Goal: Task Accomplishment & Management: Use online tool/utility

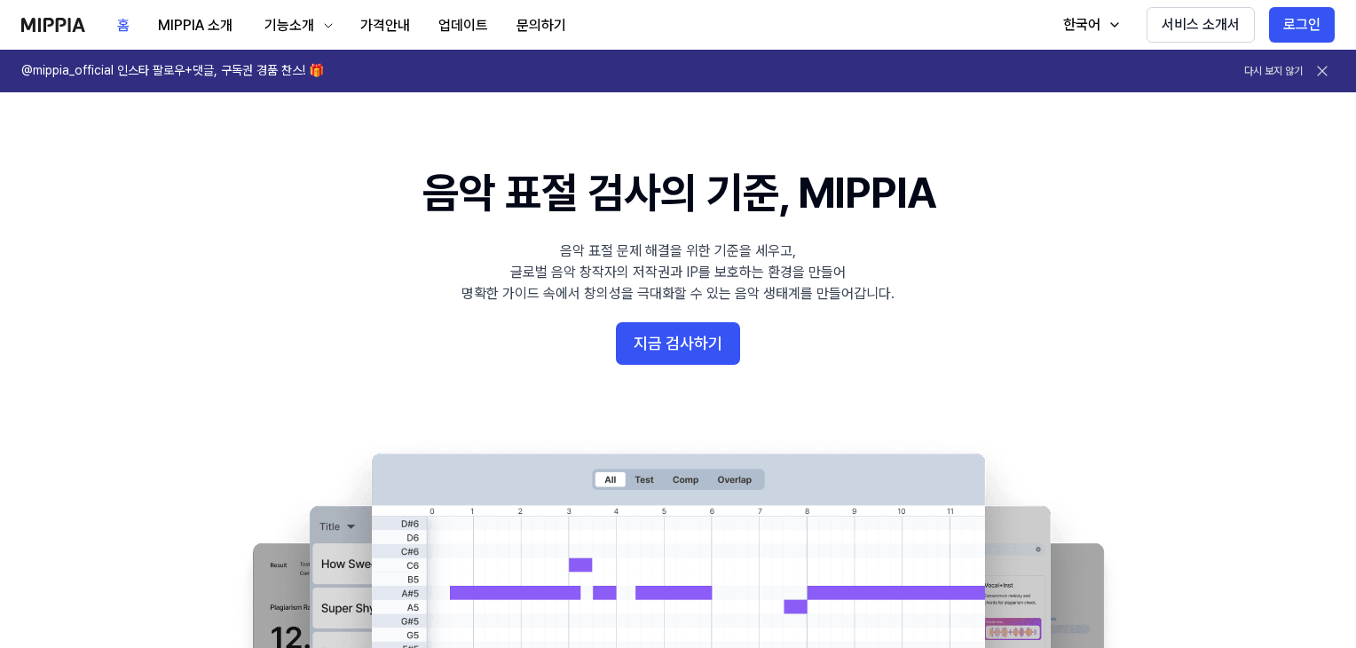
click at [668, 345] on button "지금 검사하기" at bounding box center [678, 343] width 124 height 43
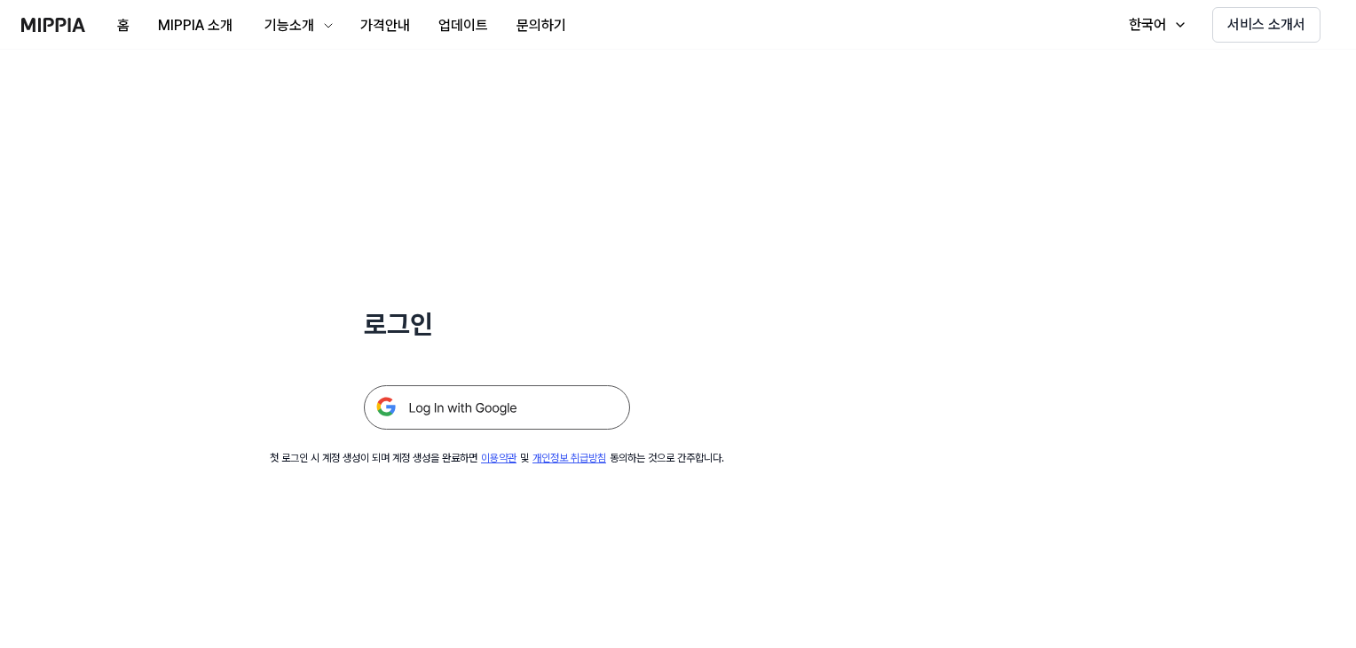
click at [457, 408] on img at bounding box center [497, 407] width 266 height 44
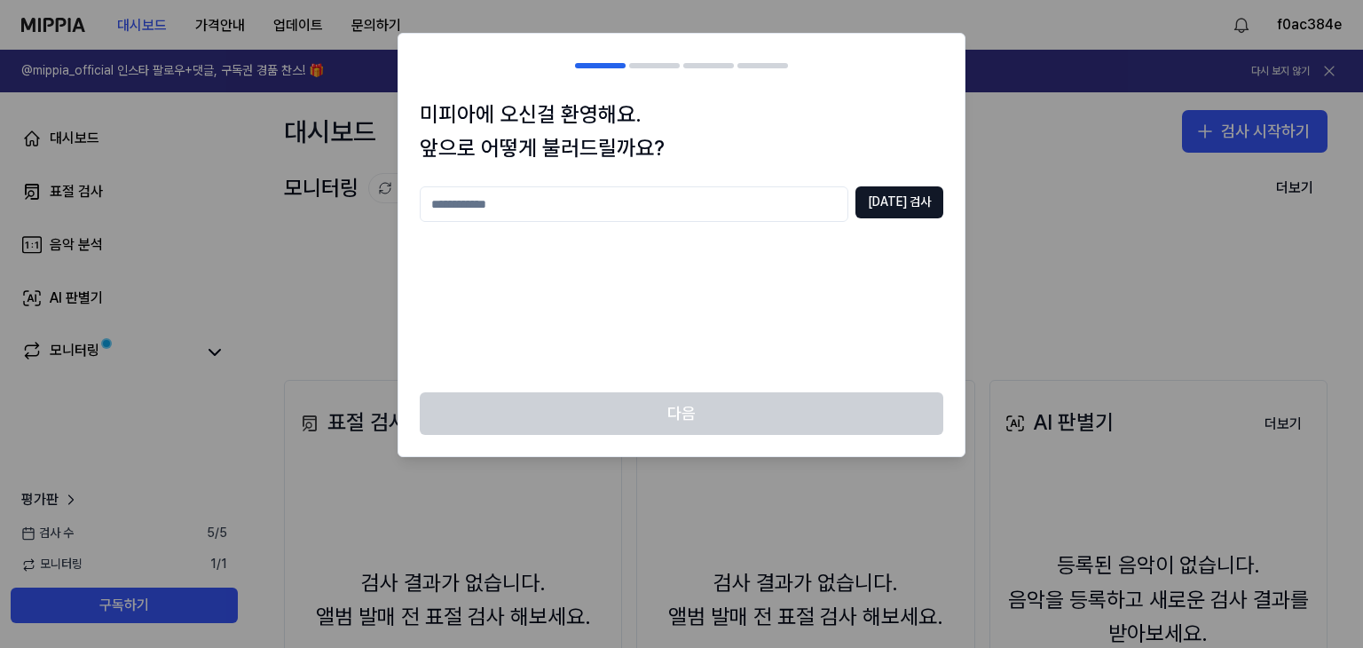
click at [672, 189] on input "text" at bounding box center [634, 203] width 428 height 35
type input "*"
type input "****"
click at [912, 196] on button "중복 검사" at bounding box center [899, 202] width 88 height 32
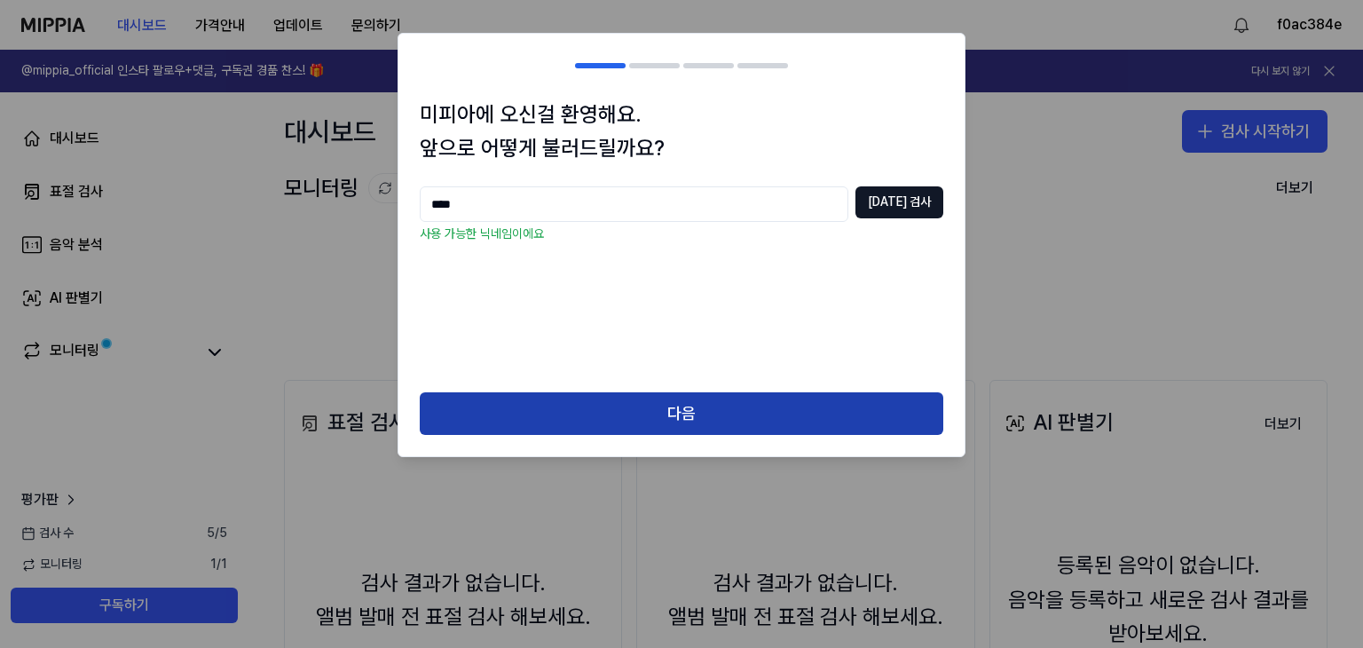
click at [707, 412] on button "다음" at bounding box center [681, 413] width 523 height 43
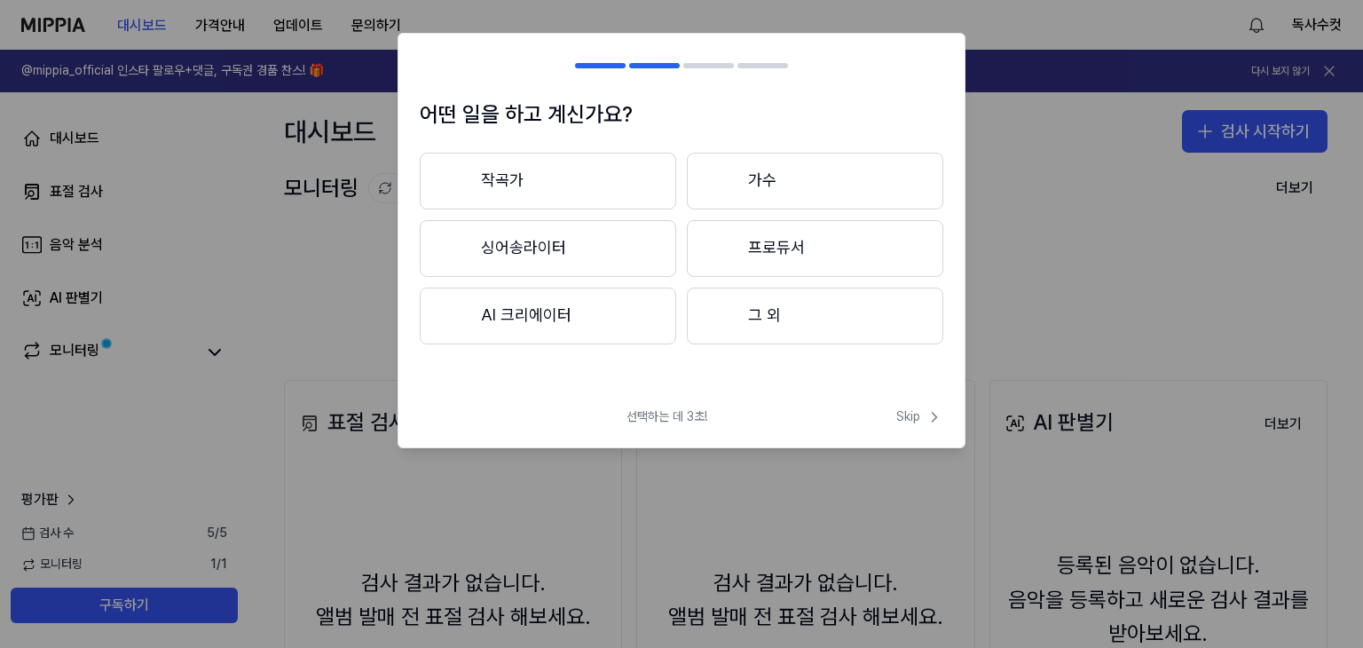
click at [781, 177] on button "가수" at bounding box center [815, 181] width 256 height 57
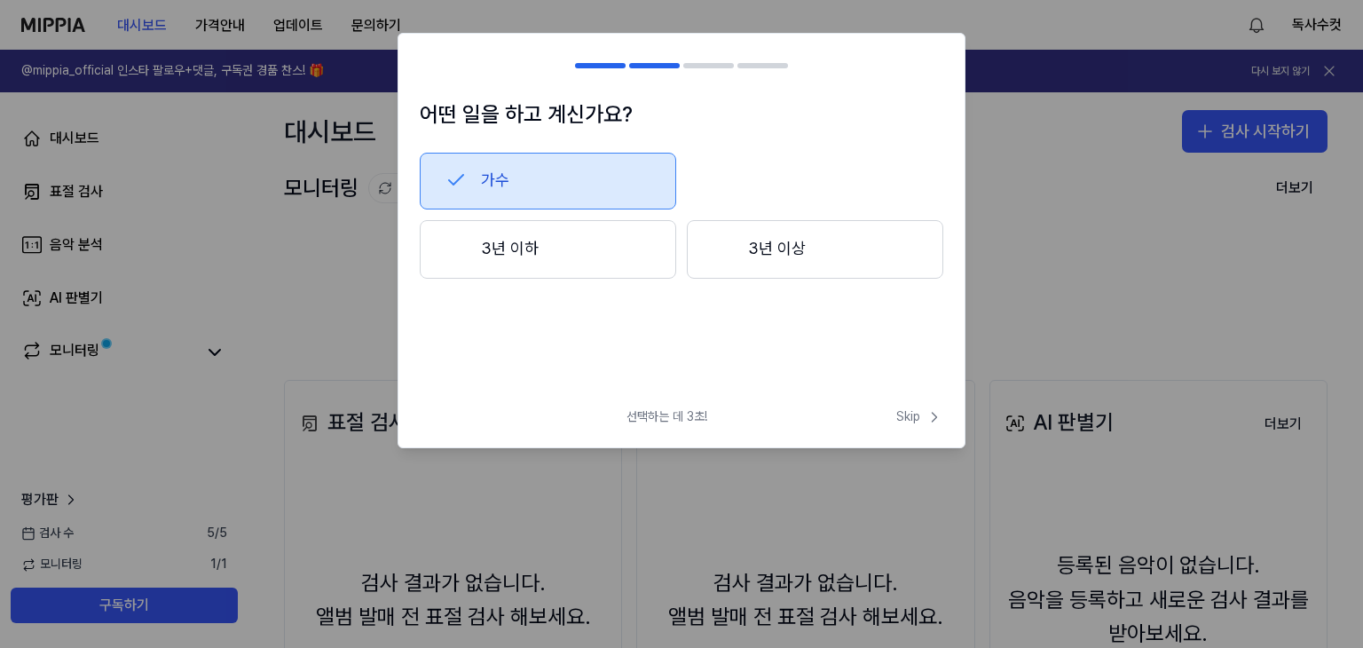
click at [752, 254] on button "3년 이상" at bounding box center [815, 249] width 256 height 59
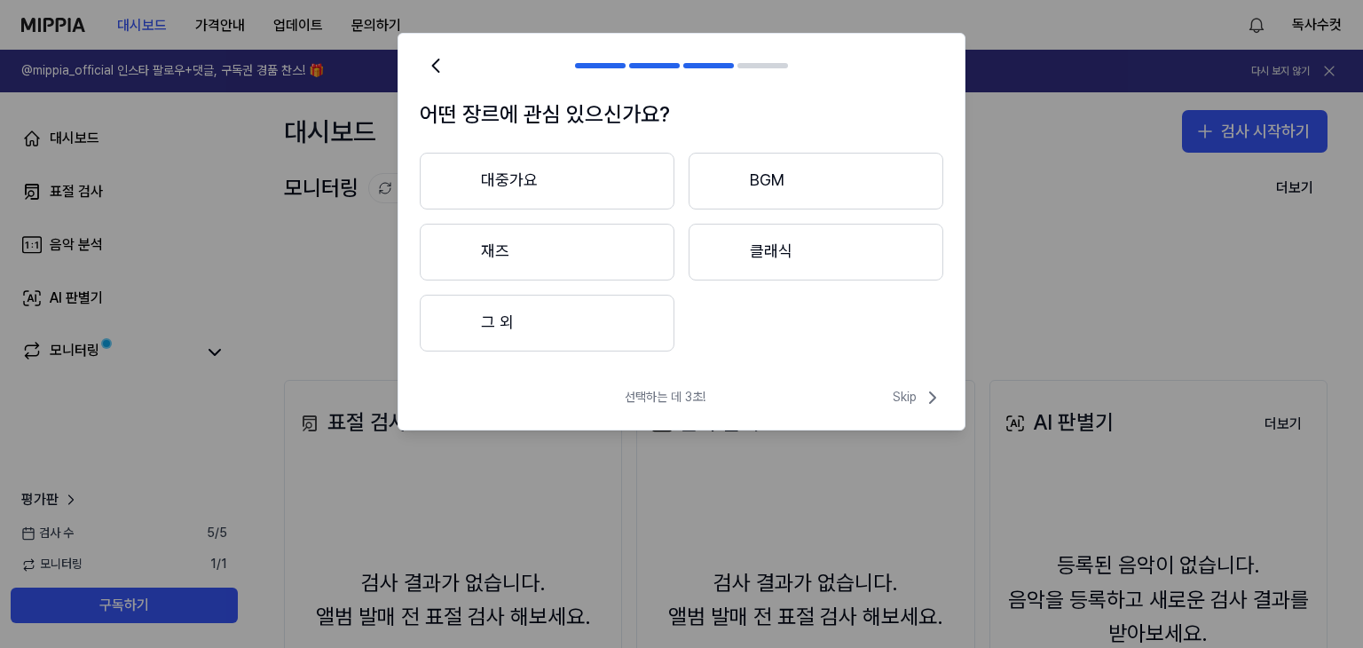
click at [577, 192] on button "대중가요" at bounding box center [547, 181] width 255 height 57
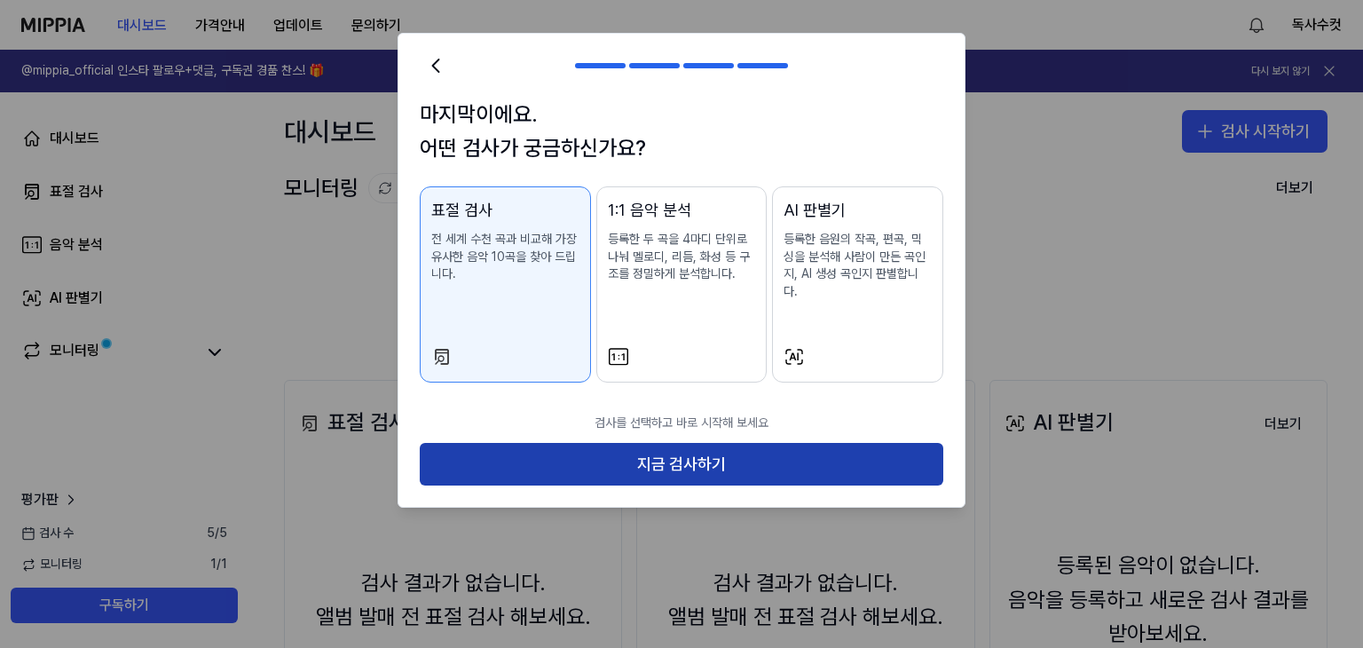
click at [694, 443] on button "지금 검사하기" at bounding box center [681, 464] width 523 height 43
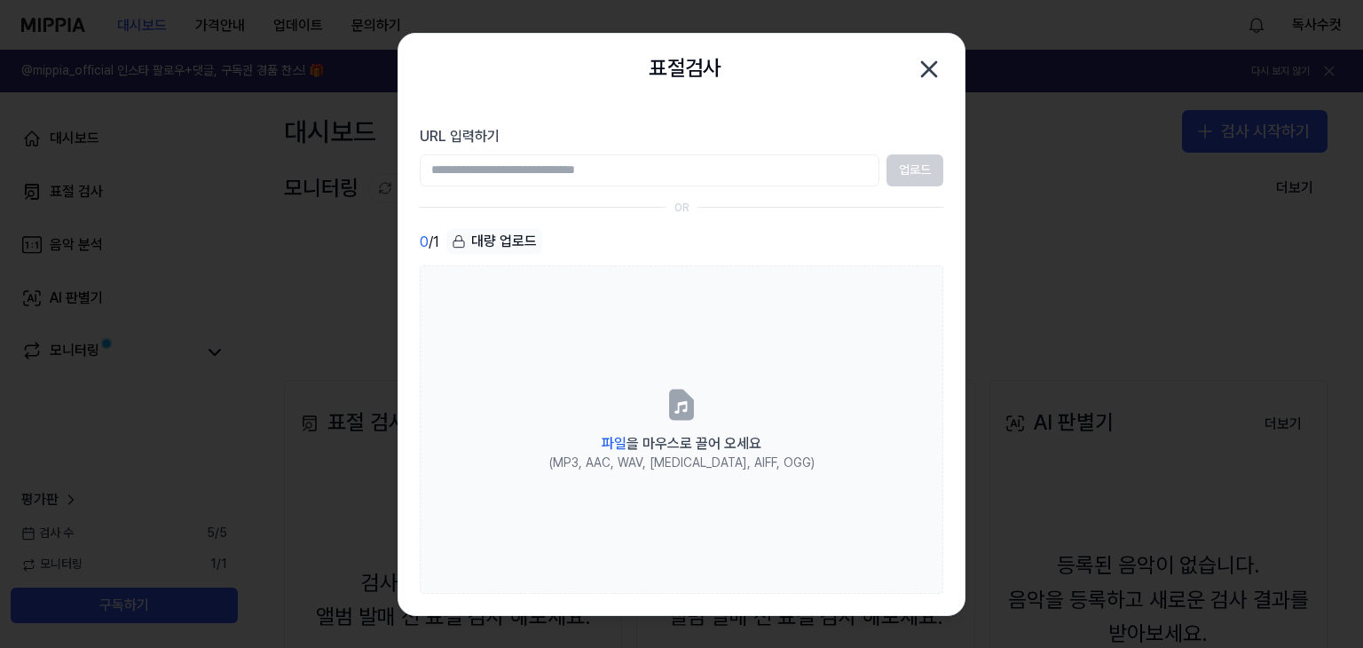
click at [788, 163] on input "URL 입력하기" at bounding box center [650, 170] width 460 height 32
click at [548, 170] on input "URL 입력하기" at bounding box center [650, 170] width 460 height 32
paste input "**********"
type input "**********"
click at [907, 160] on button "업로드" at bounding box center [914, 170] width 57 height 32
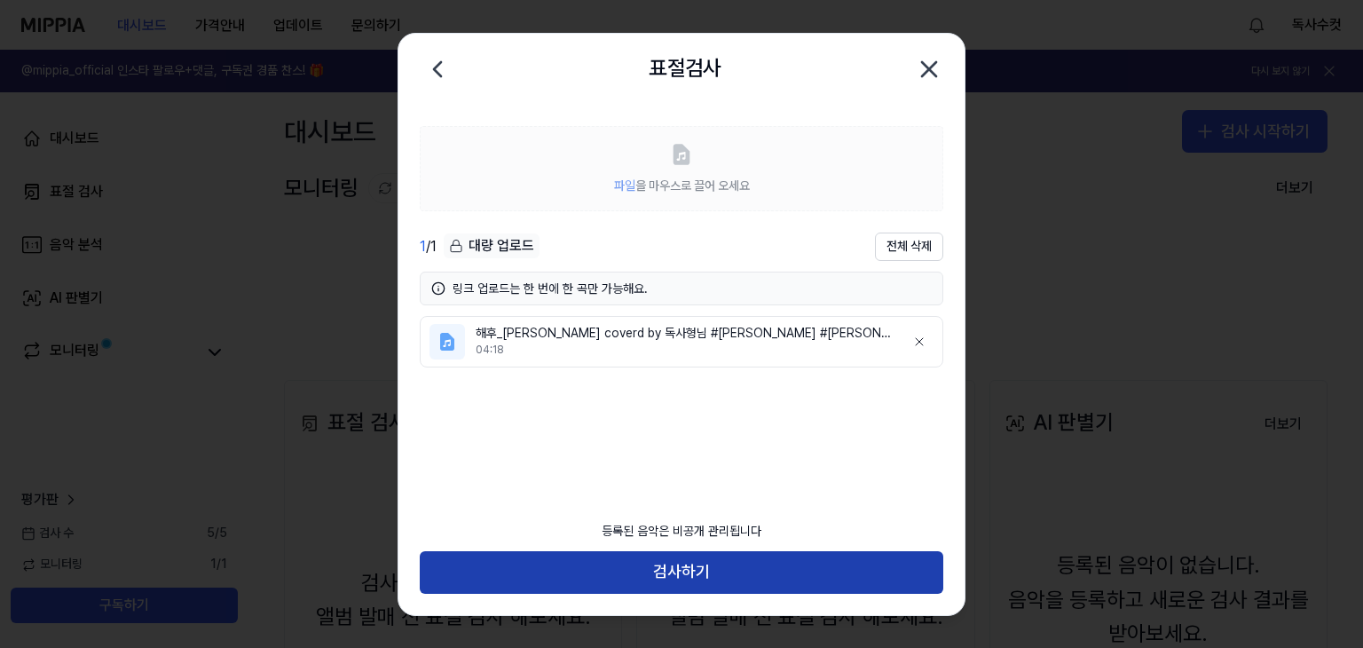
click at [713, 572] on button "검사하기" at bounding box center [681, 572] width 523 height 43
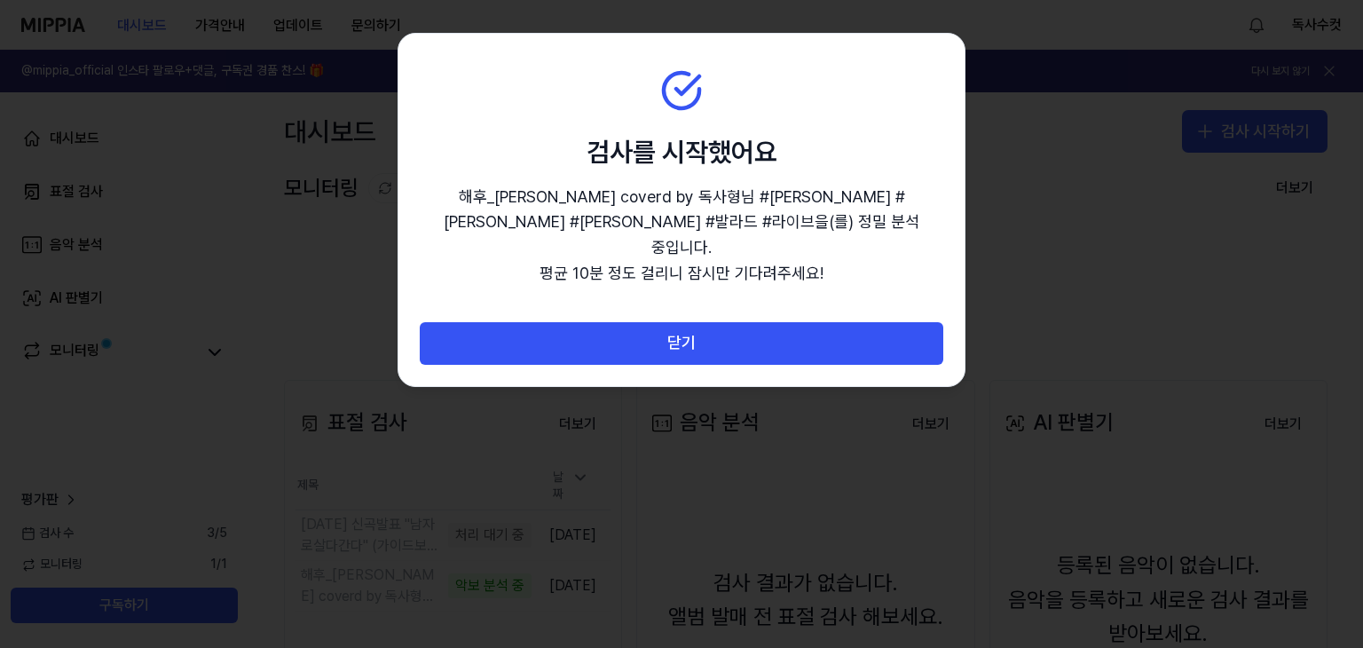
click at [737, 220] on p "해후_최성수 coverd by 독사형님 #장유근 #최성수 #해후 #발라드 #라이브 을(를) 정밀 분석 중입니다. 평균 10분 정도 걸리니 잠시…" at bounding box center [681, 236] width 523 height 102
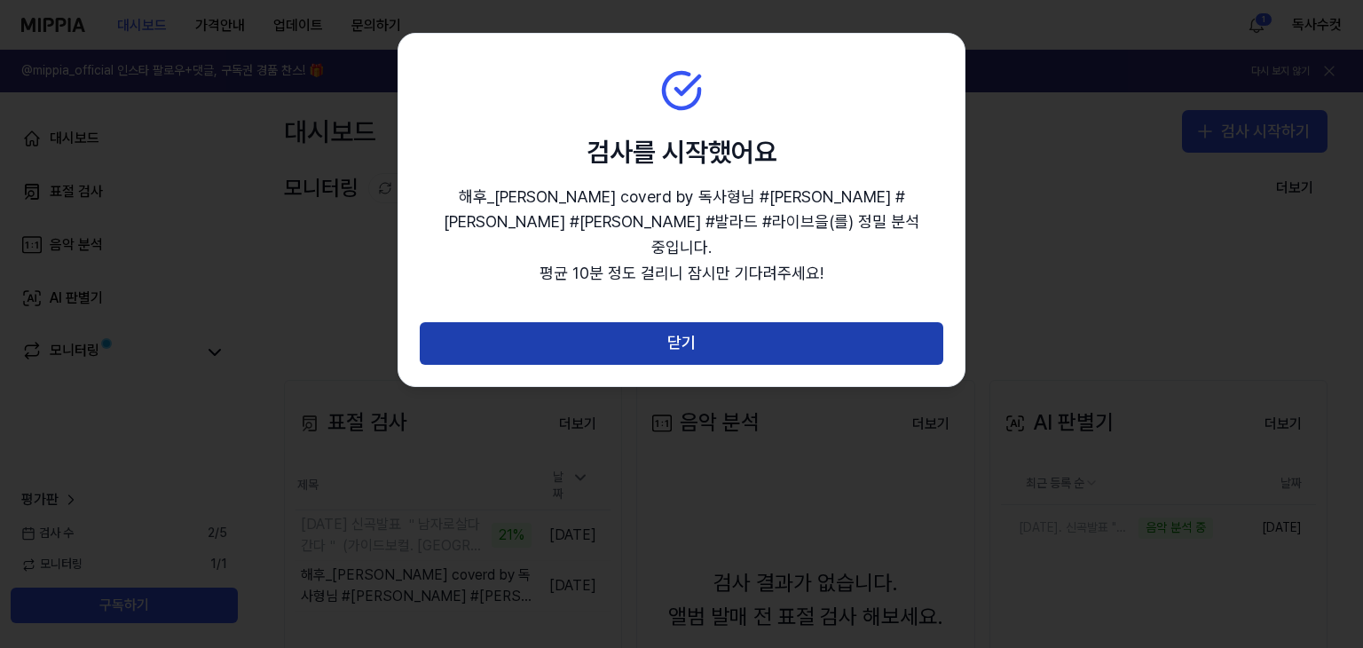
click at [686, 322] on button "닫기" at bounding box center [681, 343] width 523 height 43
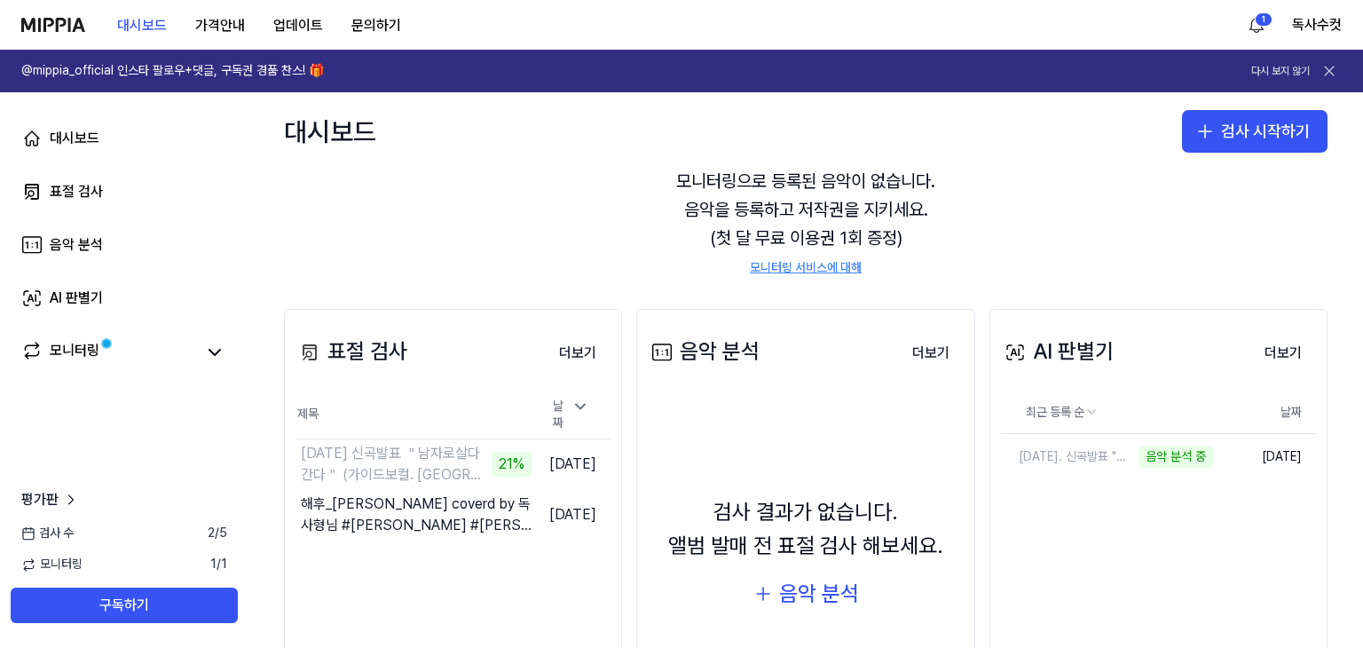
scroll to position [177, 0]
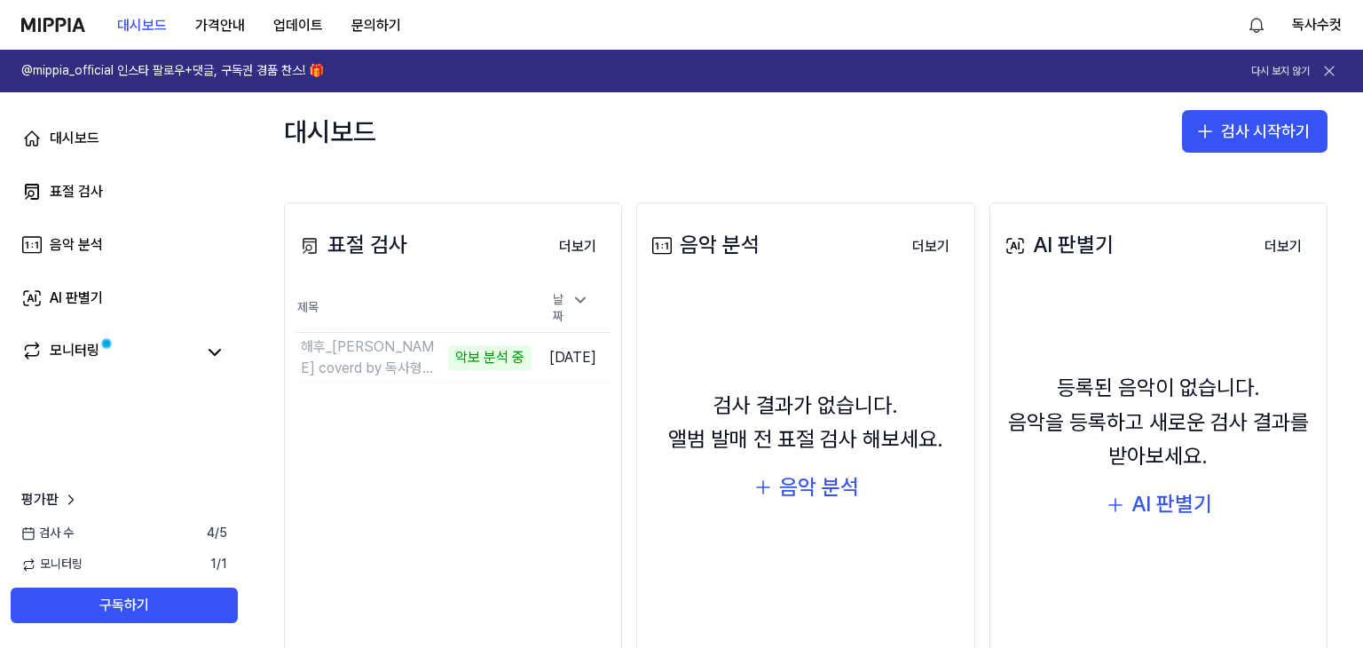
scroll to position [89, 0]
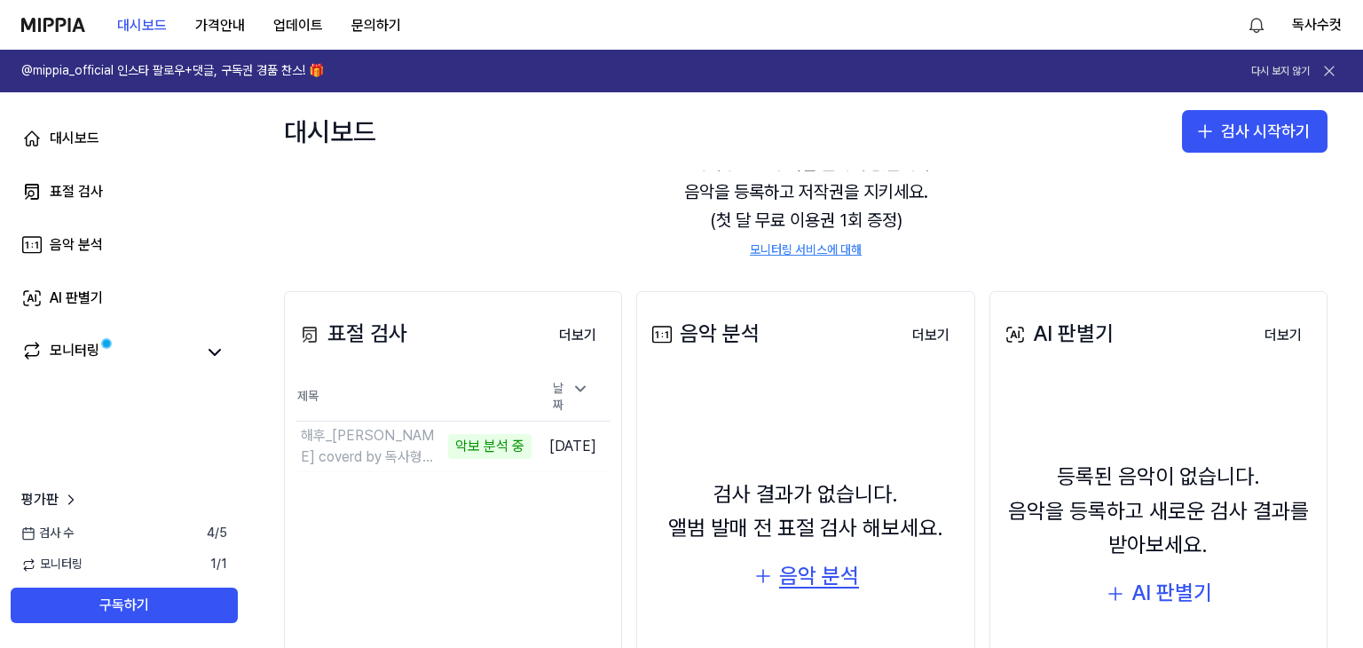
click at [835, 574] on div "음악 분석" at bounding box center [819, 576] width 80 height 34
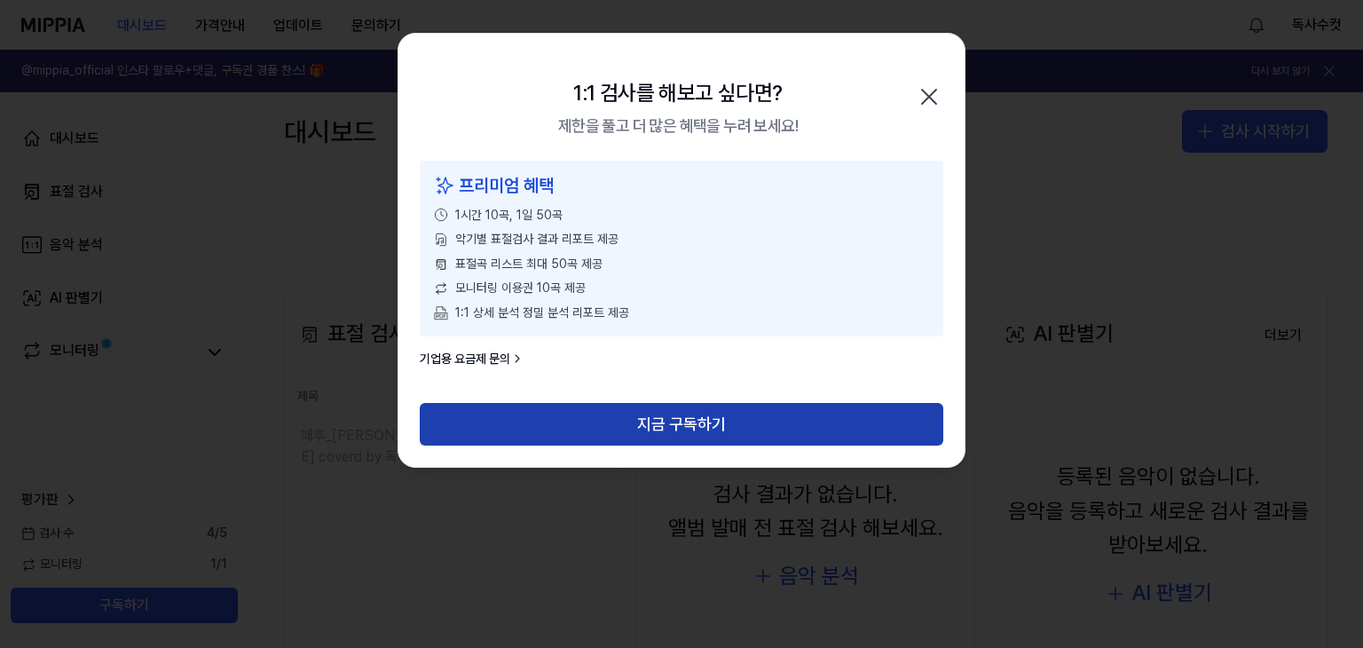
click at [703, 426] on button "지금 구독하기" at bounding box center [681, 424] width 523 height 43
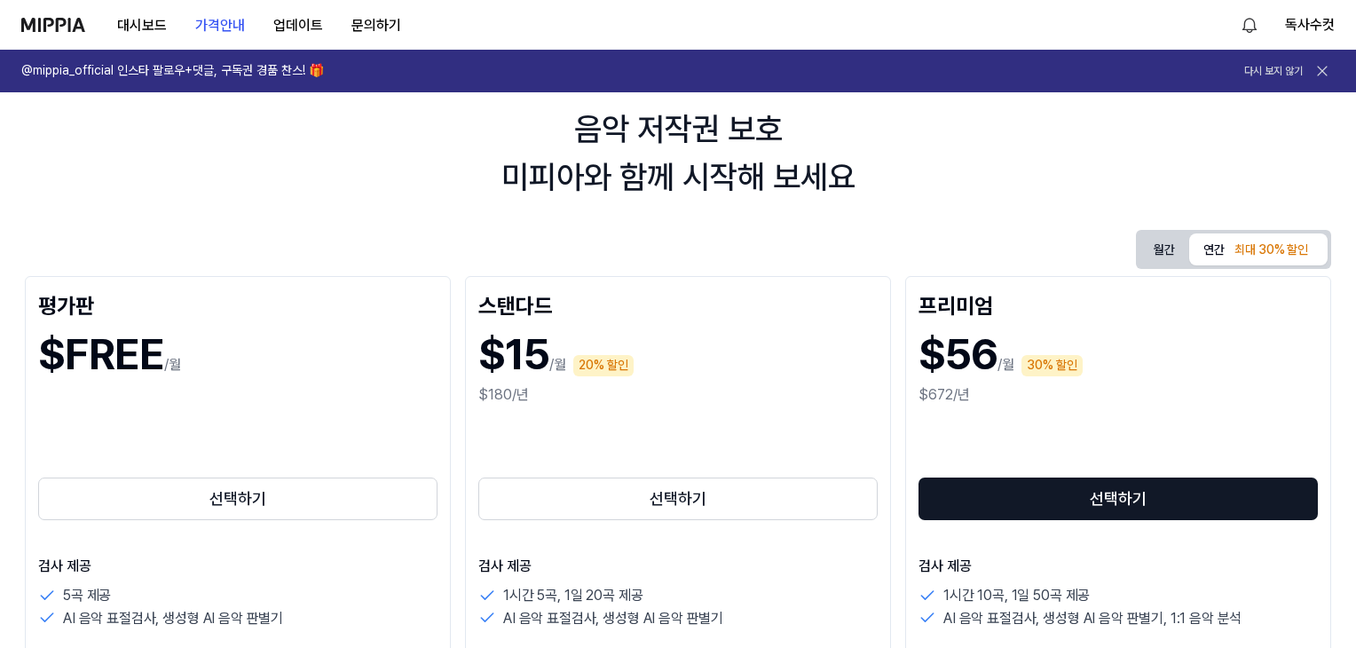
scroll to position [89, 0]
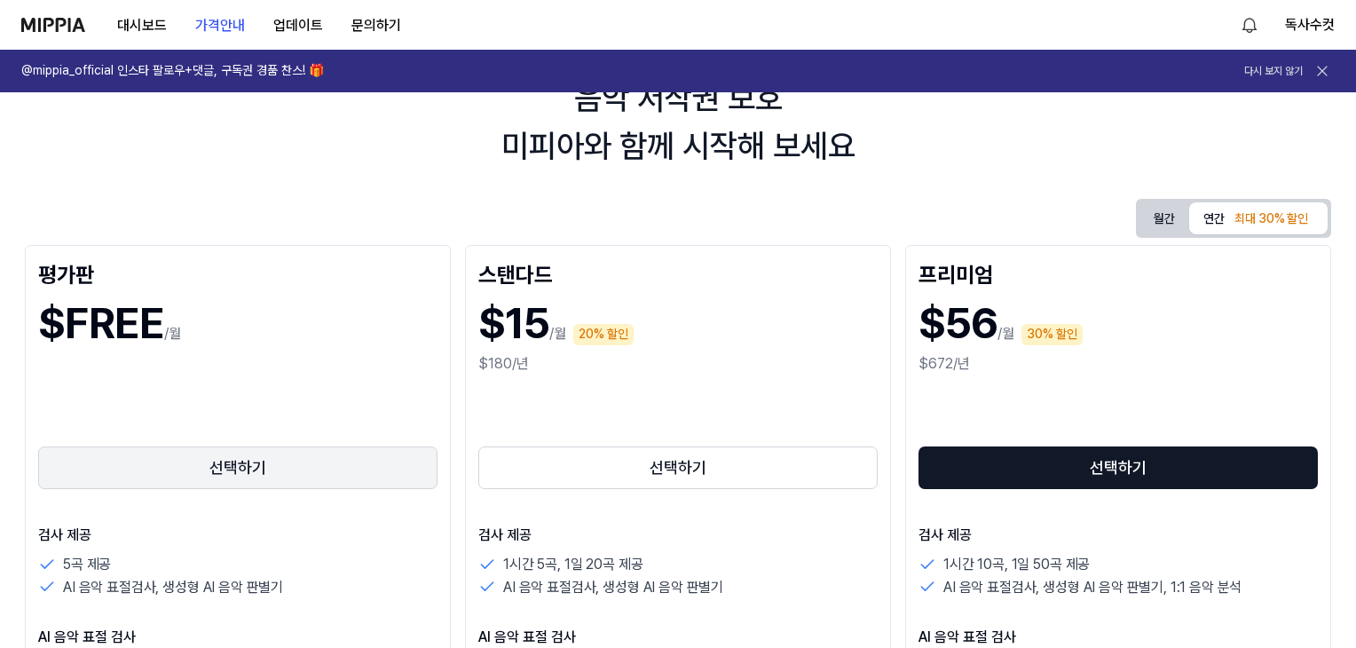
click at [255, 470] on button "선택하기" at bounding box center [237, 467] width 399 height 43
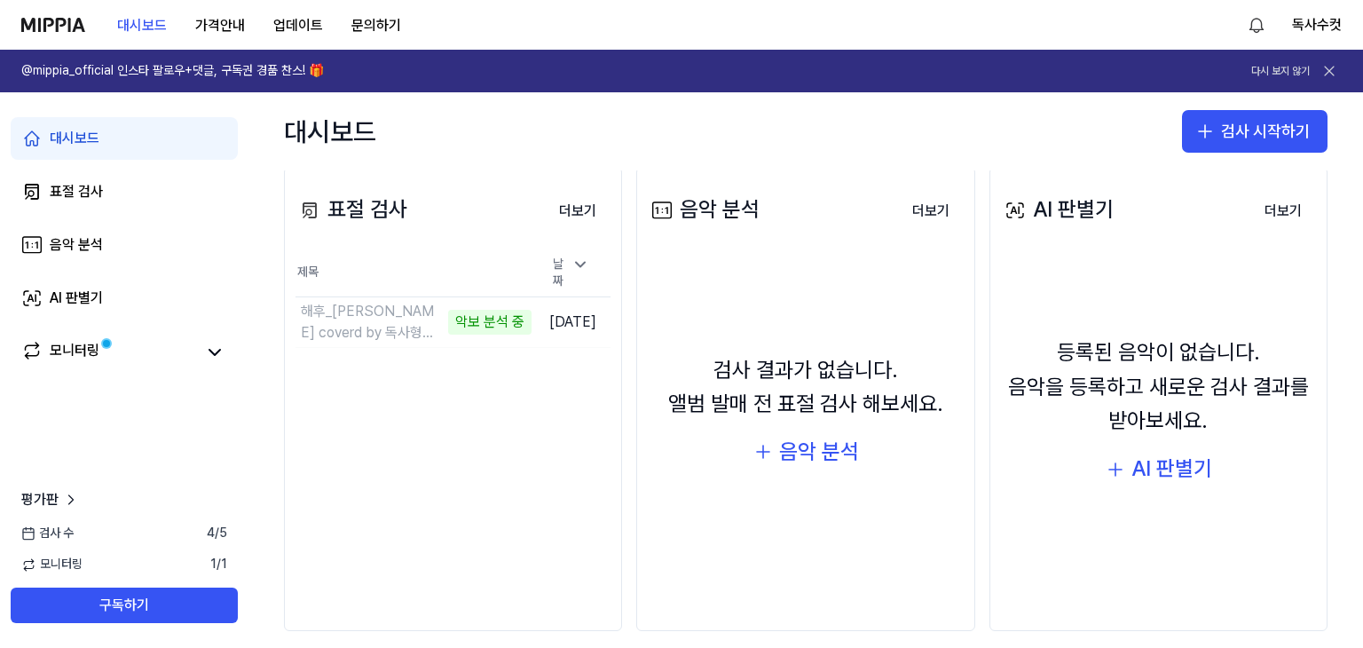
scroll to position [231, 0]
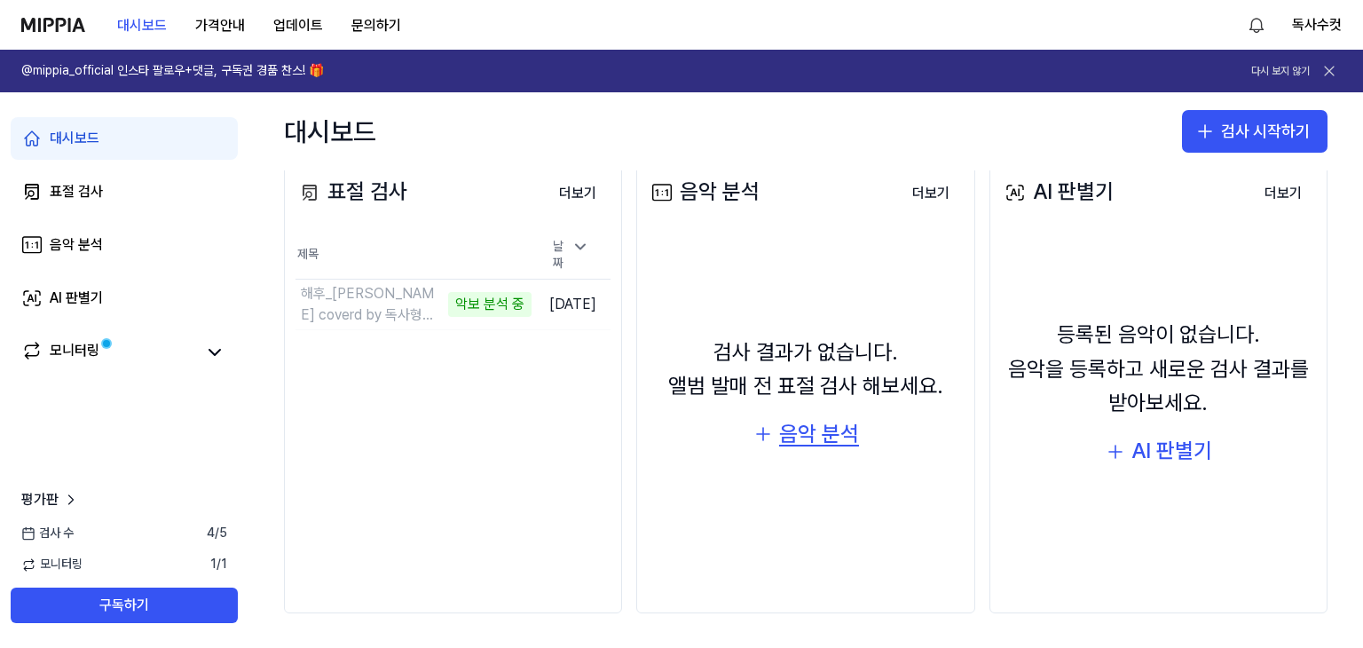
click at [821, 433] on div "음악 분석" at bounding box center [819, 434] width 80 height 34
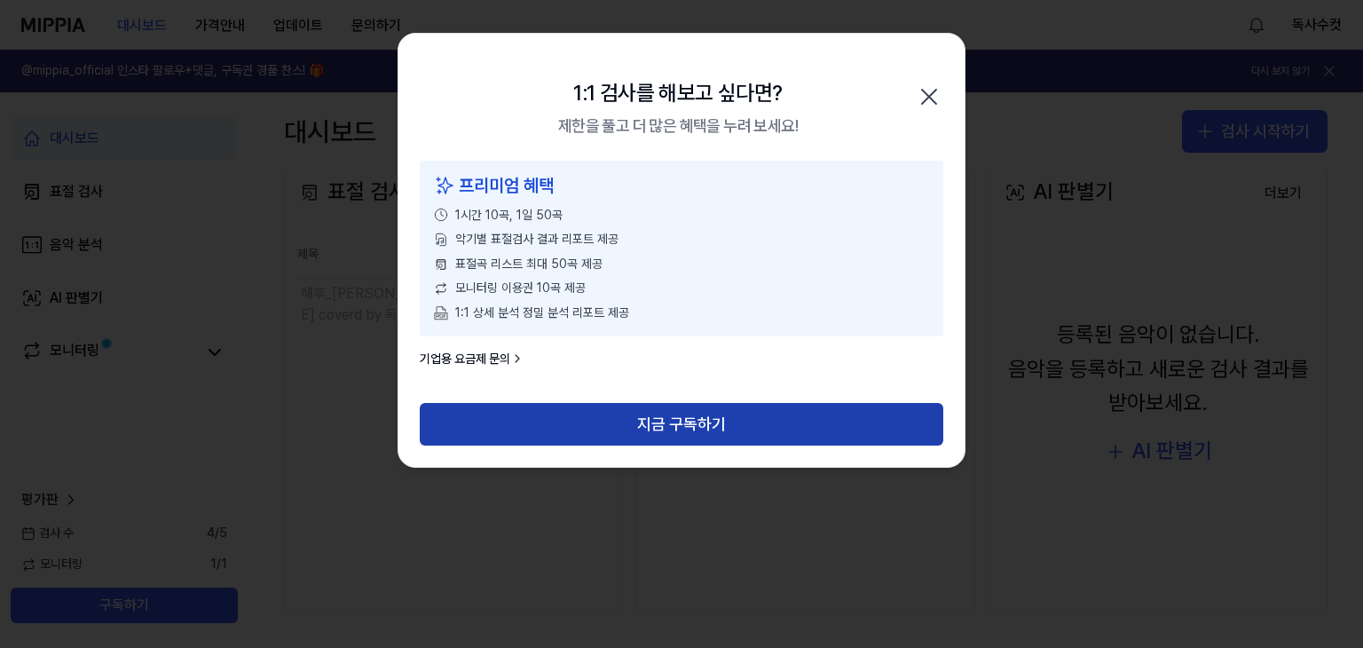
click at [706, 433] on button "지금 구독하기" at bounding box center [681, 424] width 523 height 43
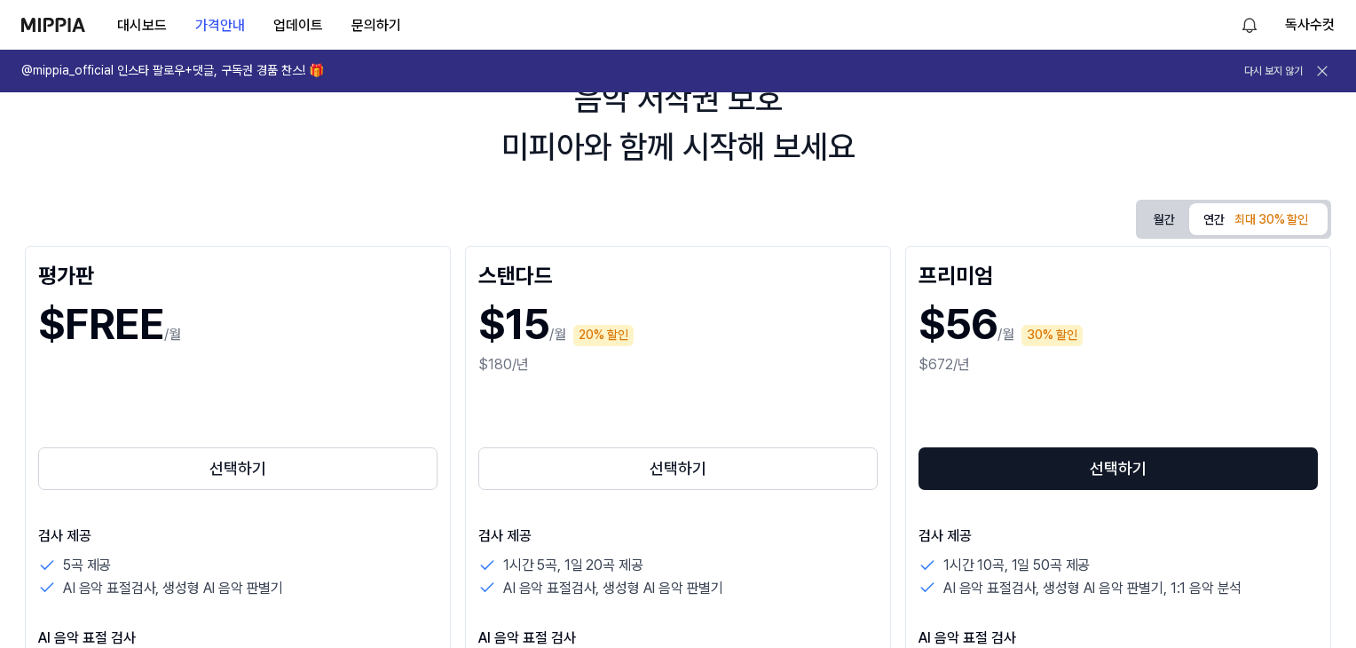
scroll to position [177, 0]
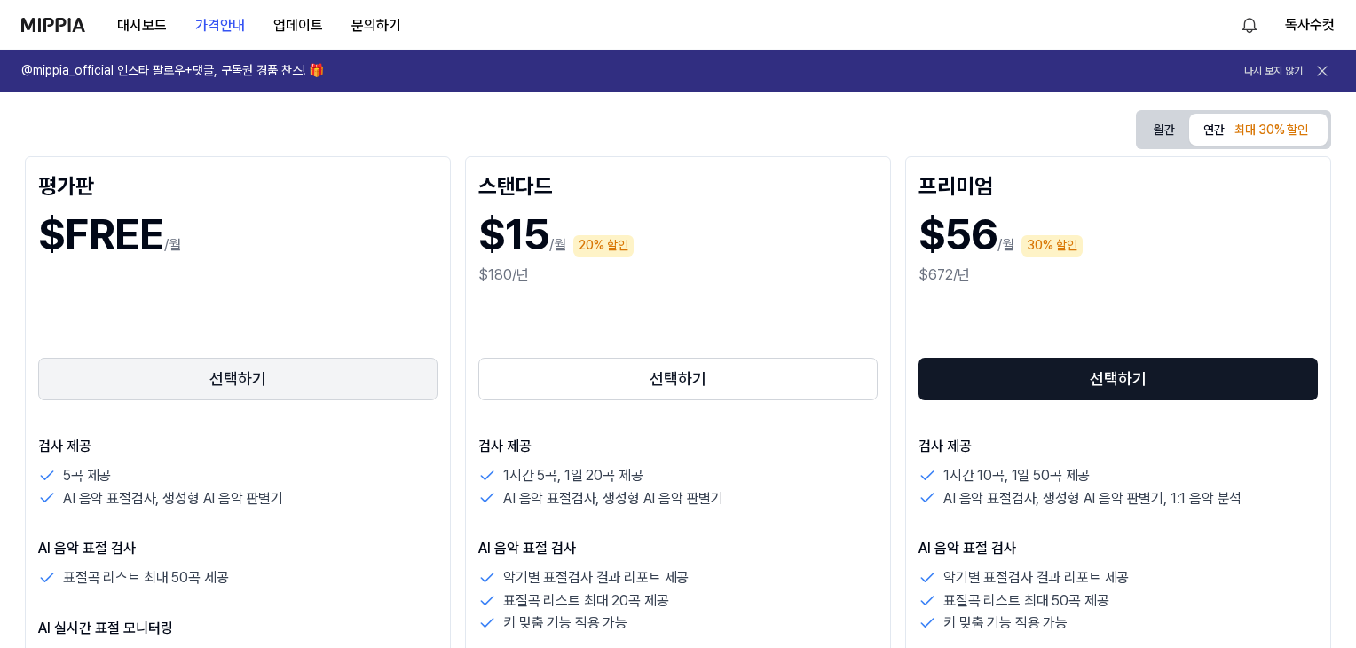
click at [241, 379] on button "선택하기" at bounding box center [237, 379] width 399 height 43
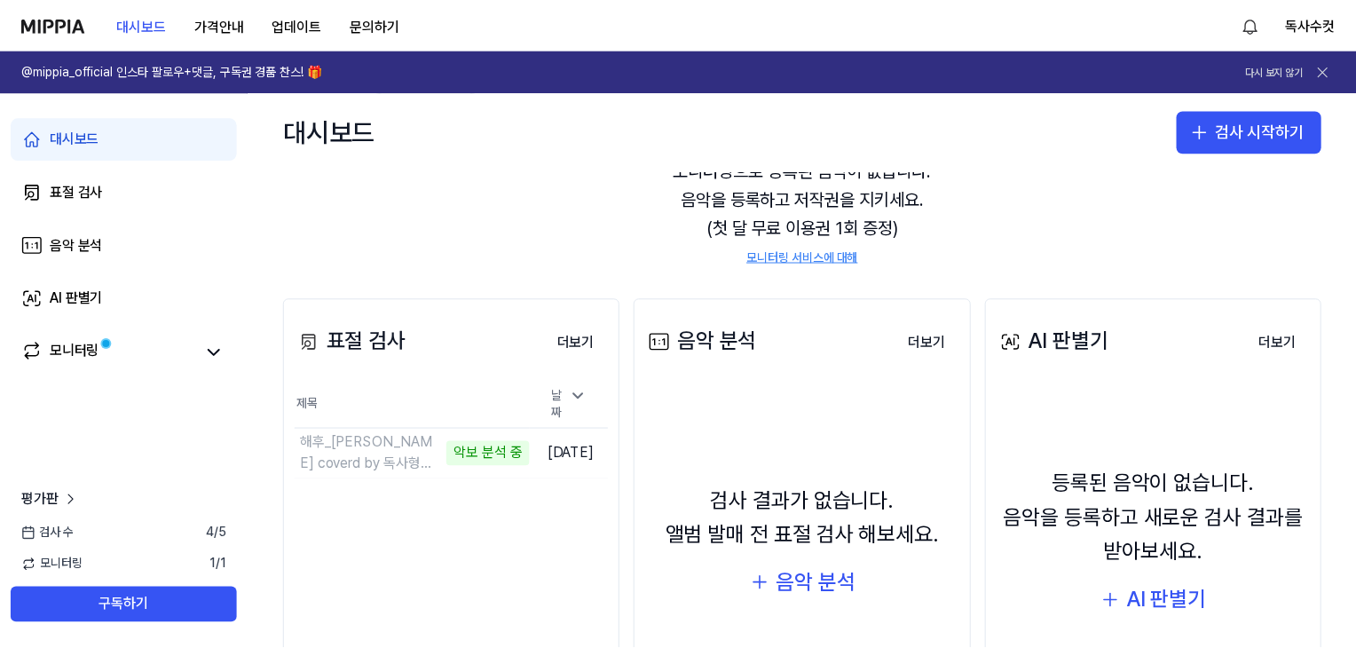
scroll to position [177, 0]
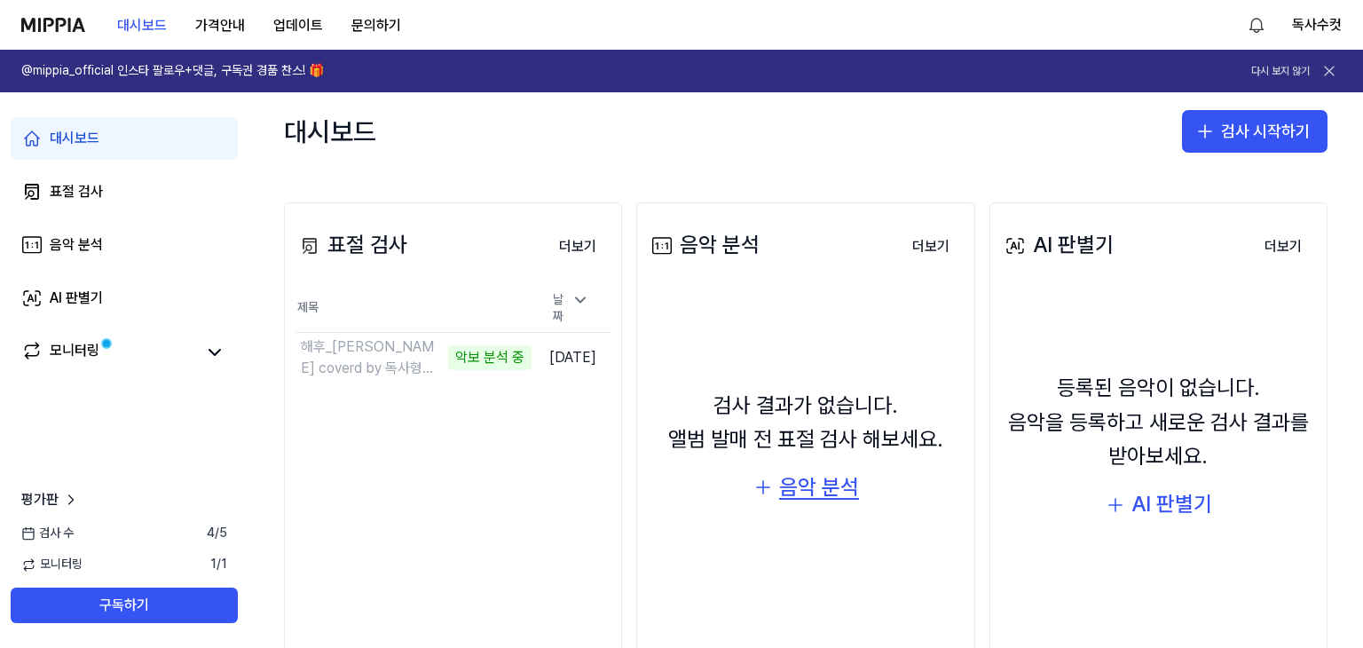
click at [820, 492] on div "음악 분석" at bounding box center [819, 487] width 80 height 34
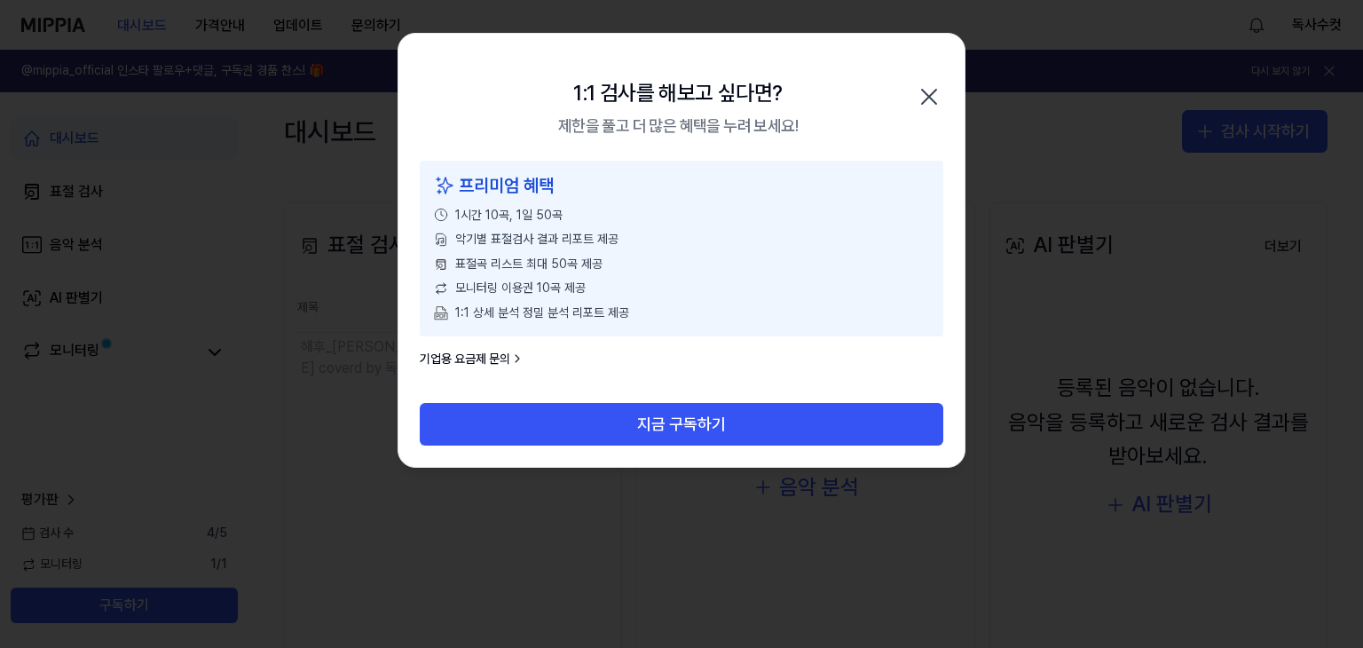
click at [928, 99] on icon "button" at bounding box center [929, 97] width 28 height 28
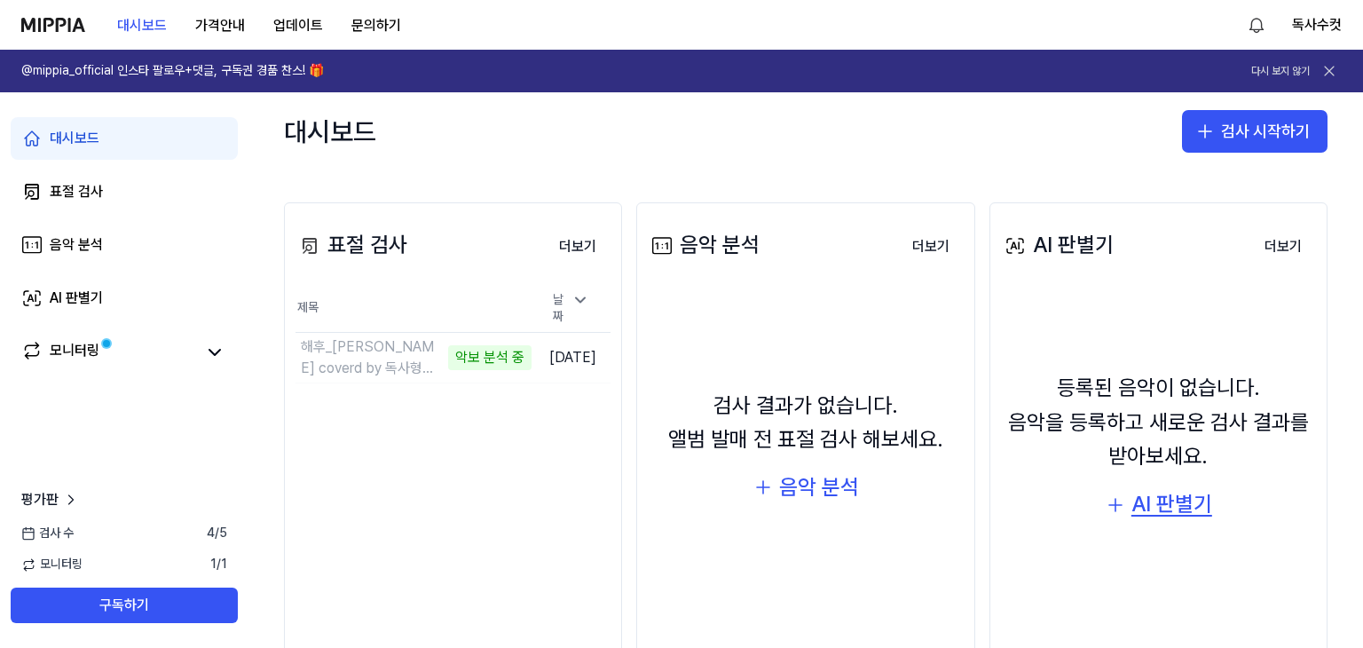
click at [1150, 508] on div "AI 판별기" at bounding box center [1171, 504] width 81 height 34
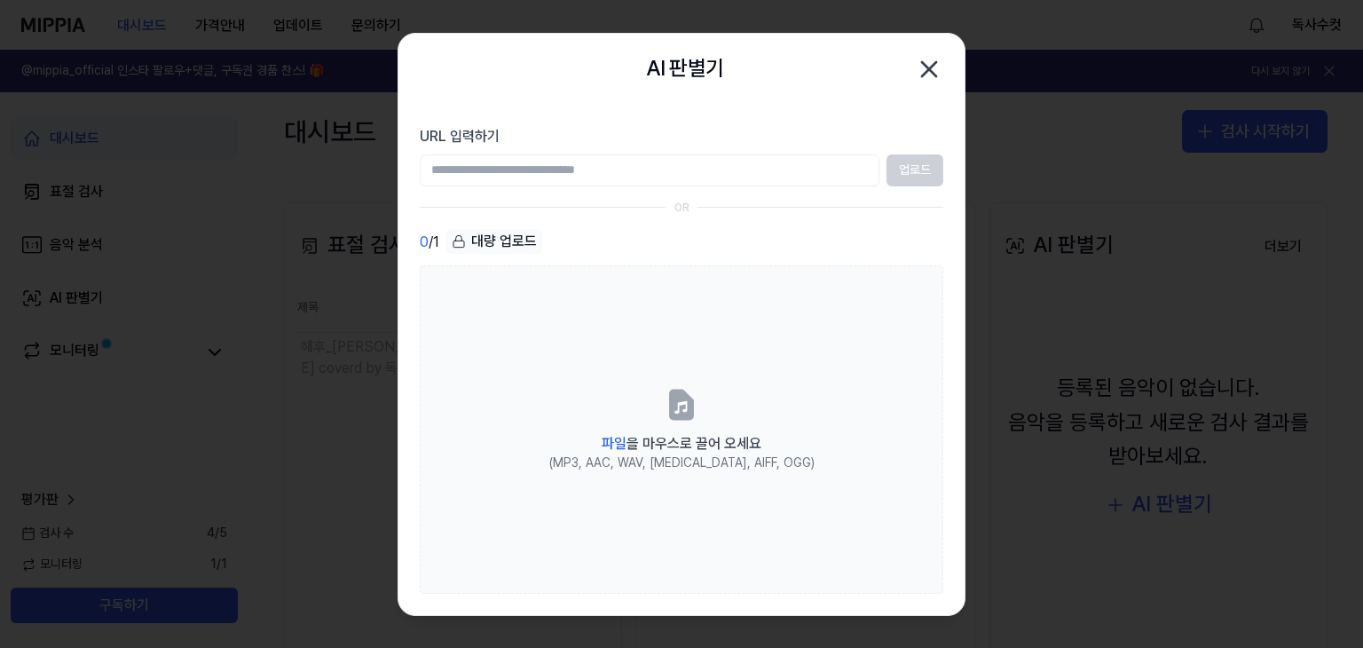
click at [752, 164] on input "URL 입력하기" at bounding box center [650, 170] width 460 height 32
paste input "**********"
type input "**********"
click at [907, 168] on button "업로드" at bounding box center [914, 170] width 57 height 32
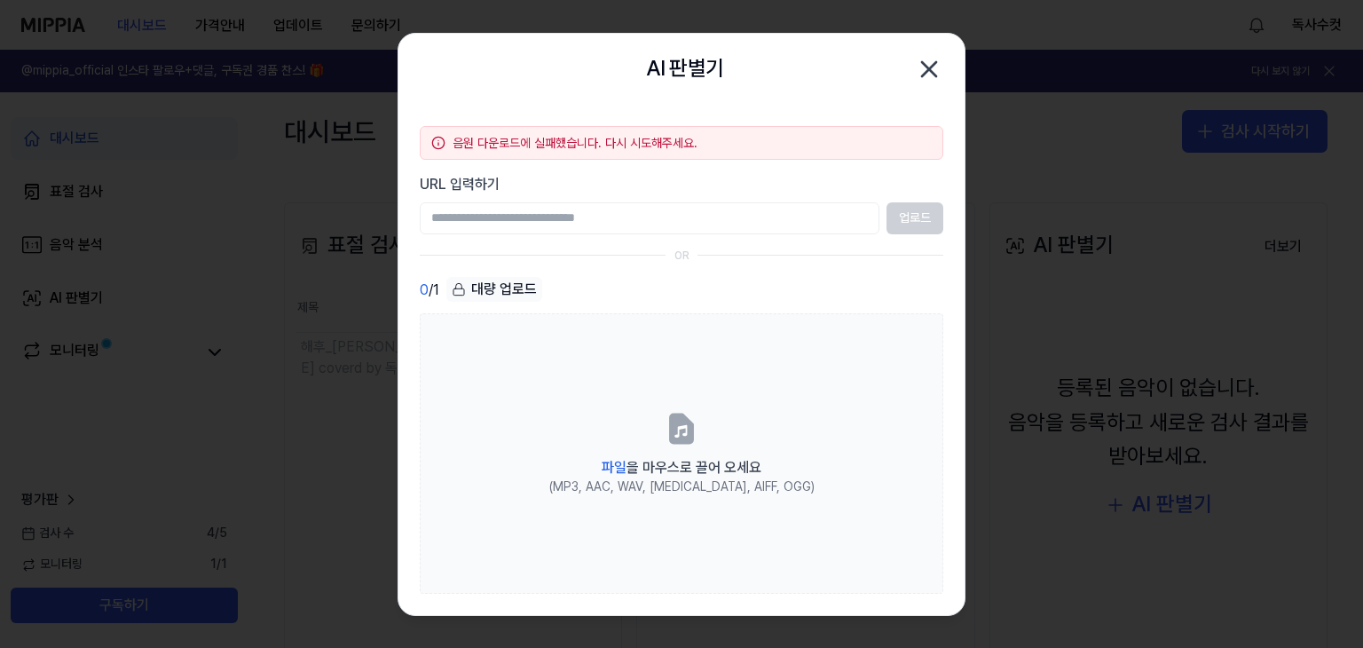
click at [933, 63] on icon "button" at bounding box center [929, 69] width 14 height 14
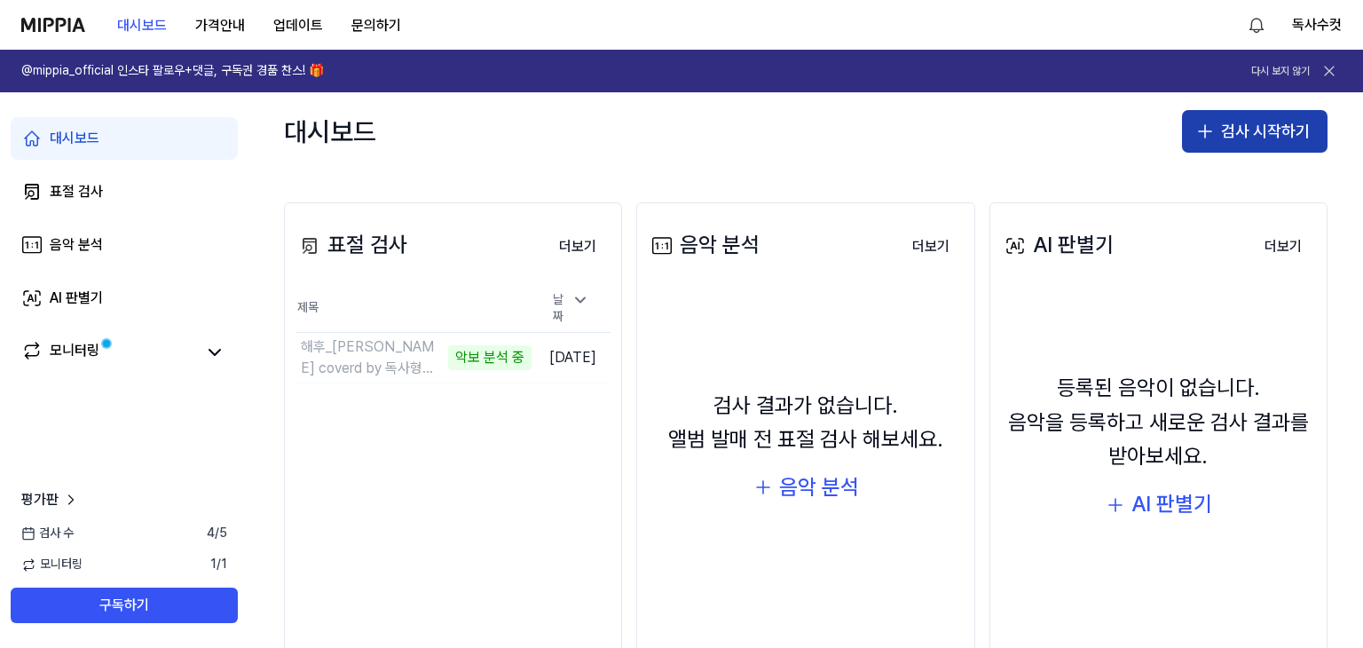
click at [1245, 132] on button "검사 시작하기" at bounding box center [1254, 131] width 145 height 43
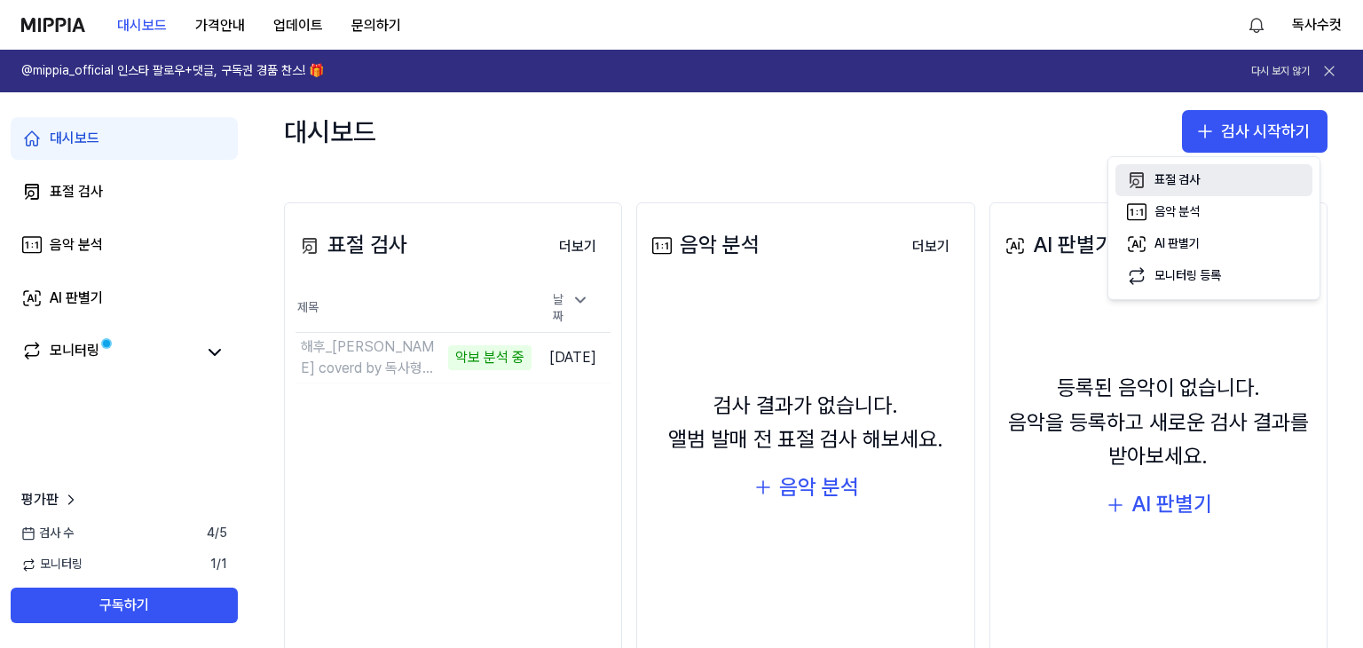
click at [1195, 182] on div "표절 검사" at bounding box center [1176, 180] width 45 height 18
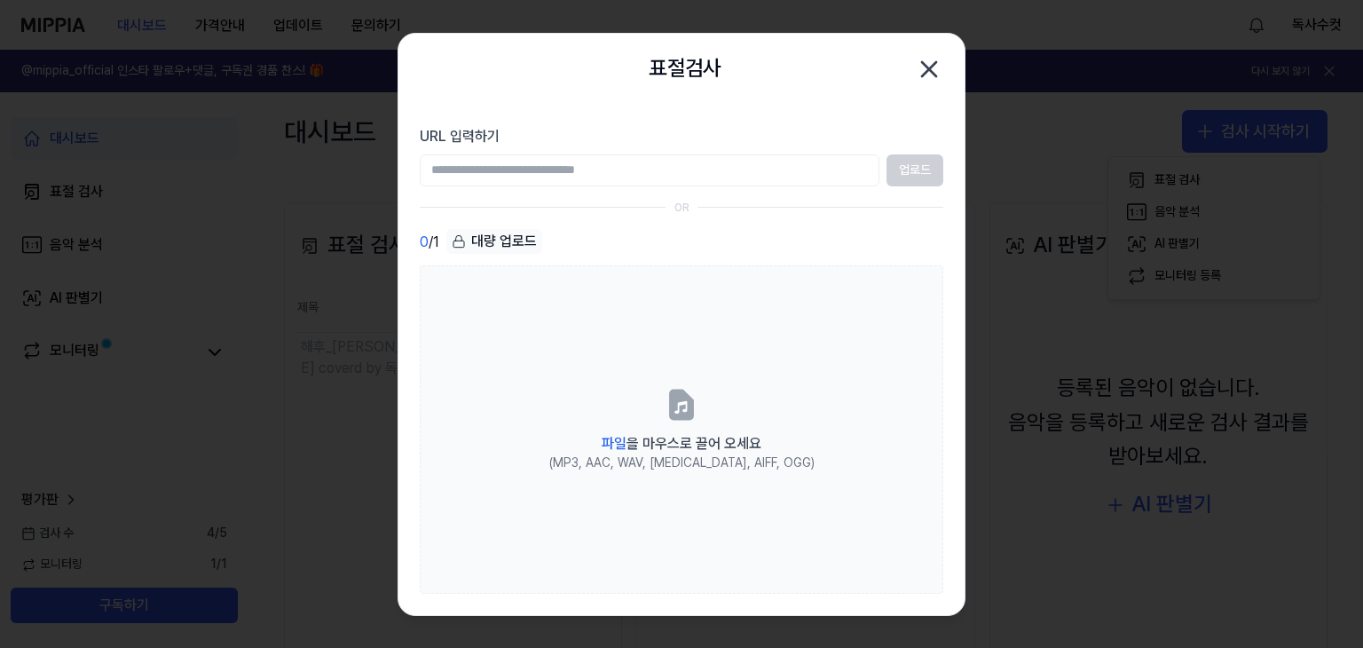
type input "**********"
drag, startPoint x: 688, startPoint y: 171, endPoint x: 111, endPoint y: 169, distance: 577.5
click at [111, 169] on body "대시보드 가격안내 업데이트 문의하기 독사수컷 @mippia_official 인스타 팔로우+댓글, 구독권 경품 찬스! 🎁 다시 보지 않기 대시보…" at bounding box center [681, 324] width 1363 height 648
click at [609, 169] on input "URL 입력하기" at bounding box center [650, 170] width 460 height 32
paste input "**********"
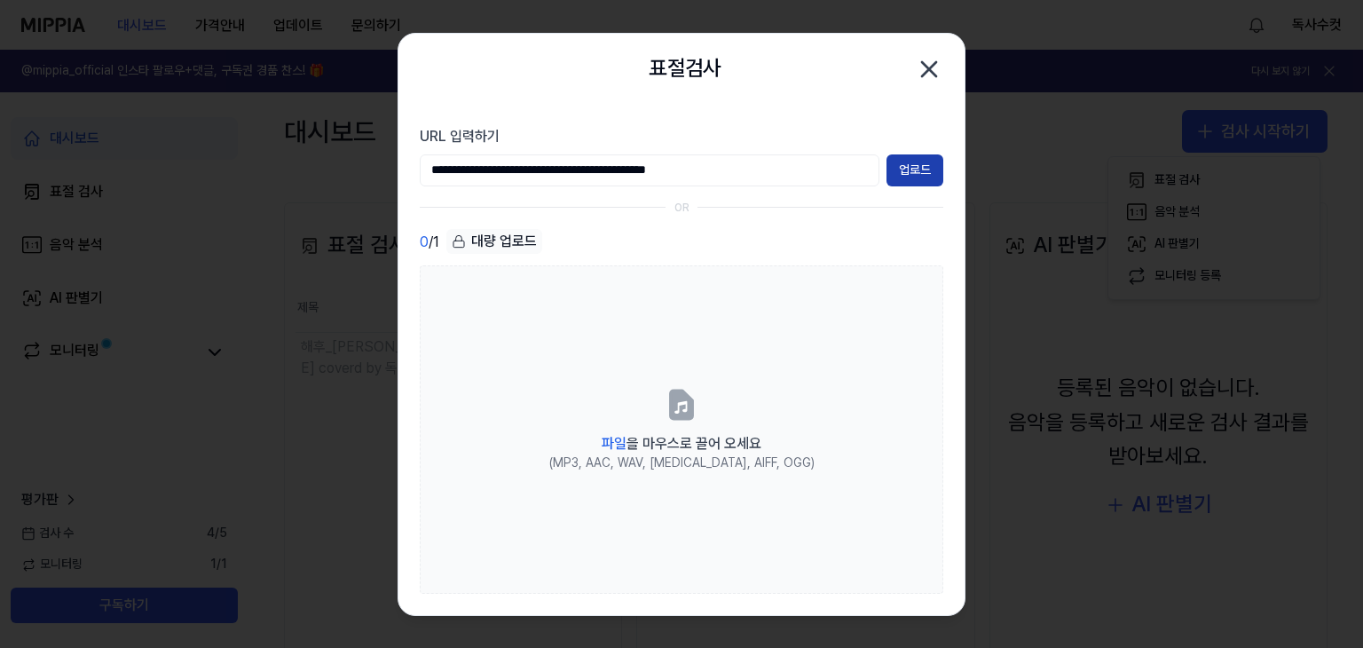
type input "**********"
click at [908, 169] on button "업로드" at bounding box center [914, 170] width 57 height 32
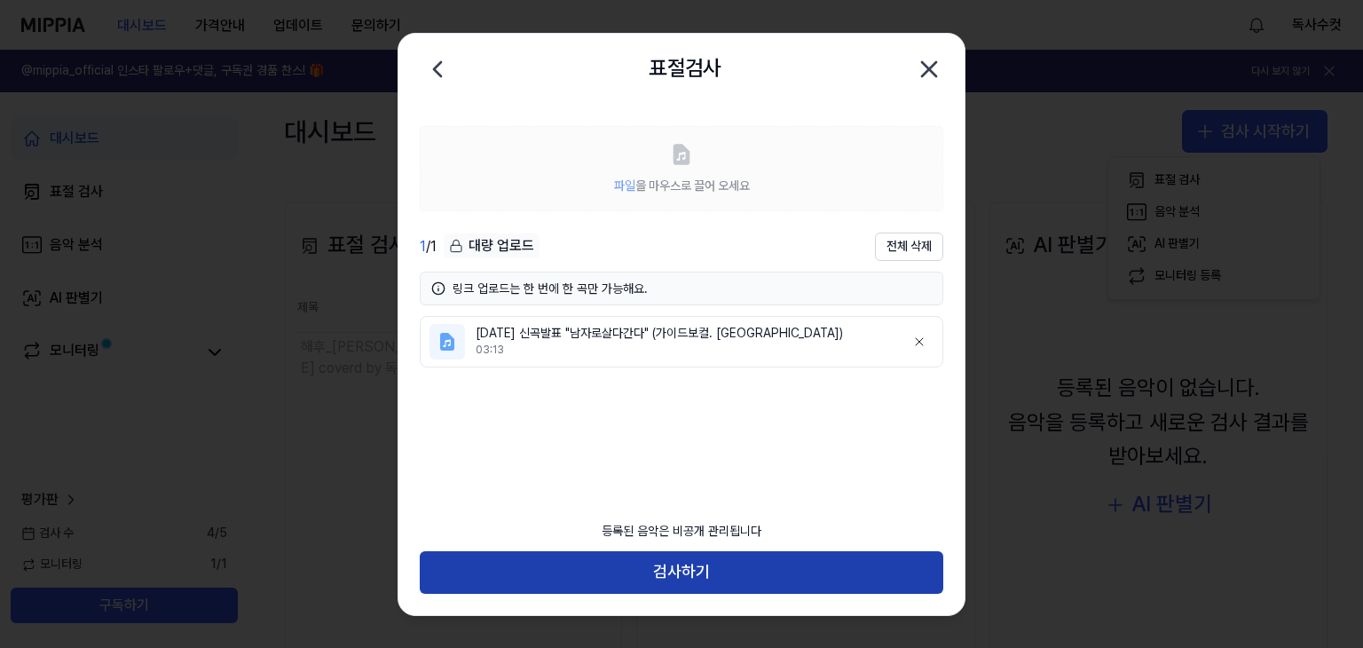
click at [685, 569] on button "검사하기" at bounding box center [681, 572] width 523 height 43
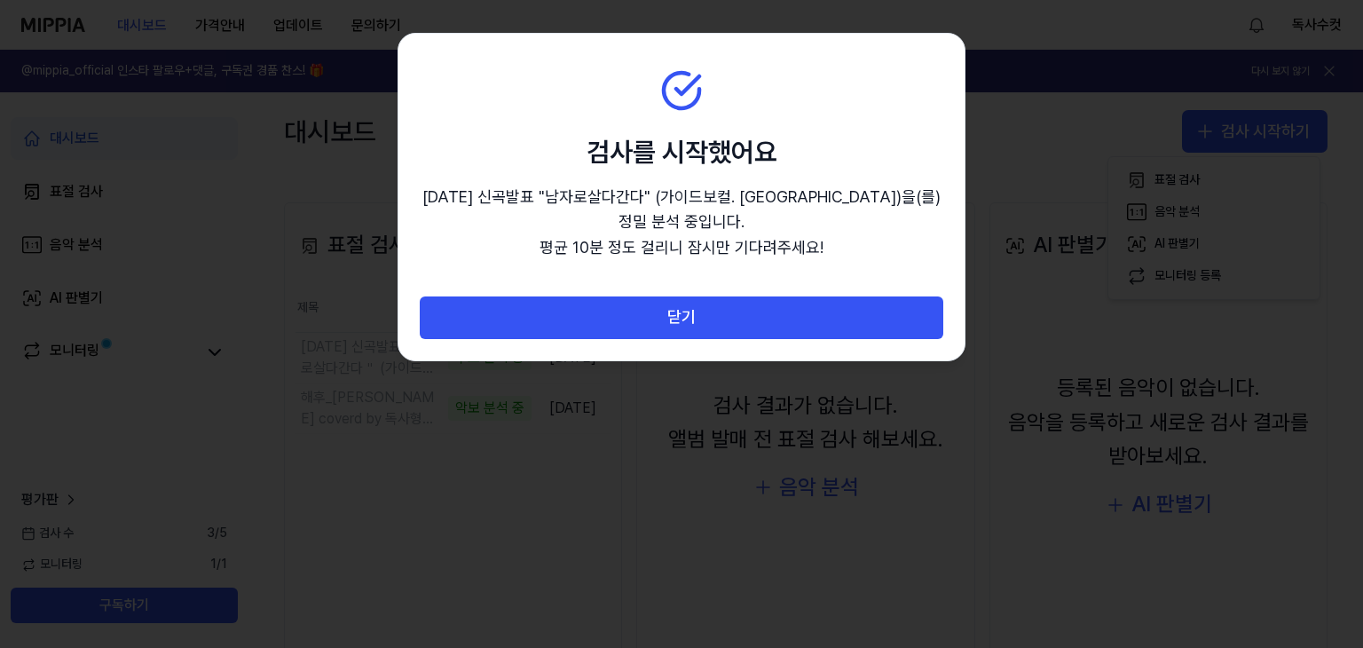
click at [287, 1] on div at bounding box center [681, 324] width 1363 height 648
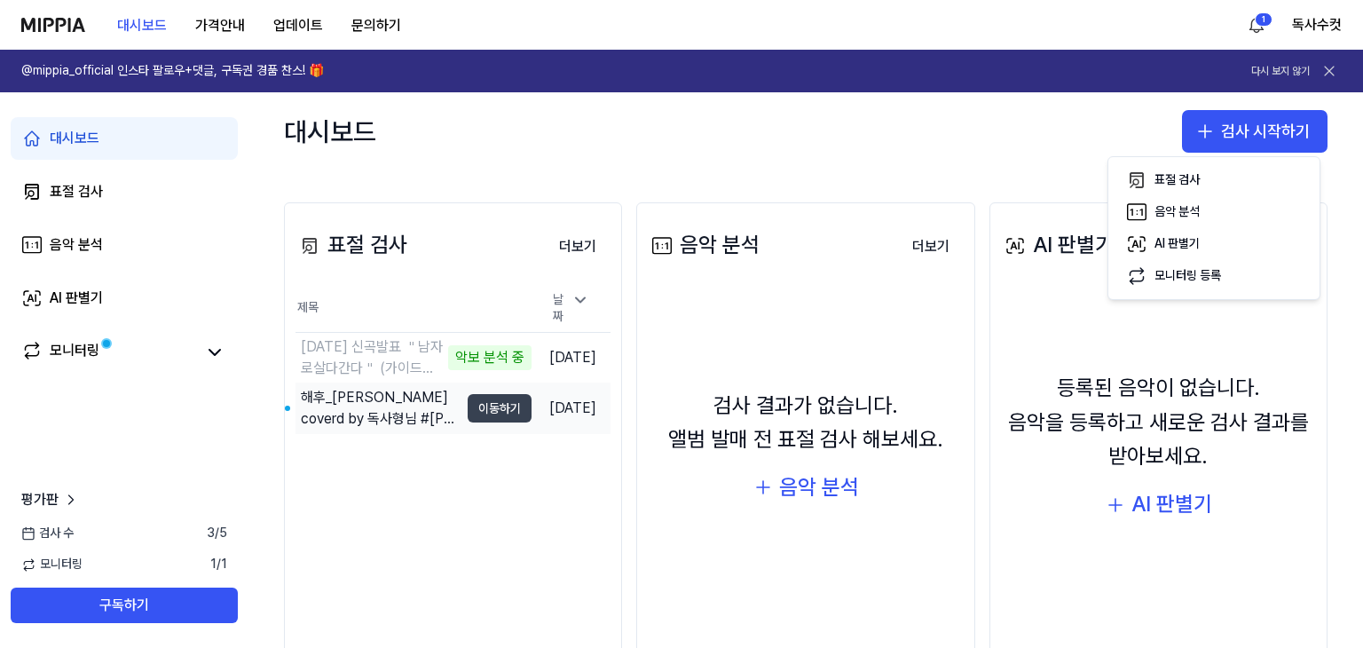
click at [476, 405] on button "이동하기" at bounding box center [500, 408] width 64 height 28
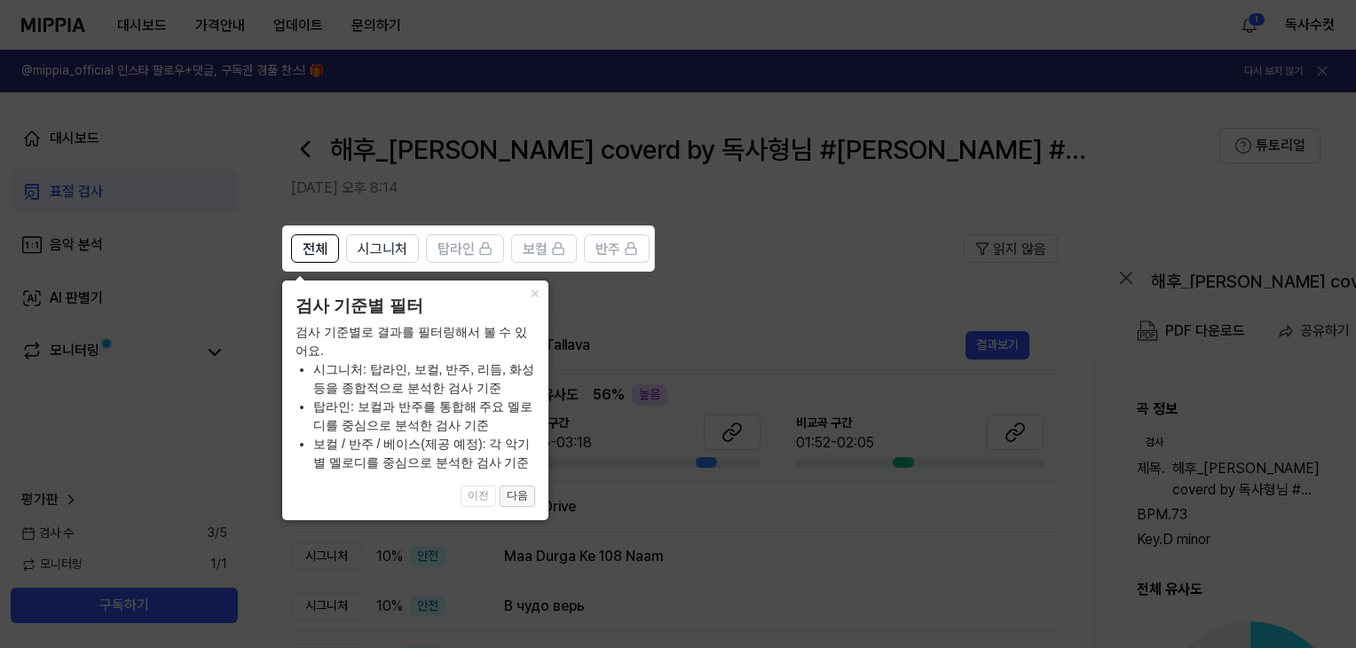
click at [511, 497] on button "다음" at bounding box center [516, 495] width 35 height 21
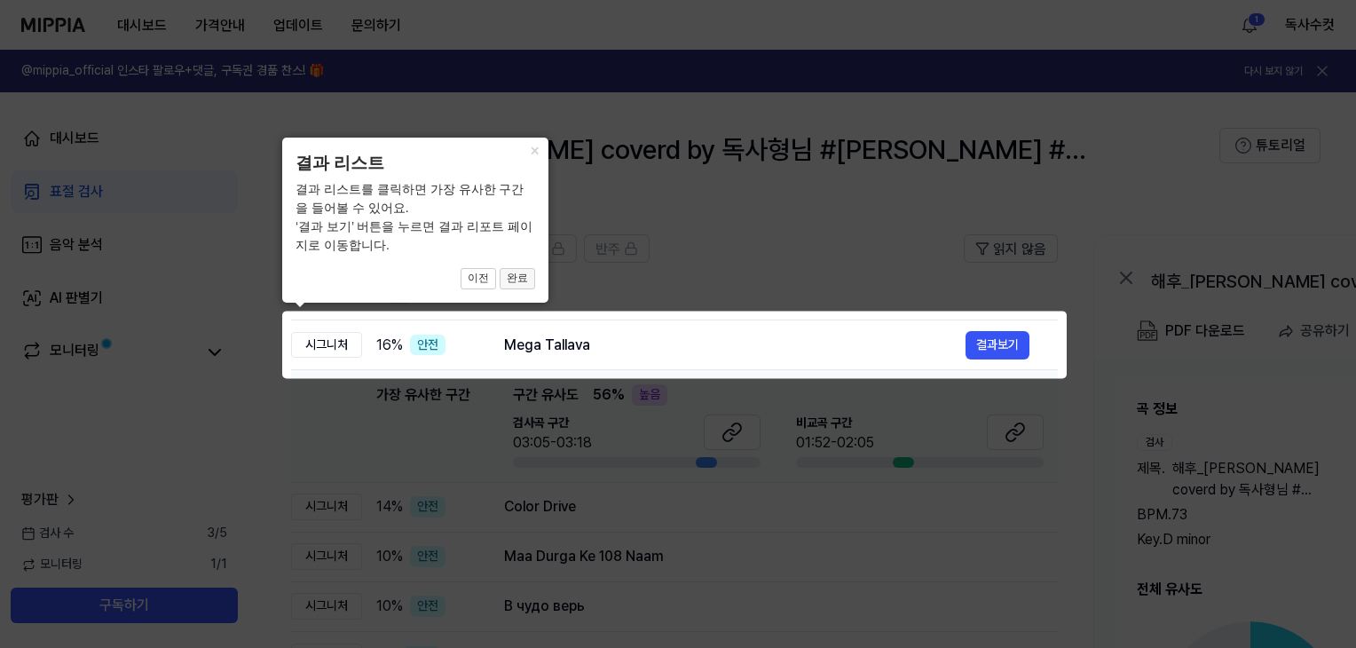
click at [513, 279] on button "완료" at bounding box center [516, 278] width 35 height 21
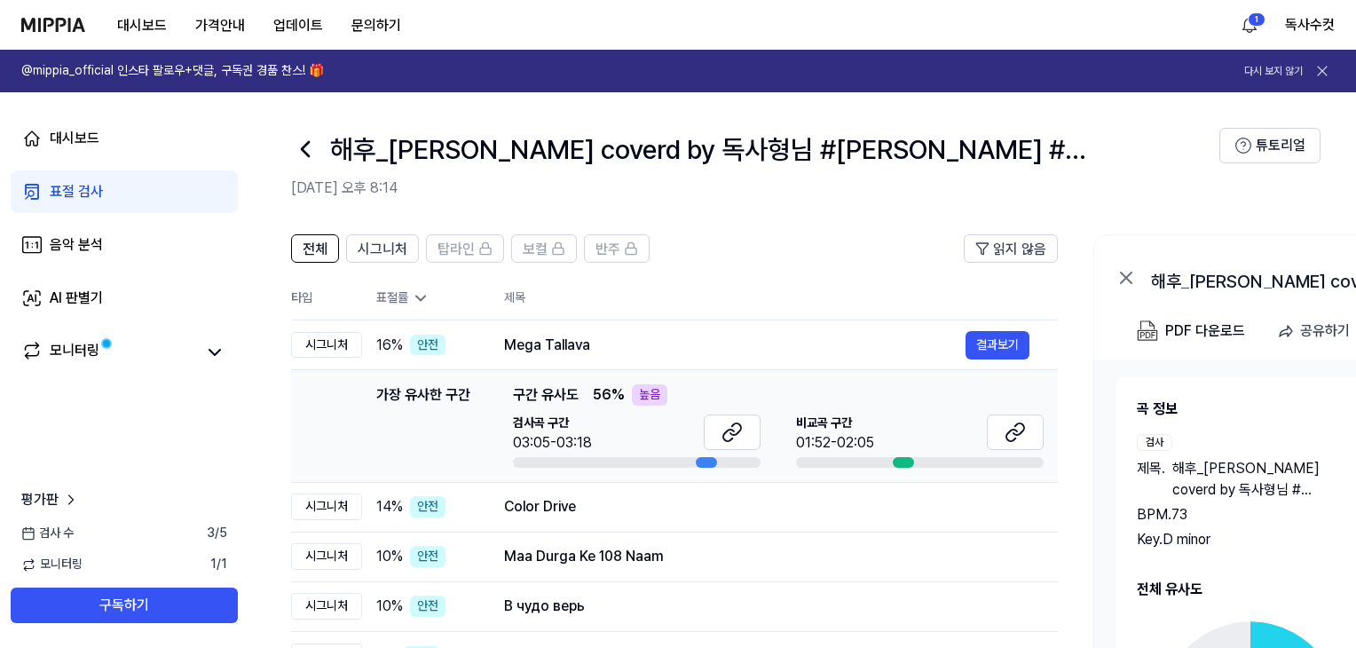
scroll to position [89, 0]
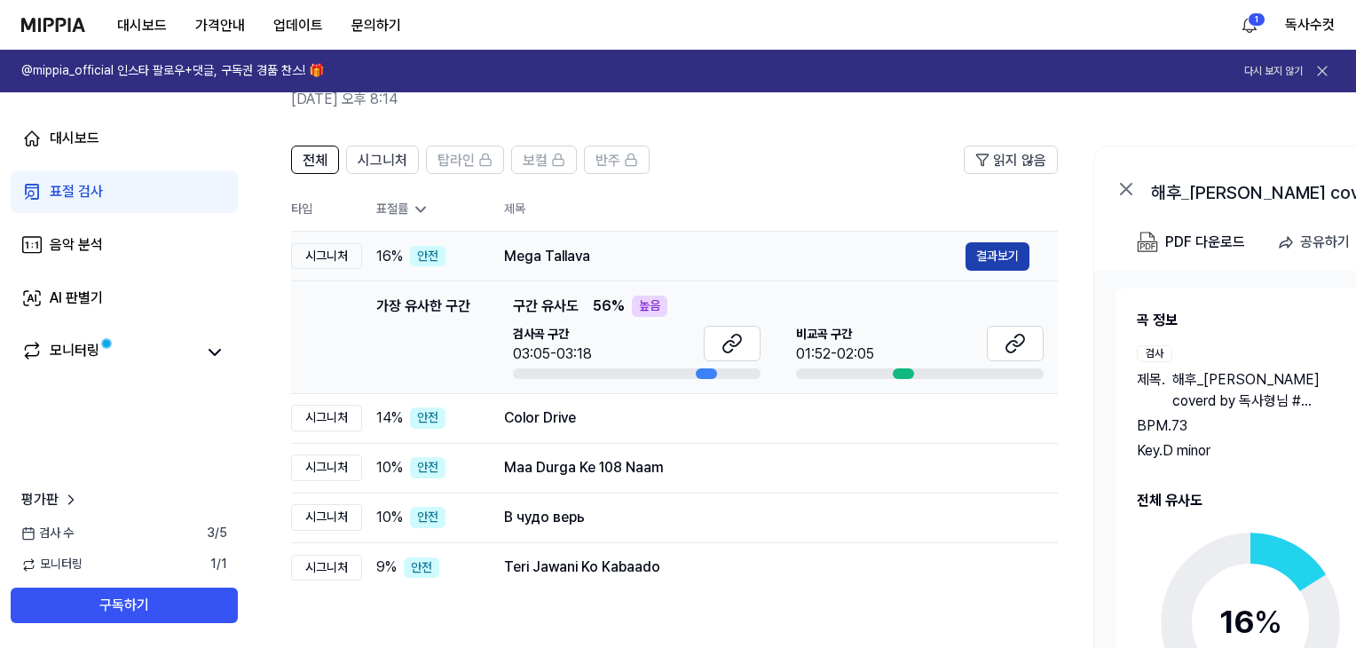
click at [996, 257] on button "결과보기" at bounding box center [997, 256] width 64 height 28
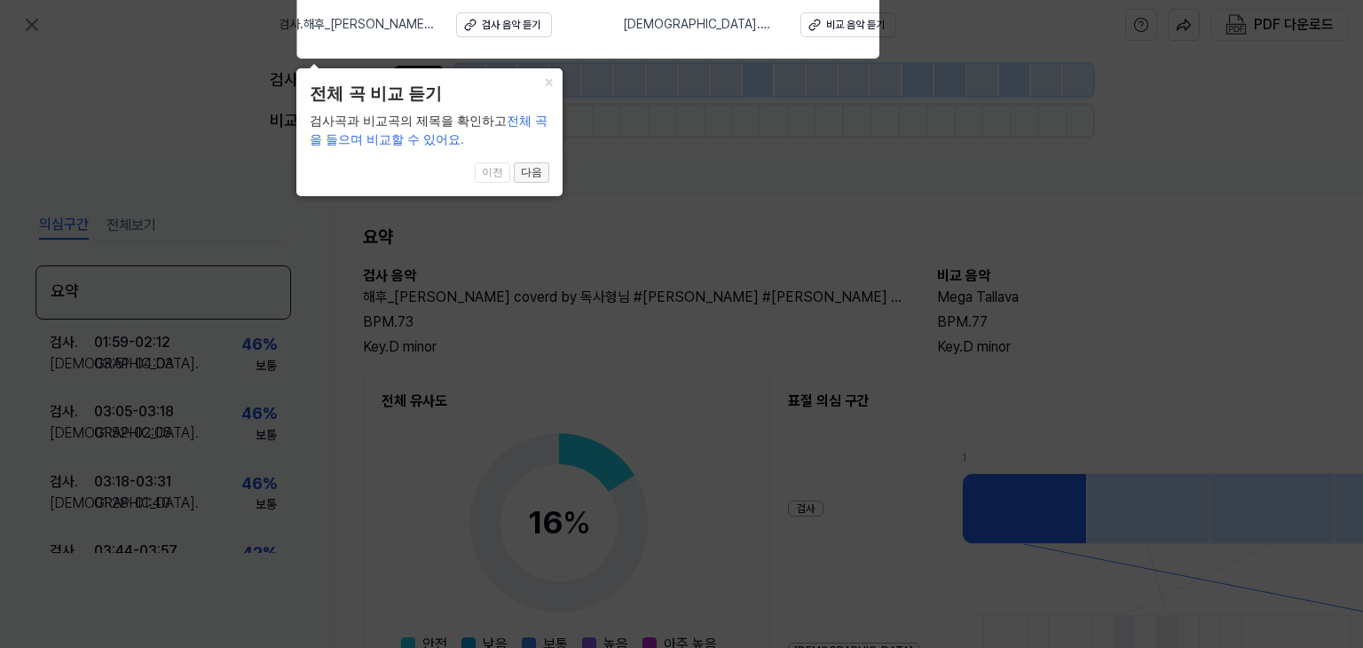
click at [525, 171] on button "다음" at bounding box center [531, 172] width 35 height 21
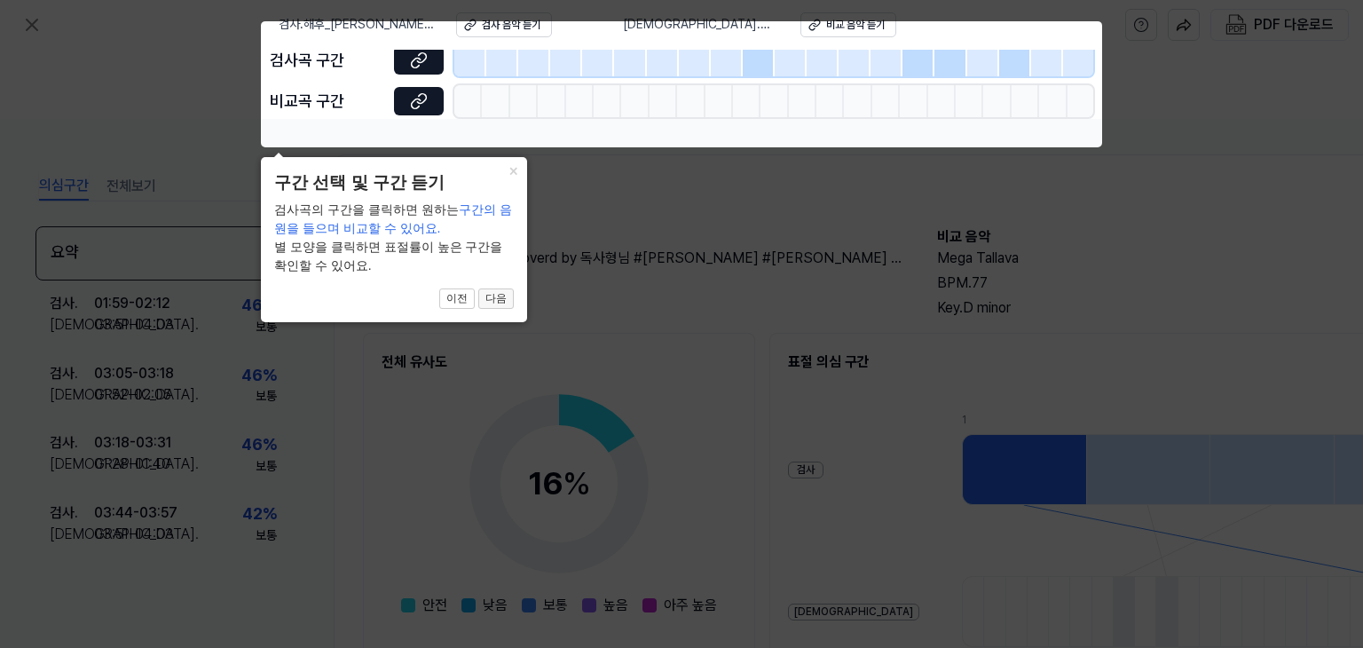
click at [503, 299] on button "다음" at bounding box center [495, 298] width 35 height 21
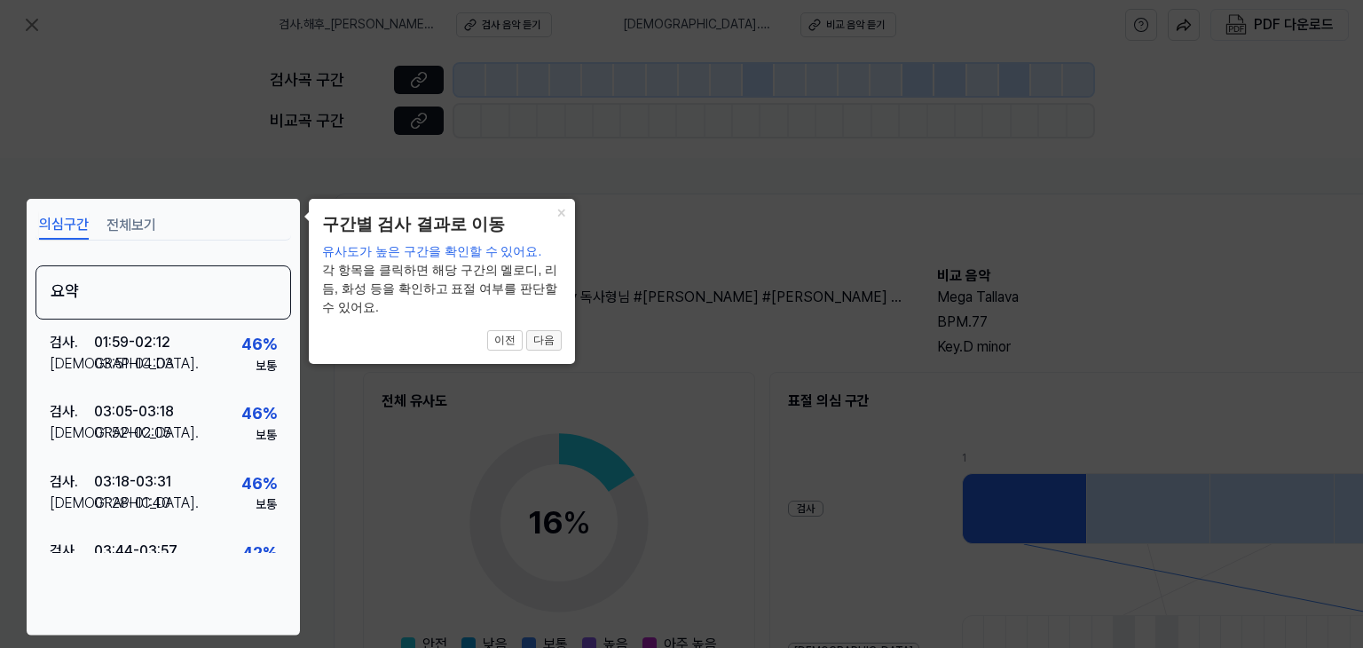
click at [546, 336] on button "다음" at bounding box center [543, 340] width 35 height 21
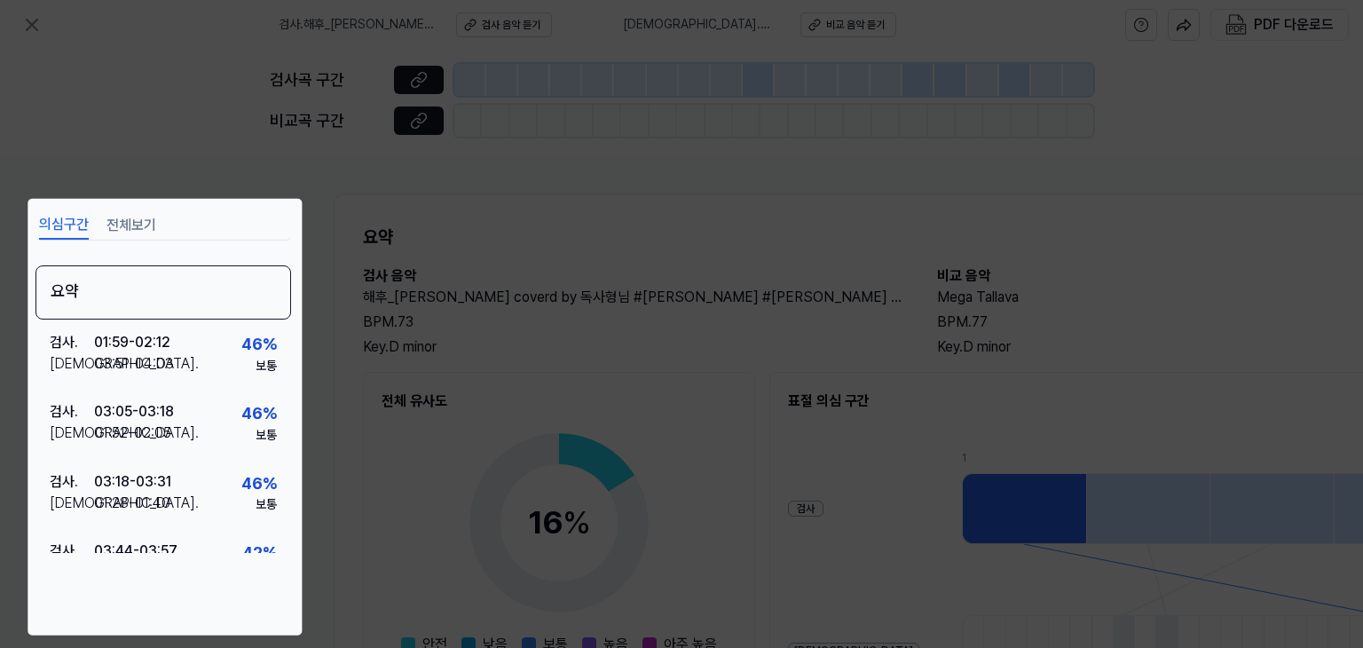
scroll to position [220, 177]
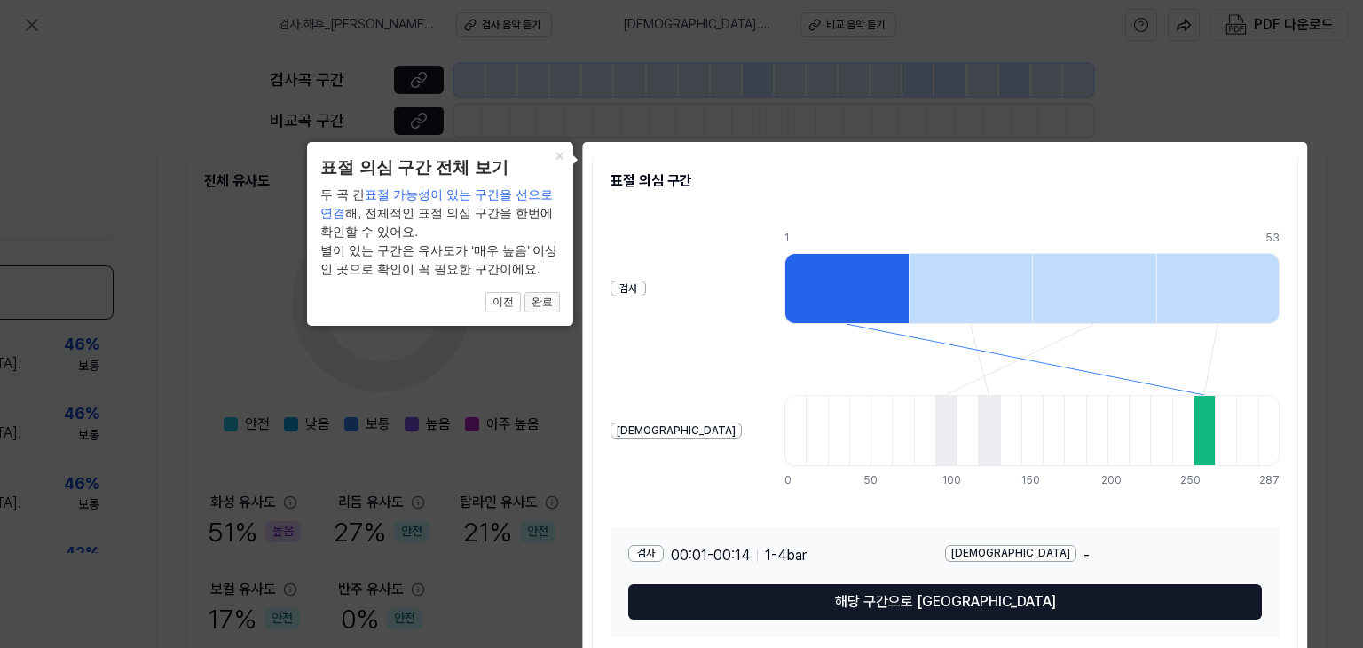
click at [547, 302] on button "완료" at bounding box center [541, 302] width 35 height 21
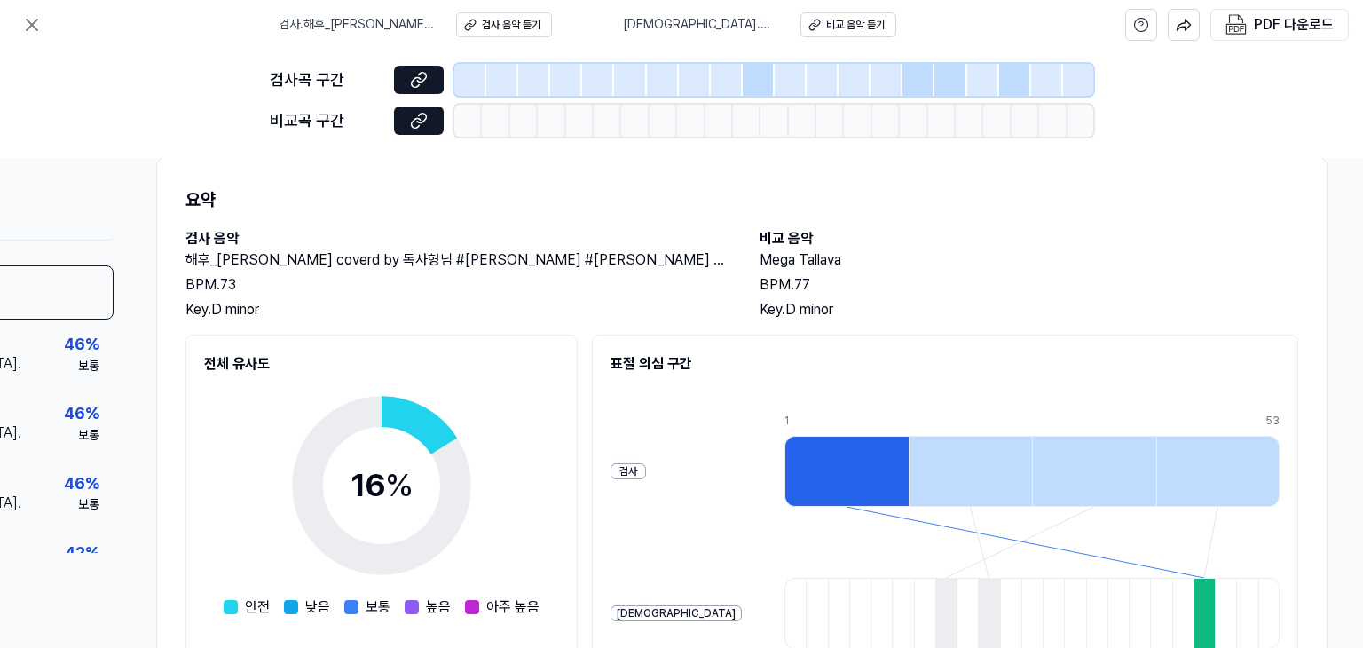
scroll to position [177, 177]
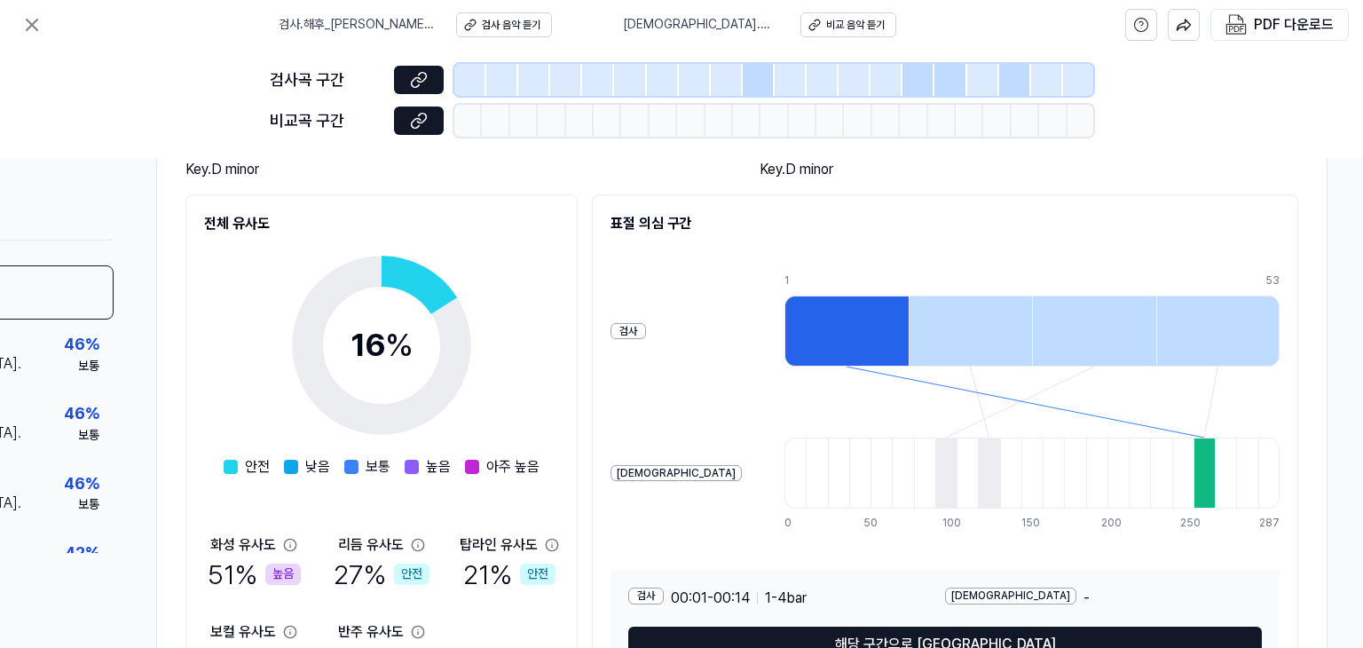
click at [784, 320] on div at bounding box center [846, 330] width 124 height 71
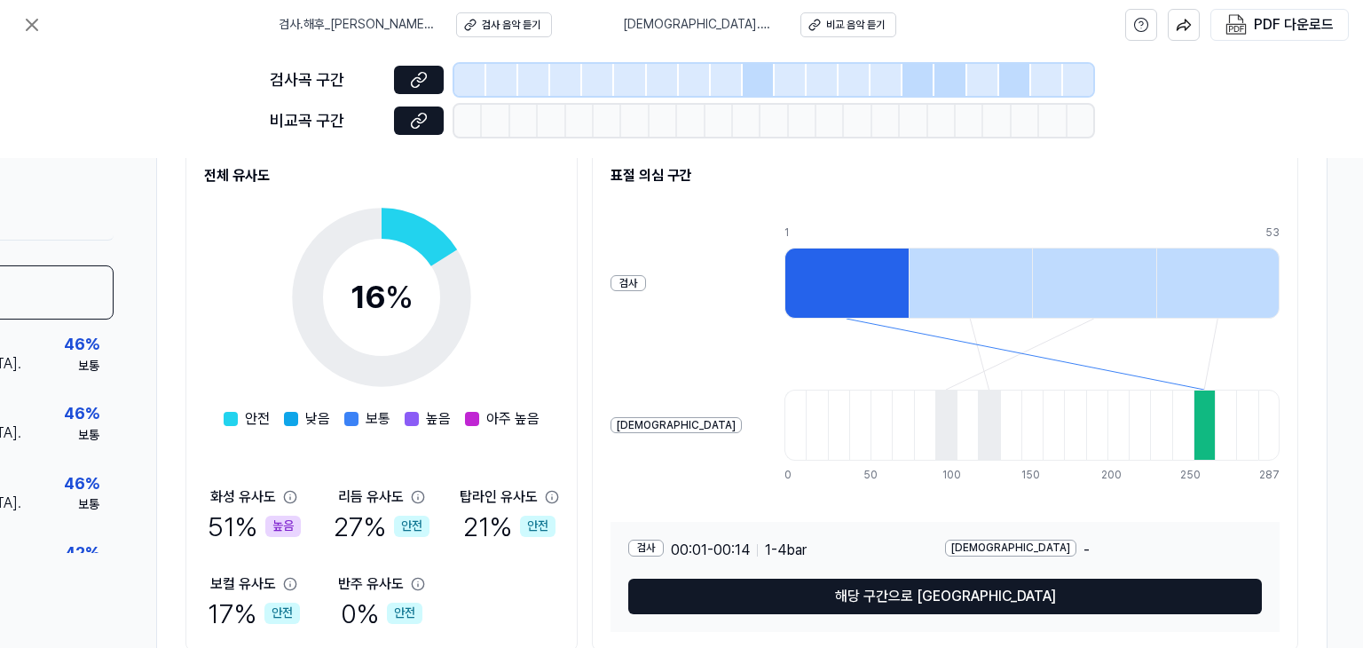
scroll to position [299, 177]
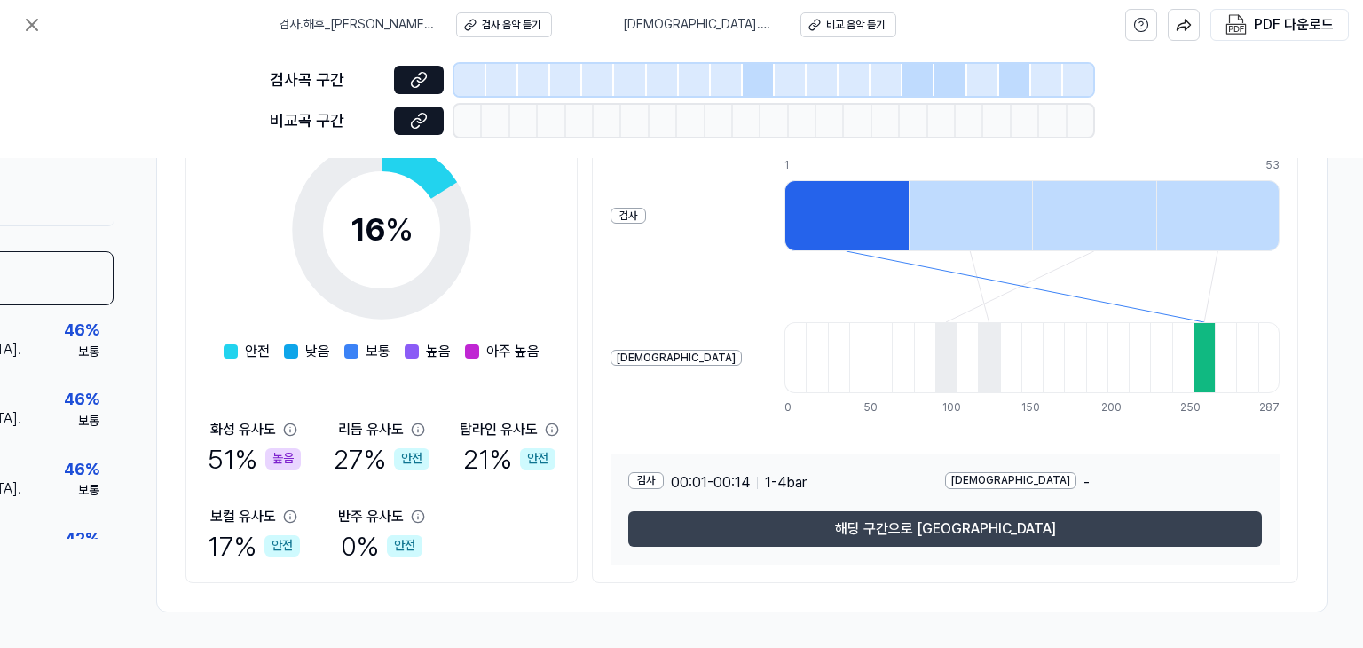
click at [953, 523] on button "해당 구간으로 [GEOGRAPHIC_DATA]" at bounding box center [944, 528] width 633 height 35
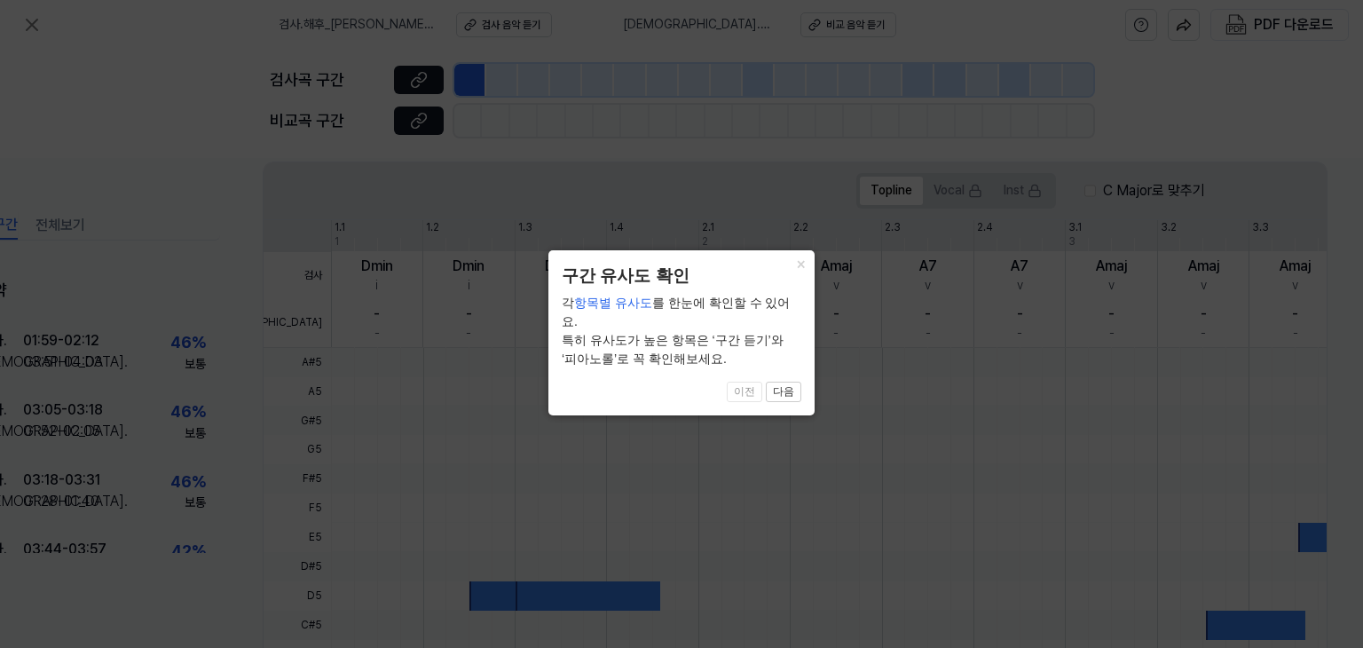
scroll to position [538, 78]
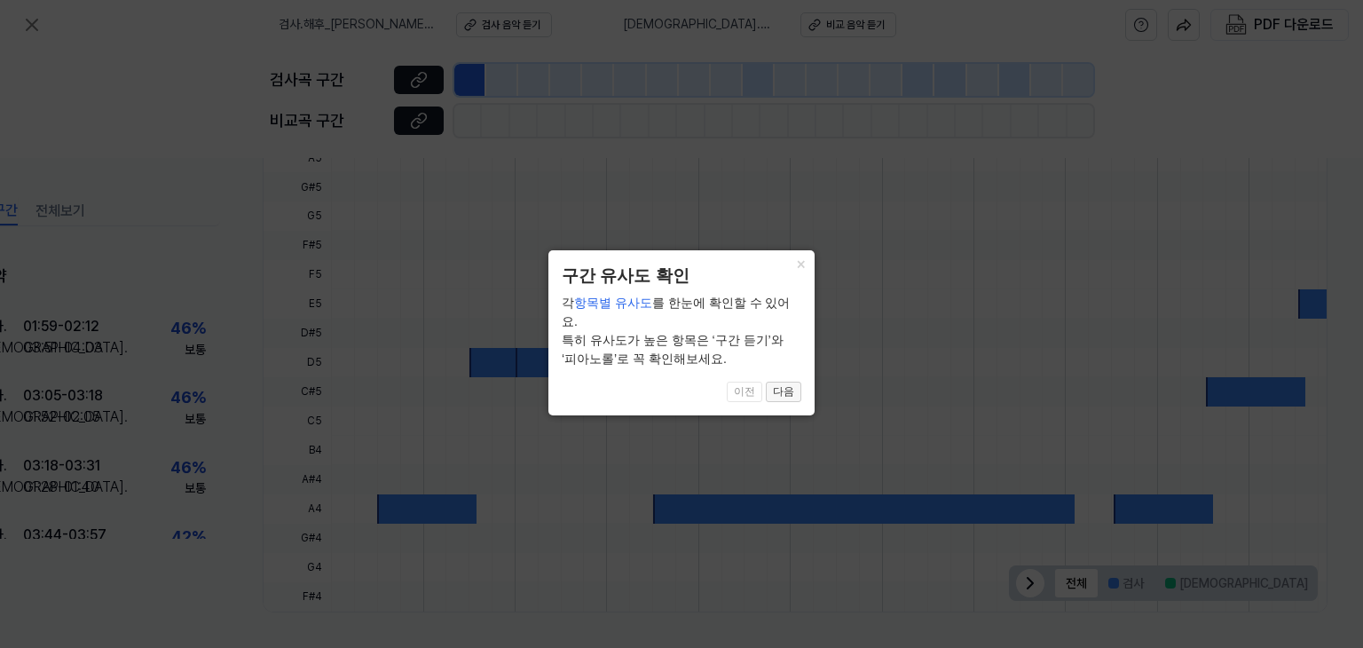
click at [782, 381] on button "다음" at bounding box center [783, 391] width 35 height 21
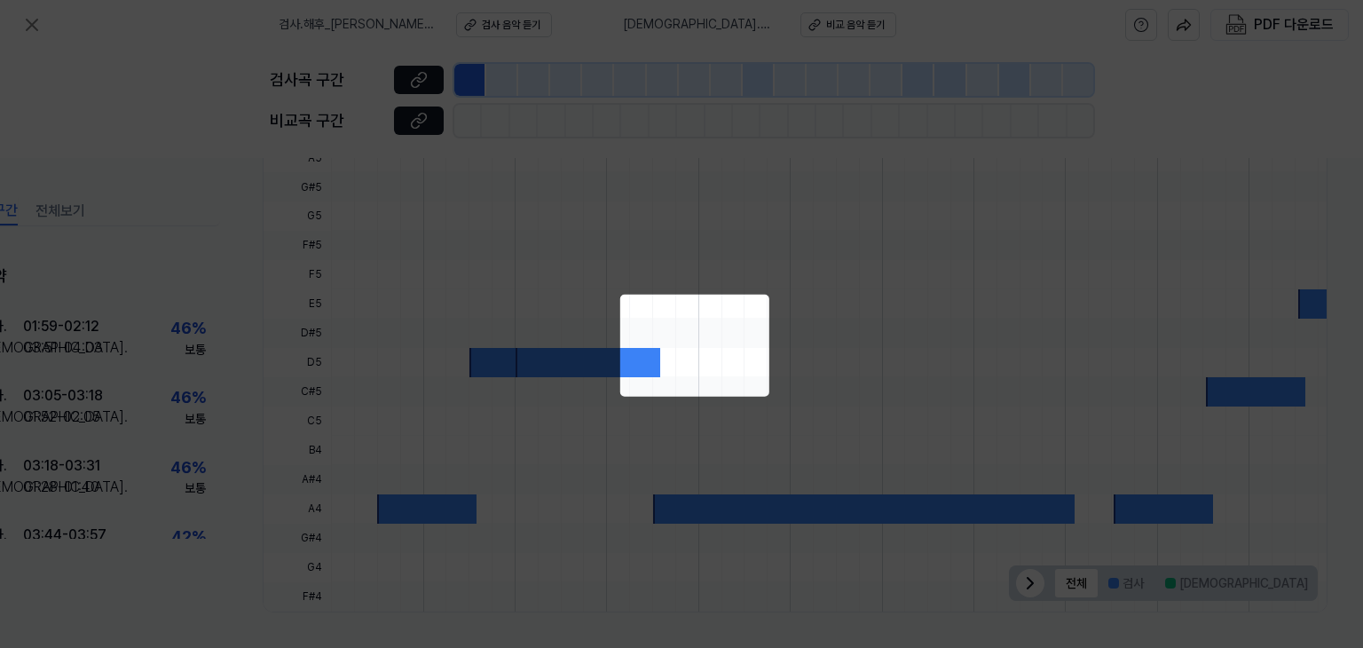
scroll to position [302, 78]
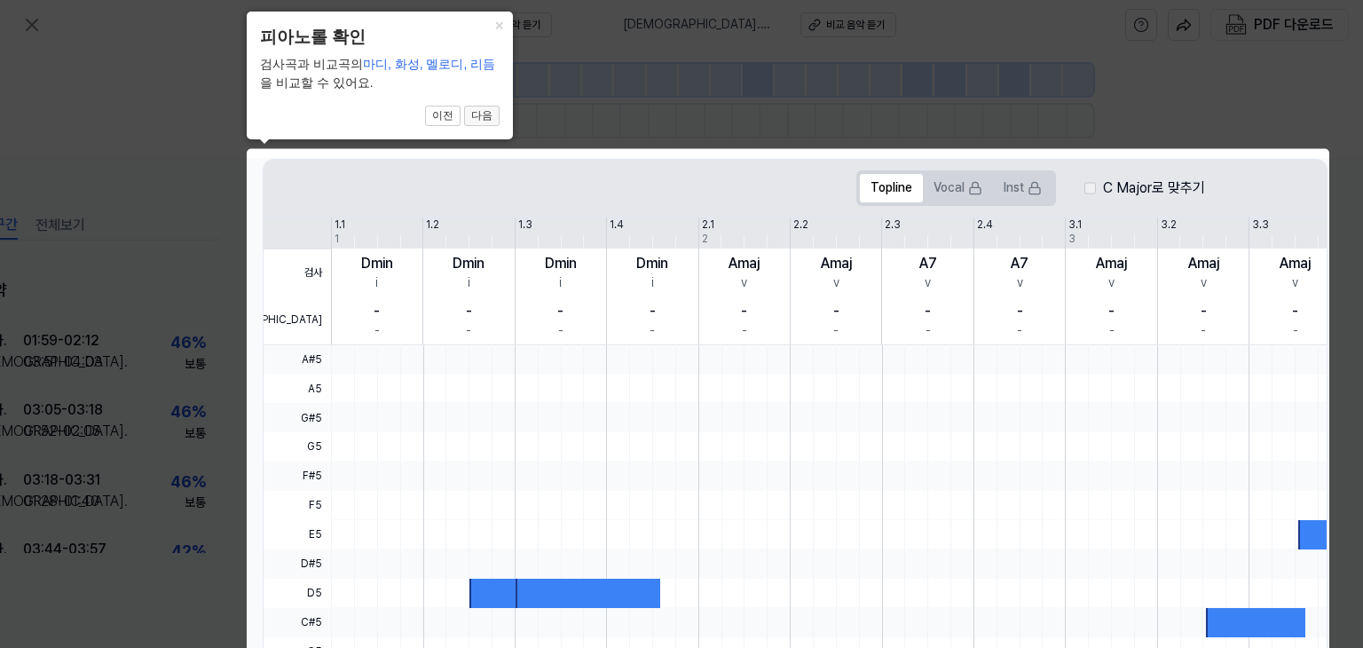
click at [486, 108] on button "다음" at bounding box center [481, 116] width 35 height 21
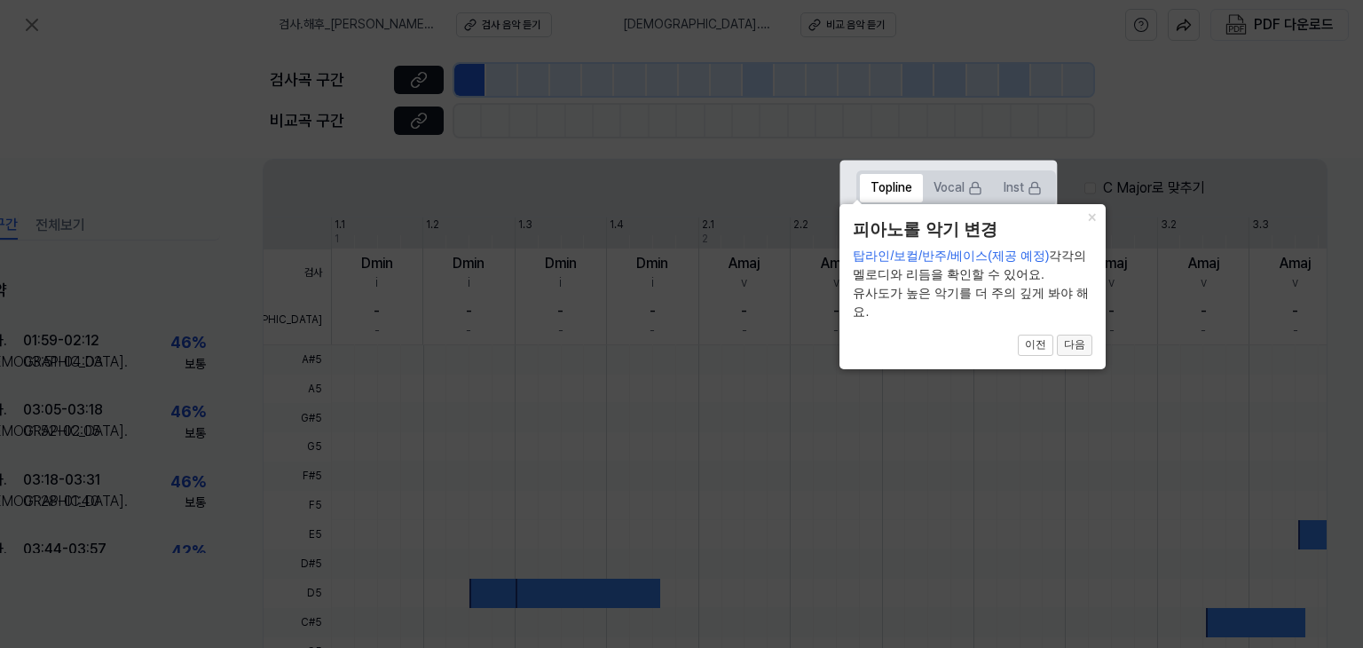
click at [1072, 342] on button "다음" at bounding box center [1074, 344] width 35 height 21
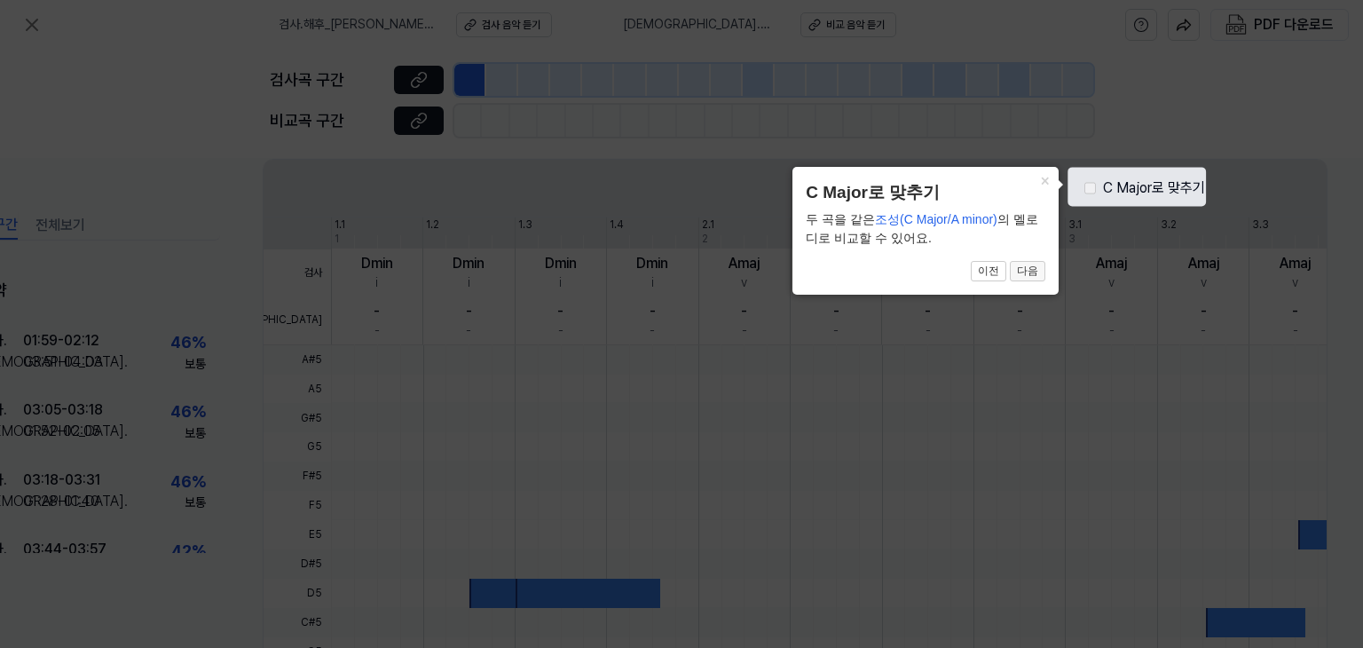
click at [1023, 272] on button "다음" at bounding box center [1027, 271] width 35 height 21
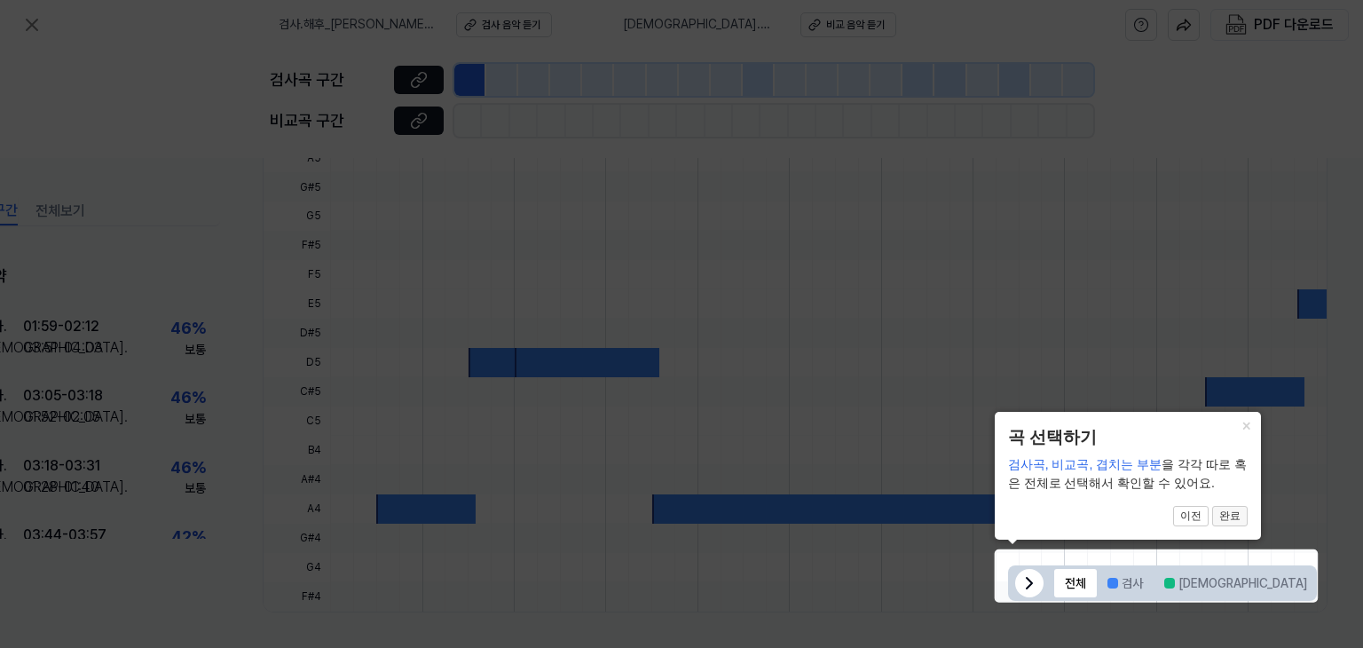
click at [1227, 515] on button "완료" at bounding box center [1229, 516] width 35 height 21
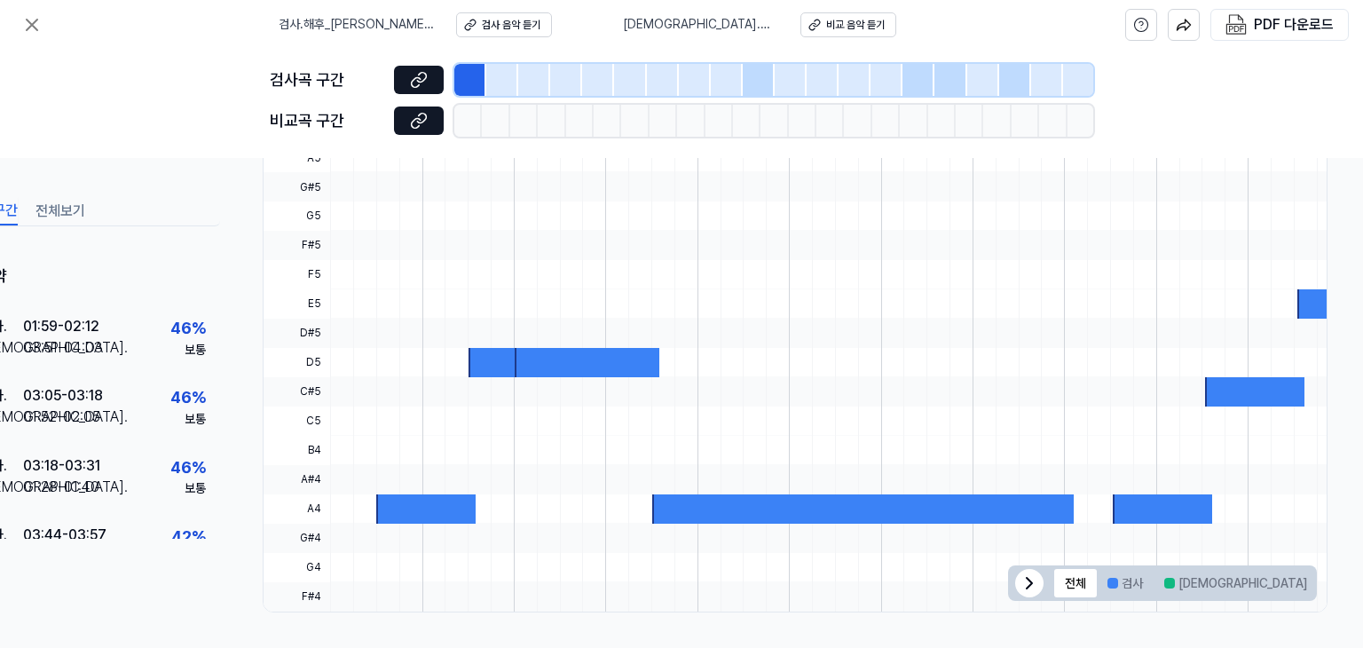
scroll to position [50, 0]
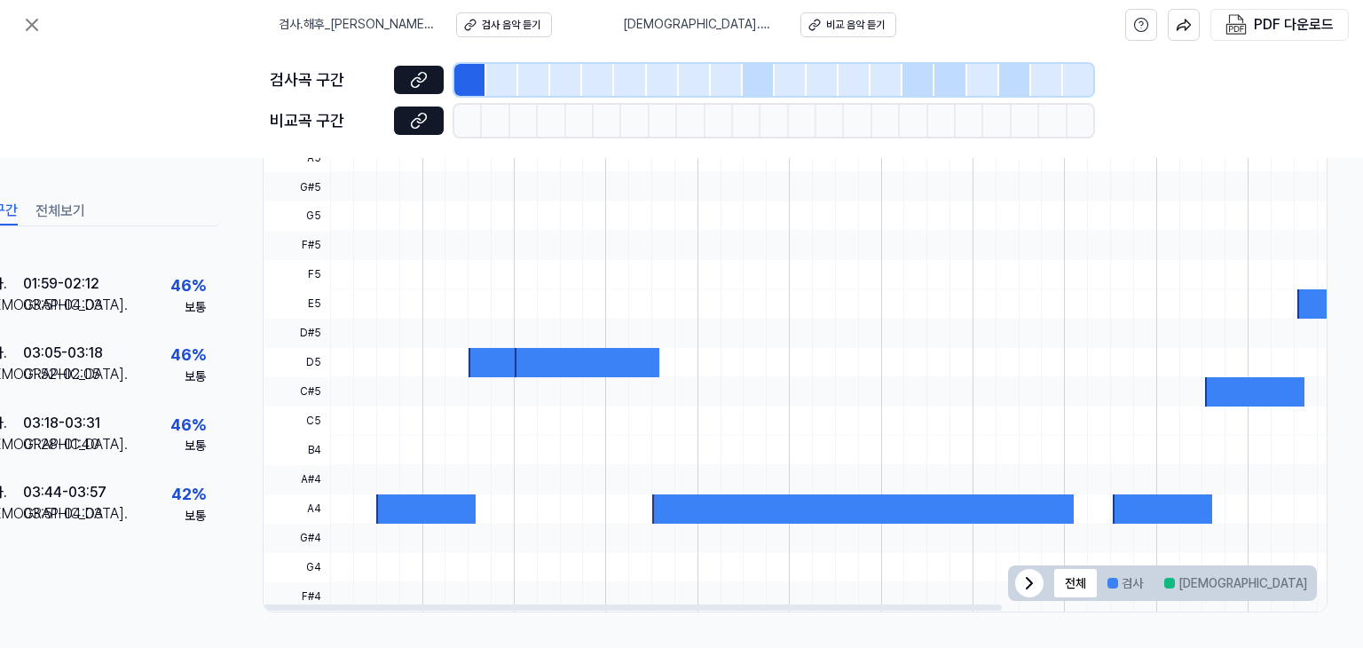
click at [409, 503] on div at bounding box center [425, 508] width 99 height 29
click at [1125, 586] on button "검사" at bounding box center [1124, 583] width 57 height 28
click at [1089, 577] on button "전체" at bounding box center [1075, 583] width 43 height 28
click at [1120, 523] on div at bounding box center [1063, 537] width 1466 height 29
click at [1123, 503] on div at bounding box center [1161, 508] width 99 height 29
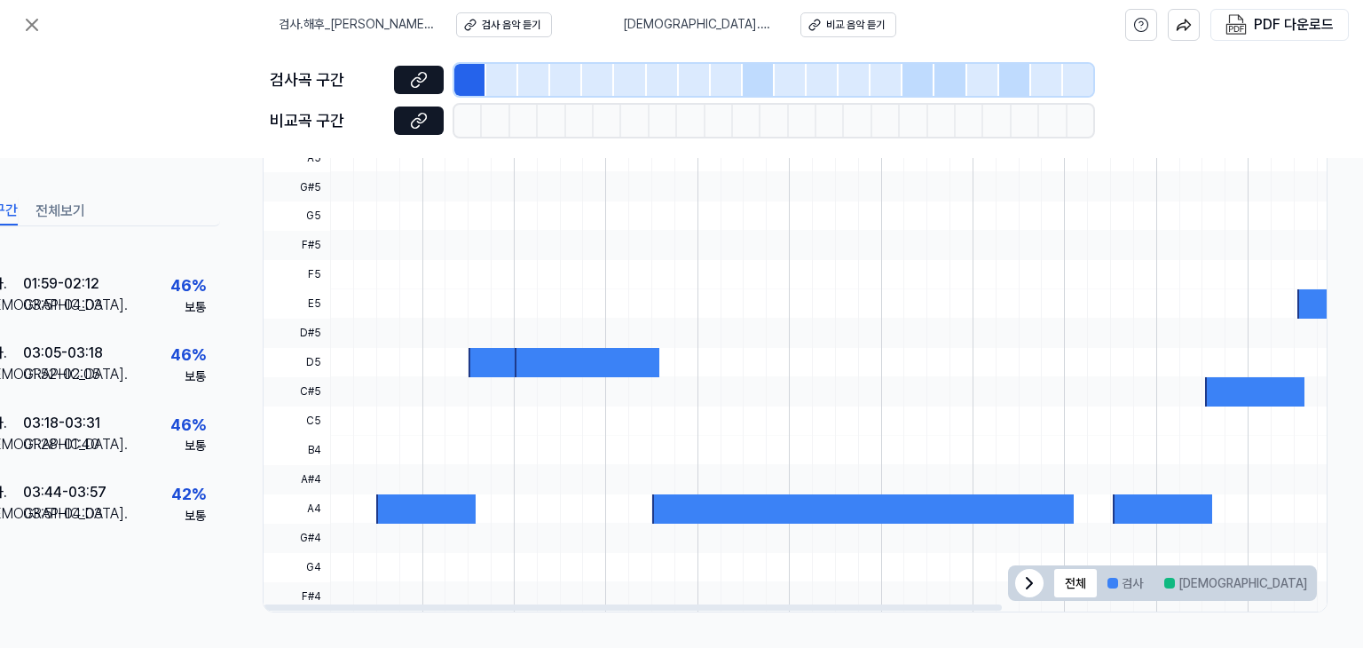
click at [1123, 503] on div at bounding box center [1161, 508] width 99 height 29
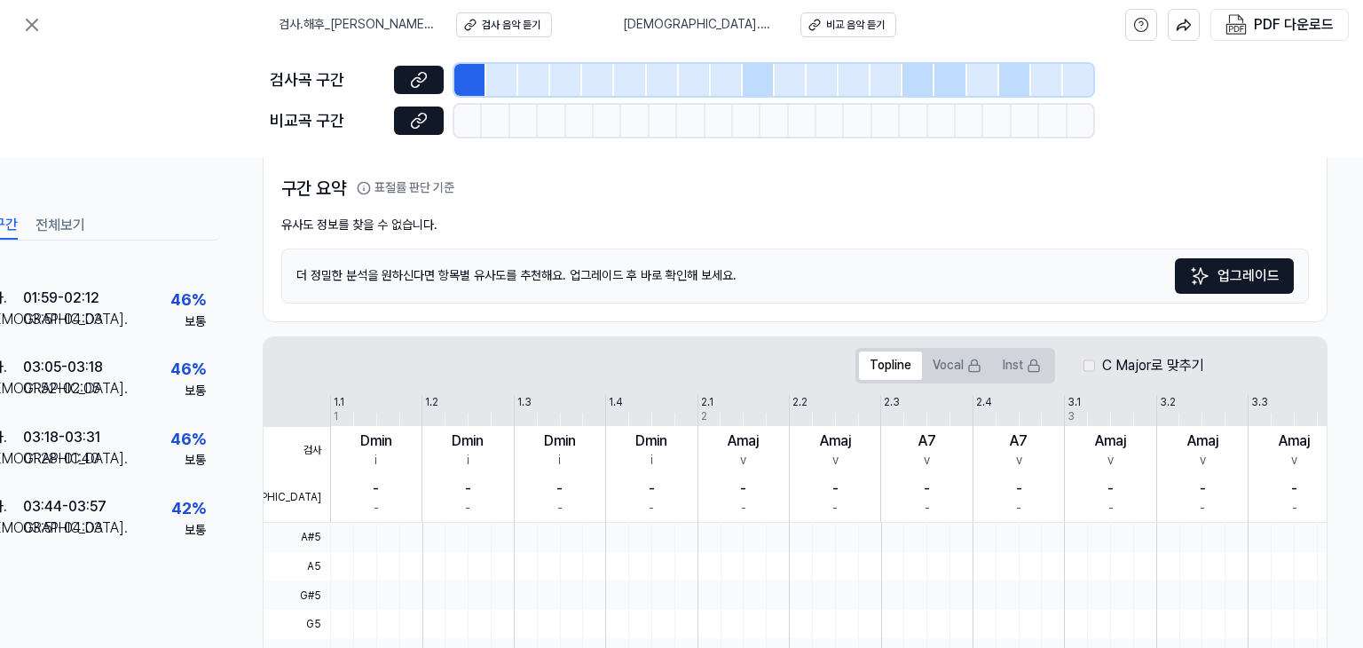
scroll to position [94, 78]
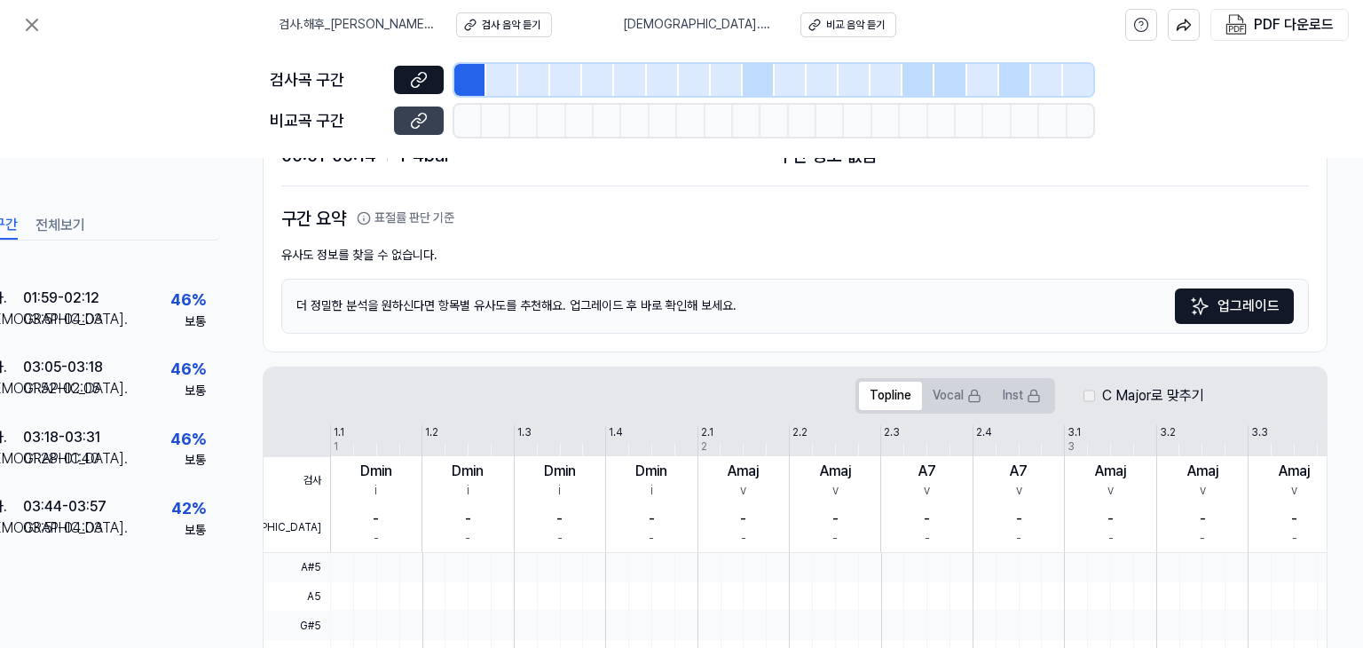
click at [424, 123] on icon at bounding box center [419, 121] width 18 height 18
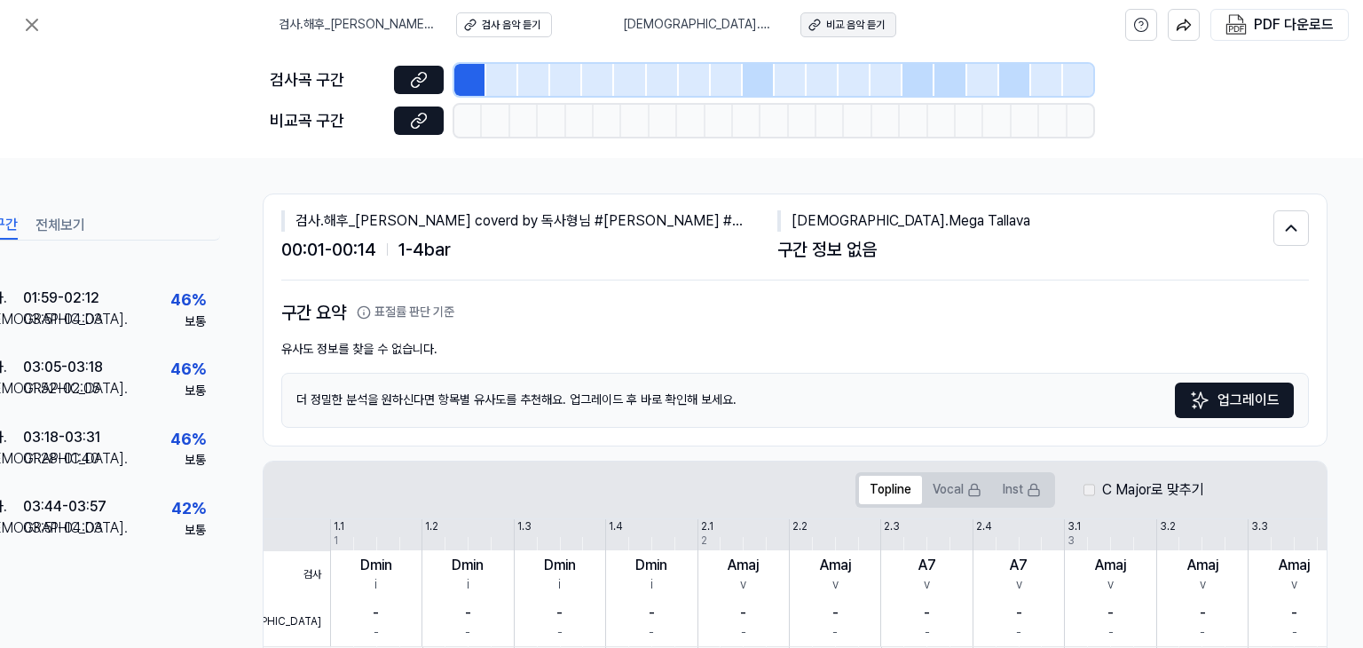
click at [826, 32] on div "비교 음악 듣기" at bounding box center [855, 25] width 59 height 15
click at [1281, 224] on icon at bounding box center [1291, 227] width 20 height 21
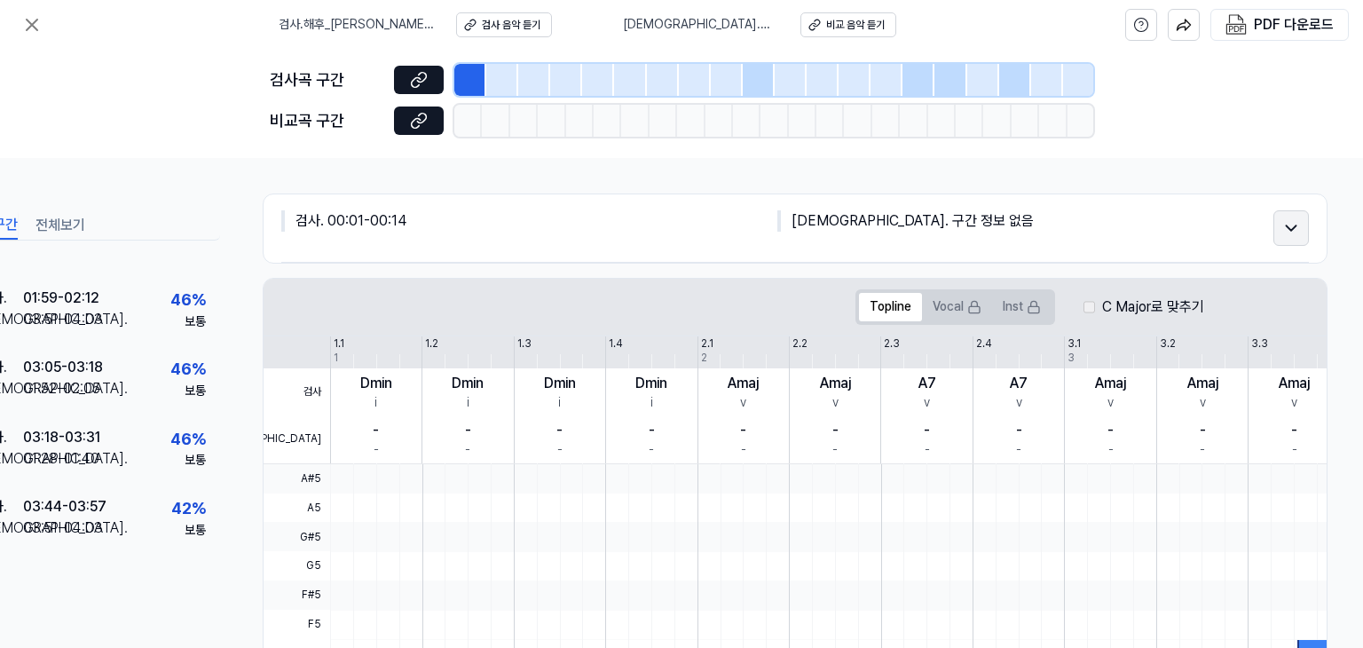
click at [1289, 230] on icon at bounding box center [1291, 227] width 20 height 21
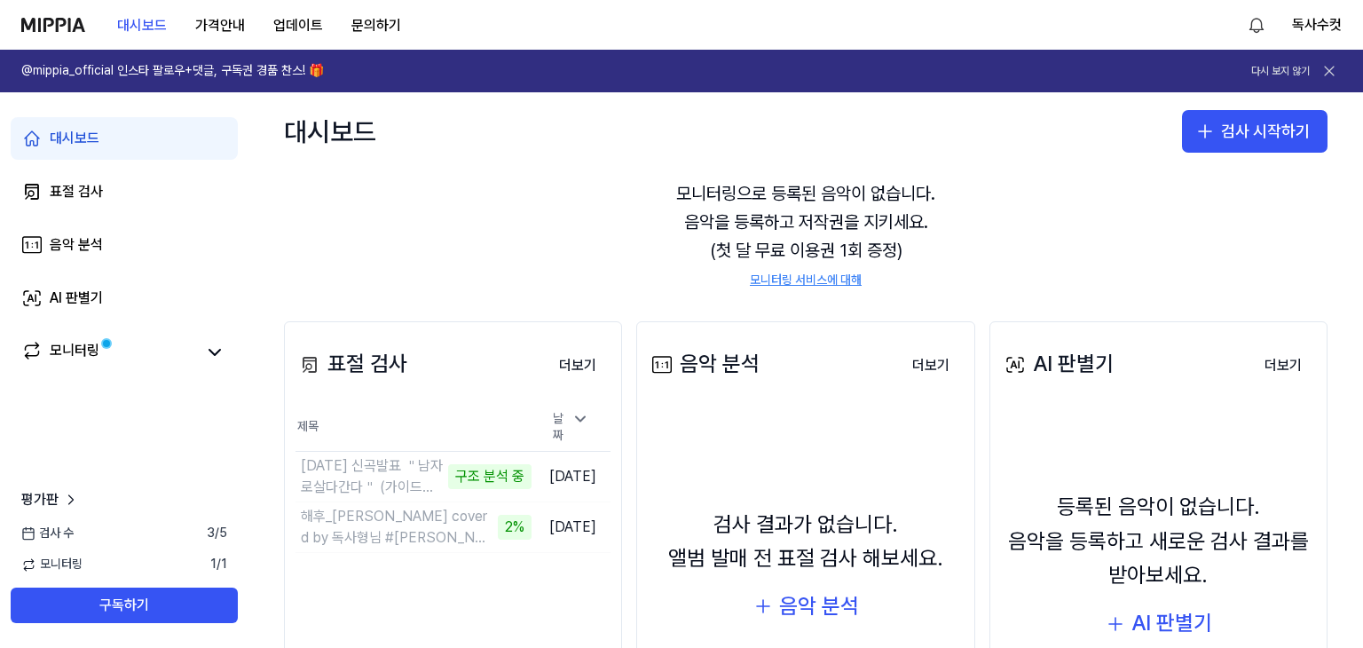
scroll to position [177, 0]
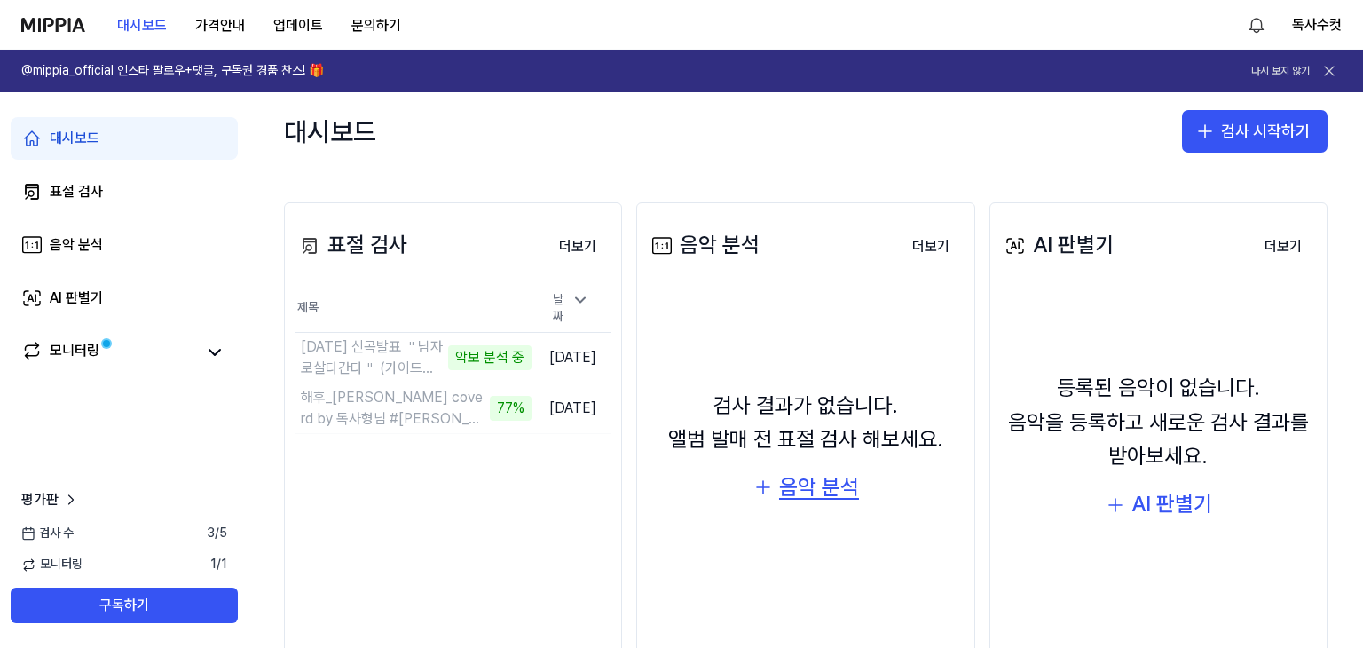
click at [797, 487] on div "음악 분석" at bounding box center [819, 487] width 80 height 34
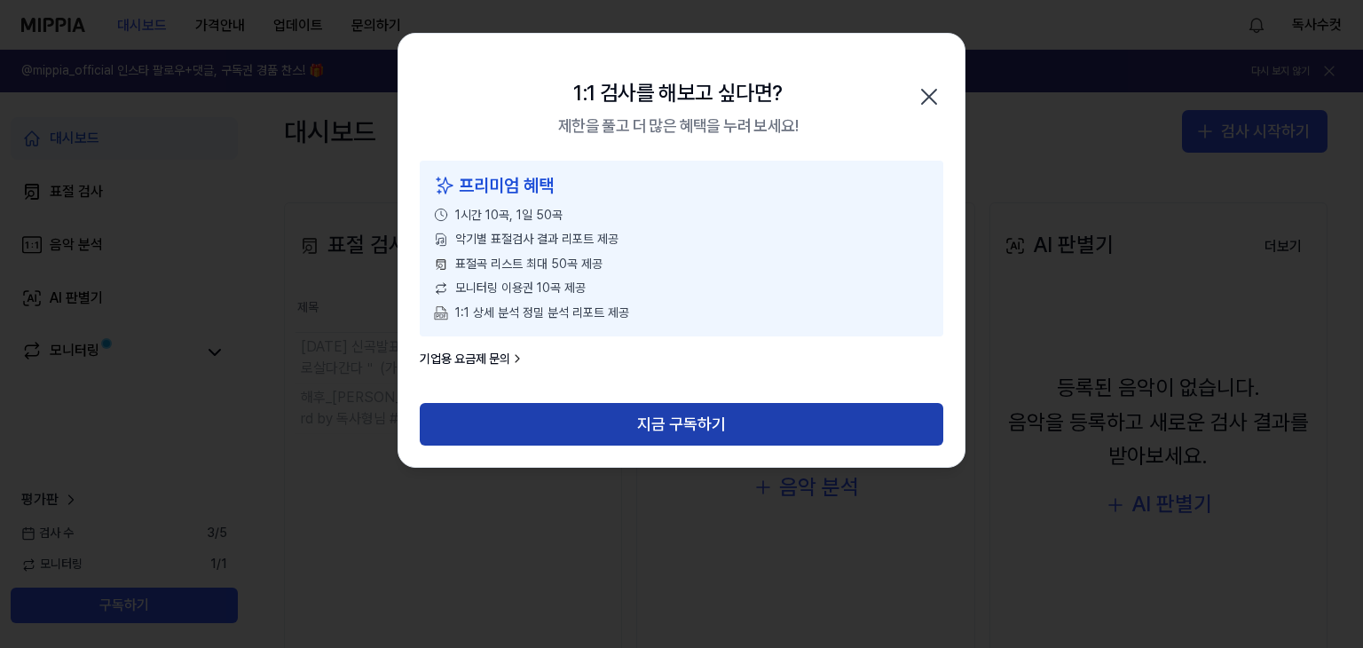
click at [703, 424] on button "지금 구독하기" at bounding box center [681, 424] width 523 height 43
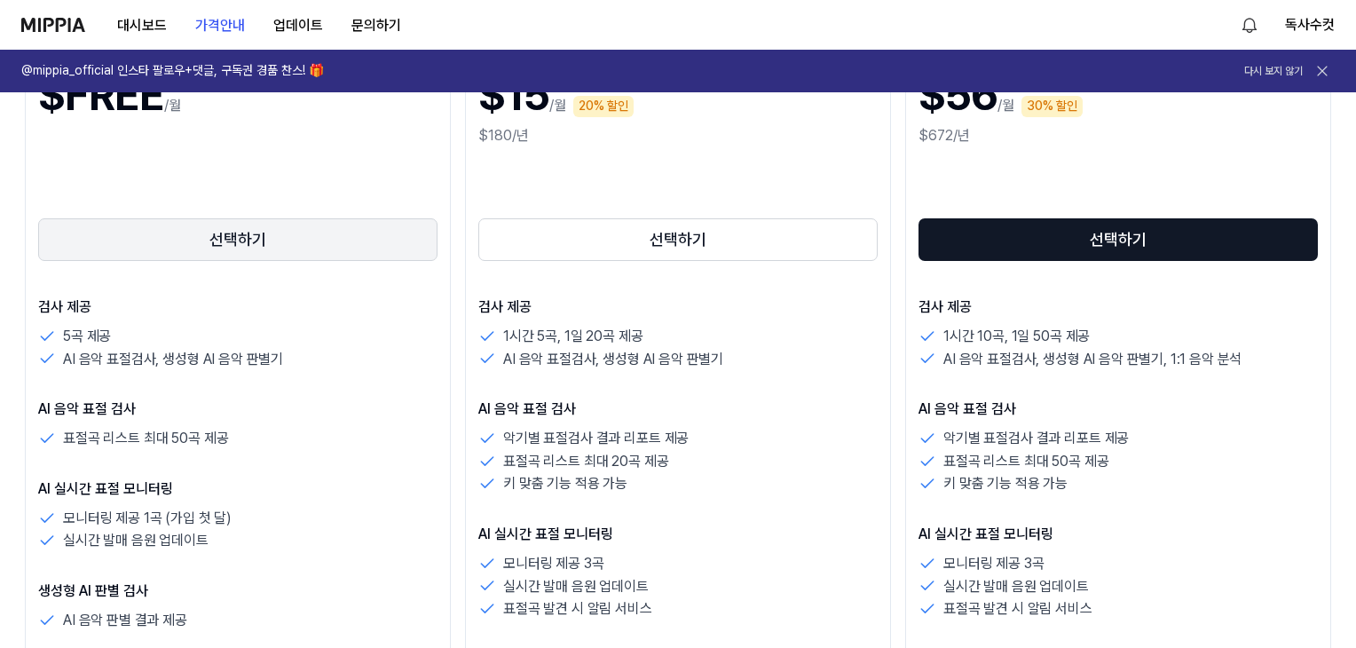
scroll to position [355, 0]
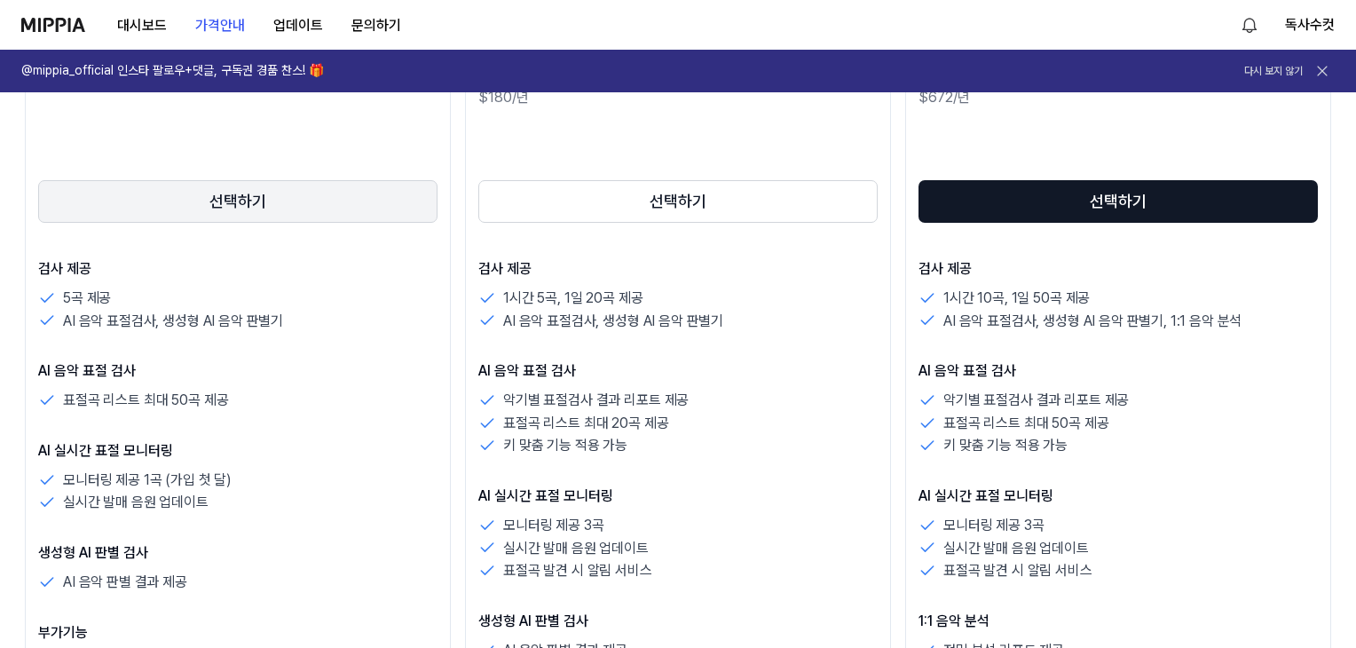
click at [245, 199] on button "선택하기" at bounding box center [237, 201] width 399 height 43
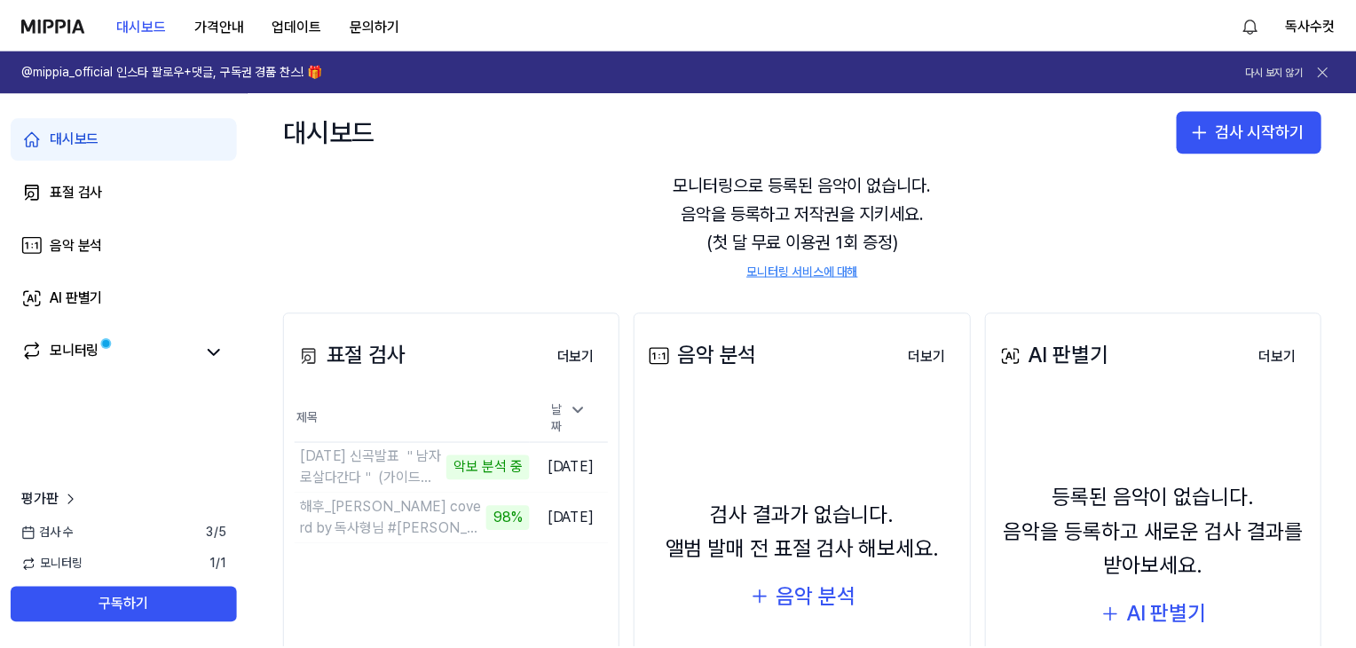
scroll to position [177, 0]
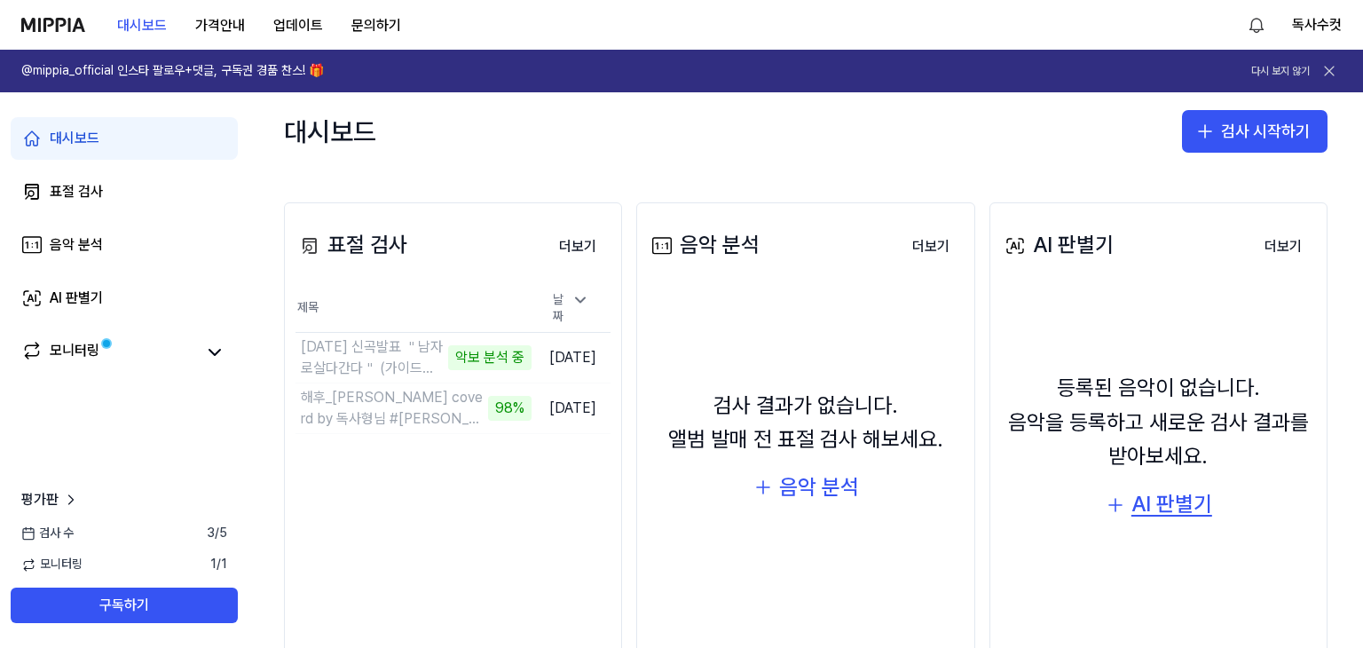
click at [1180, 515] on div "AI 판별기" at bounding box center [1171, 504] width 81 height 34
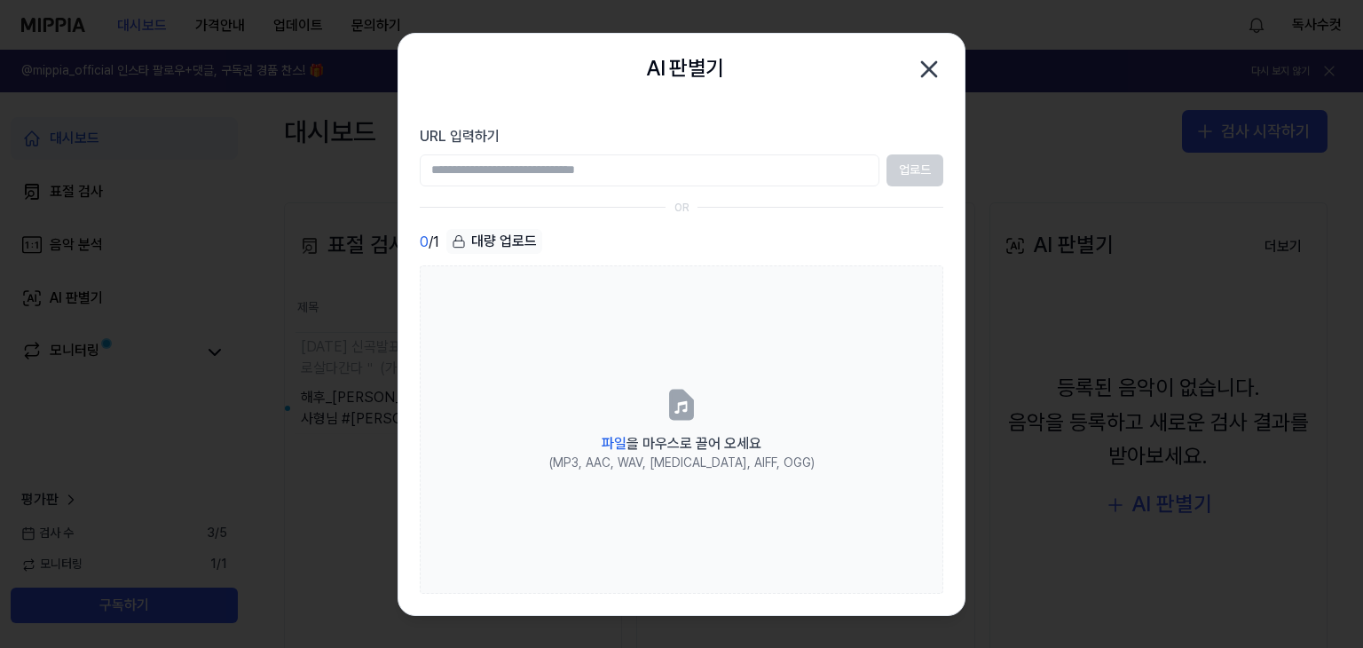
click at [625, 162] on input "URL 입력하기" at bounding box center [650, 170] width 460 height 32
paste input "**********"
type input "**********"
click at [926, 161] on button "업로드" at bounding box center [914, 170] width 57 height 32
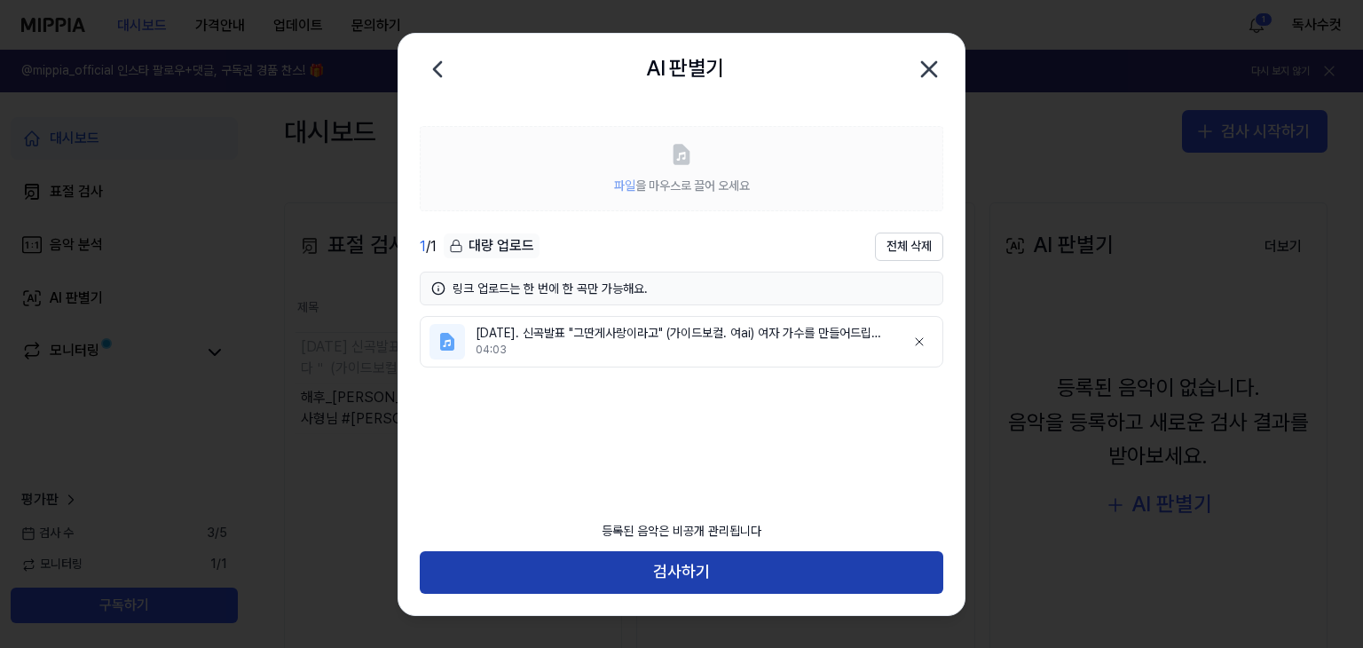
click at [694, 570] on button "검사하기" at bounding box center [681, 572] width 523 height 43
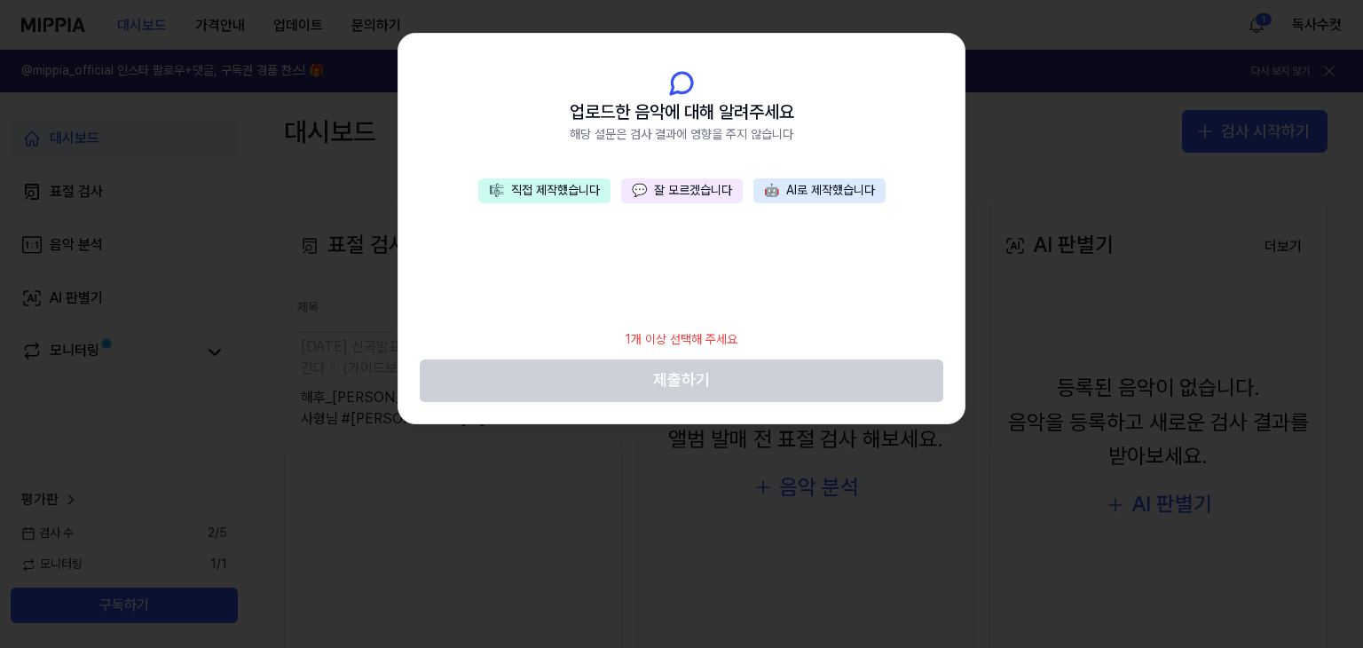
click at [817, 191] on button "🤖 AI로 제작했습니다" at bounding box center [819, 190] width 132 height 25
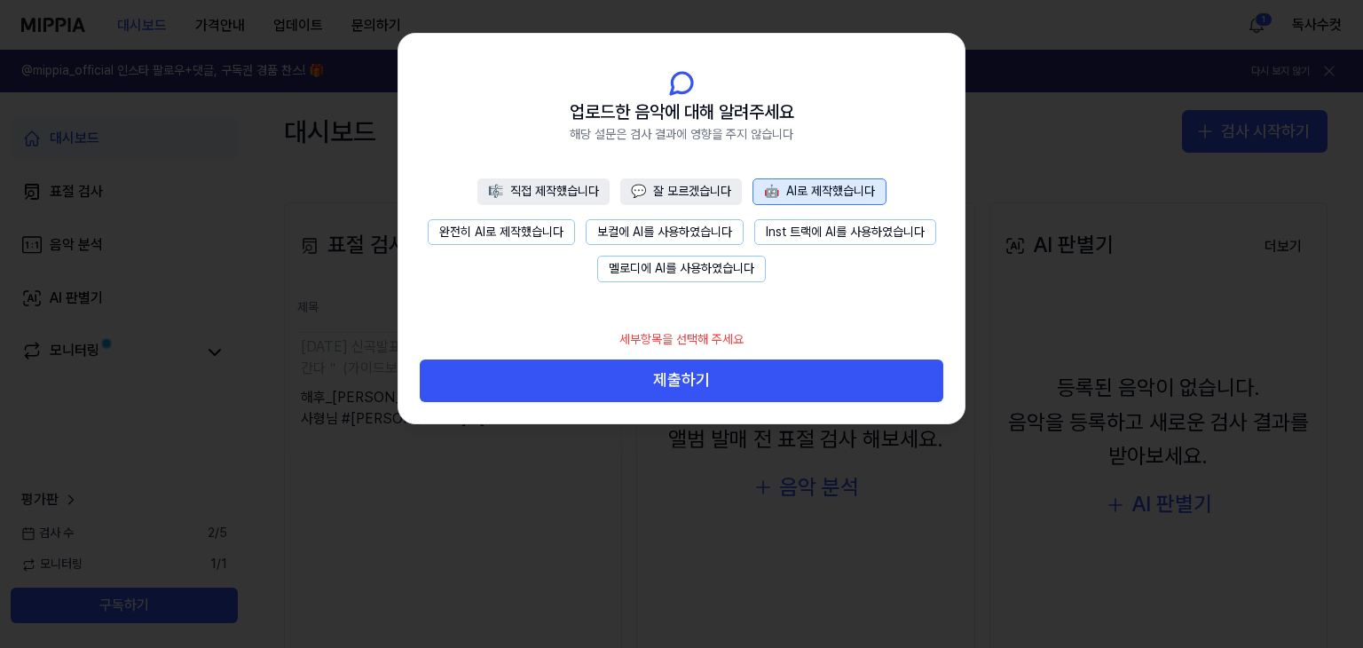
click at [702, 265] on button "멜로디에 AI를 사용하였습니다" at bounding box center [681, 268] width 169 height 27
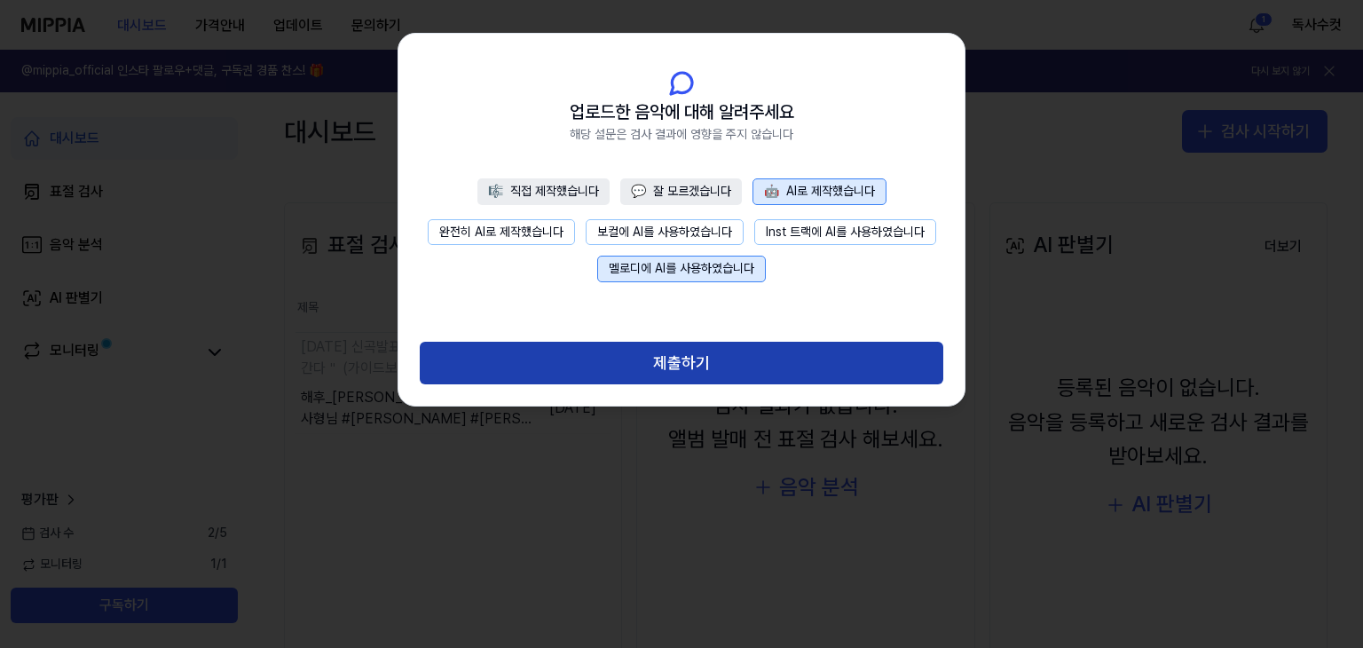
click at [716, 361] on button "제출하기" at bounding box center [681, 363] width 523 height 43
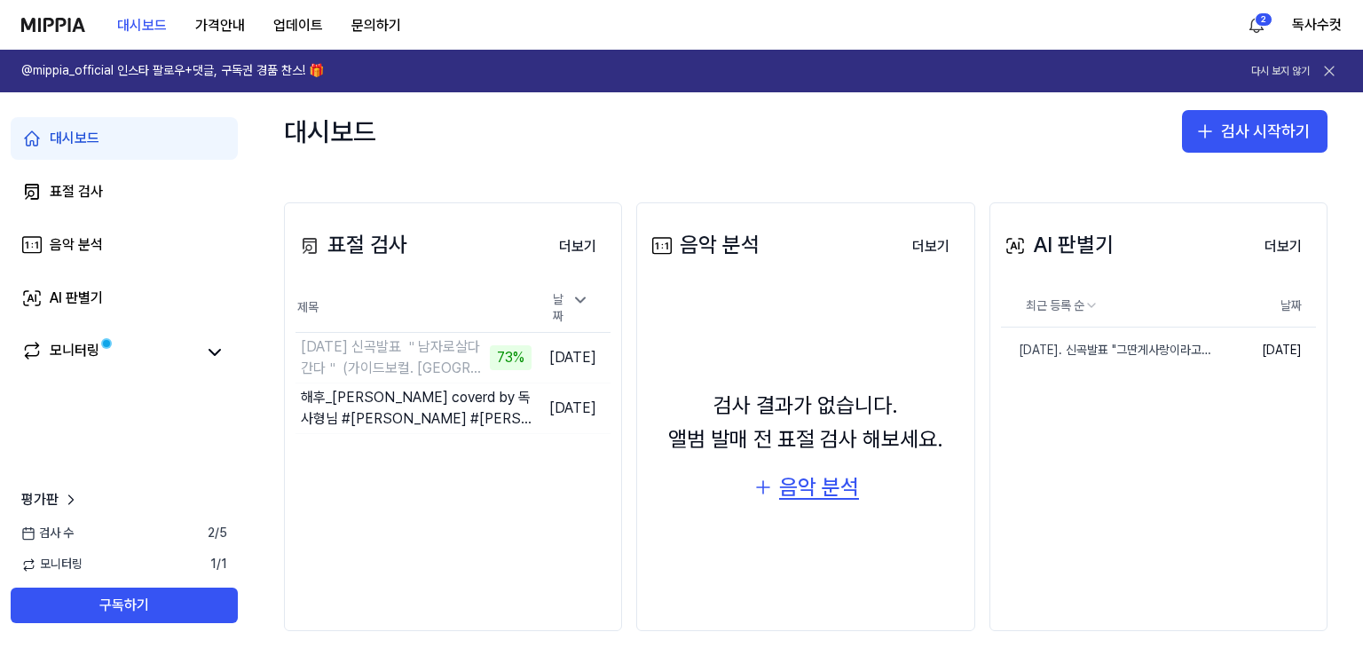
click at [831, 497] on div "음악 분석" at bounding box center [819, 487] width 80 height 34
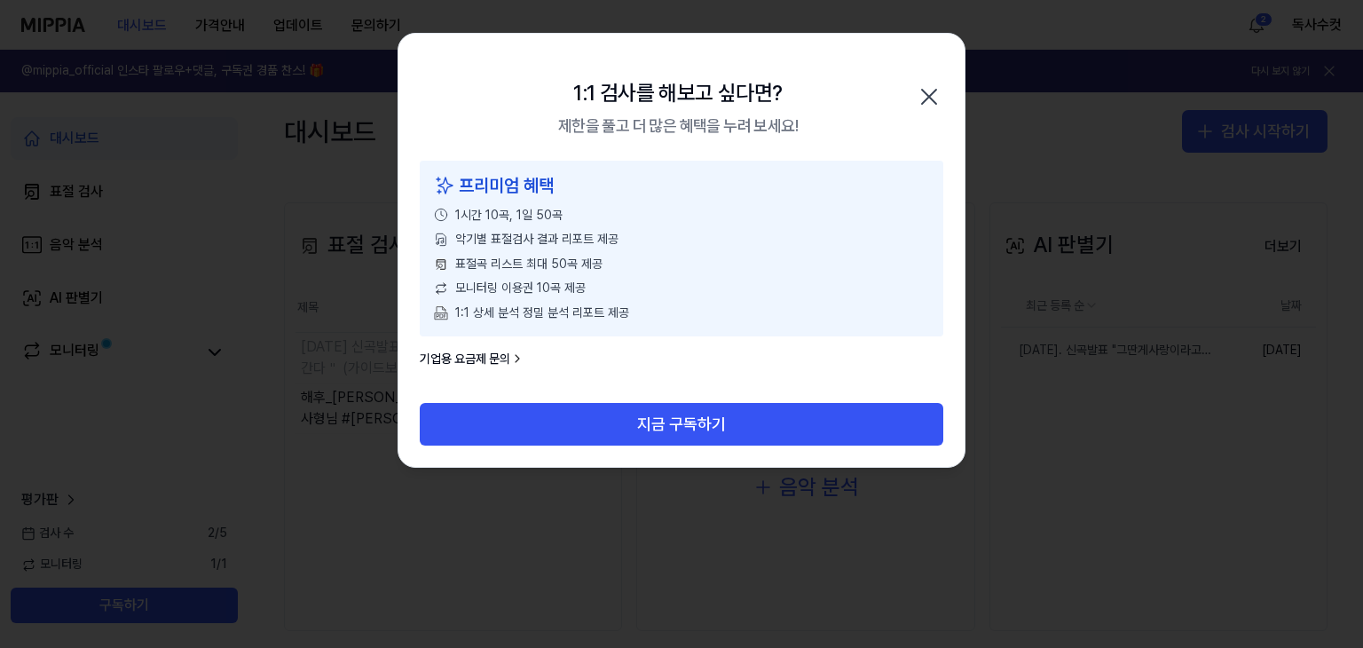
click at [930, 98] on icon "button" at bounding box center [929, 97] width 28 height 28
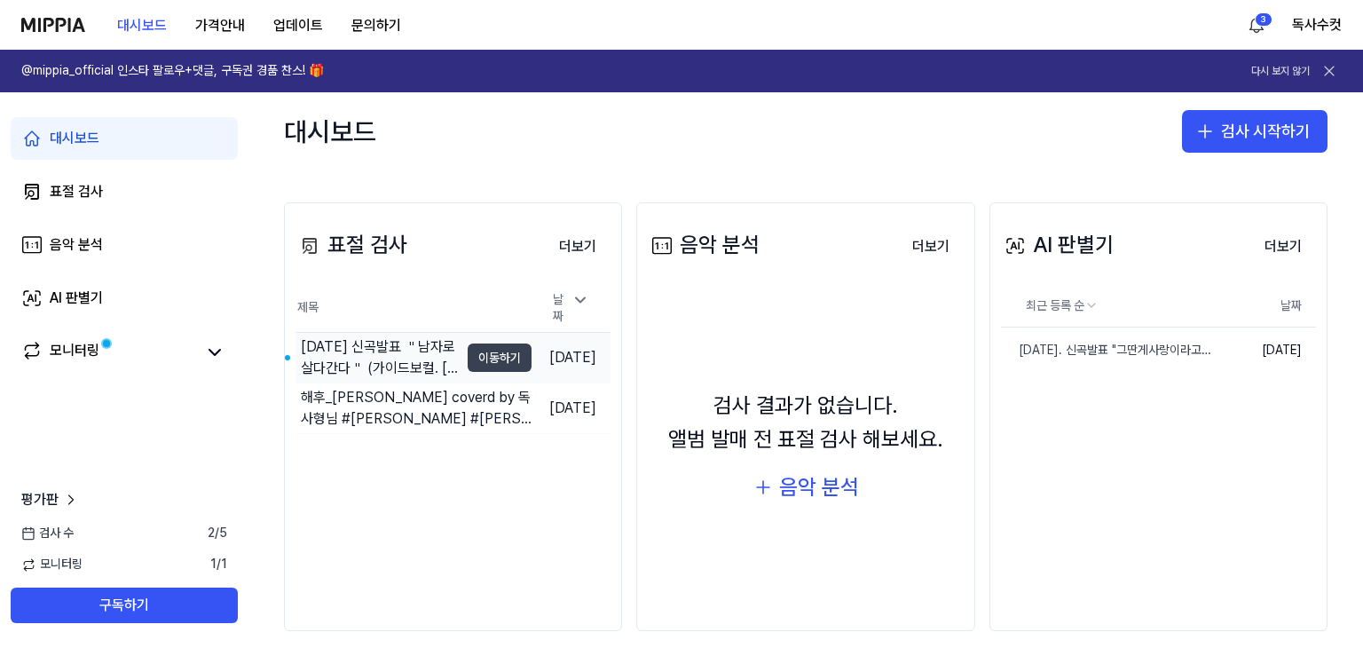
click at [474, 348] on button "이동하기" at bounding box center [500, 357] width 64 height 28
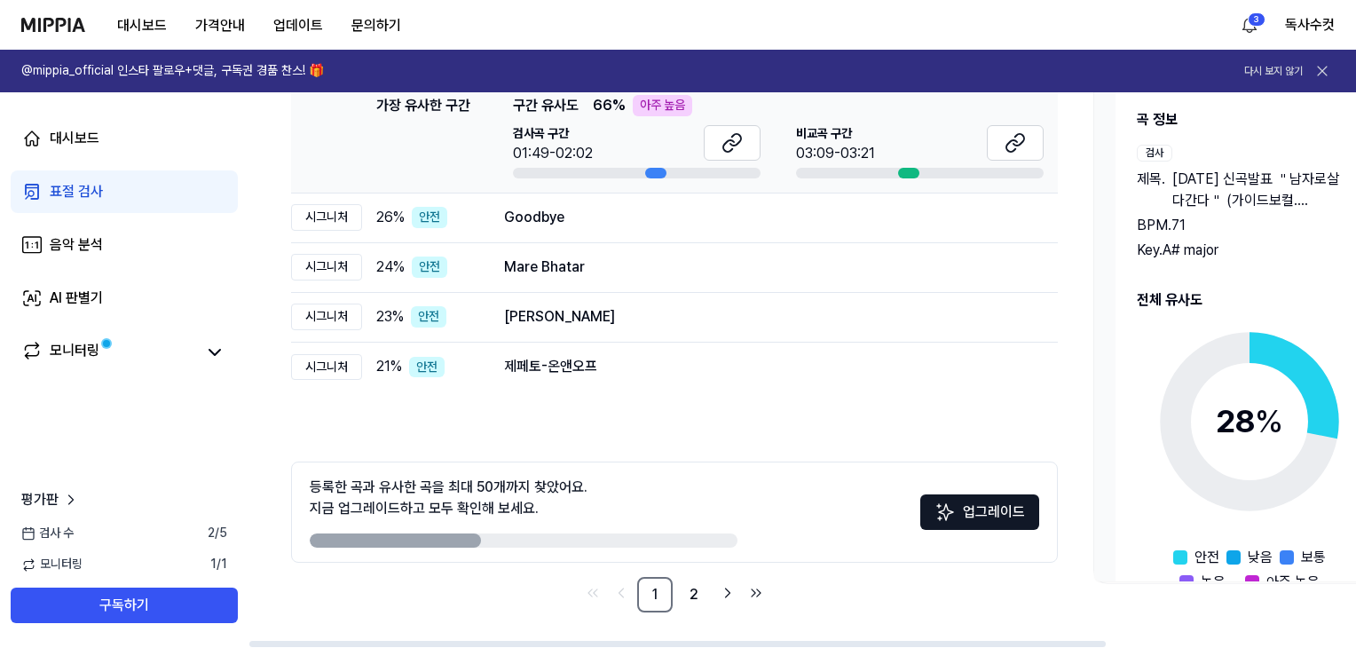
scroll to position [112, 0]
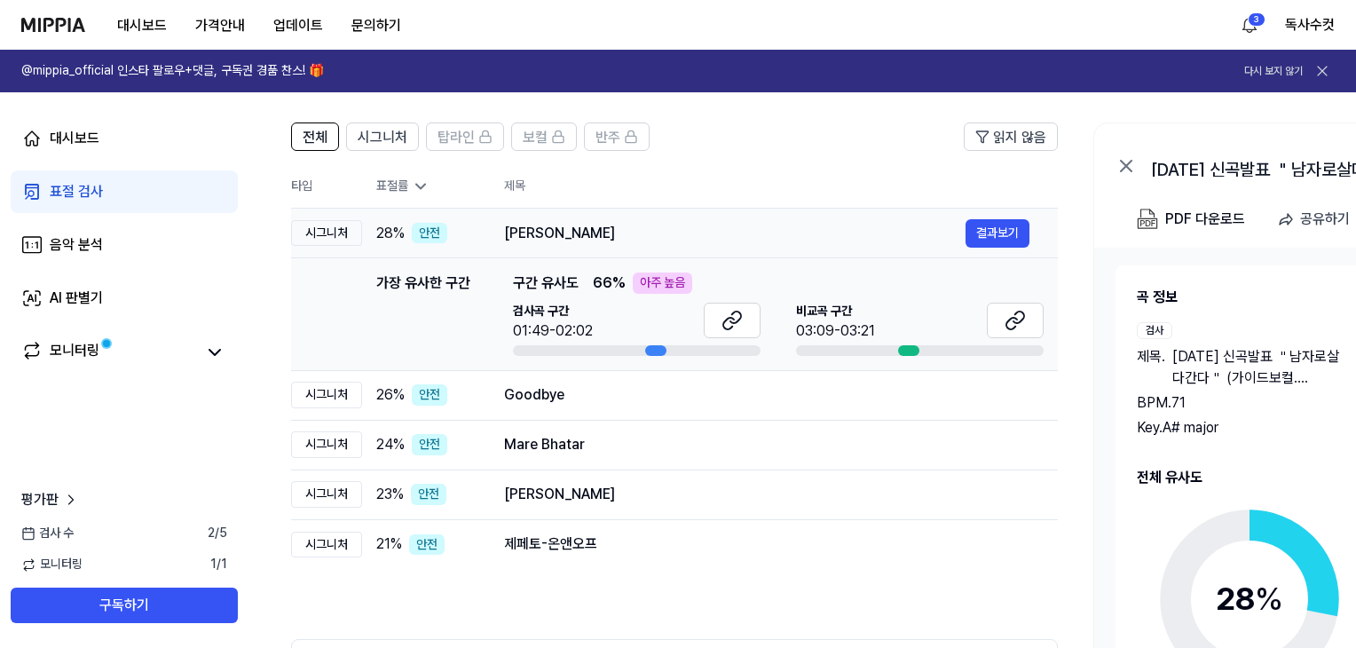
drag, startPoint x: 503, startPoint y: 224, endPoint x: 657, endPoint y: 226, distance: 154.4
click at [651, 228] on td "Marhaba Akhtara Rasha 결과보기" at bounding box center [767, 233] width 582 height 50
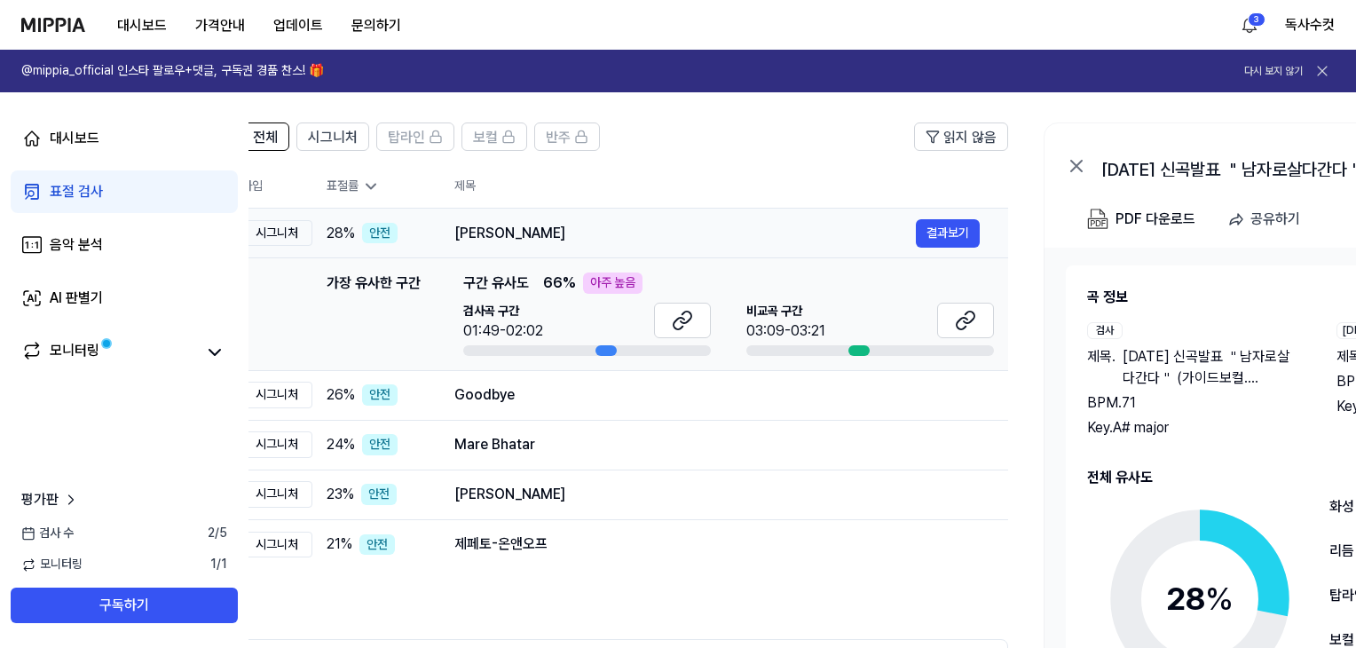
scroll to position [0, 66]
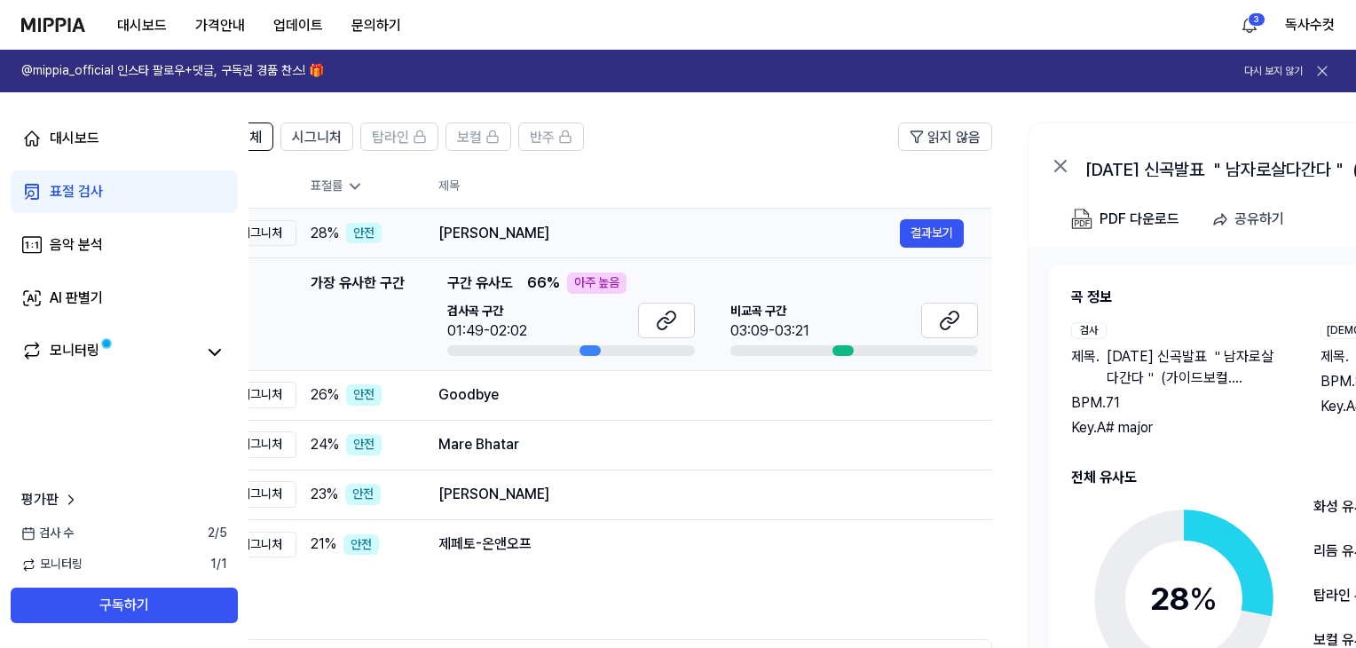
drag, startPoint x: 662, startPoint y: 225, endPoint x: 598, endPoint y: 225, distance: 63.9
click at [596, 225] on div "Marhaba Akhtara Rasha" at bounding box center [668, 233] width 461 height 21
click at [938, 231] on button "결과보기" at bounding box center [932, 233] width 64 height 28
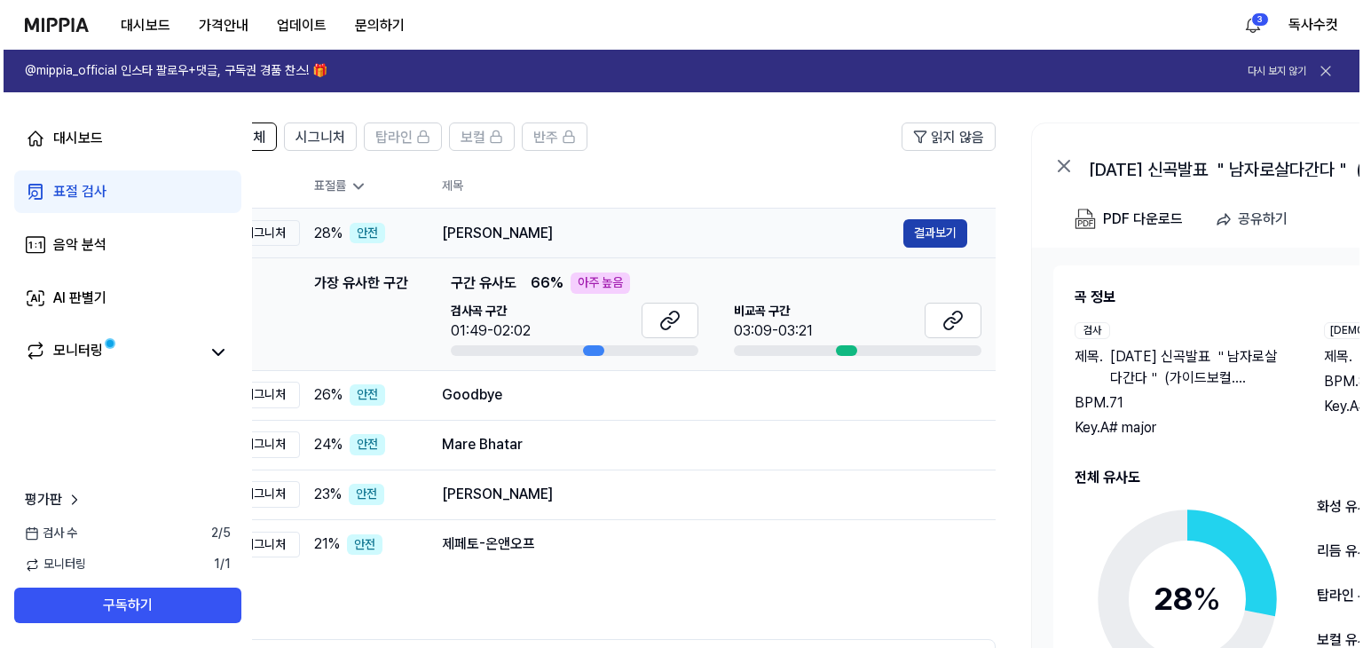
scroll to position [0, 0]
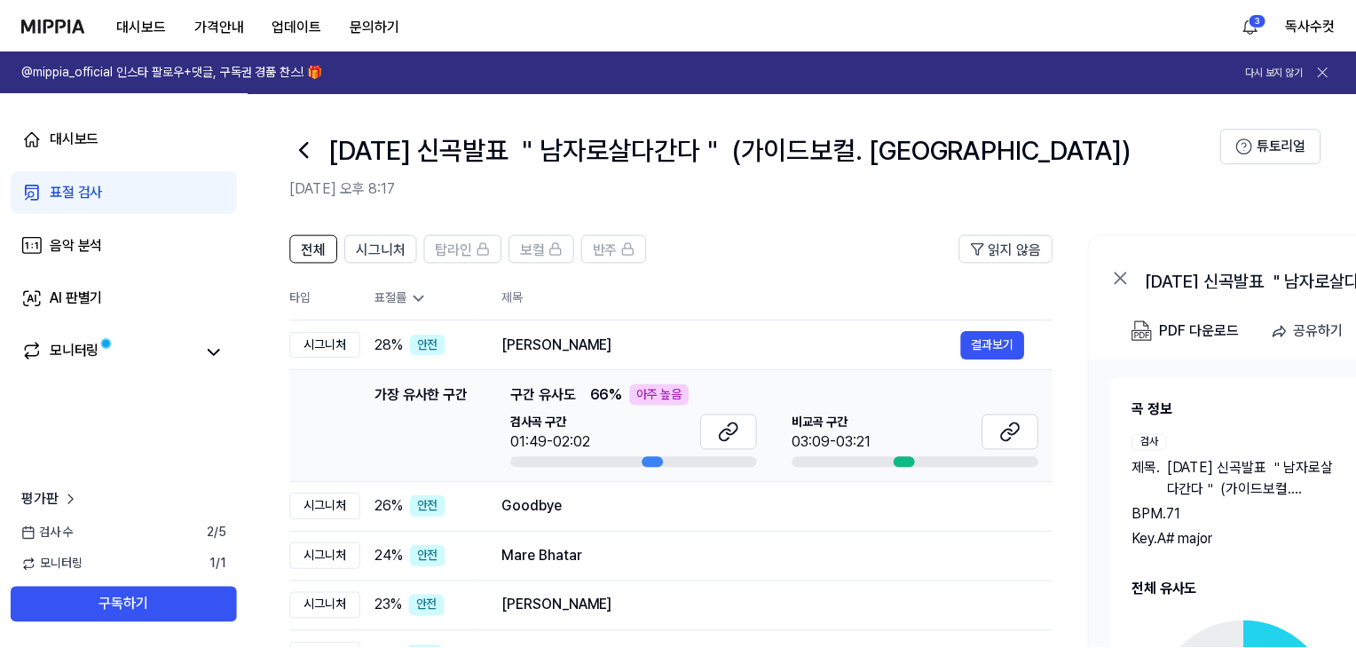
scroll to position [112, 0]
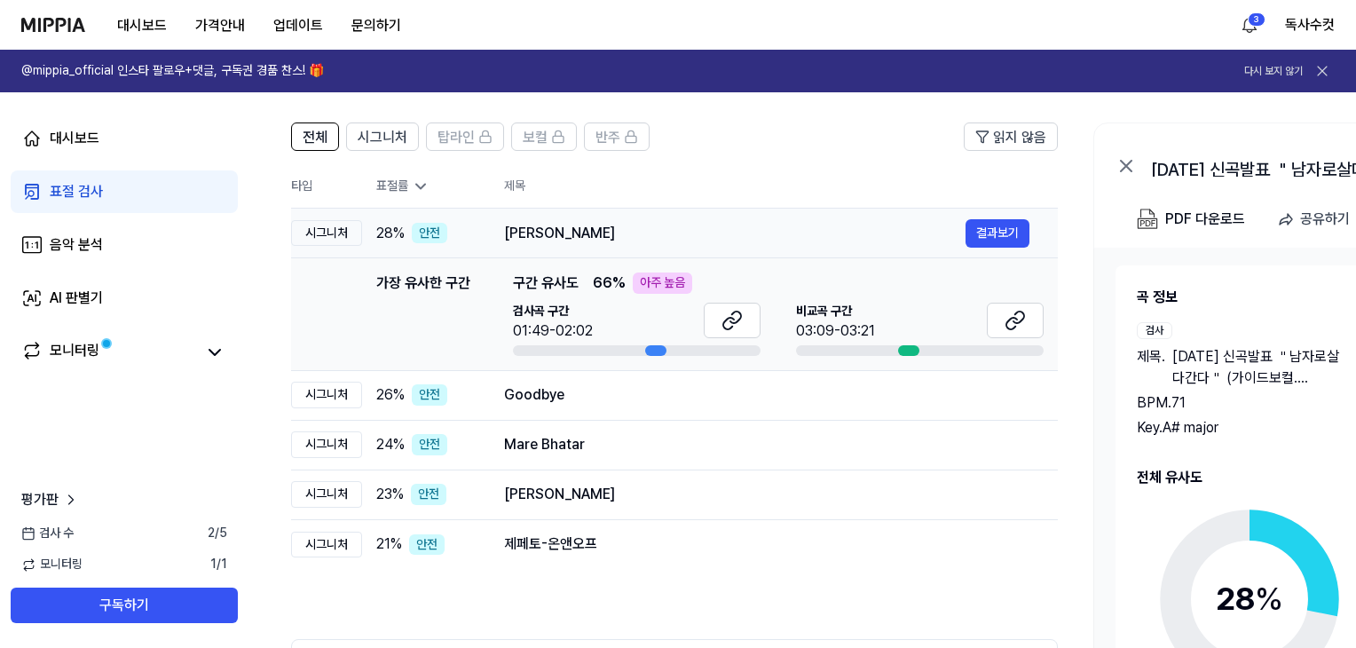
drag, startPoint x: 507, startPoint y: 231, endPoint x: 721, endPoint y: 233, distance: 213.8
click at [643, 229] on div "Marhaba Akhtara Rasha" at bounding box center [734, 233] width 461 height 21
click at [1008, 232] on button "결과보기" at bounding box center [997, 233] width 64 height 28
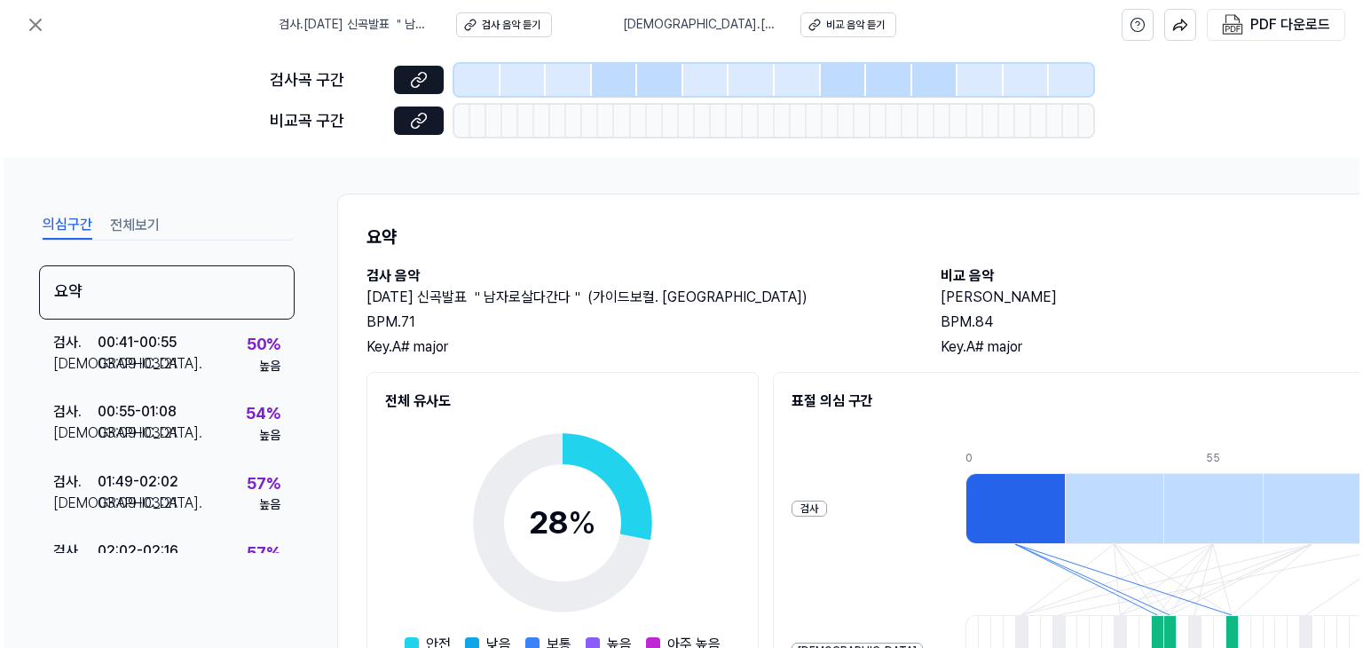
scroll to position [0, 0]
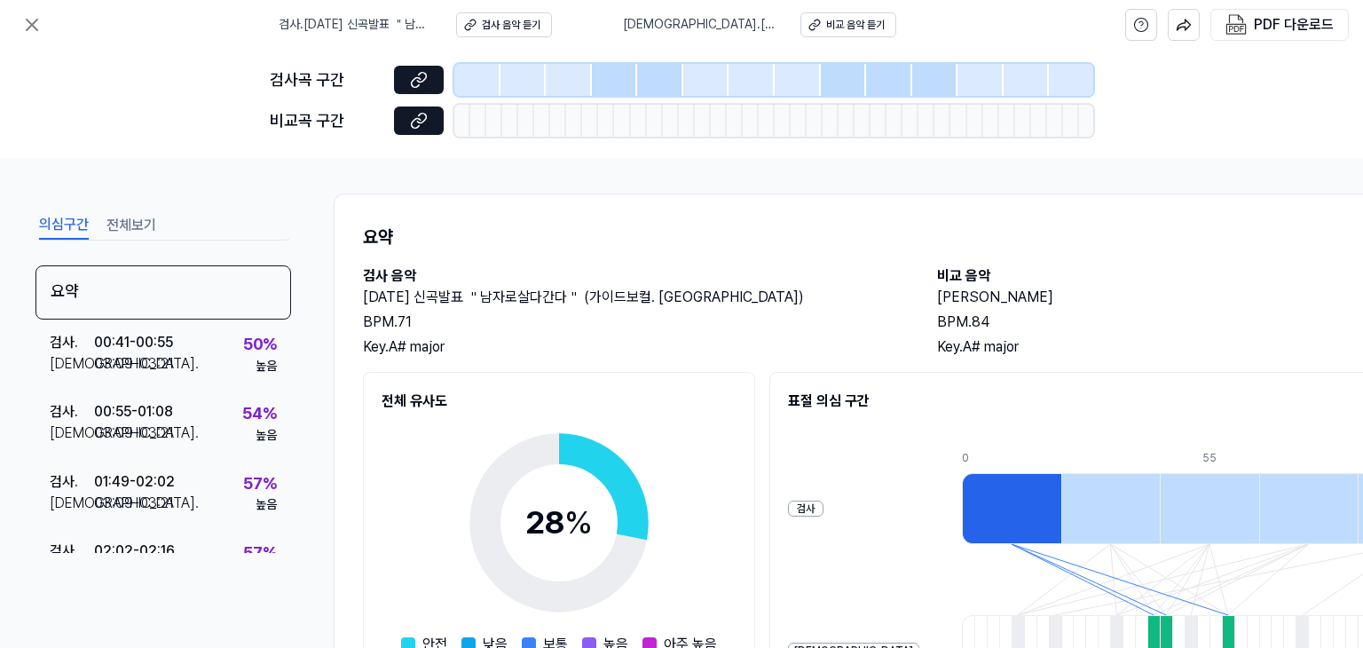
drag, startPoint x: 939, startPoint y: 295, endPoint x: 1094, endPoint y: 295, distance: 155.2
click at [1094, 295] on h2 "Marhaba Akhtara Rasha" at bounding box center [1206, 297] width 538 height 21
copy h2 "Marhaba Akhtara Rasha"
click at [853, 18] on div "비교 음악 듣기" at bounding box center [855, 25] width 59 height 15
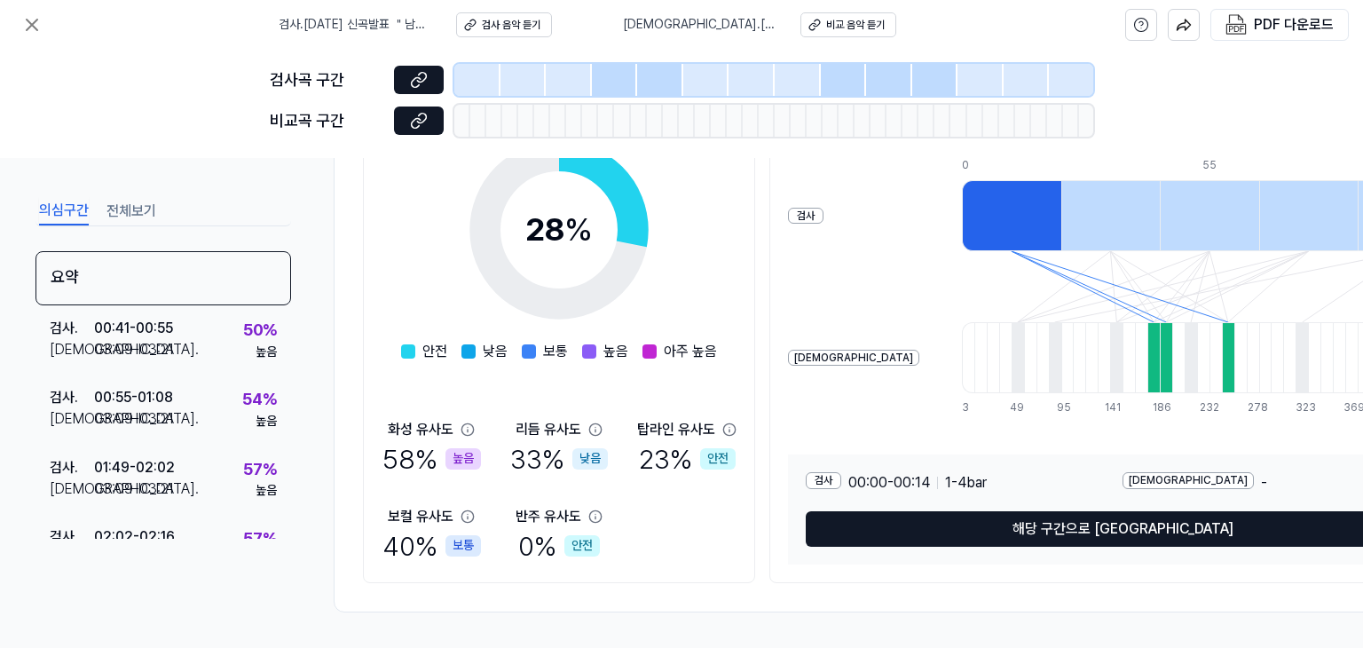
scroll to position [299, 0]
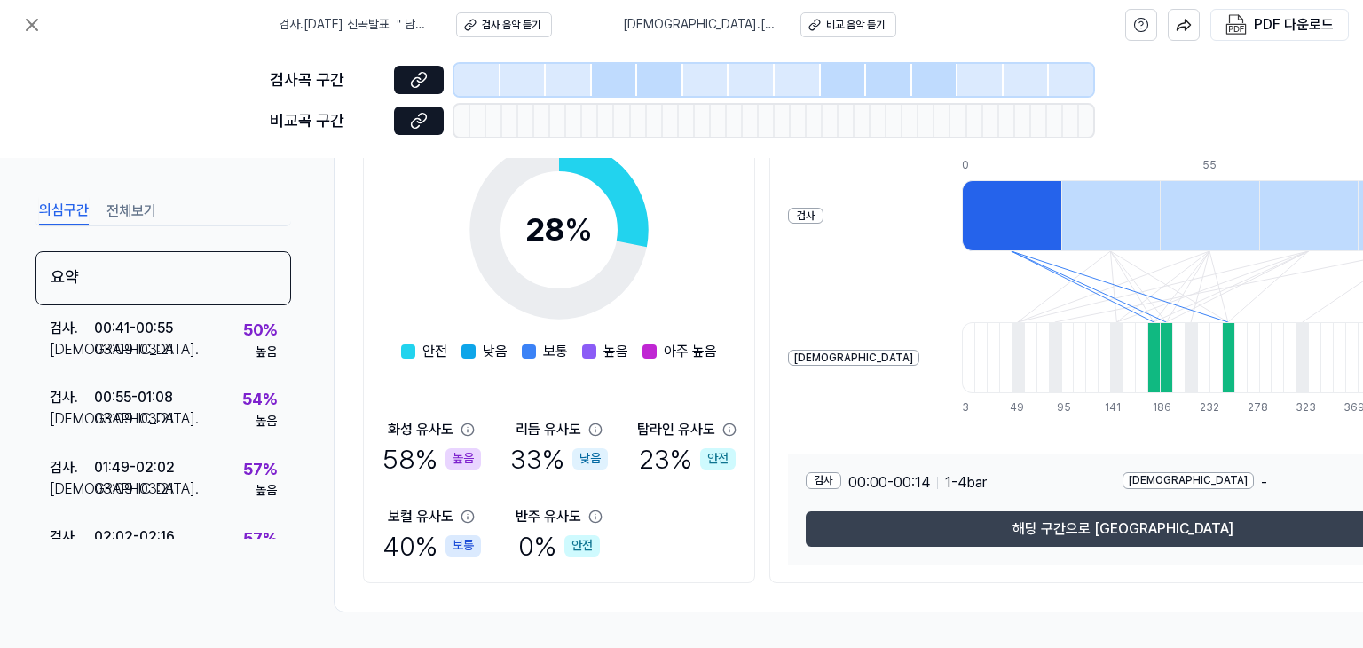
click at [1117, 523] on button "해당 구간으로 [GEOGRAPHIC_DATA]" at bounding box center [1122, 528] width 633 height 35
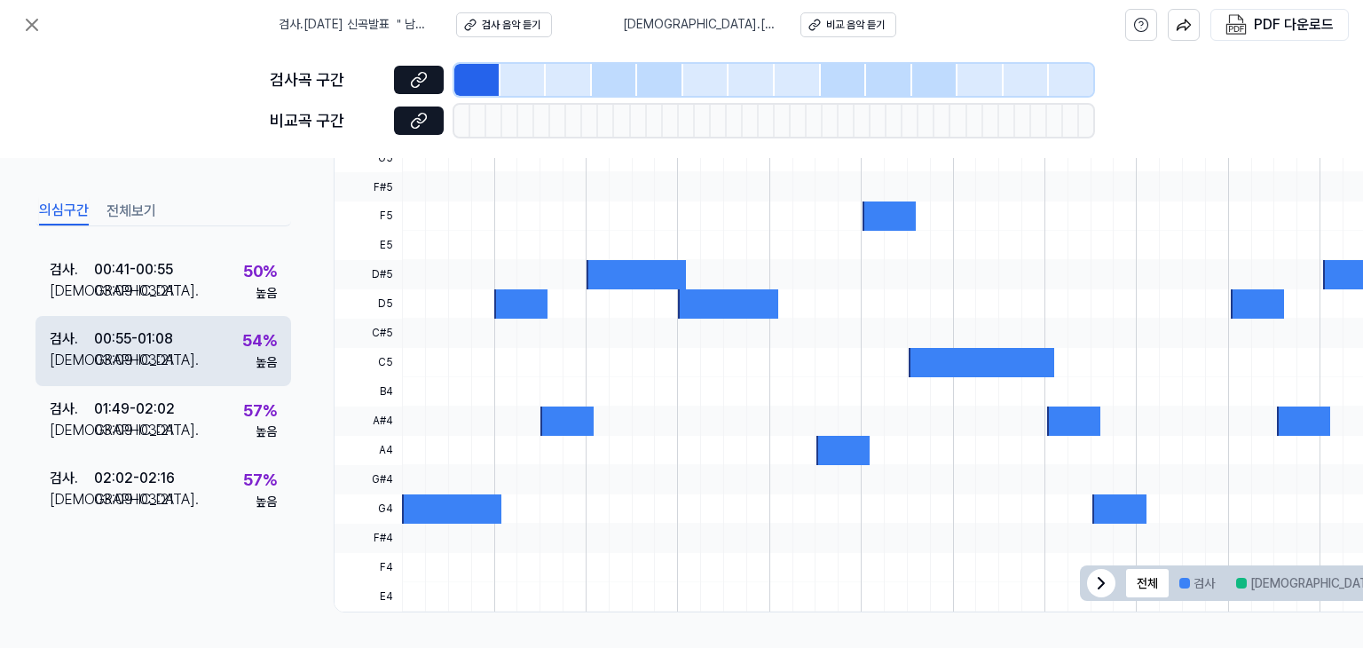
scroll to position [0, 0]
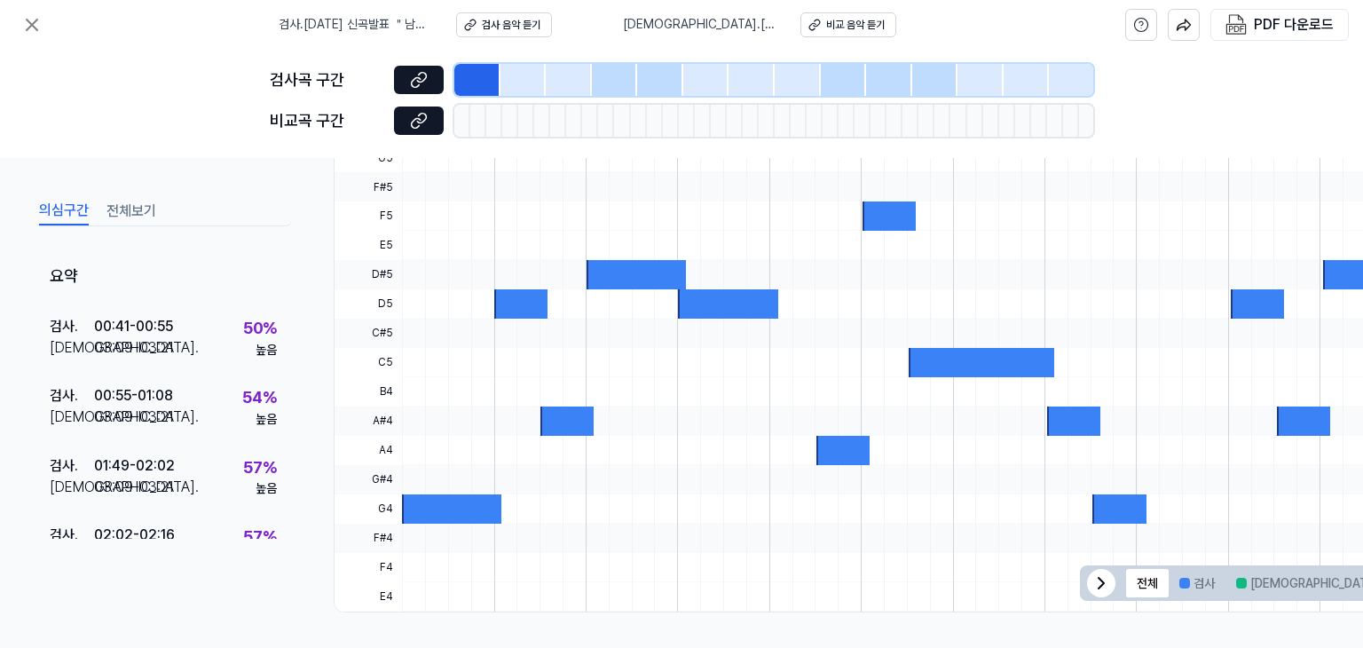
click at [131, 207] on button "전체보기" at bounding box center [131, 211] width 50 height 28
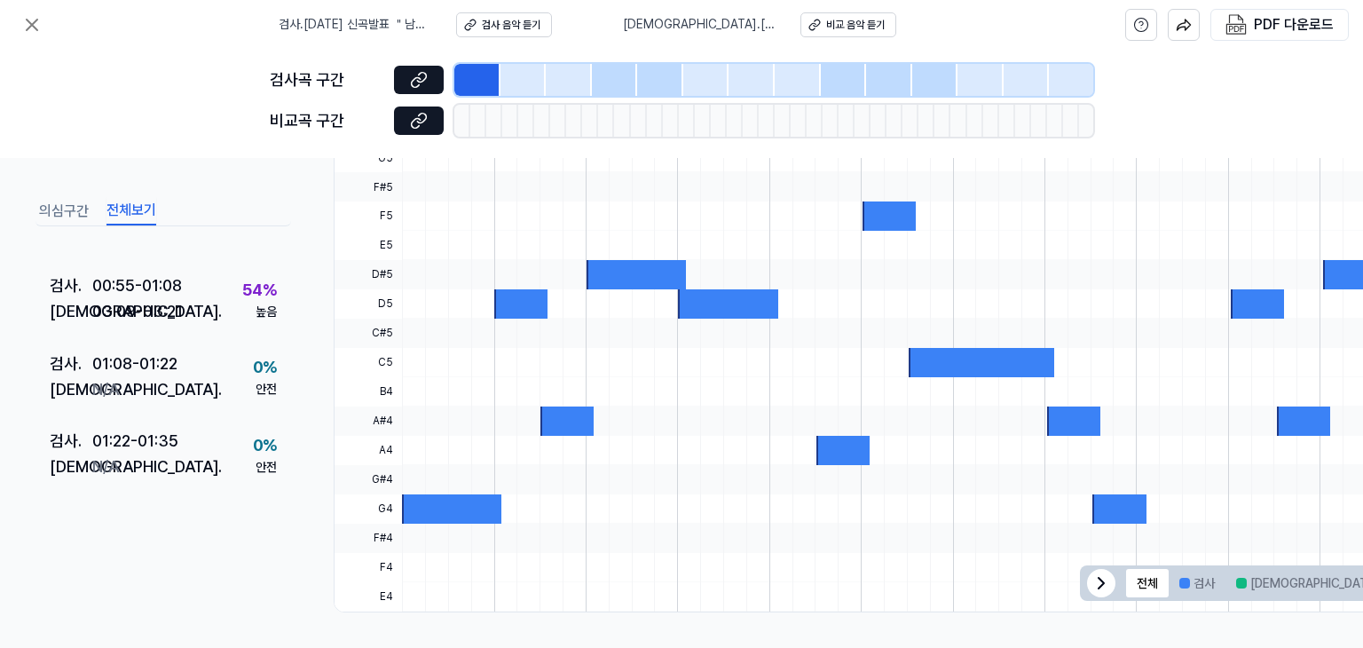
scroll to position [177, 0]
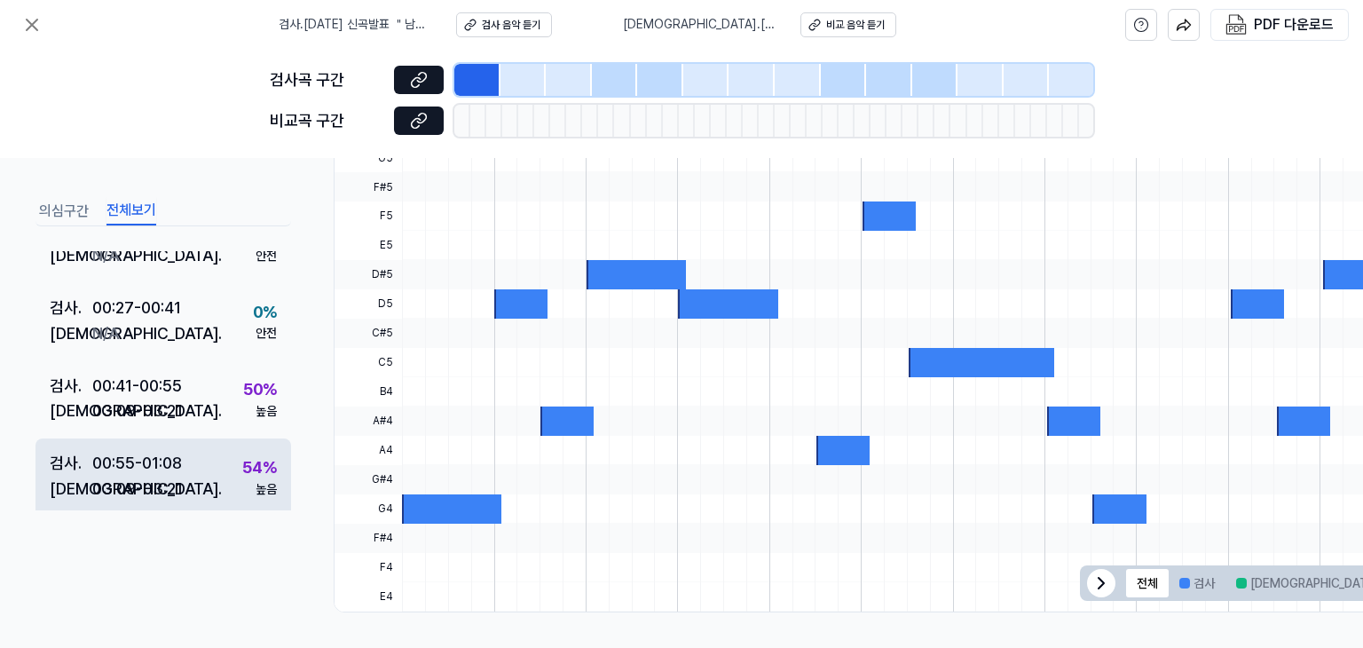
click at [199, 477] on div "검사 . 00:55 - 01:08 비교 . 03:09 - 03:21 54 % 높음" at bounding box center [162, 477] width 255 height 78
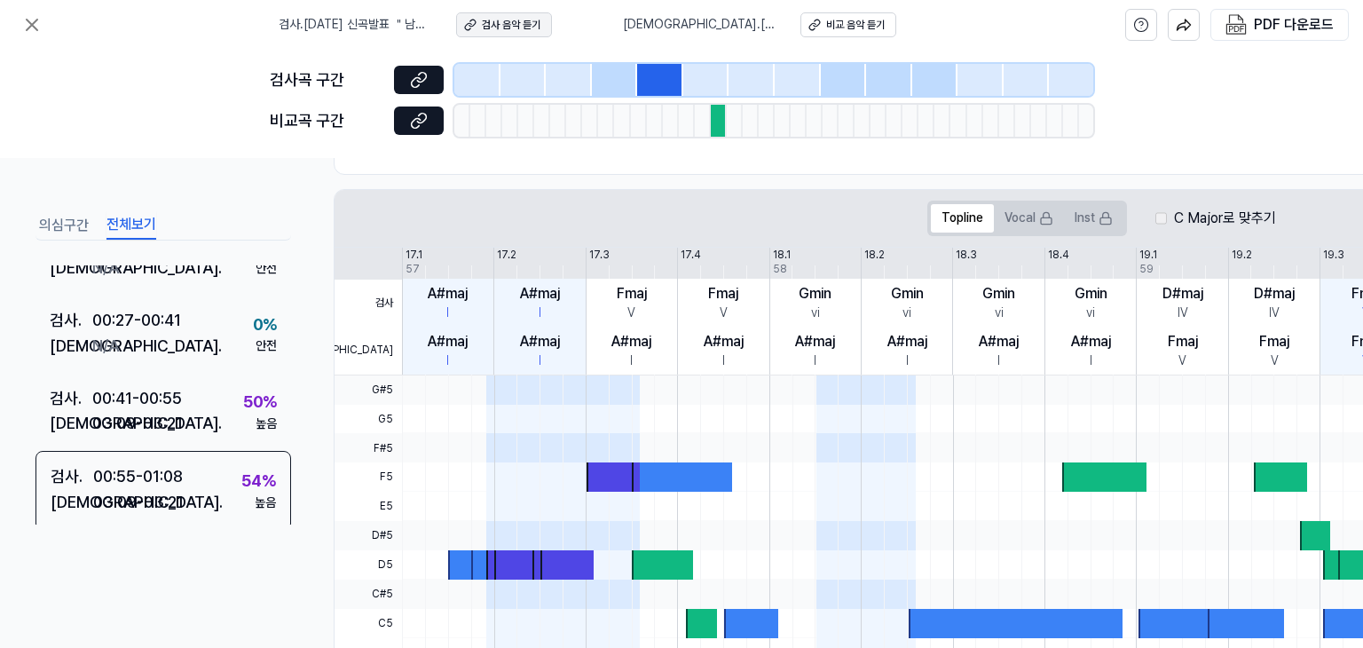
click at [521, 22] on div "검사 음악 듣기" at bounding box center [511, 25] width 59 height 15
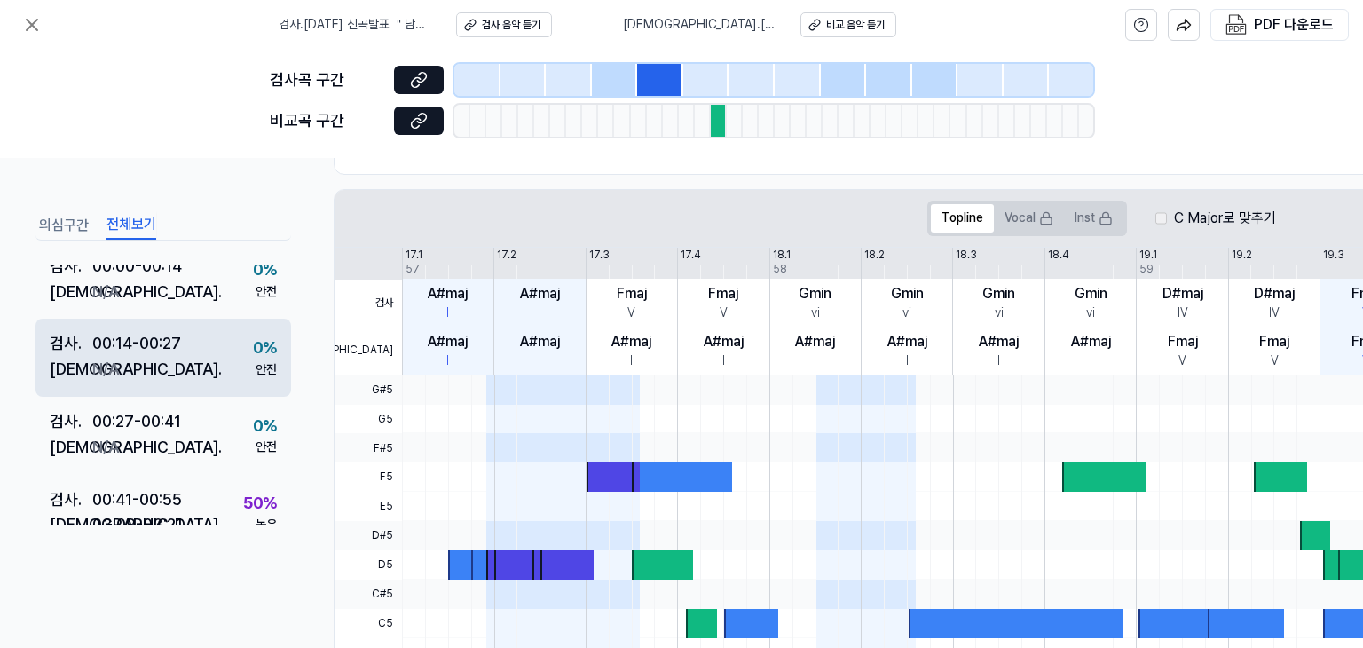
scroll to position [0, 0]
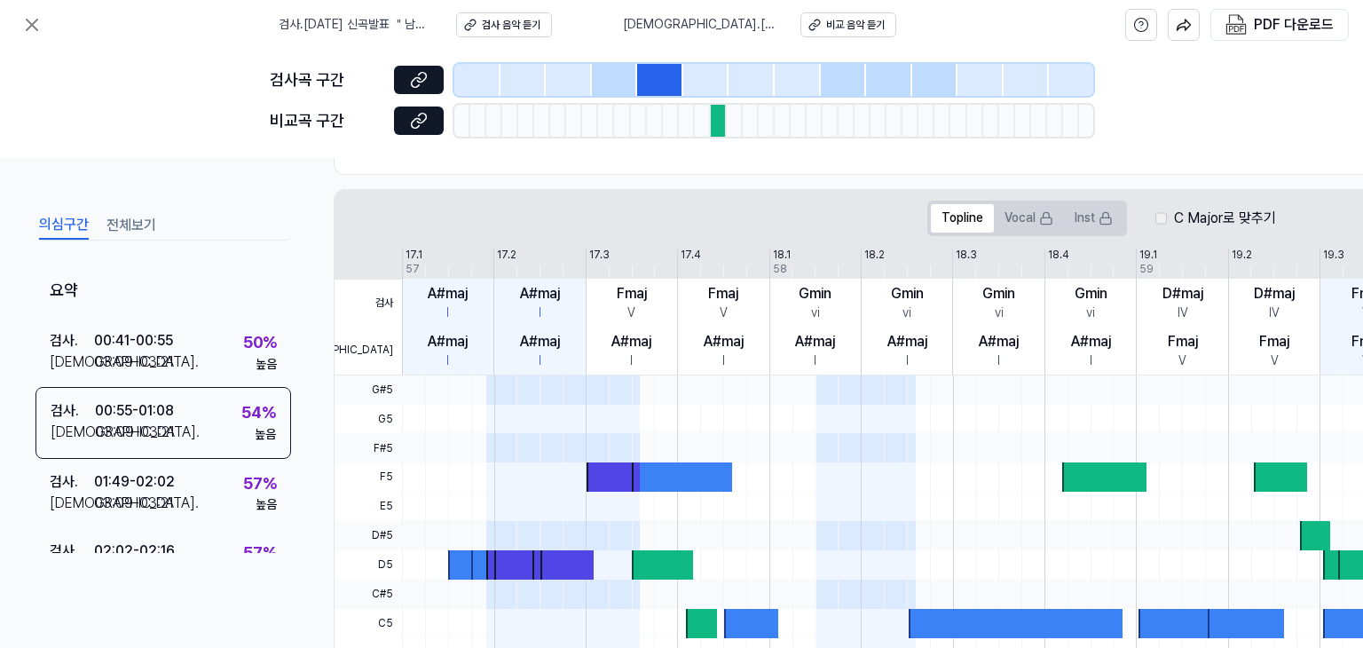
click at [68, 224] on button "의심구간" at bounding box center [64, 225] width 50 height 28
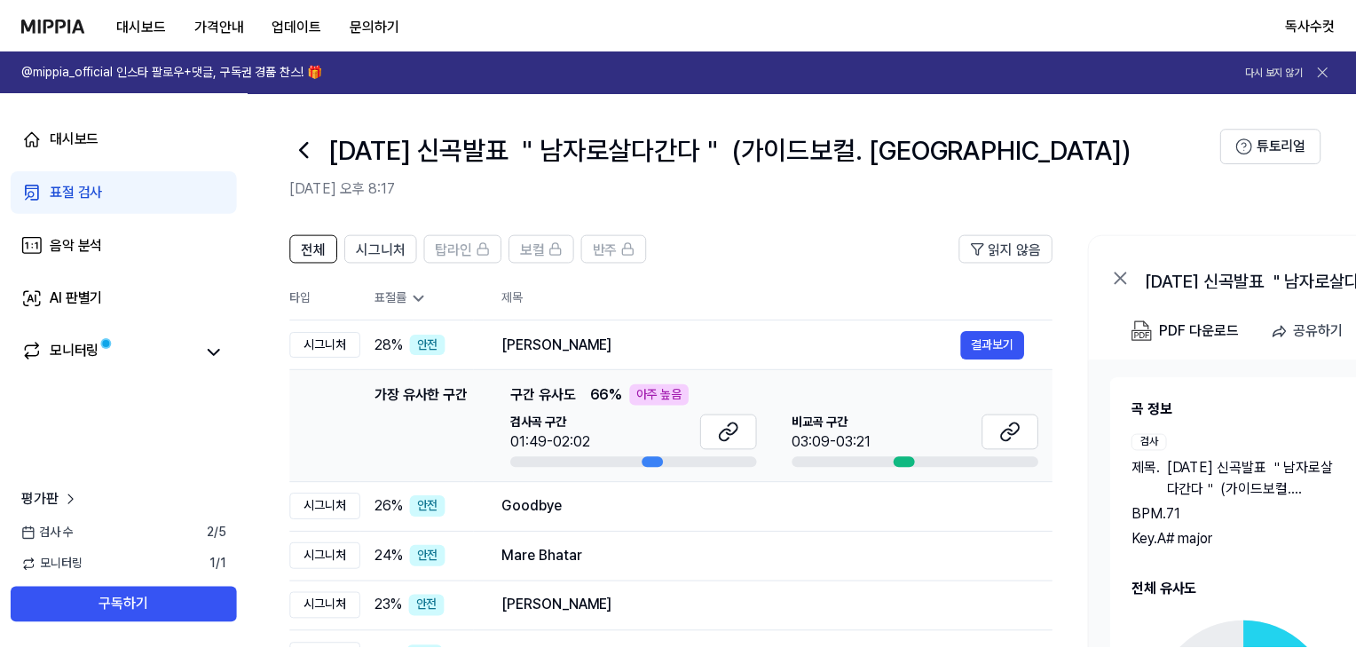
scroll to position [112, 0]
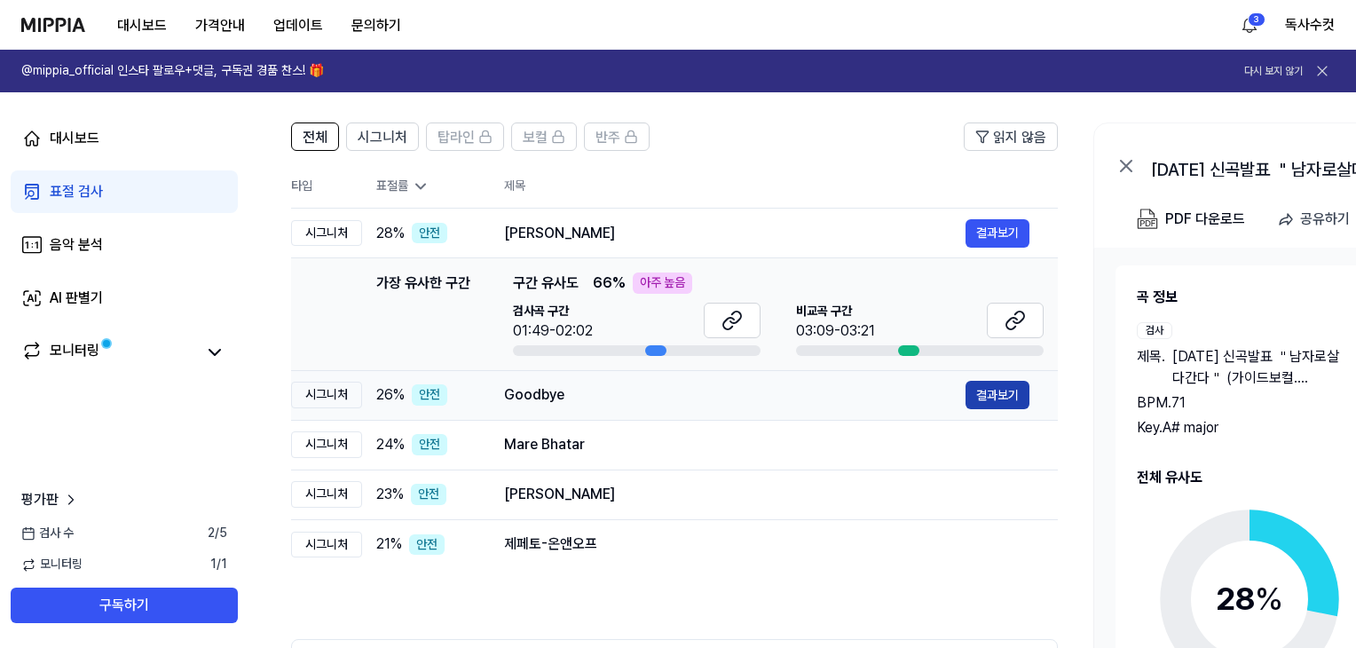
click at [1017, 399] on button "결과보기" at bounding box center [997, 395] width 64 height 28
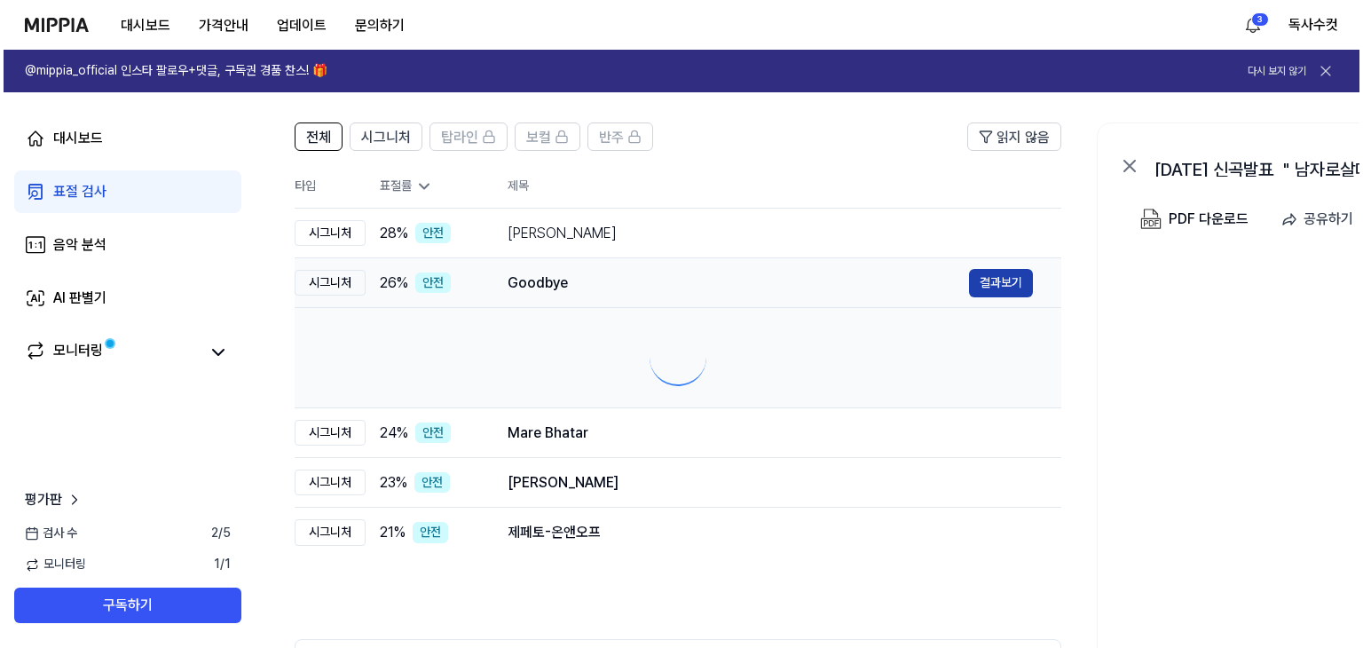
scroll to position [0, 0]
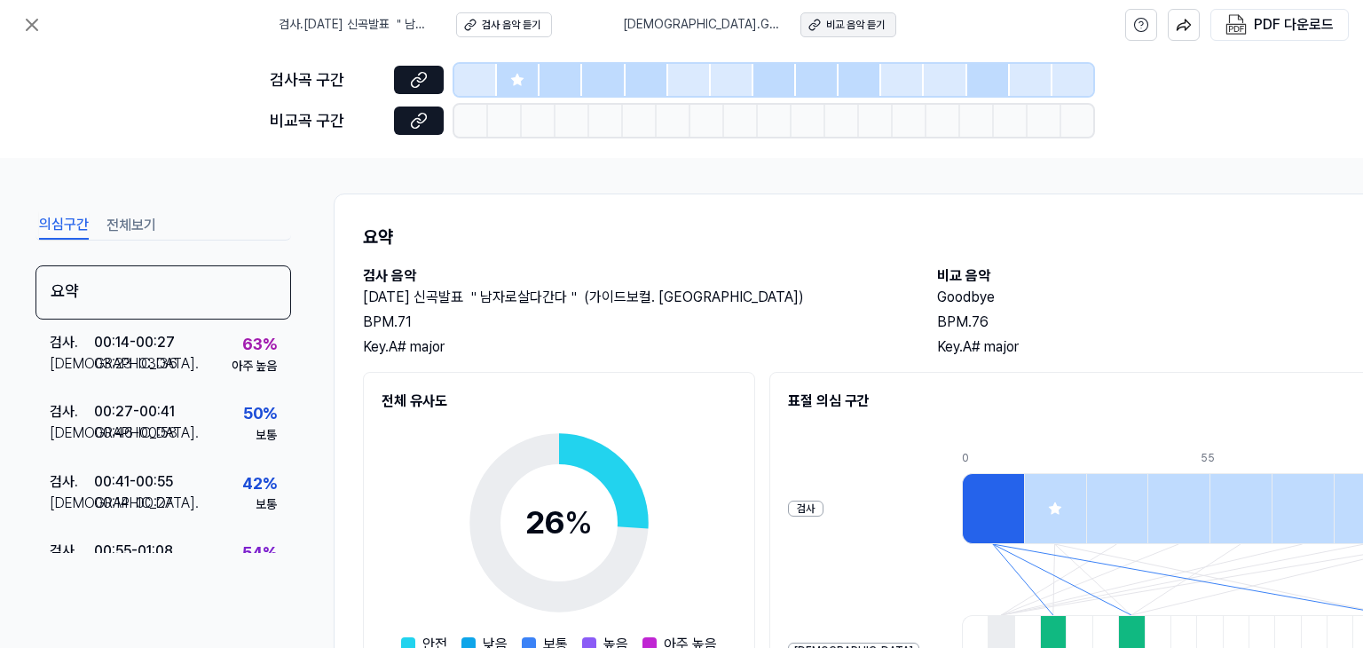
click at [826, 19] on div "비교 음악 듣기" at bounding box center [855, 25] width 59 height 15
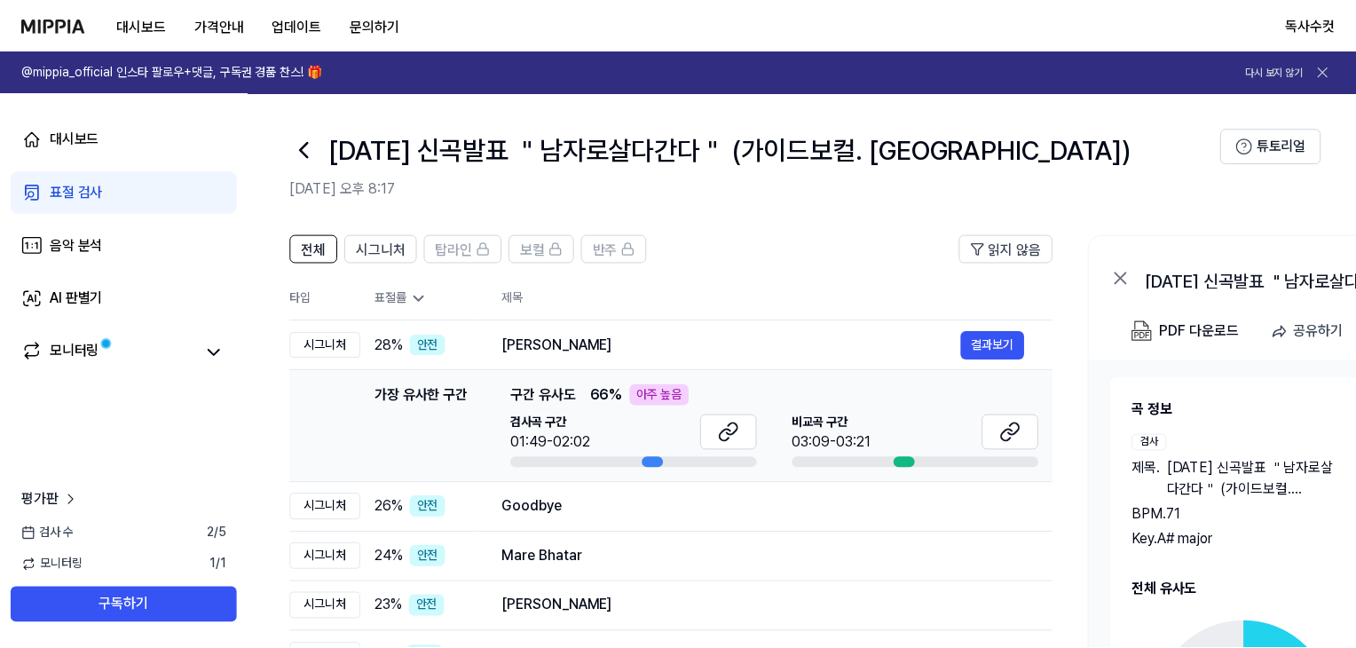
scroll to position [112, 0]
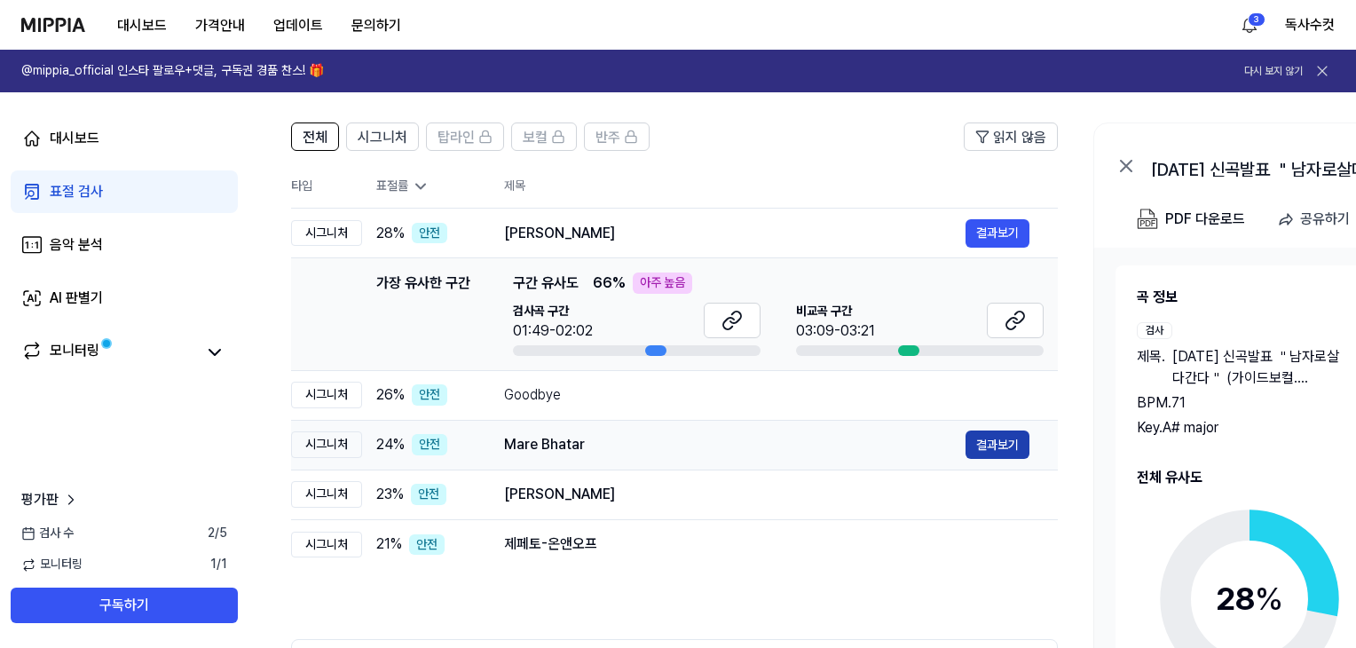
click at [1012, 447] on button "결과보기" at bounding box center [997, 444] width 64 height 28
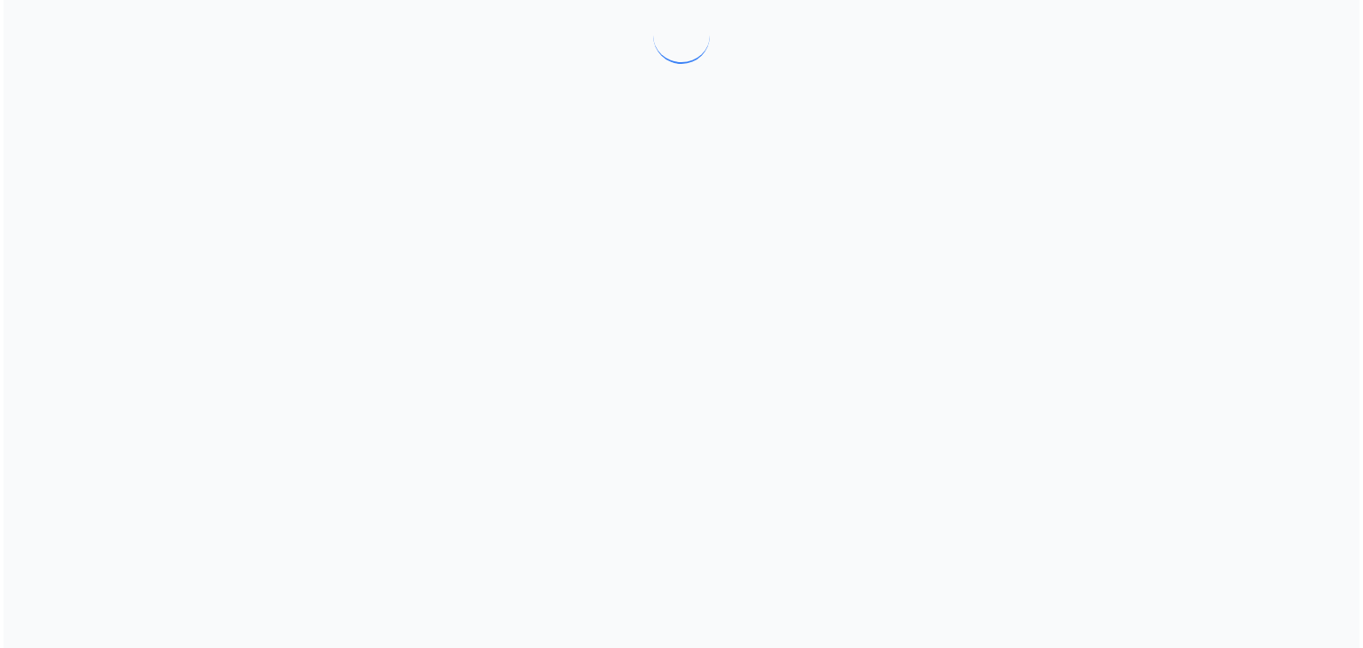
scroll to position [0, 0]
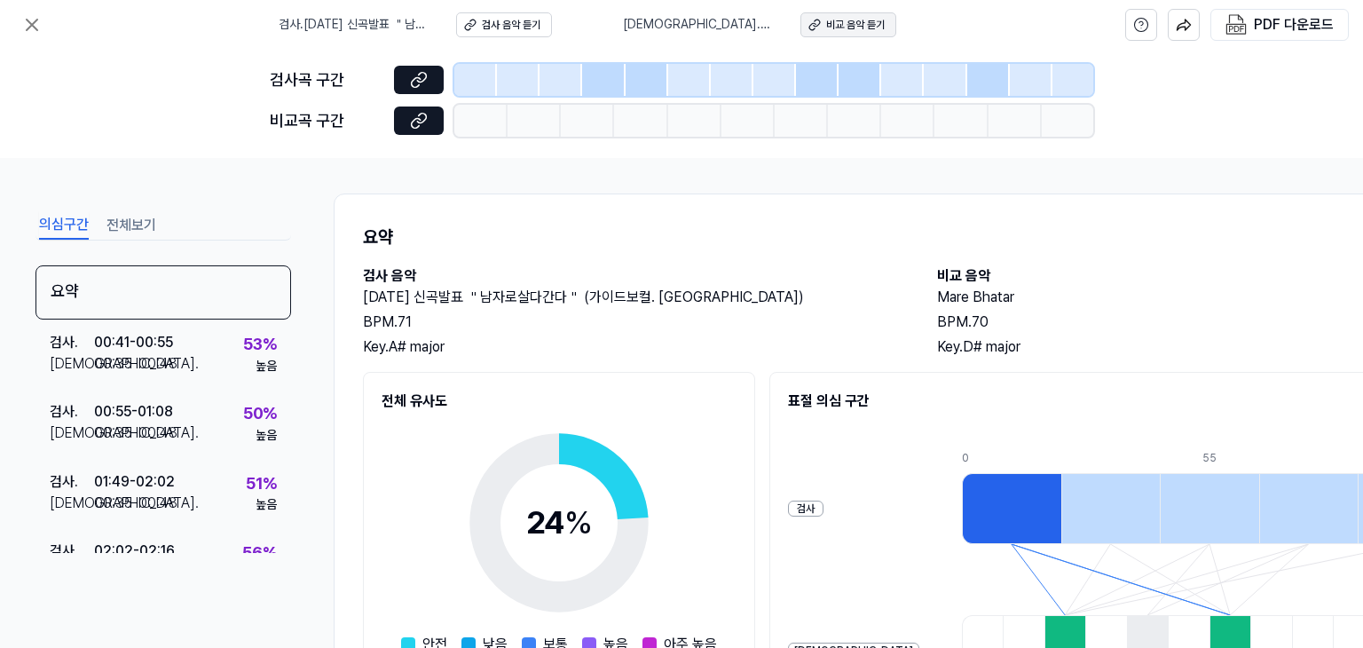
click at [826, 26] on div "비교 음악 듣기" at bounding box center [855, 25] width 59 height 15
click at [28, 26] on icon at bounding box center [31, 24] width 21 height 21
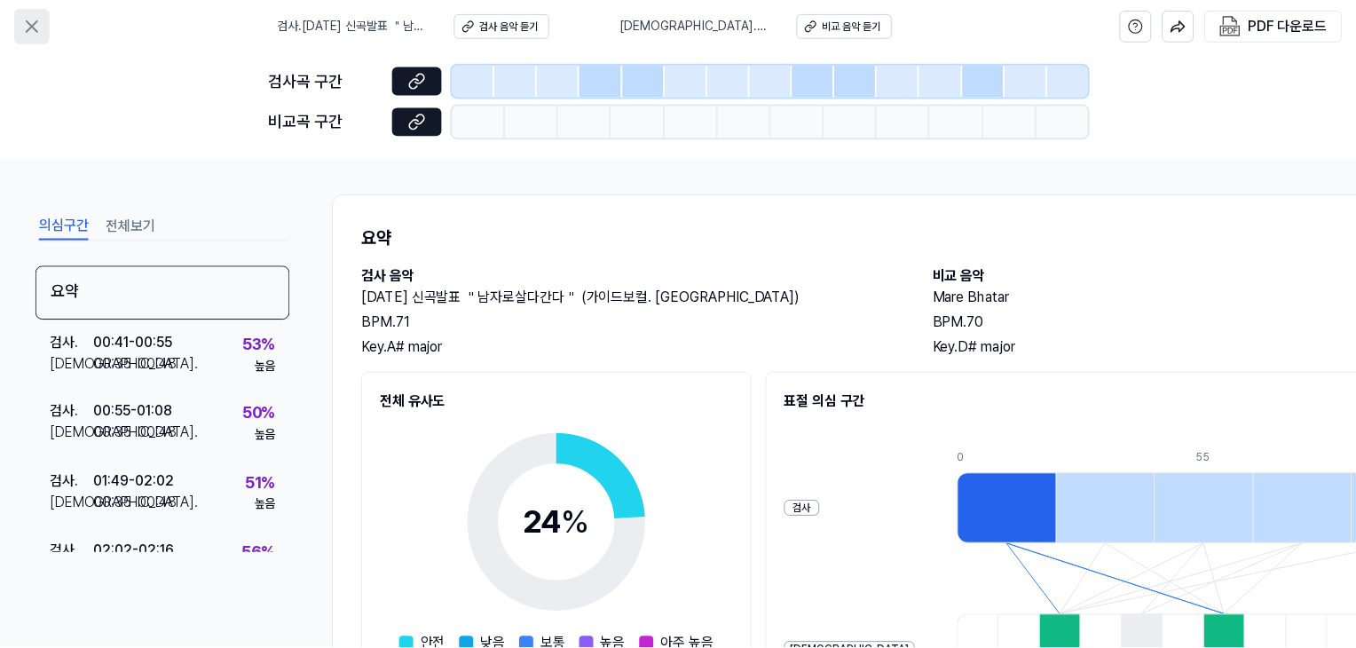
scroll to position [112, 0]
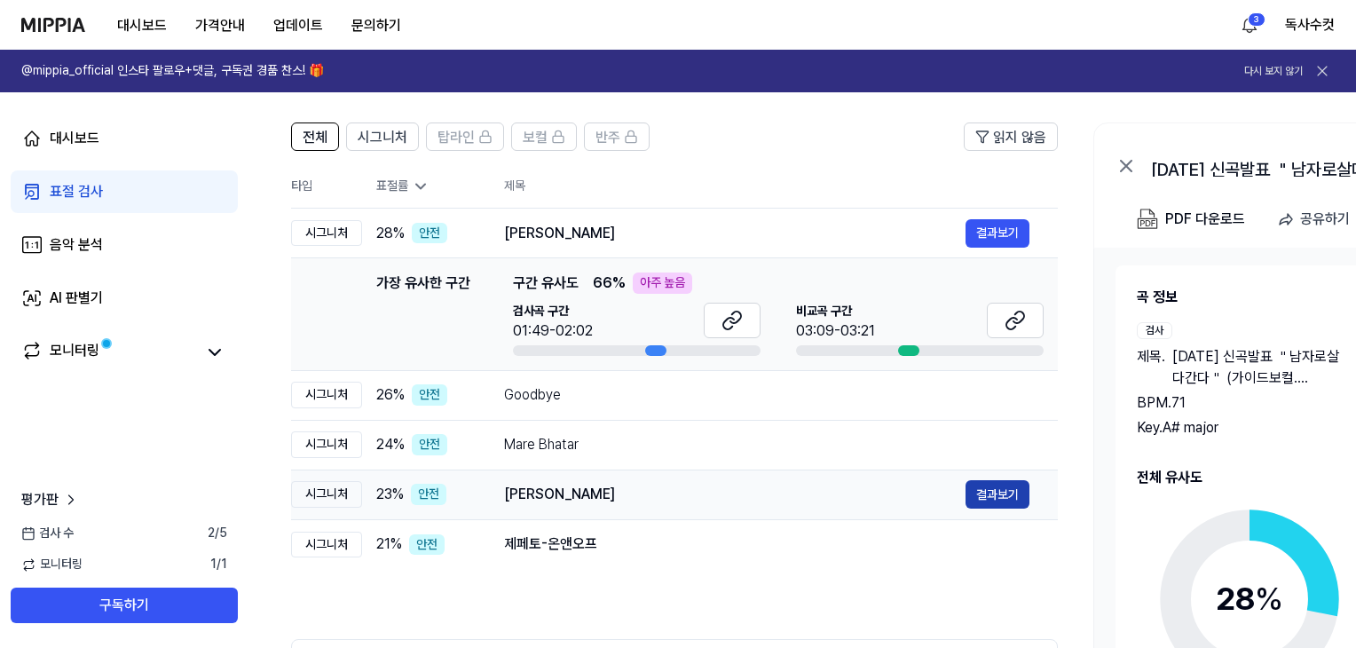
click at [991, 491] on button "결과보기" at bounding box center [997, 494] width 64 height 28
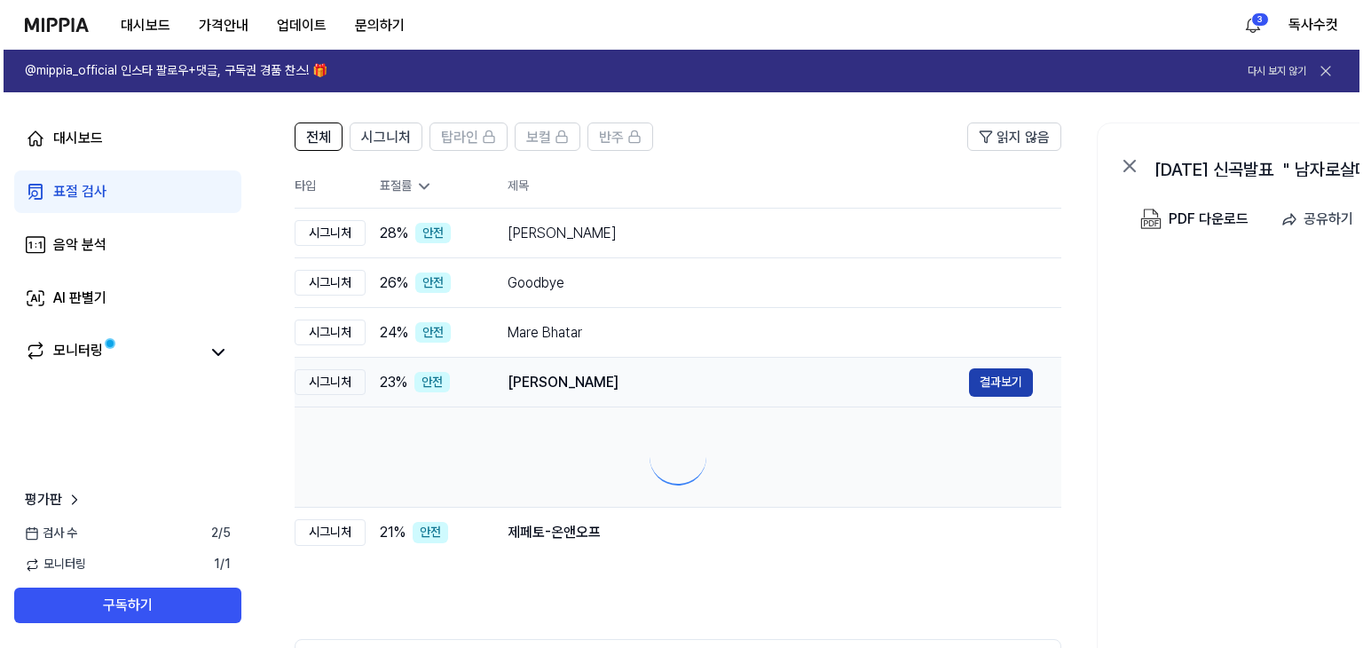
scroll to position [0, 0]
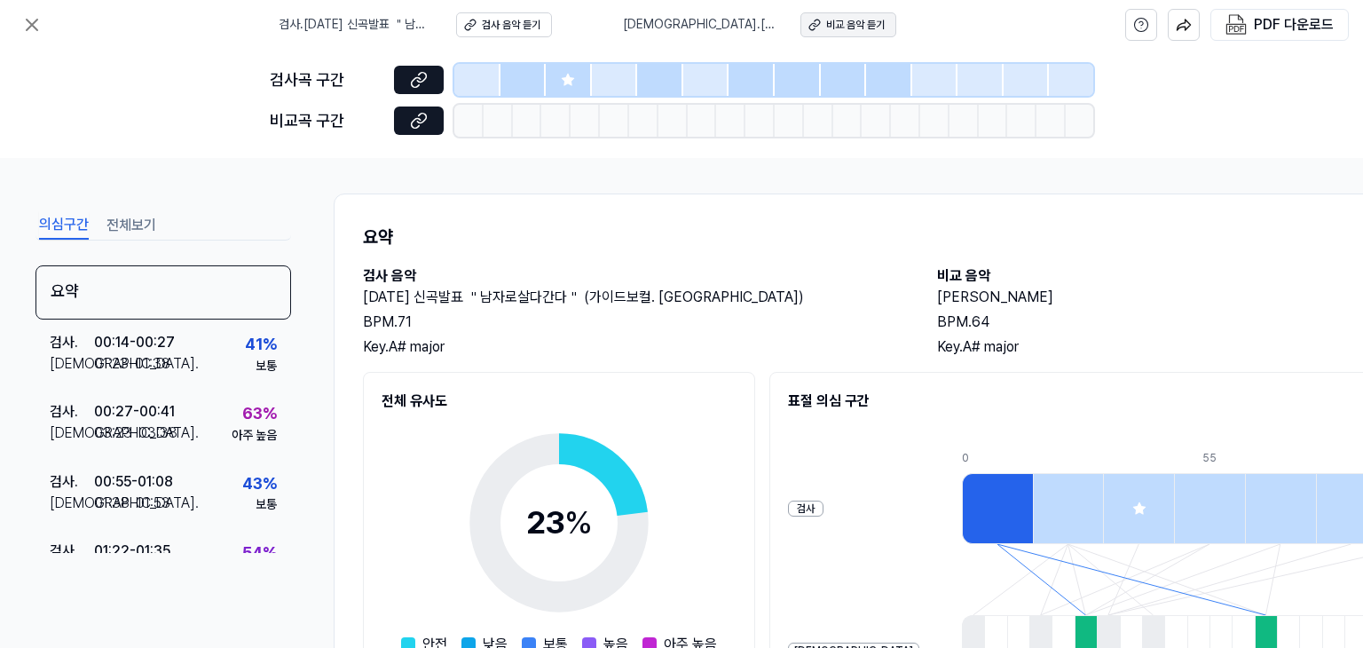
click at [830, 26] on div "비교 음악 듣기" at bounding box center [855, 25] width 59 height 15
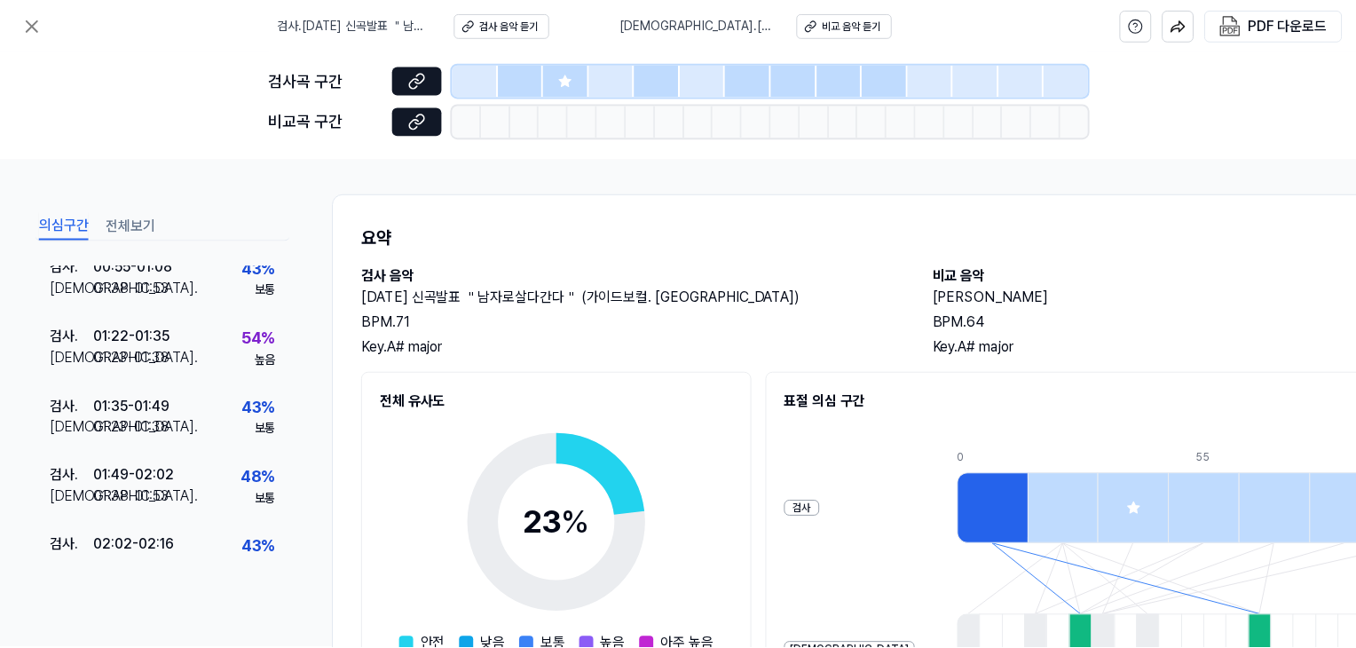
scroll to position [112, 0]
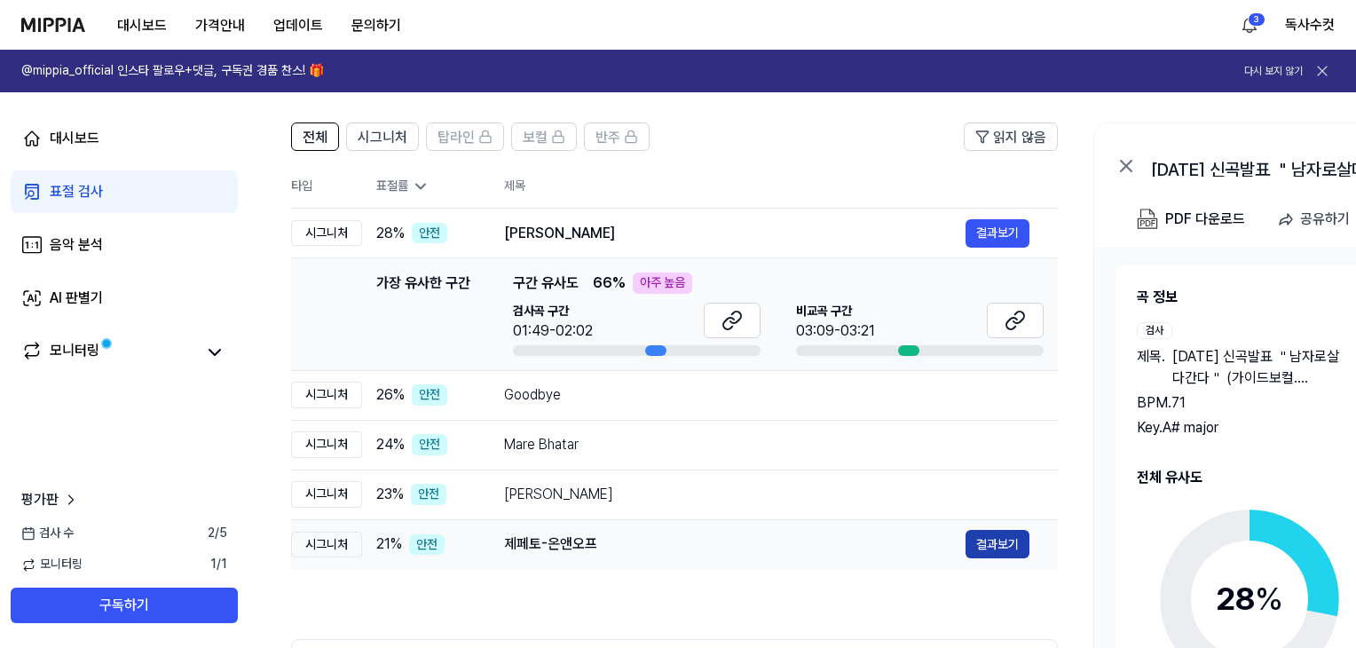
click at [1003, 548] on button "결과보기" at bounding box center [997, 544] width 64 height 28
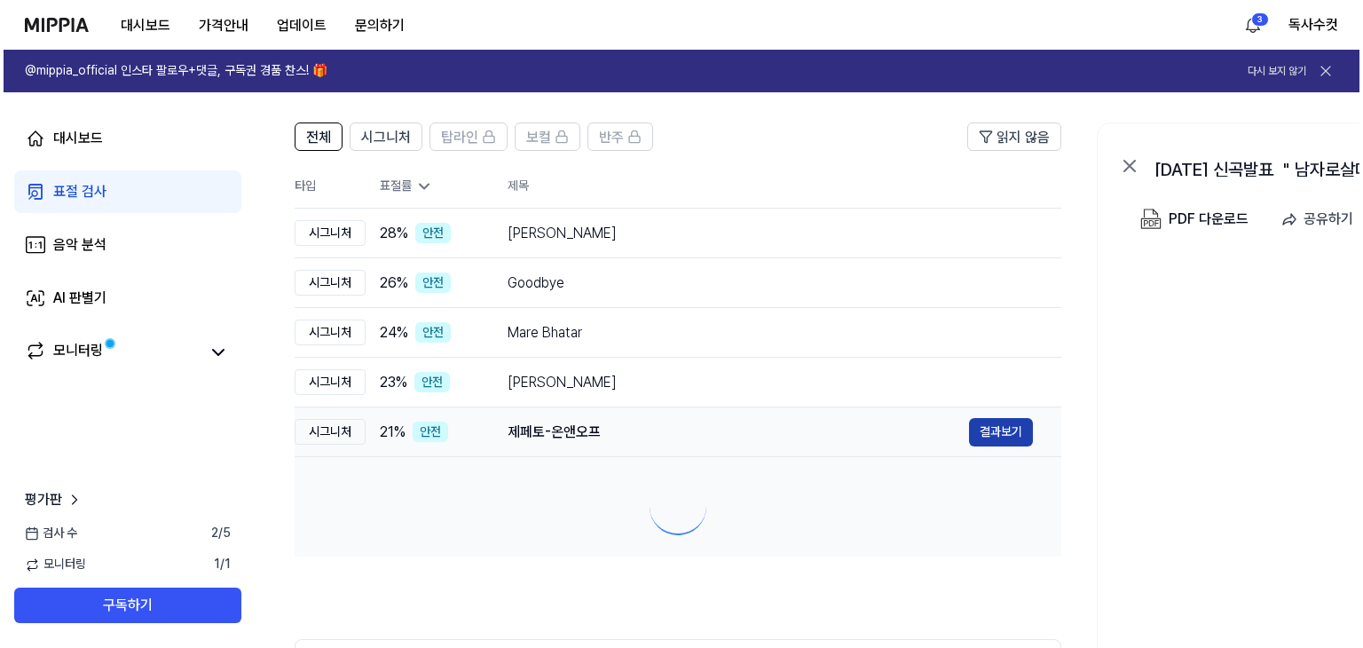
scroll to position [0, 0]
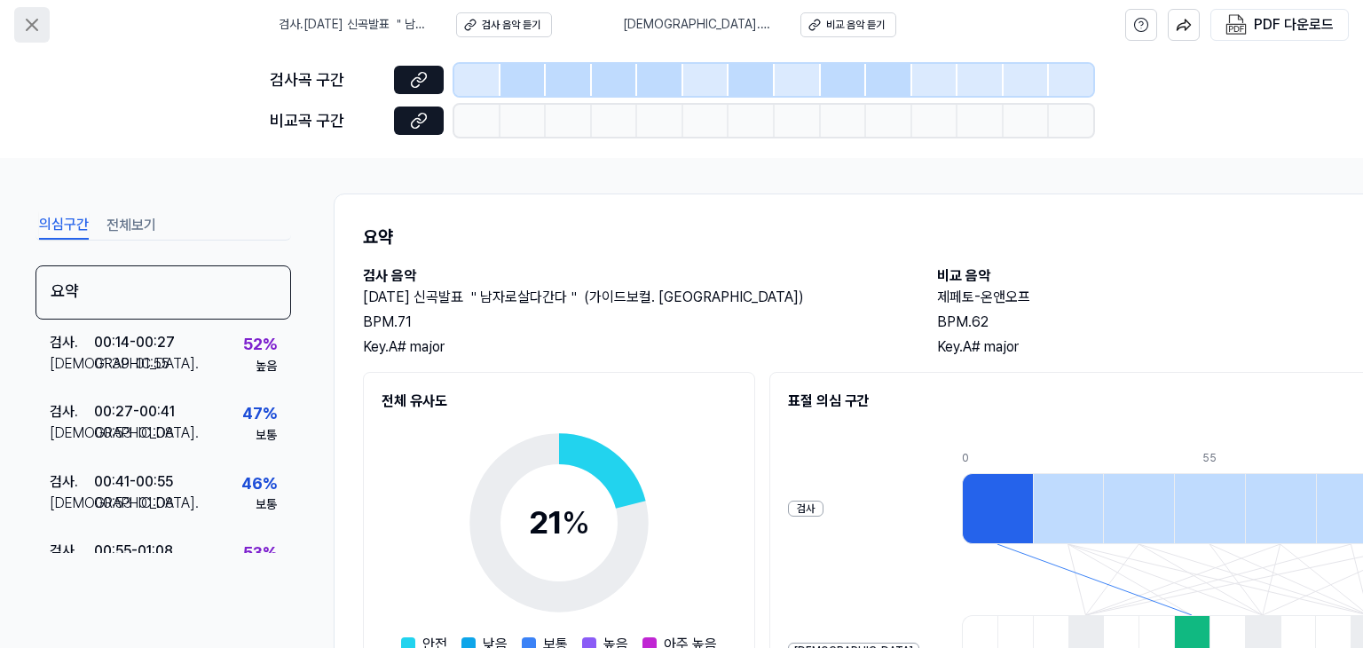
click at [28, 25] on icon at bounding box center [31, 24] width 21 height 21
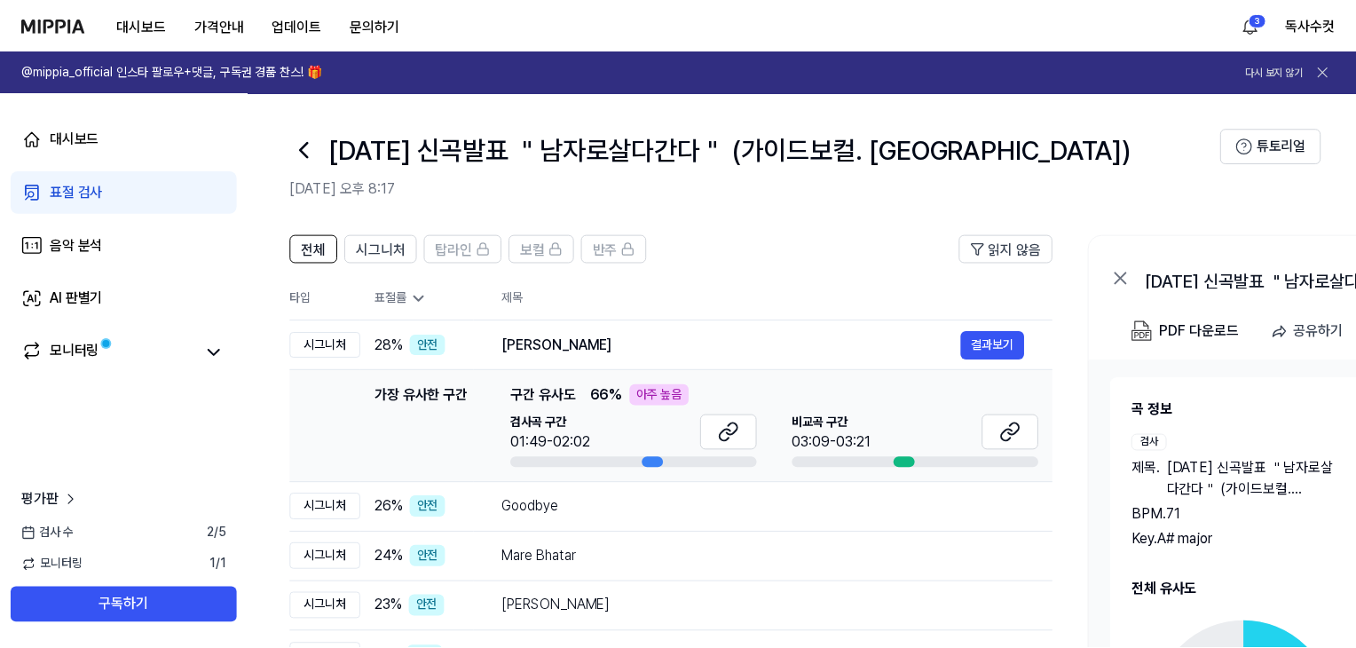
scroll to position [112, 0]
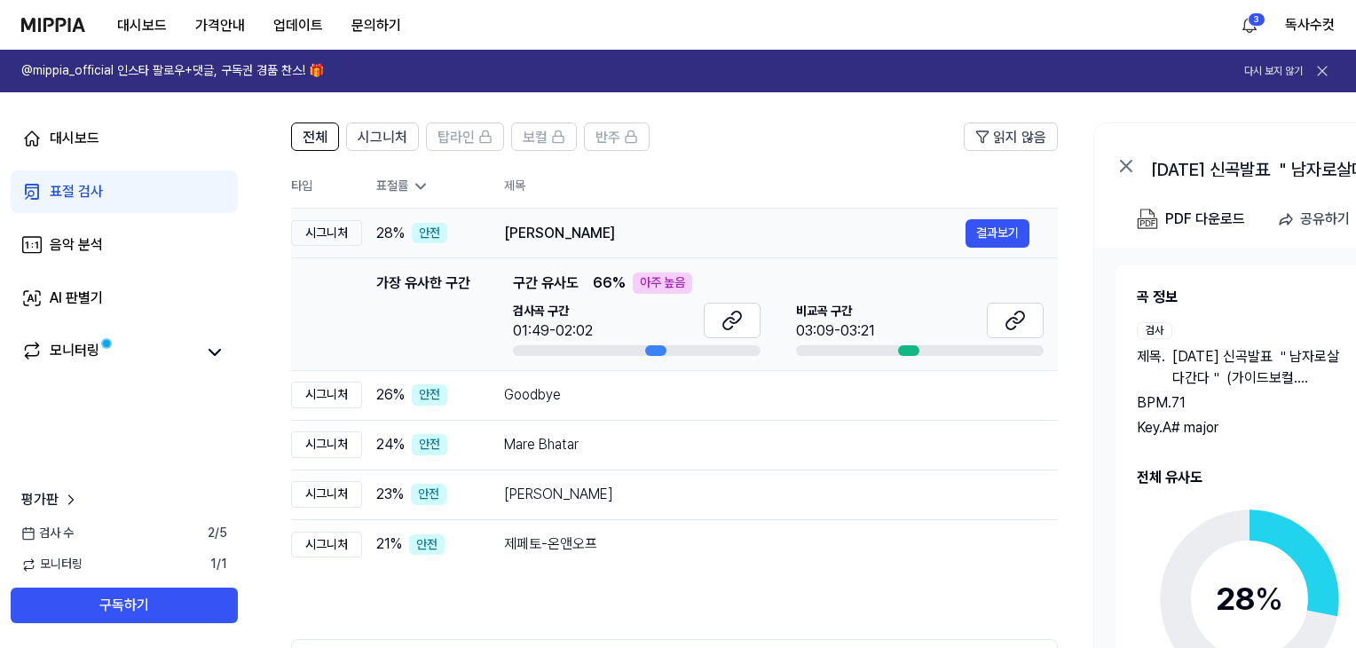
click at [719, 236] on div "Marhaba Akhtara Rasha" at bounding box center [734, 233] width 461 height 21
click at [553, 235] on div "Marhaba Akhtara Rasha" at bounding box center [734, 233] width 461 height 21
click at [554, 397] on div "Goodbye" at bounding box center [734, 394] width 461 height 21
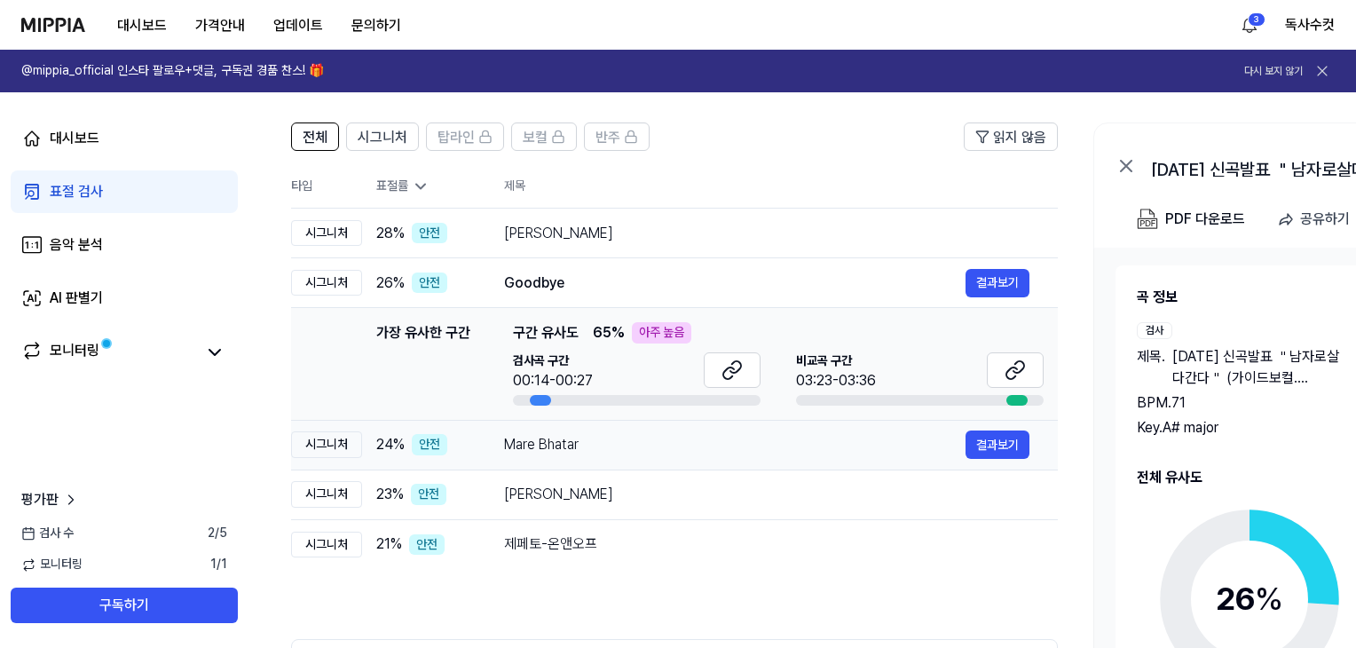
click at [593, 423] on td "Mare Bhatar 결과보기" at bounding box center [767, 445] width 582 height 50
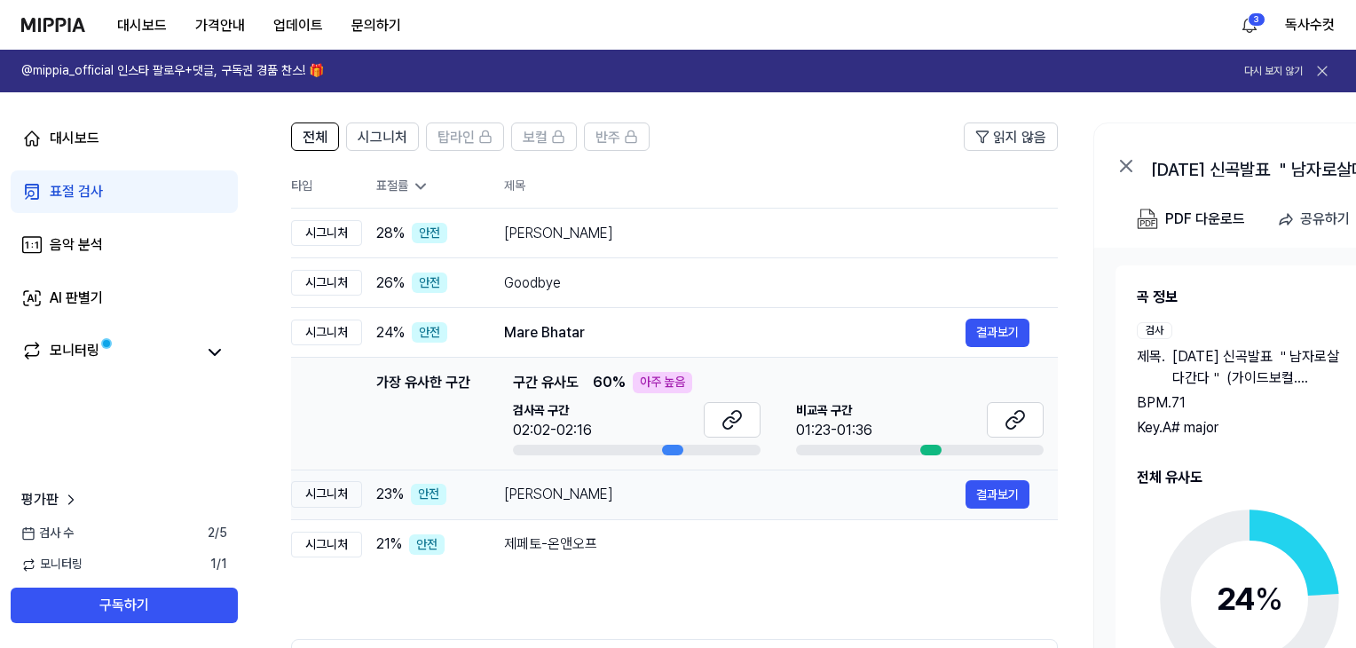
click at [623, 487] on div "Youssou Ndour" at bounding box center [734, 493] width 461 height 21
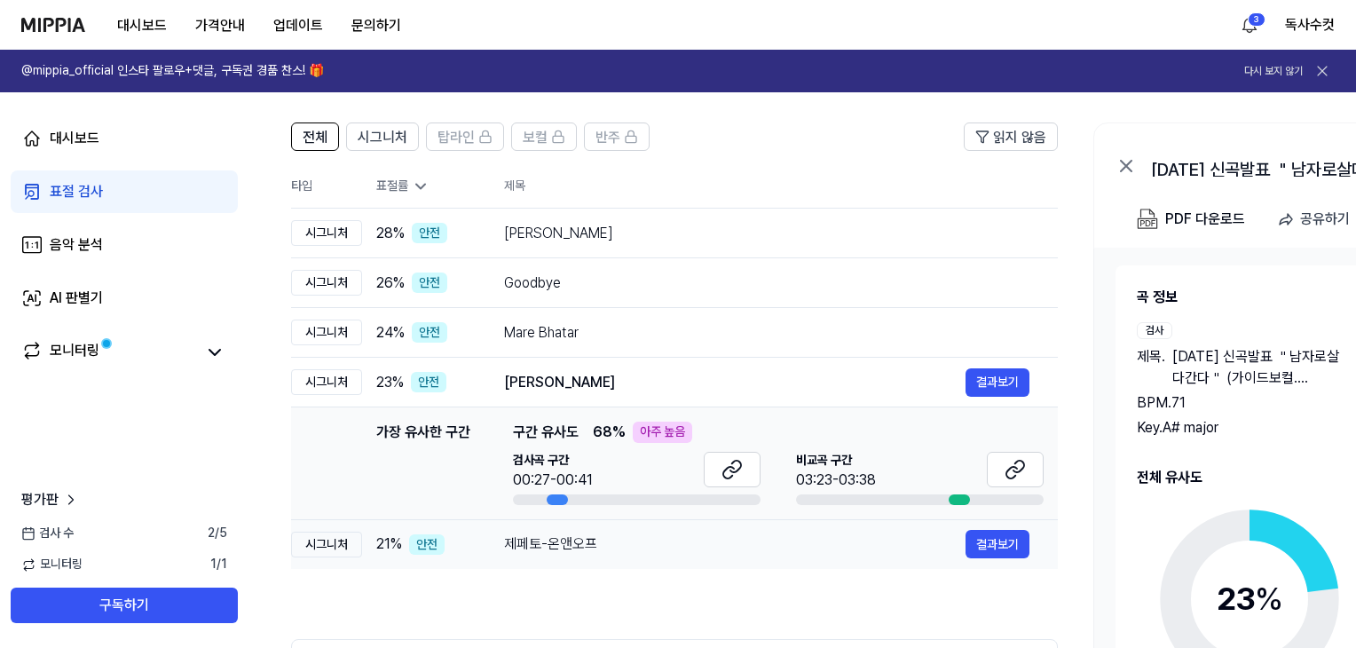
click at [641, 544] on div "제페토-온앤오프" at bounding box center [734, 543] width 461 height 21
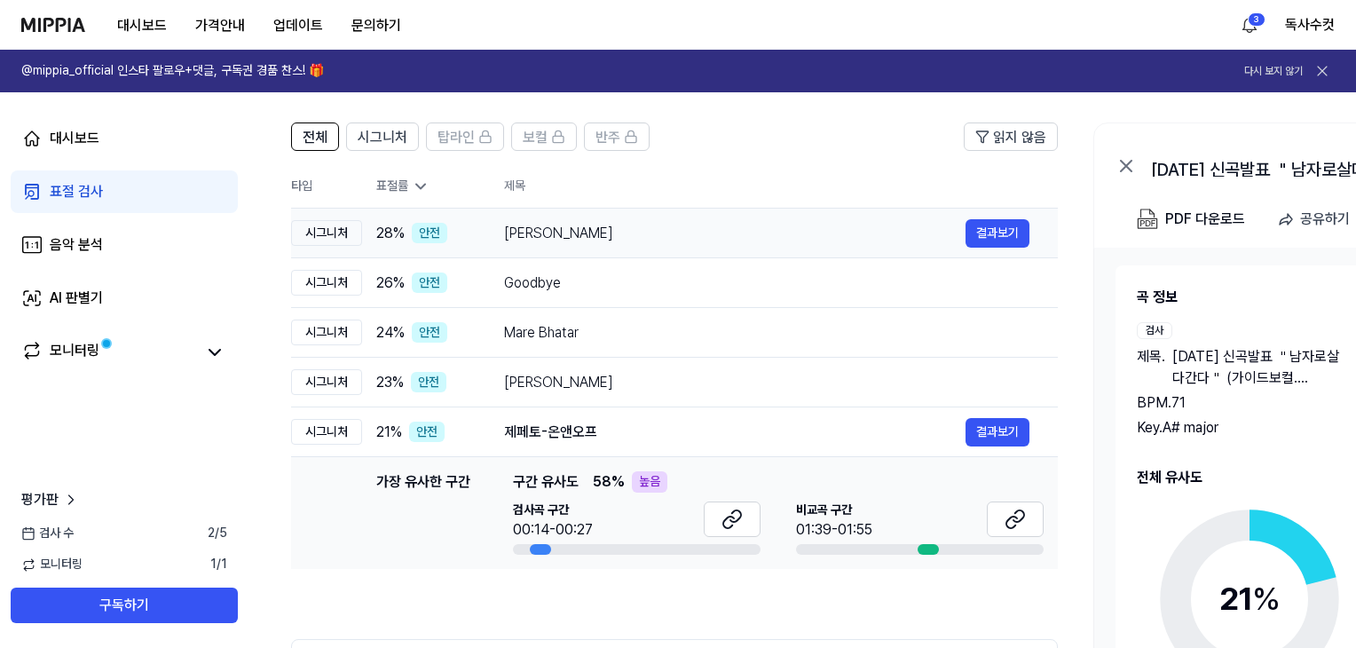
click at [694, 240] on div "Marhaba Akhtara Rasha" at bounding box center [734, 233] width 461 height 21
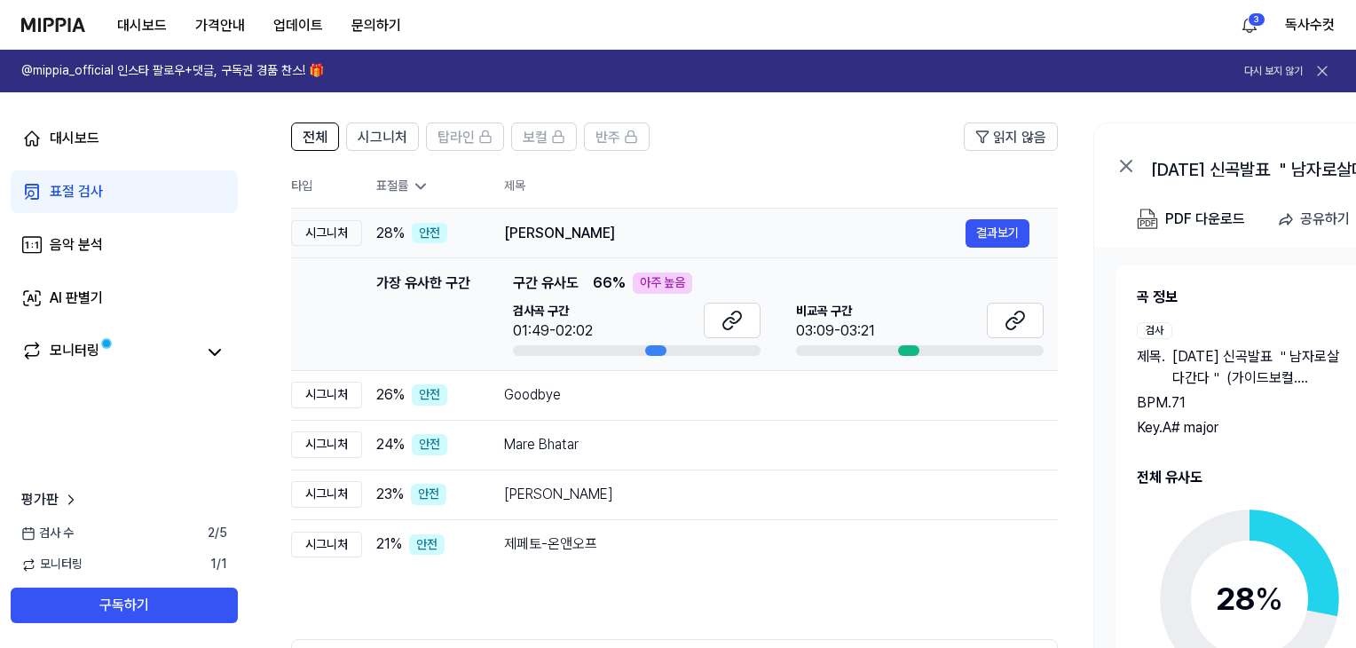
click at [699, 230] on div "Marhaba Akhtara Rasha" at bounding box center [734, 233] width 461 height 21
click at [665, 399] on div "Goodbye" at bounding box center [734, 394] width 461 height 21
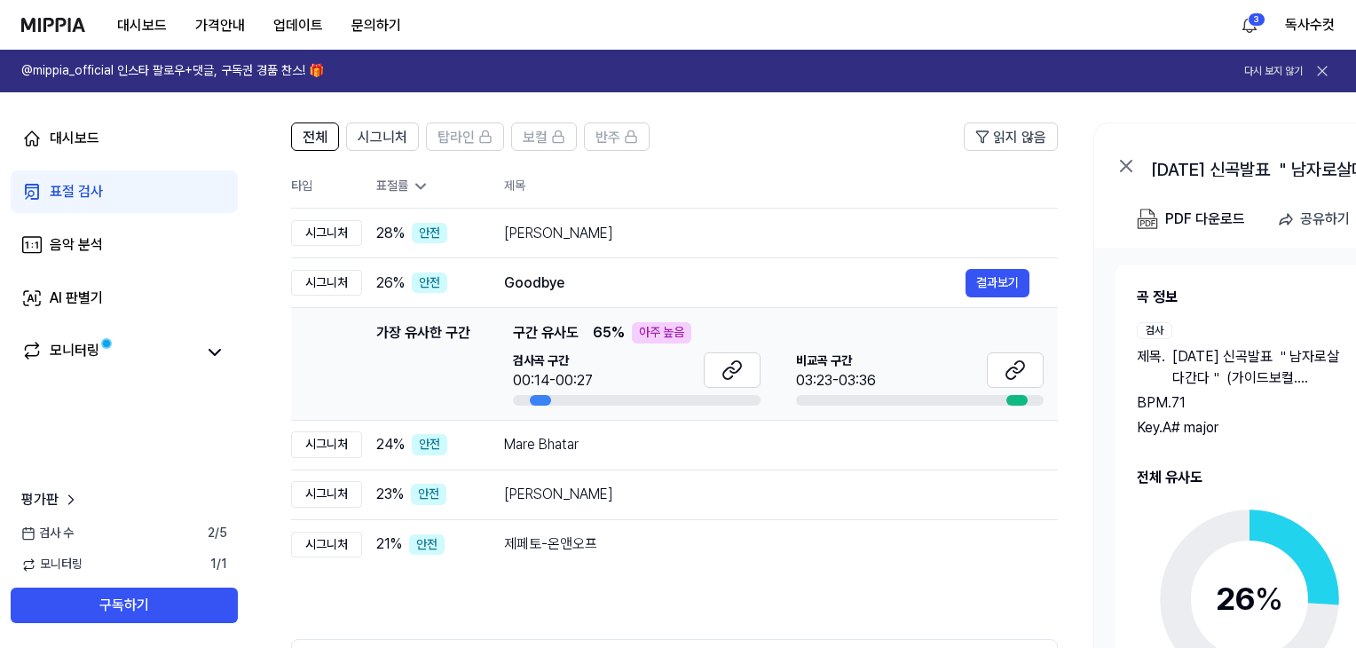
click at [744, 161] on header "전체 시그니처 탑라인 보컬 반주 읽지 않음" at bounding box center [674, 143] width 766 height 43
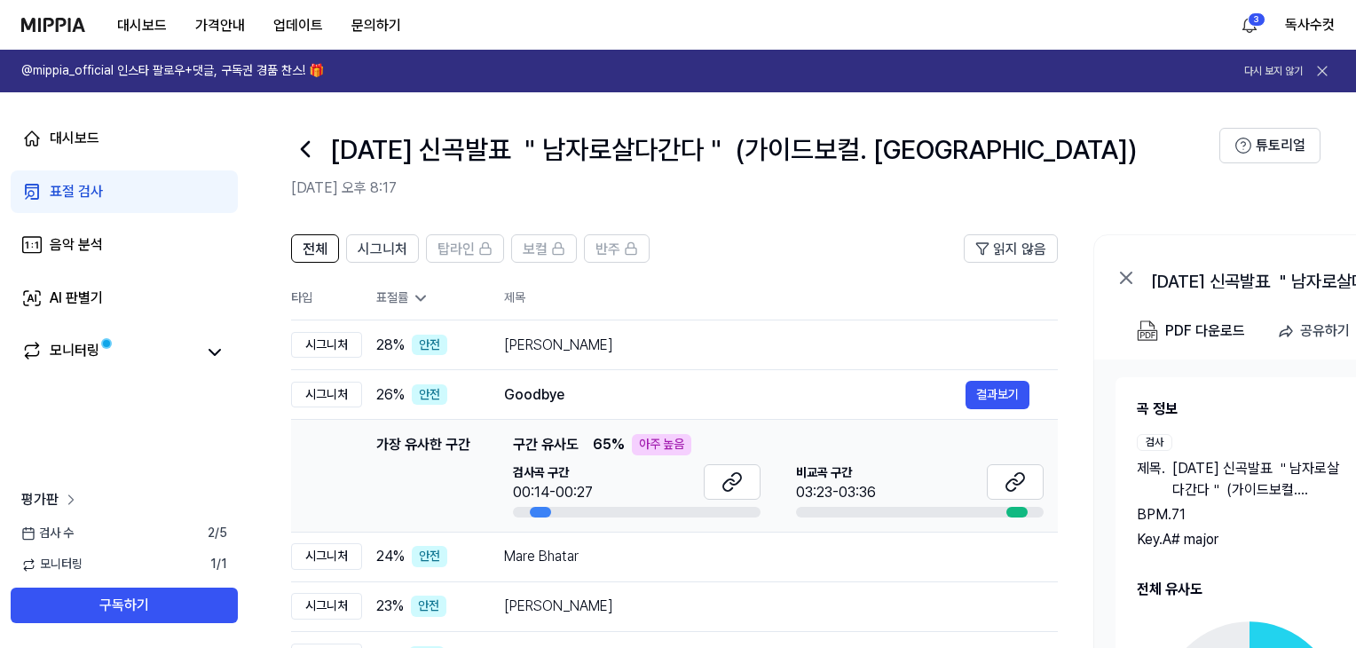
click at [68, 499] on icon at bounding box center [71, 500] width 18 height 18
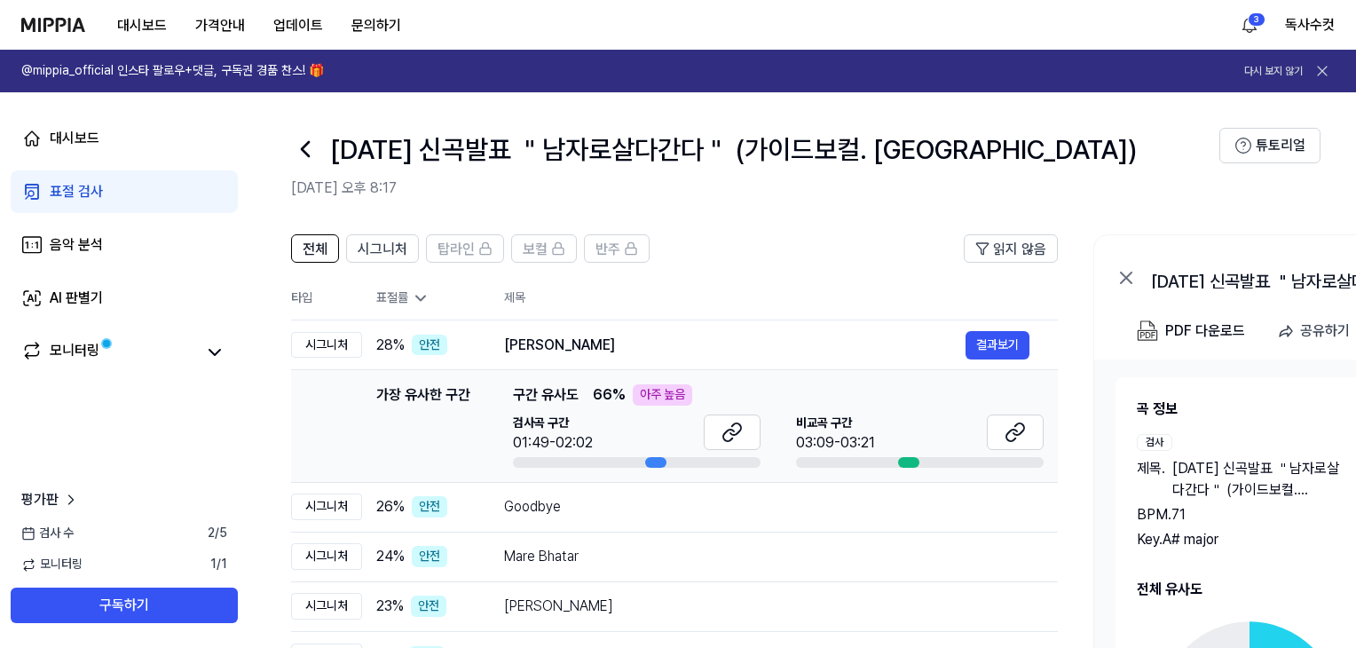
click at [1131, 276] on icon at bounding box center [1125, 277] width 21 height 21
click at [1224, 332] on div "PDF 다운로드" at bounding box center [1205, 330] width 80 height 23
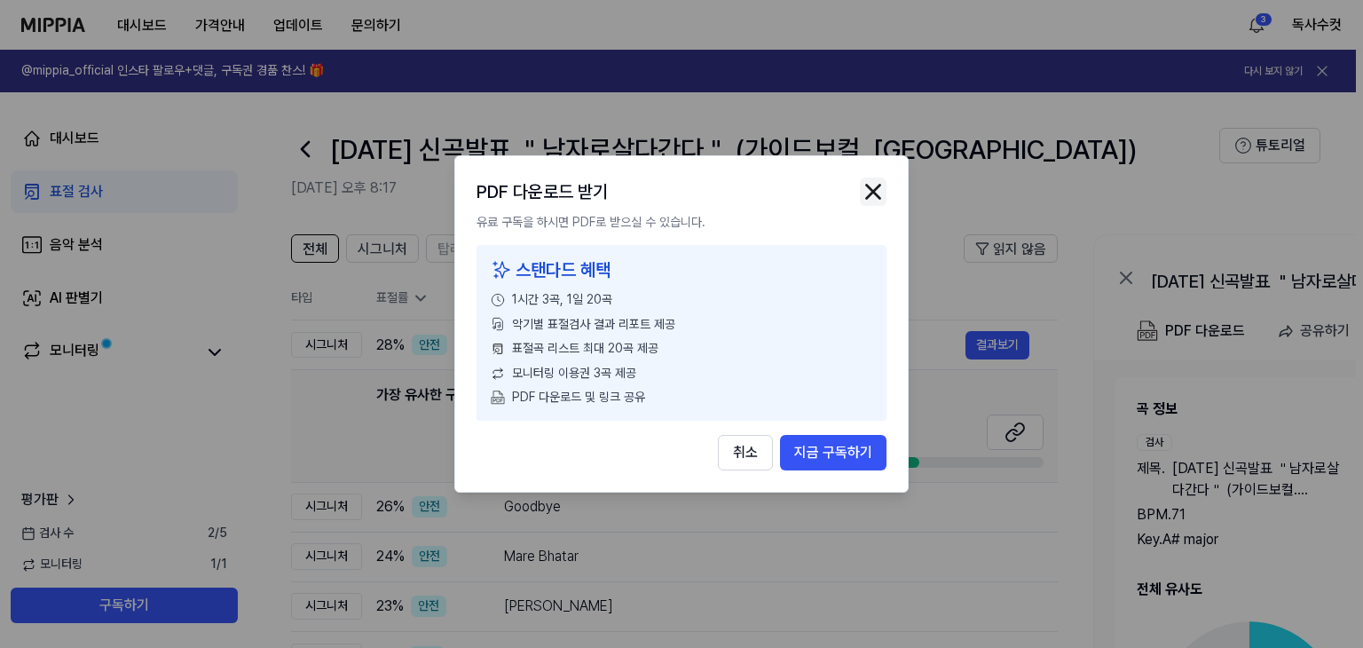
click at [876, 193] on img "button" at bounding box center [873, 191] width 27 height 27
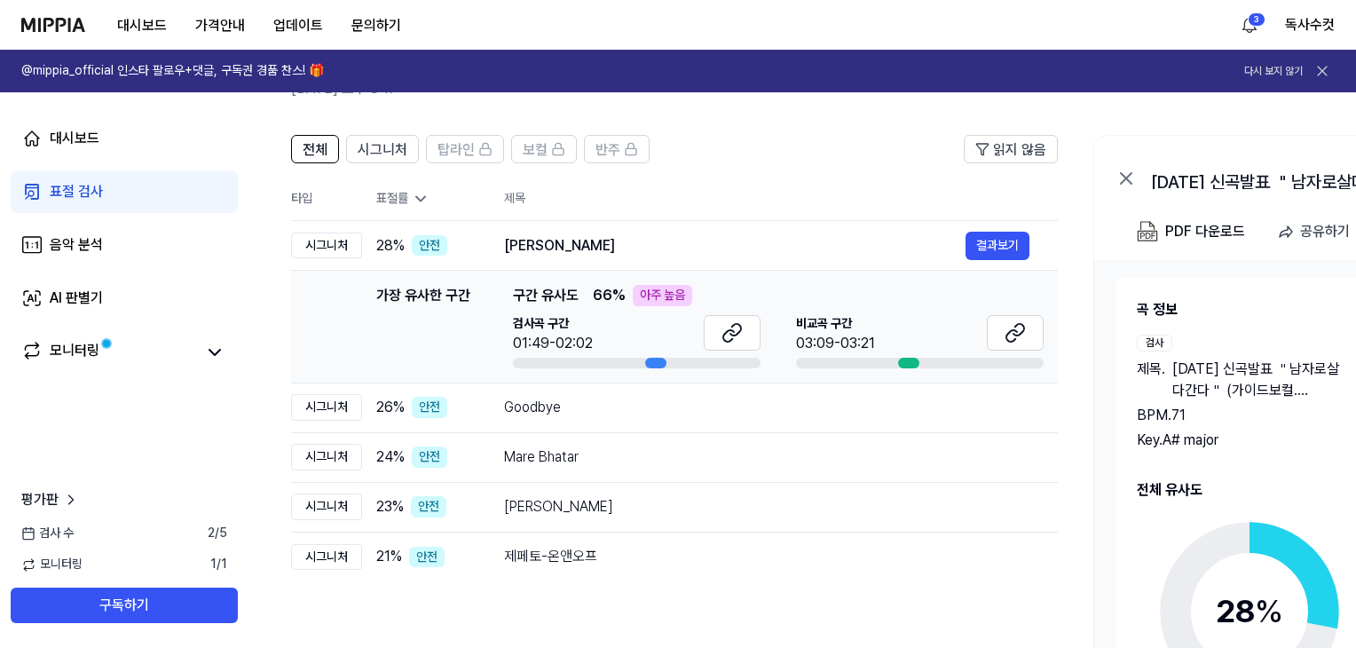
scroll to position [23, 0]
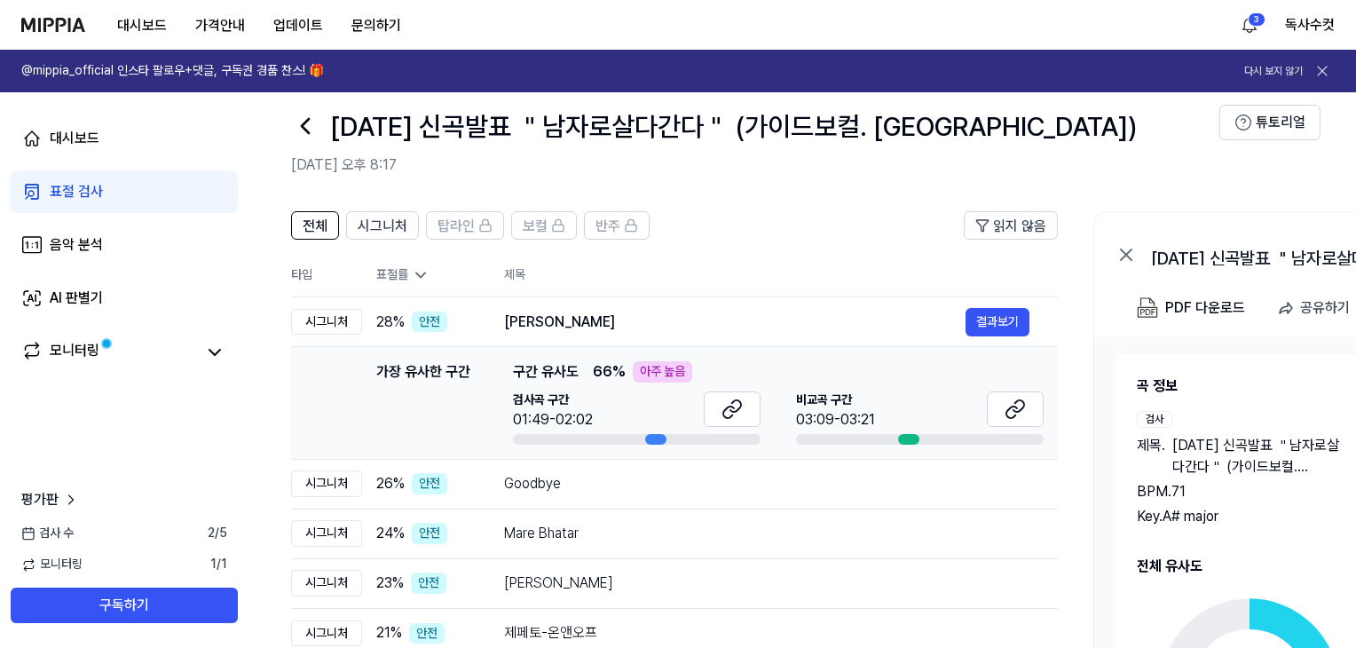
click at [78, 190] on div "표절 검사" at bounding box center [76, 191] width 53 height 21
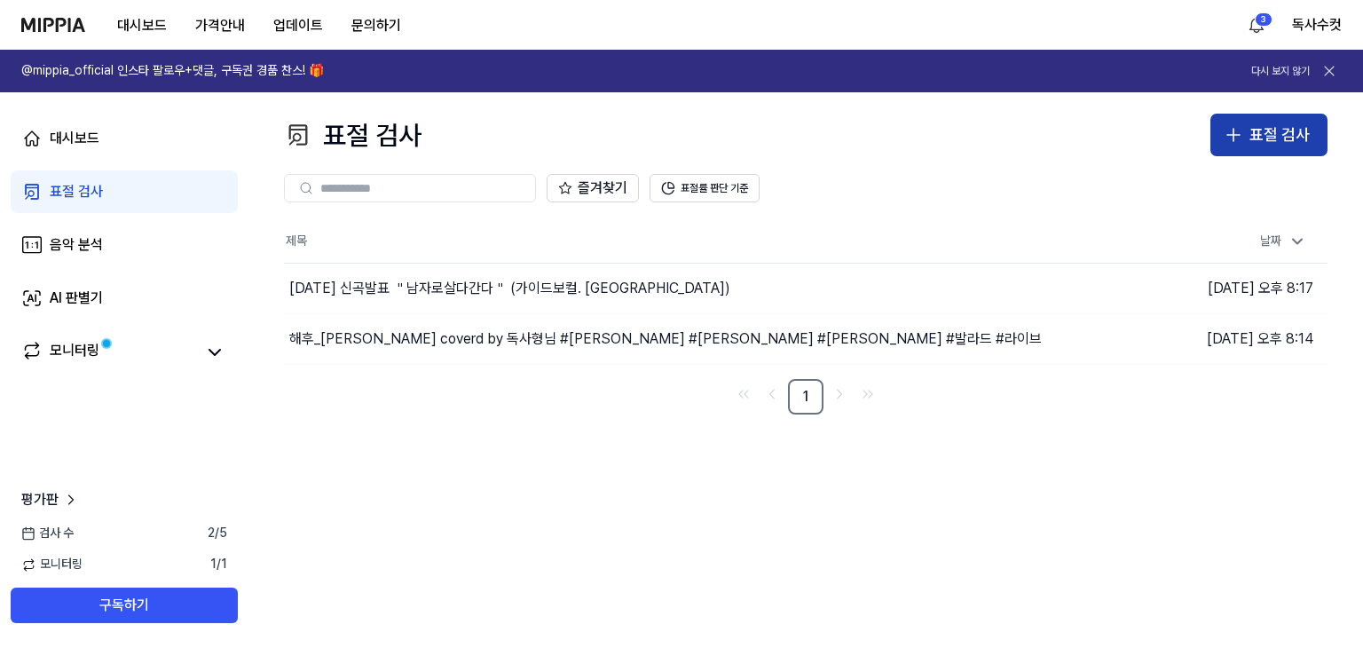
click at [1269, 145] on div "표절 검사" at bounding box center [1279, 135] width 60 height 26
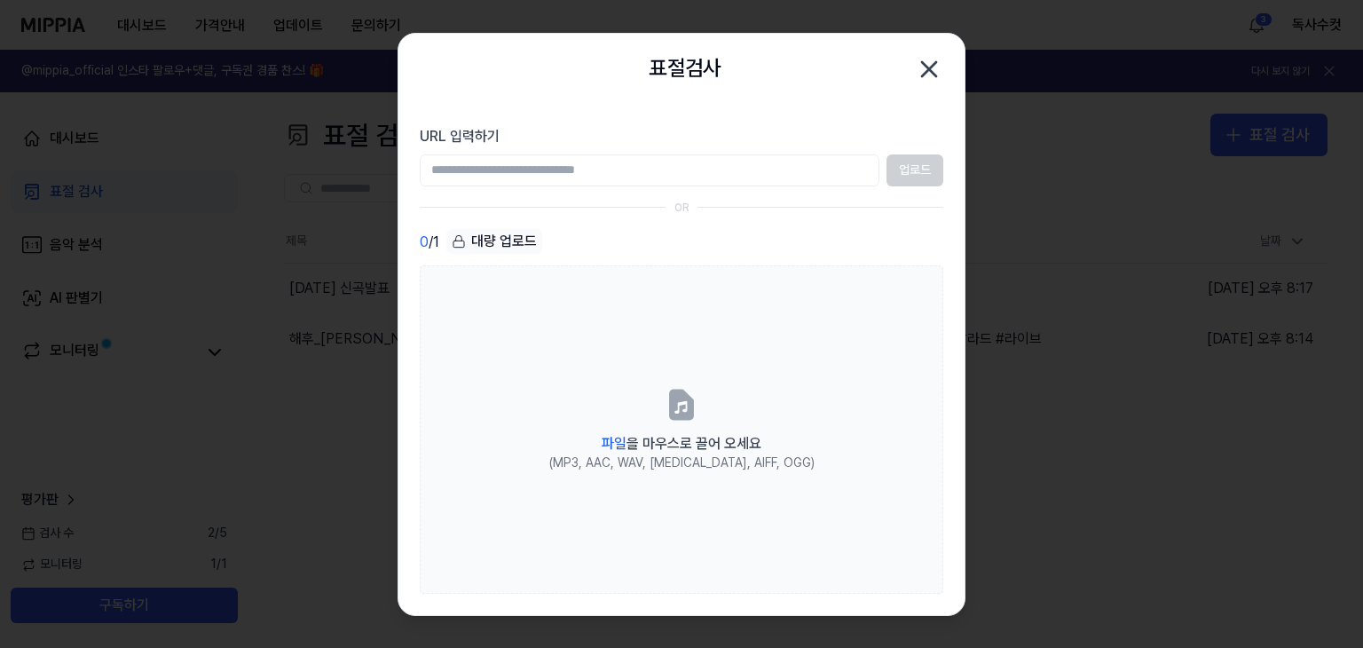
click at [626, 166] on input "URL 입력하기" at bounding box center [650, 170] width 460 height 32
paste input "**********"
type input "**********"
click at [926, 173] on button "업로드" at bounding box center [914, 170] width 57 height 32
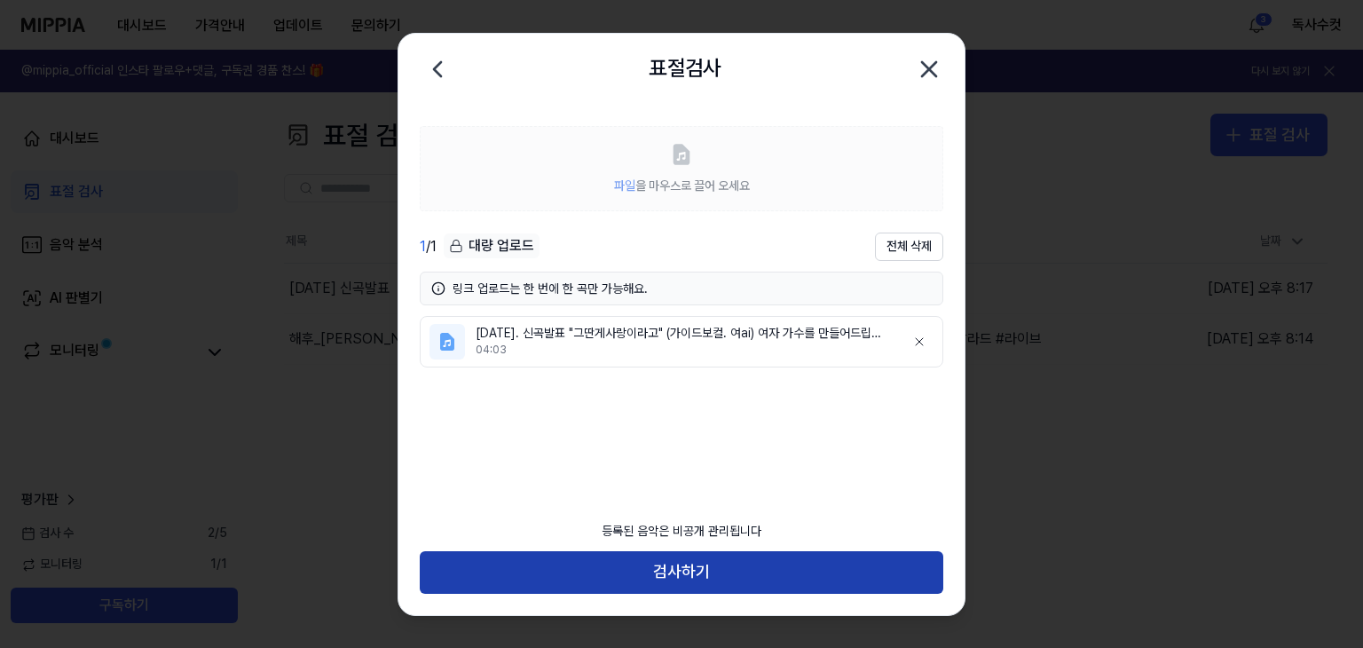
click at [724, 578] on button "검사하기" at bounding box center [681, 572] width 523 height 43
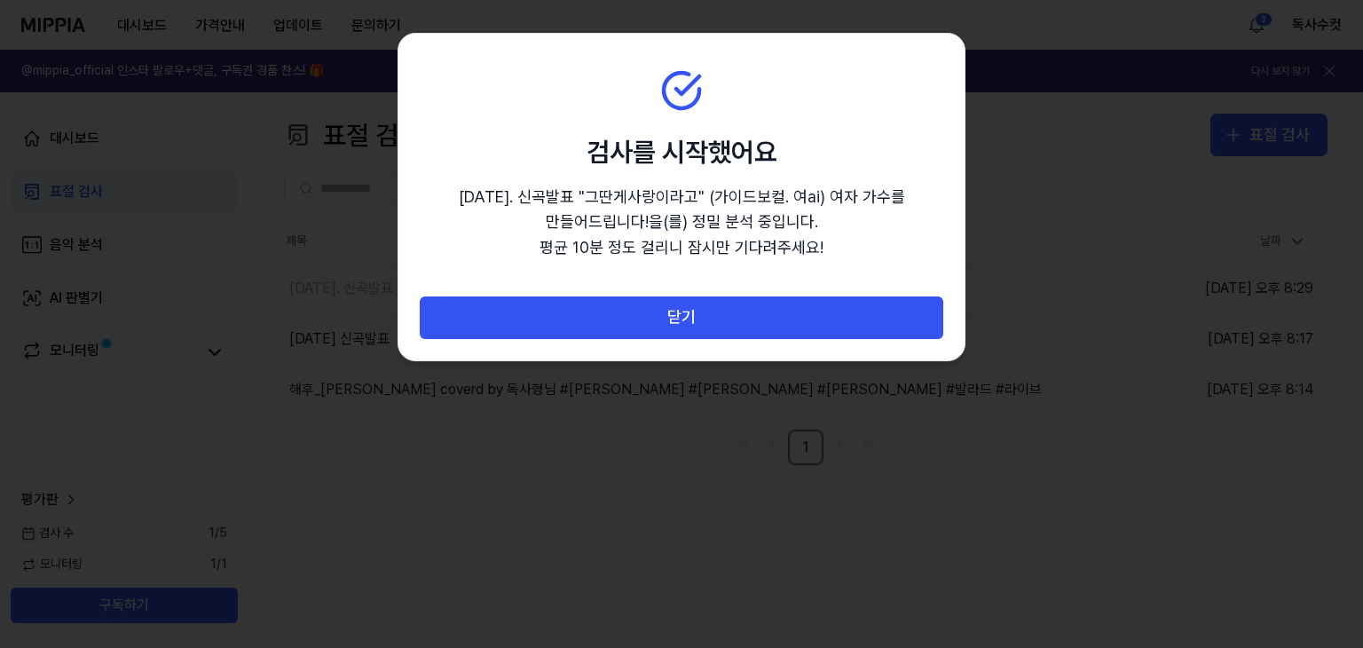
click at [939, 75] on section "검사를 시작했어요 2025. 10. 5. 신곡발표 "그딴게사랑이라고" (가이드보컬. 여ai) 여자 가수를 만들어드립니다! 을(를) 정밀 분석 …" at bounding box center [681, 165] width 566 height 263
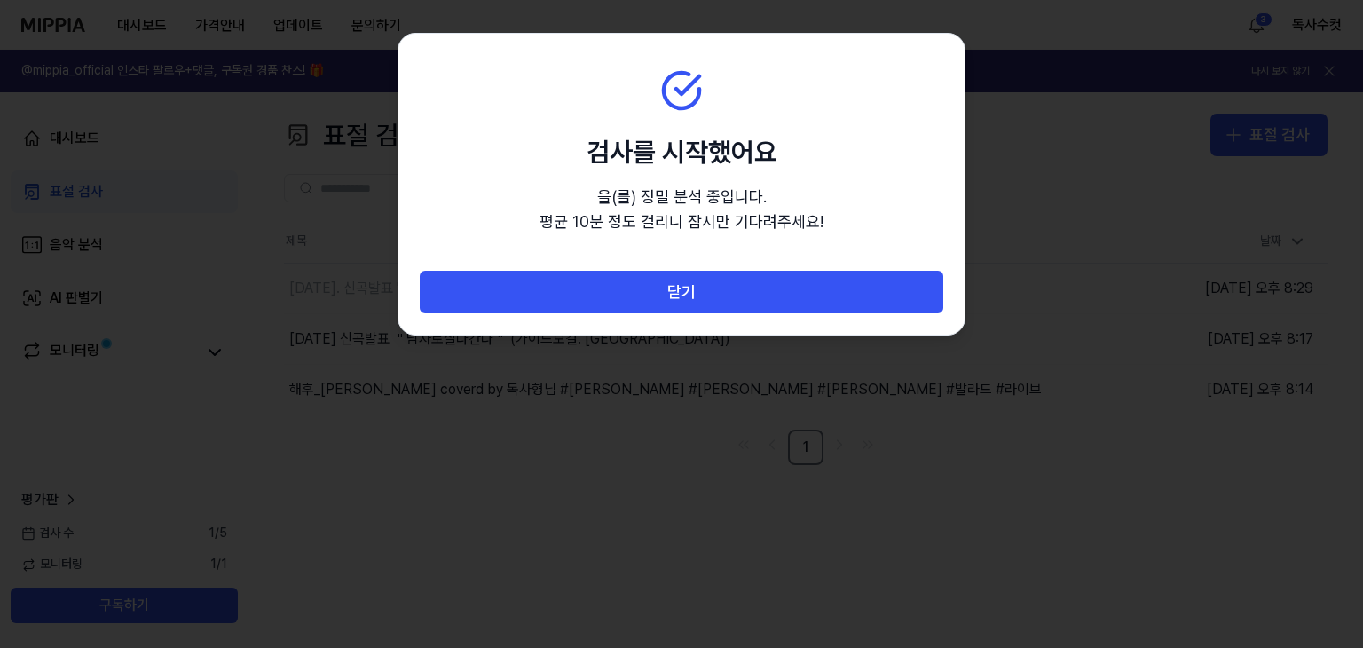
click at [1027, 108] on div at bounding box center [681, 324] width 1363 height 648
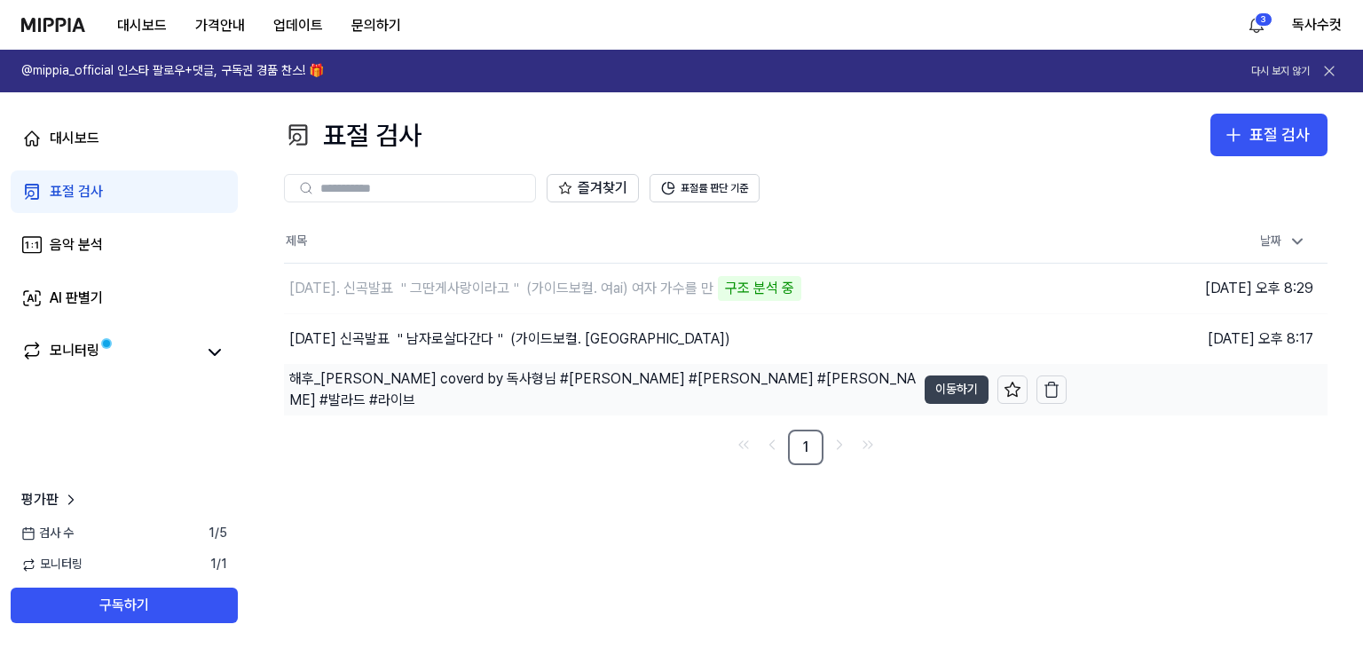
click at [951, 386] on button "이동하기" at bounding box center [956, 389] width 64 height 28
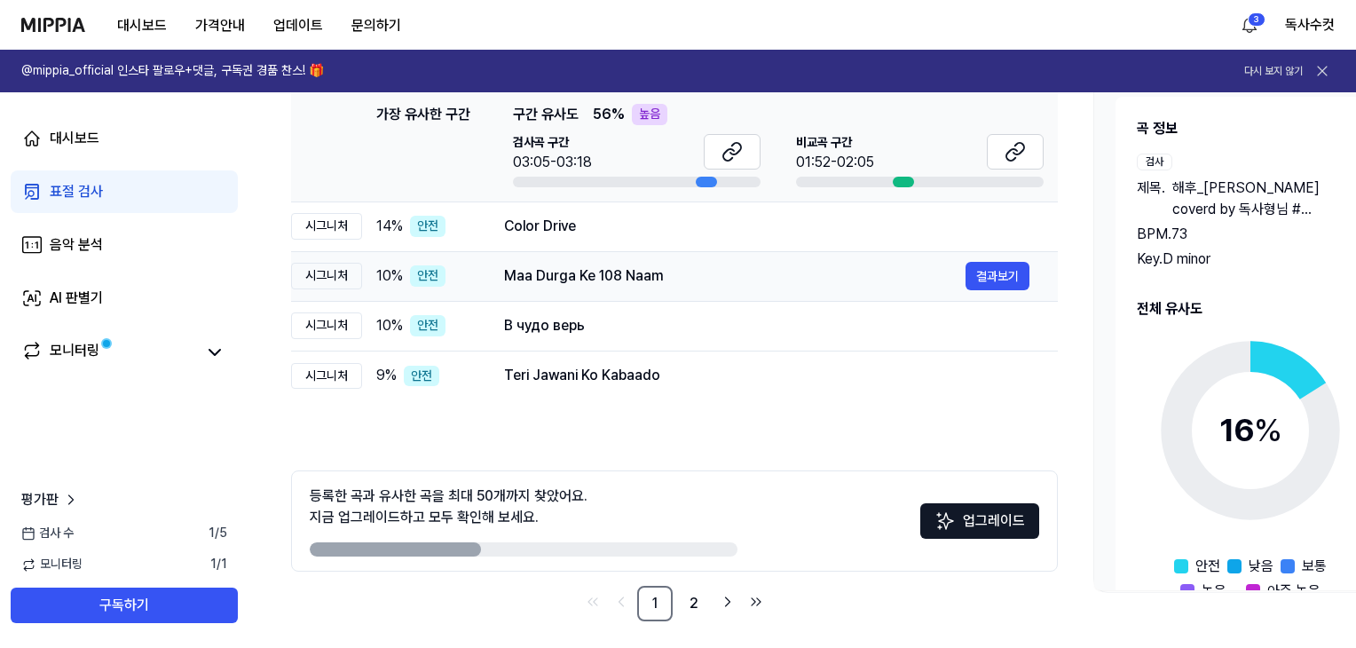
scroll to position [289, 0]
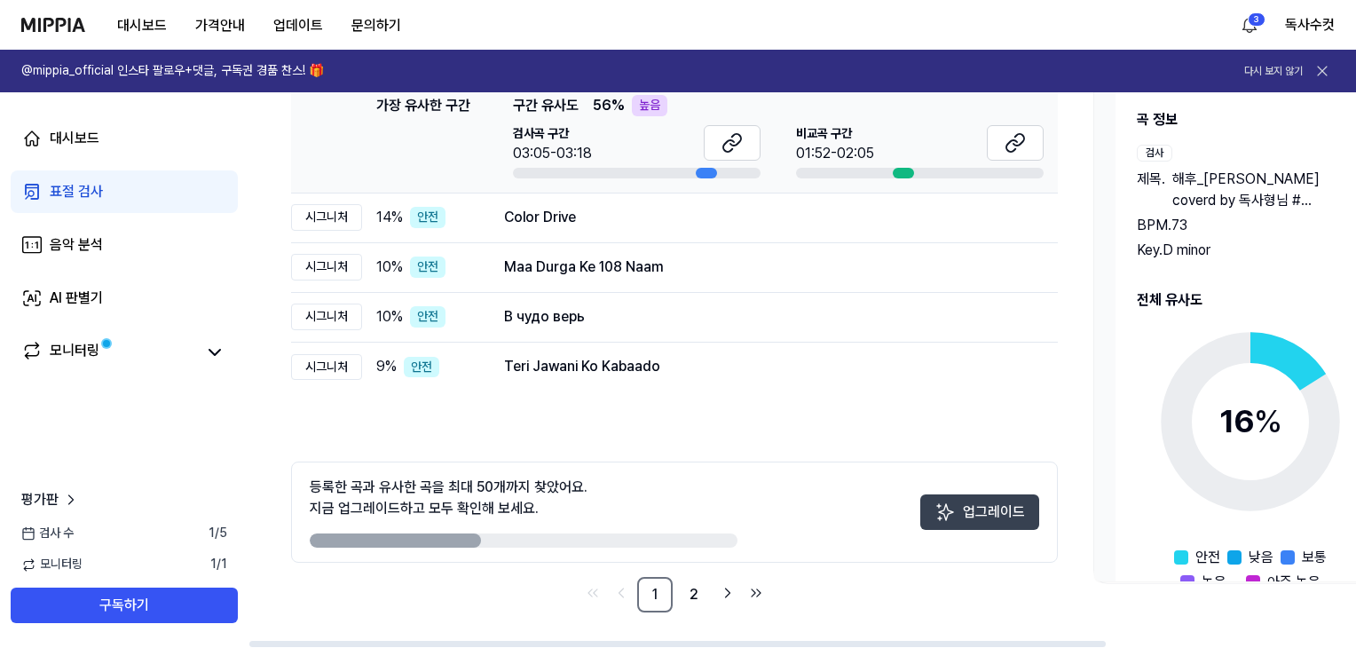
click at [1001, 509] on button "업그레이드" at bounding box center [979, 511] width 119 height 35
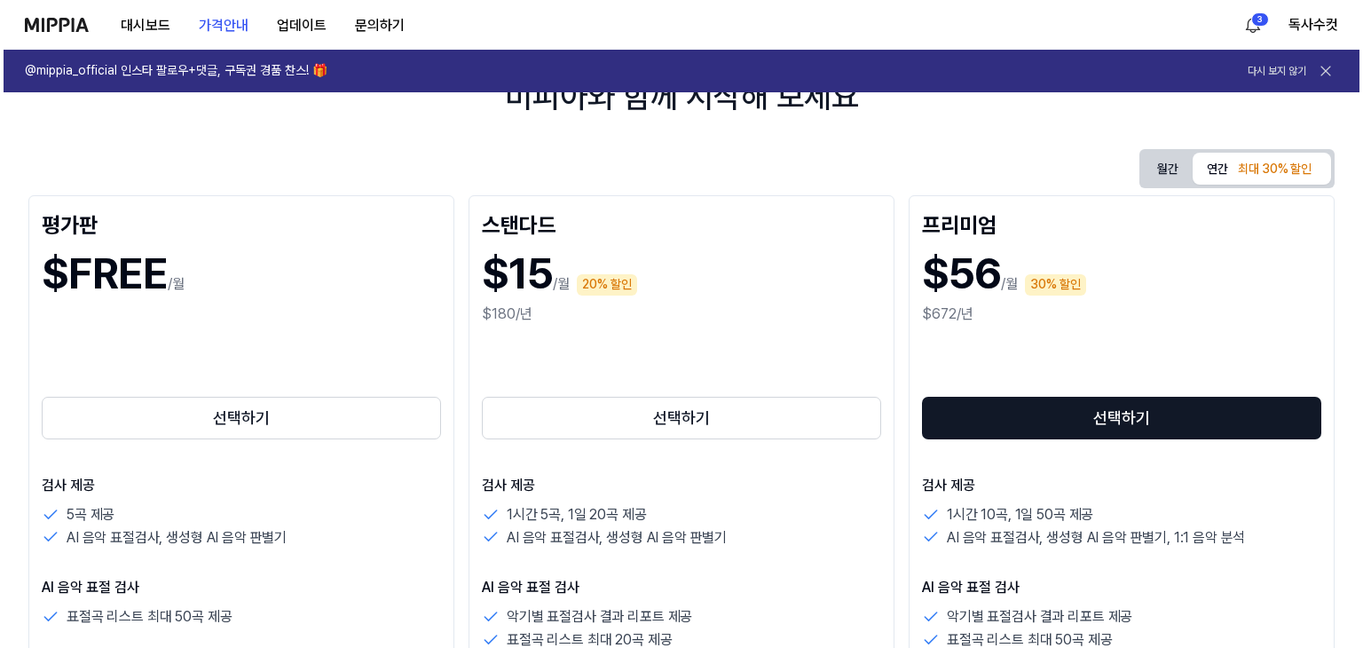
scroll to position [0, 0]
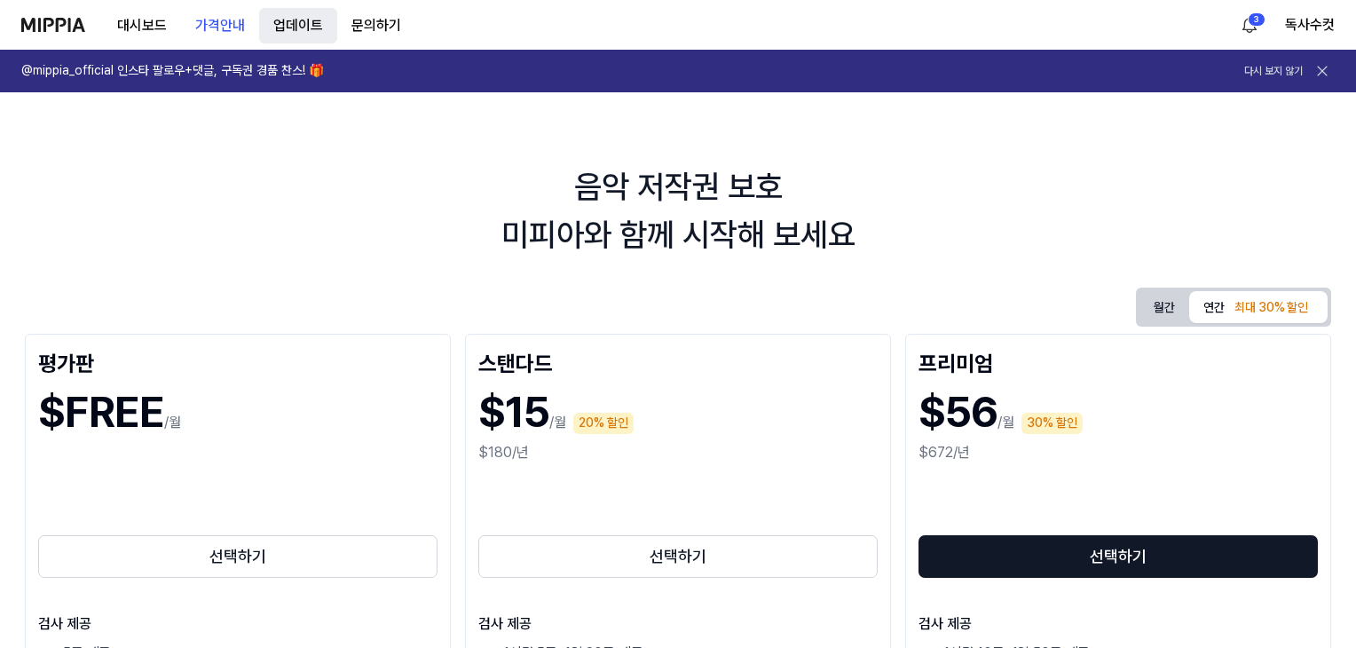
click at [309, 21] on button "업데이트" at bounding box center [298, 25] width 78 height 35
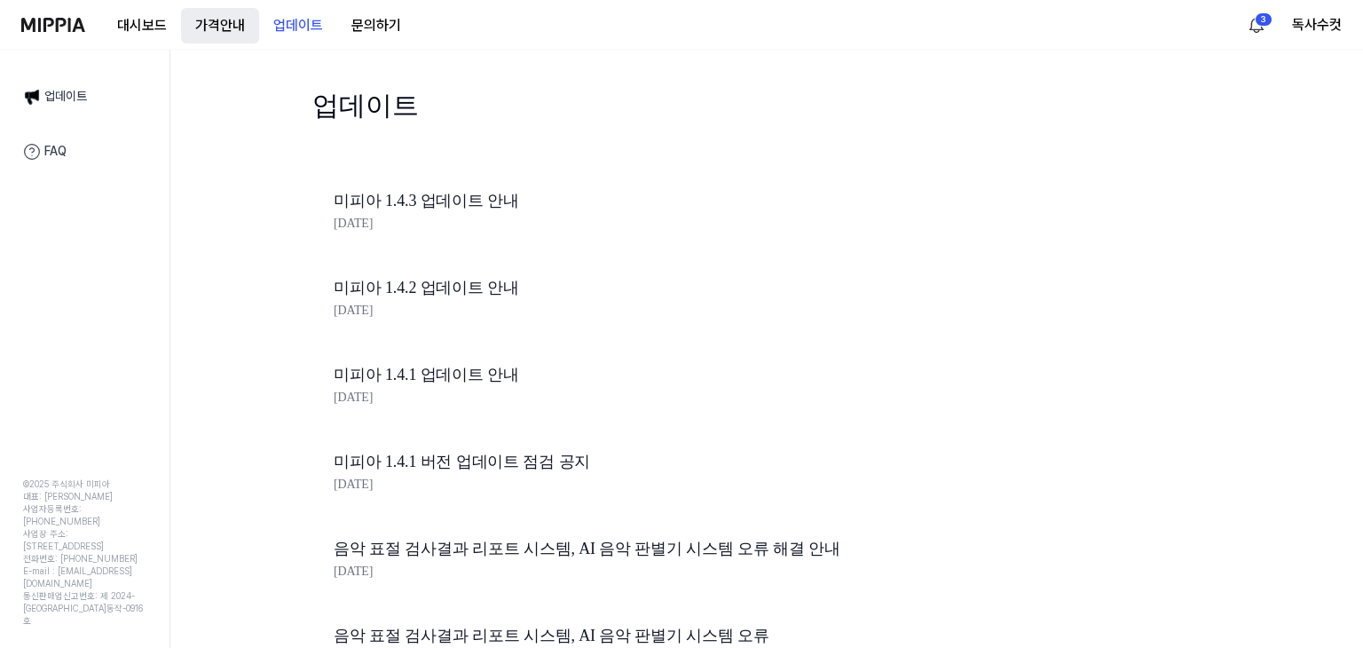
click at [234, 27] on button "가격안내" at bounding box center [220, 25] width 78 height 35
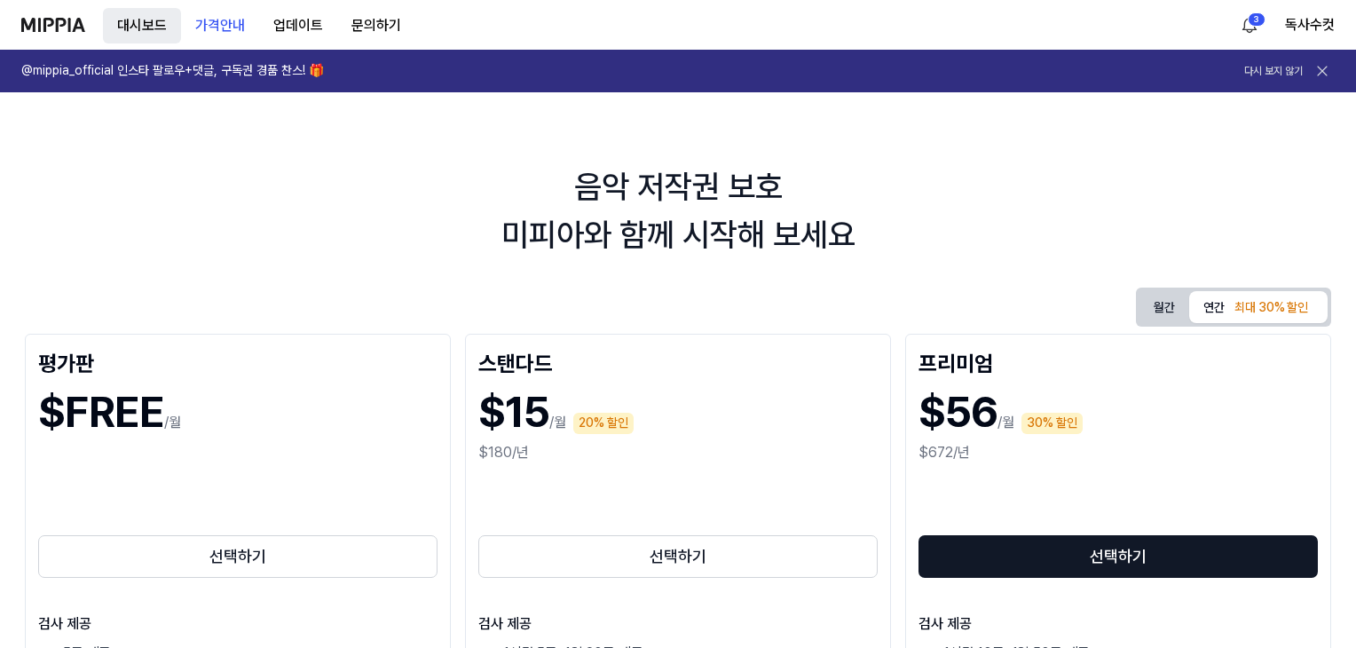
drag, startPoint x: 134, startPoint y: 23, endPoint x: 181, endPoint y: 28, distance: 47.3
click at [133, 23] on button "대시보드" at bounding box center [142, 25] width 78 height 35
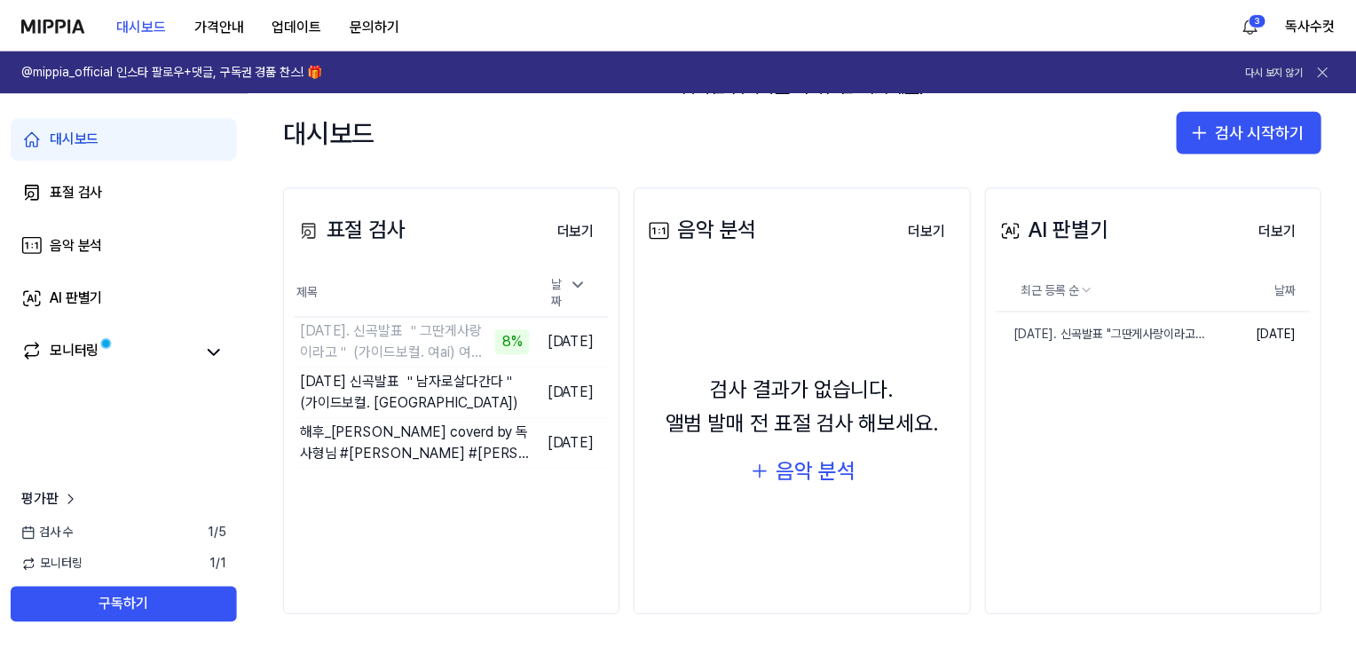
scroll to position [195, 0]
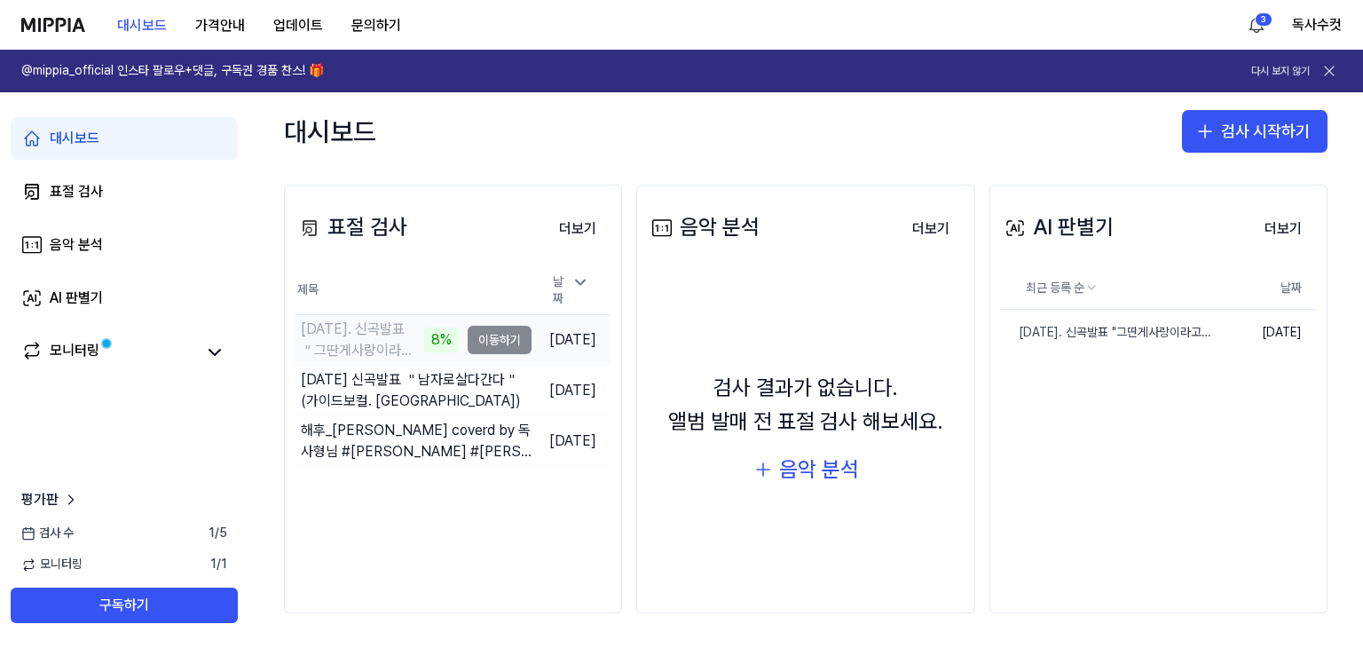
click at [494, 330] on td "2025. 10. 5. 신곡발표 ＂그딴게사랑이라고＂ (가이드보컬. 여ai) 여자 가수를 만 8% 이동하기" at bounding box center [413, 340] width 236 height 50
click at [492, 381] on button "이동하기" at bounding box center [500, 390] width 64 height 28
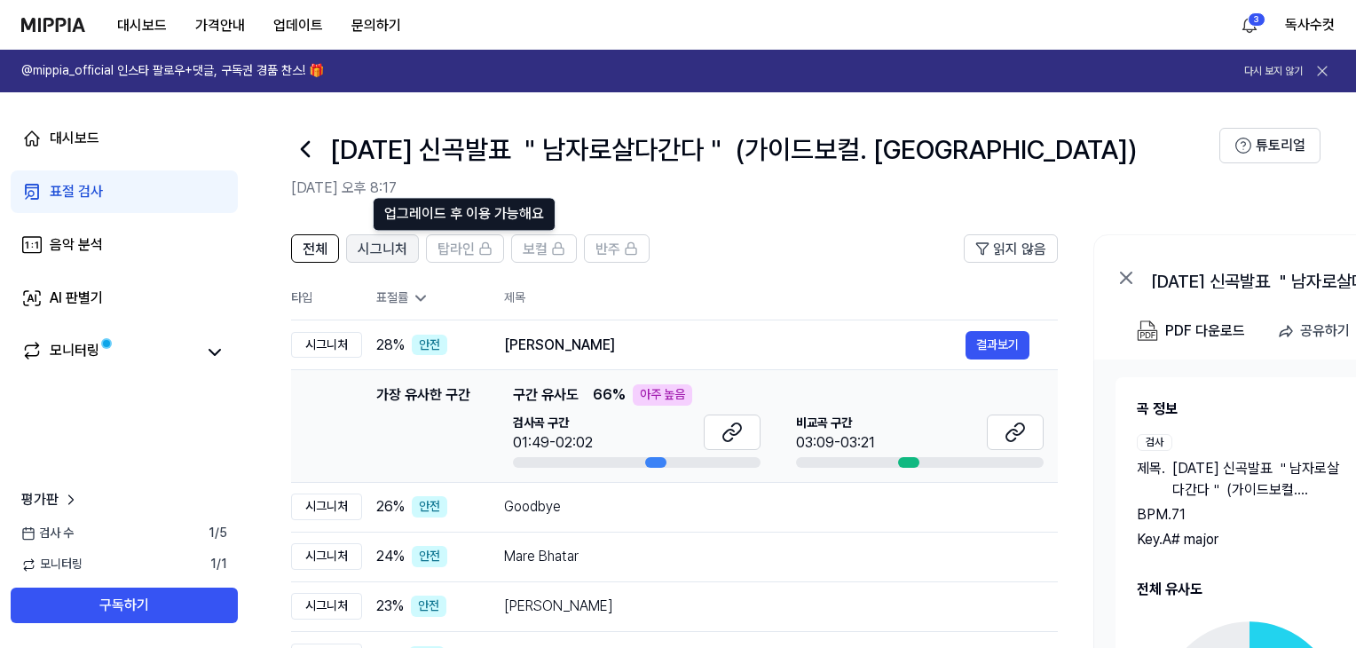
click at [387, 246] on span "시그니처" at bounding box center [383, 249] width 50 height 21
click at [322, 245] on span "전체" at bounding box center [315, 249] width 25 height 21
click at [464, 246] on span "탑라인" at bounding box center [455, 249] width 37 height 21
click at [375, 244] on span "시그니처" at bounding box center [383, 249] width 50 height 21
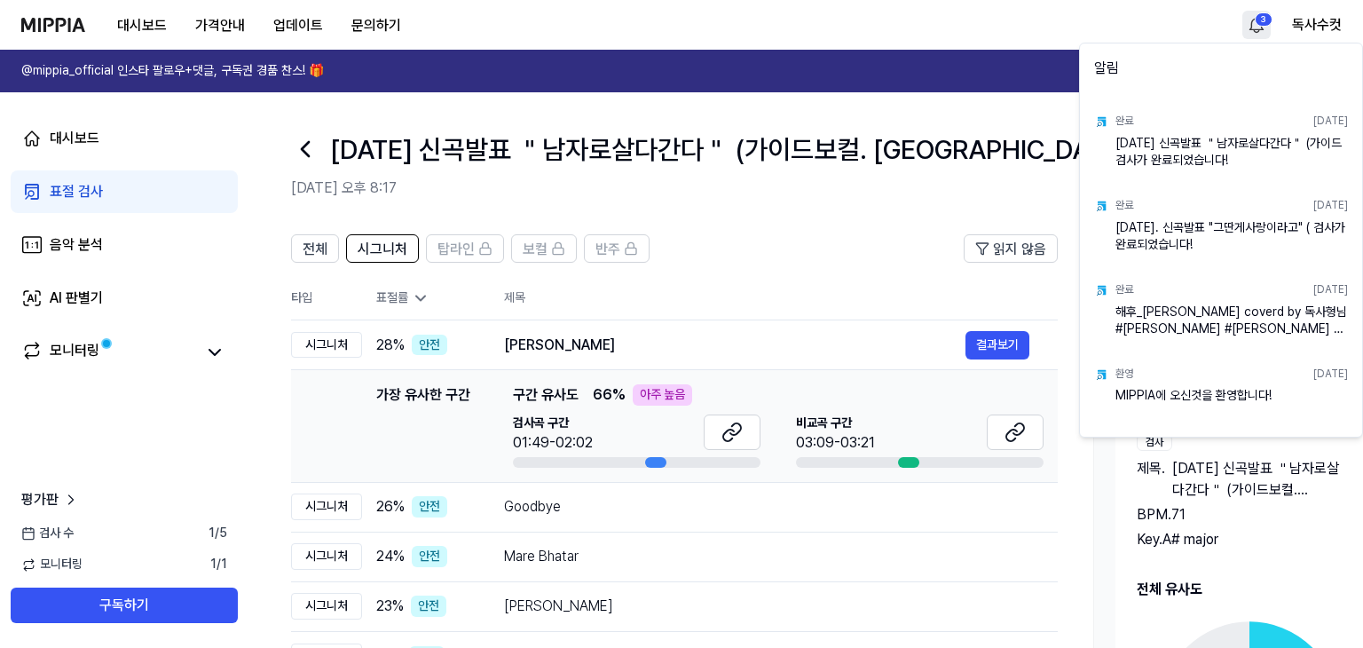
click at [1253, 23] on html "대시보드 가격안내 업데이트 문의하기 3 독사수컷 @mippia_official 인스타 팔로우+댓글, 구독권 경품 찬스! 🎁 다시 보지 않기 대…" at bounding box center [681, 324] width 1363 height 648
click at [1023, 164] on html "대시보드 가격안내 업데이트 문의하기 독사수컷 @mippia_official 인스타 팔로우+댓글, 구독권 경품 찬스! 🎁 다시 보지 않기 대시보…" at bounding box center [681, 324] width 1363 height 648
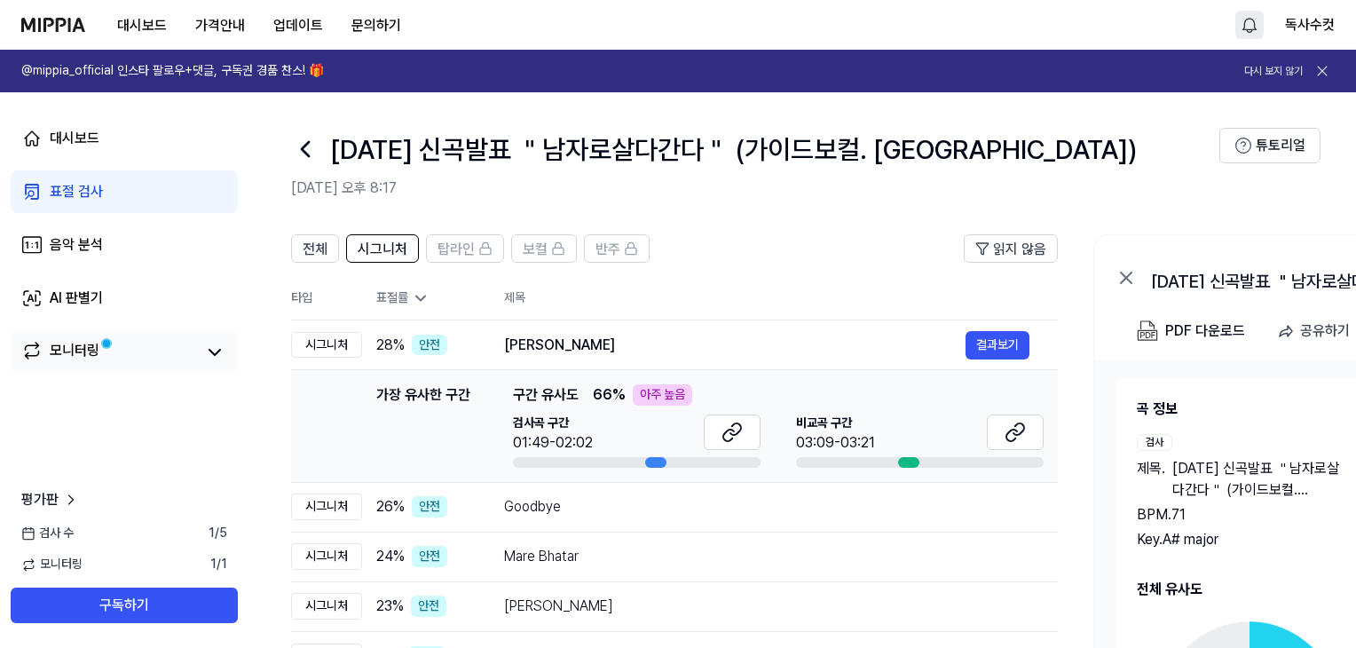
click at [64, 341] on div "모니터링" at bounding box center [75, 352] width 50 height 25
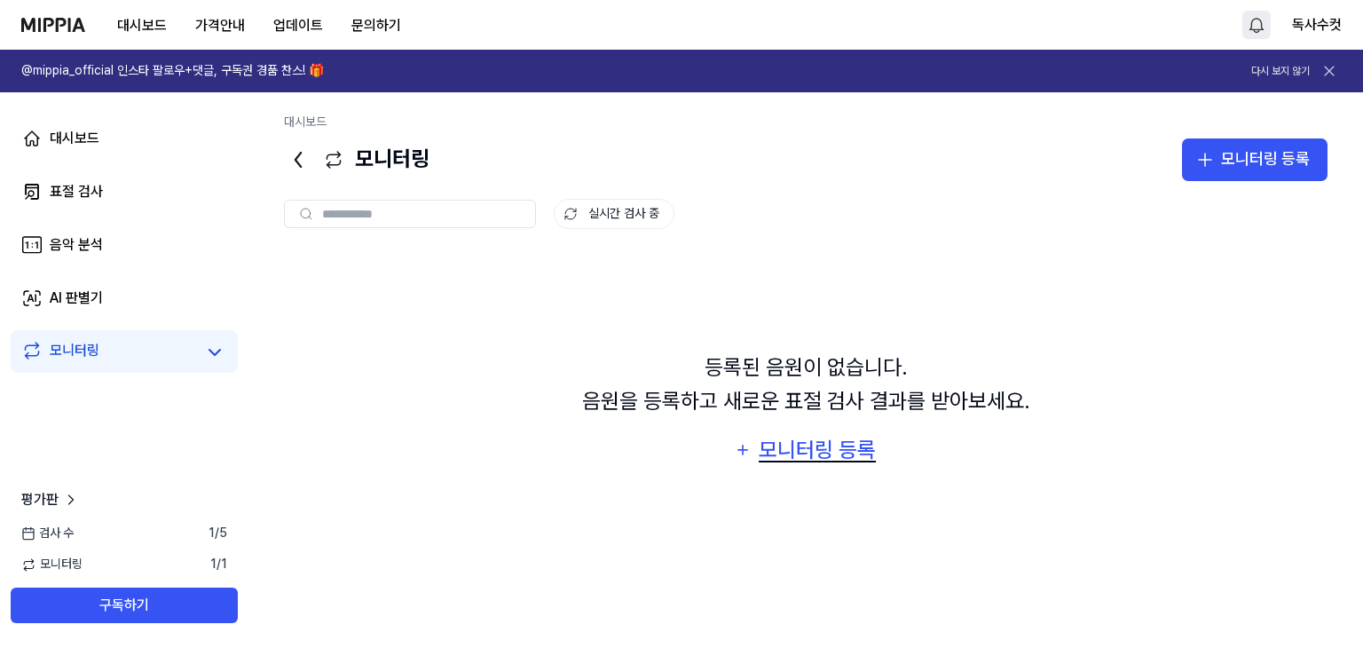
click at [836, 443] on div "모니터링 등록" at bounding box center [817, 450] width 121 height 34
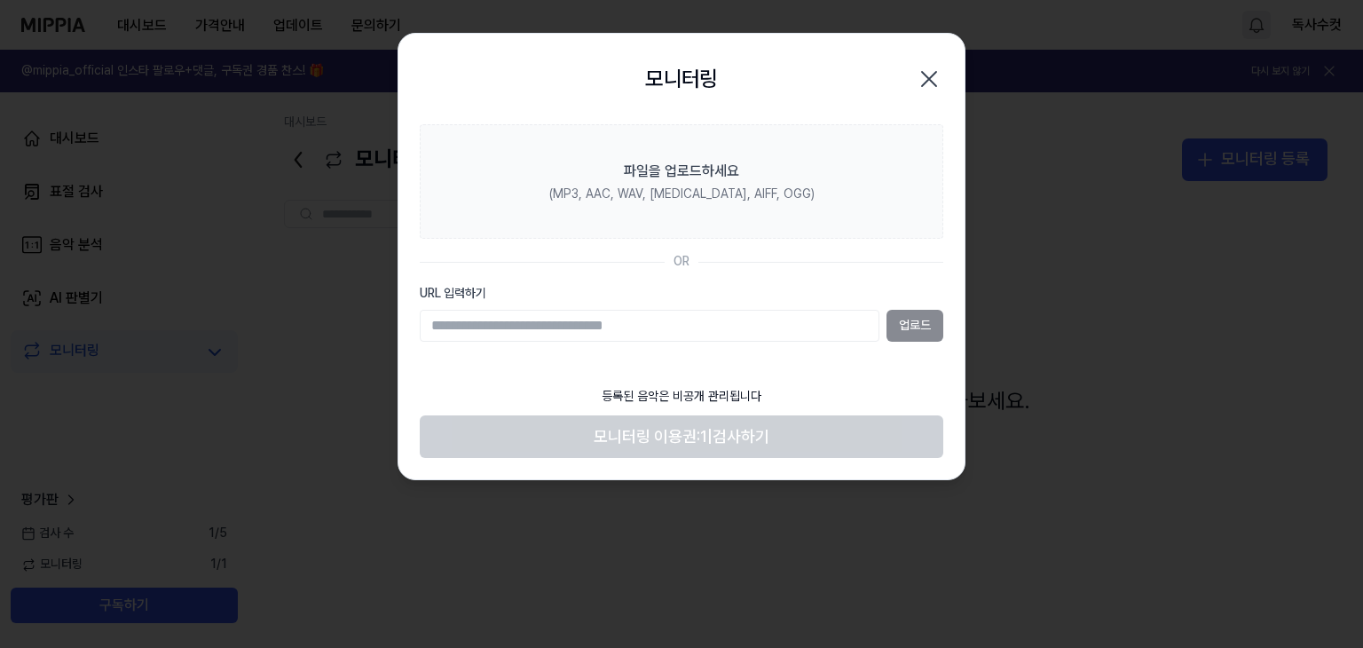
click at [921, 327] on div "업로드" at bounding box center [681, 326] width 523 height 32
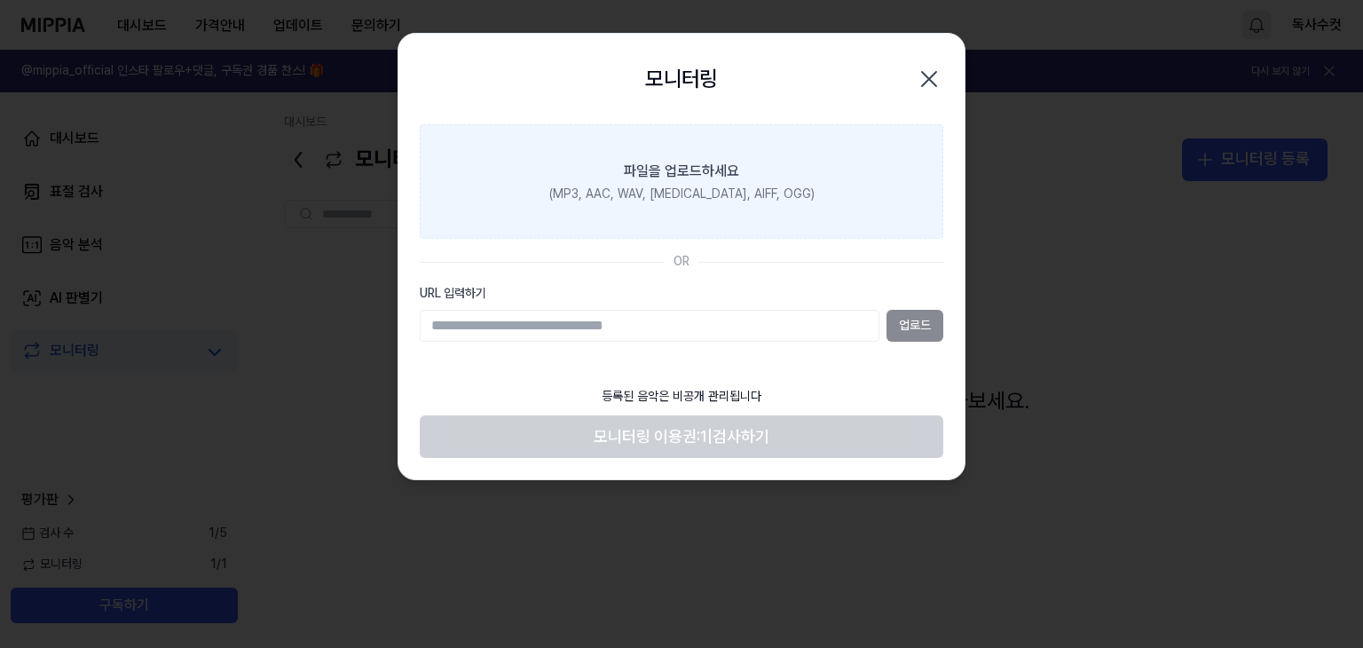
click at [684, 193] on div "(MP3, AAC, WAV, FLAC, AIFF, OGG)" at bounding box center [681, 194] width 265 height 18
click at [0, 0] on input "파일을 업로드하세요 (MP3, AAC, WAV, FLAC, AIFF, OGG)" at bounding box center [0, 0] width 0 height 0
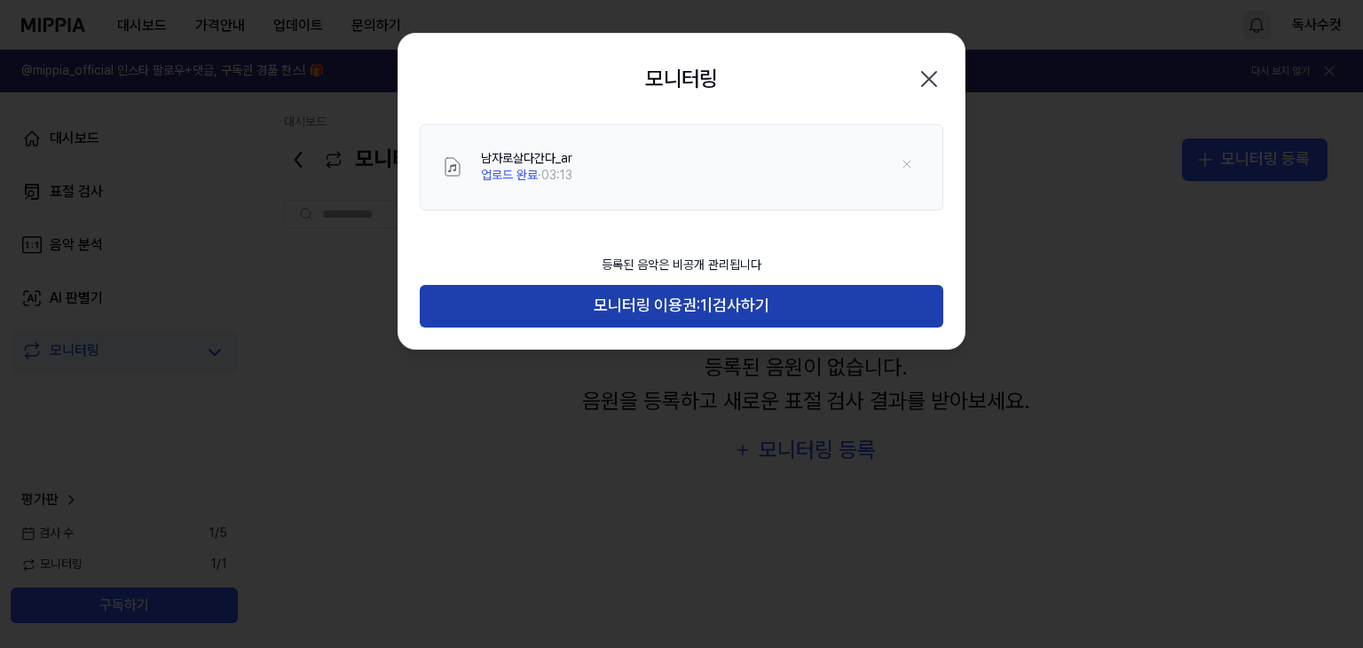
click at [710, 306] on span "|" at bounding box center [709, 306] width 5 height 26
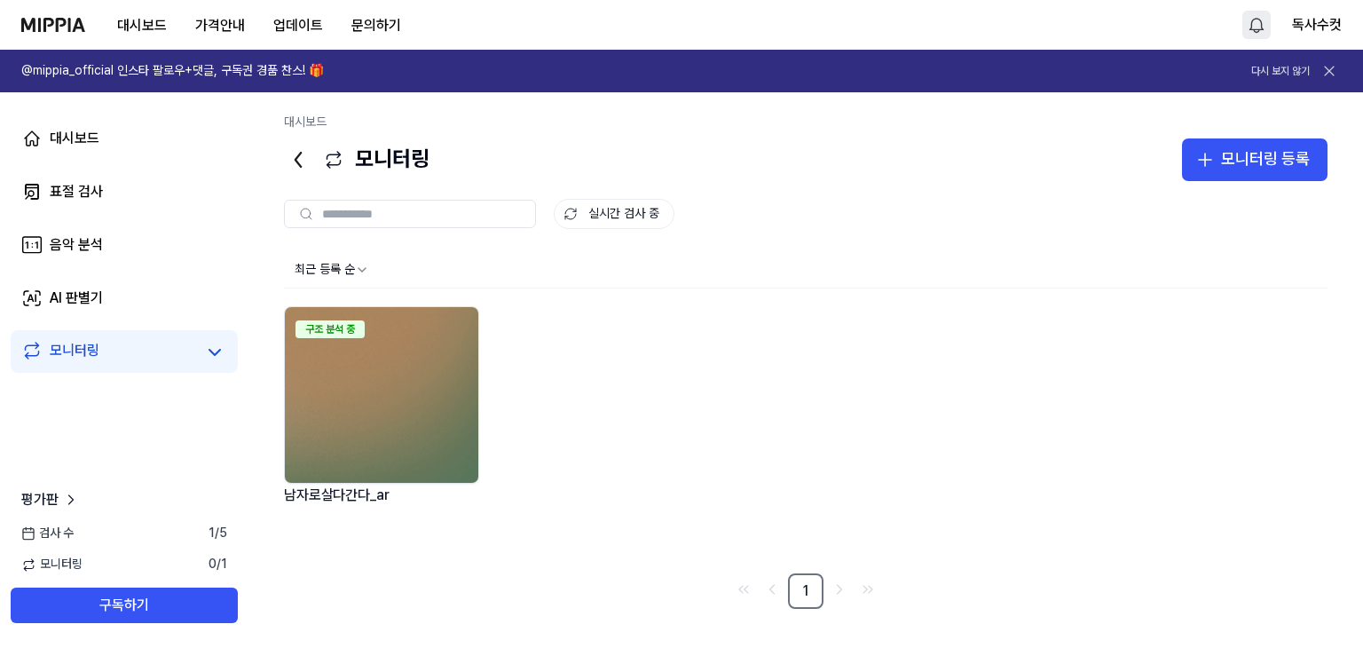
click at [628, 136] on div "대시보드" at bounding box center [805, 126] width 1043 height 25
click at [201, 531] on div "검사 수 1 / 5" at bounding box center [124, 533] width 248 height 18
click at [209, 533] on span "1 / 5" at bounding box center [217, 533] width 19 height 18
click at [52, 495] on span "평가판" at bounding box center [39, 499] width 37 height 21
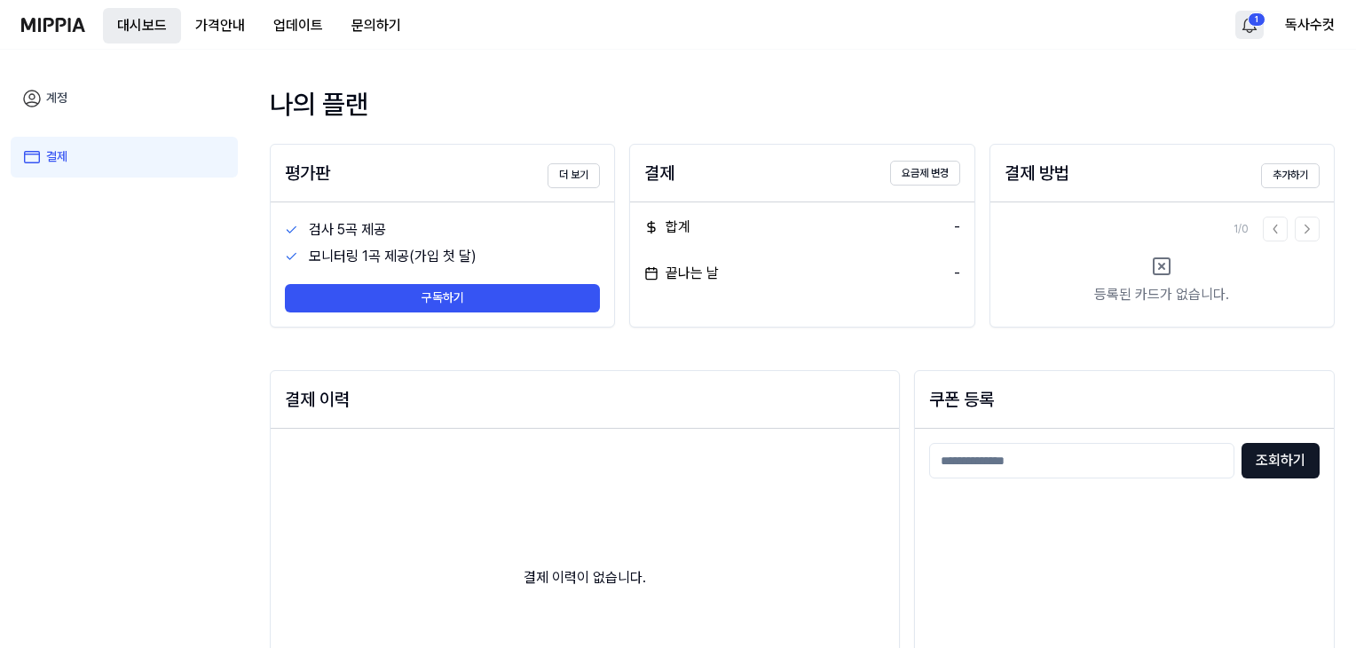
click at [150, 15] on button "대시보드" at bounding box center [142, 25] width 78 height 35
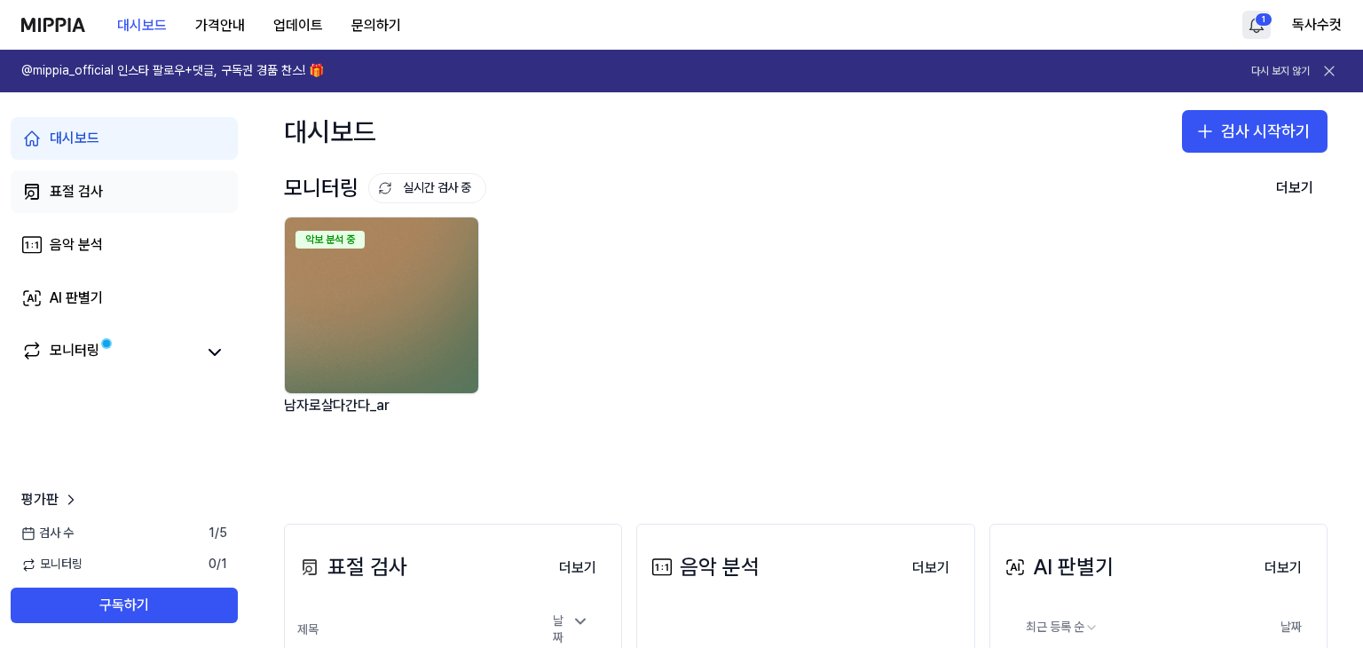
click at [81, 193] on div "표절 검사" at bounding box center [76, 191] width 53 height 21
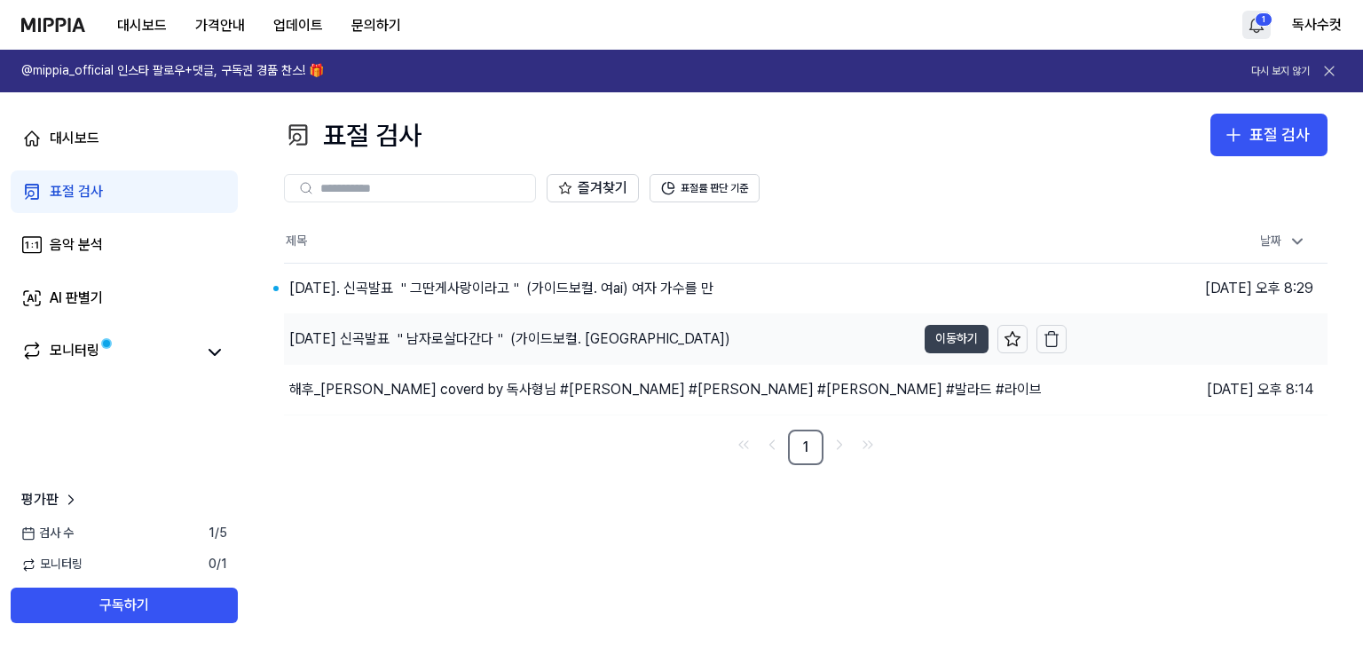
click at [947, 338] on button "이동하기" at bounding box center [956, 339] width 64 height 28
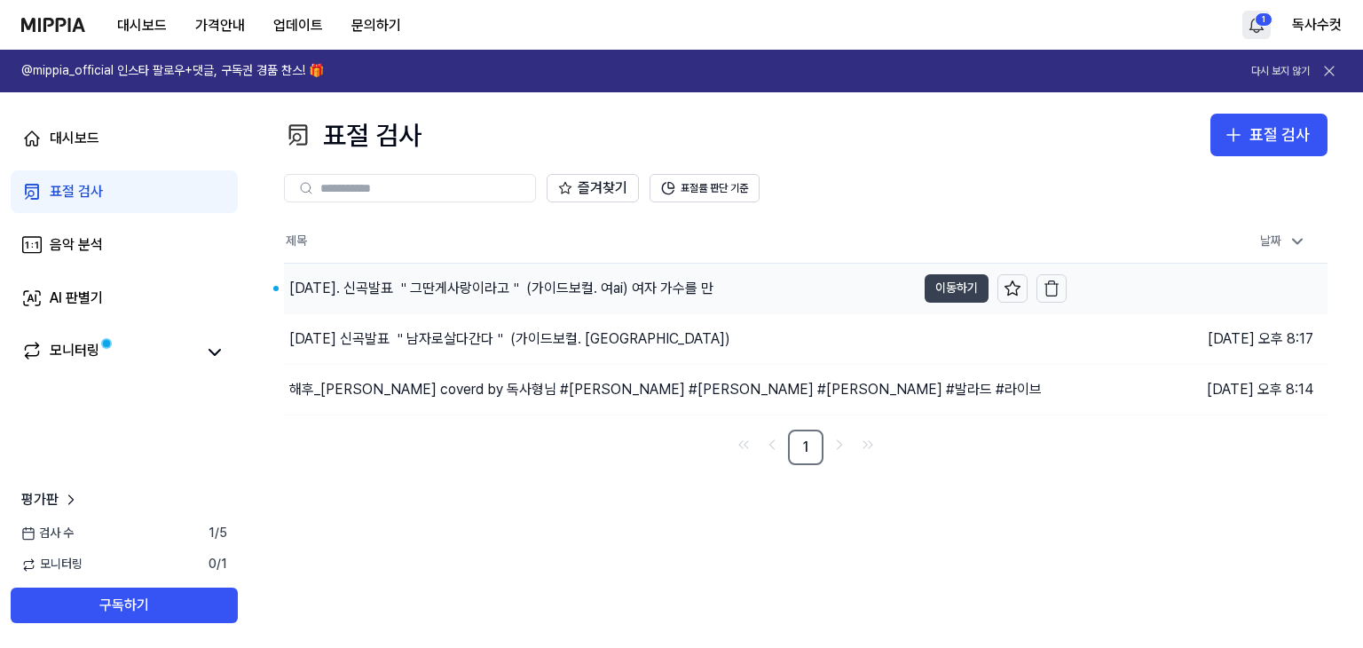
click at [952, 292] on button "이동하기" at bounding box center [956, 288] width 64 height 28
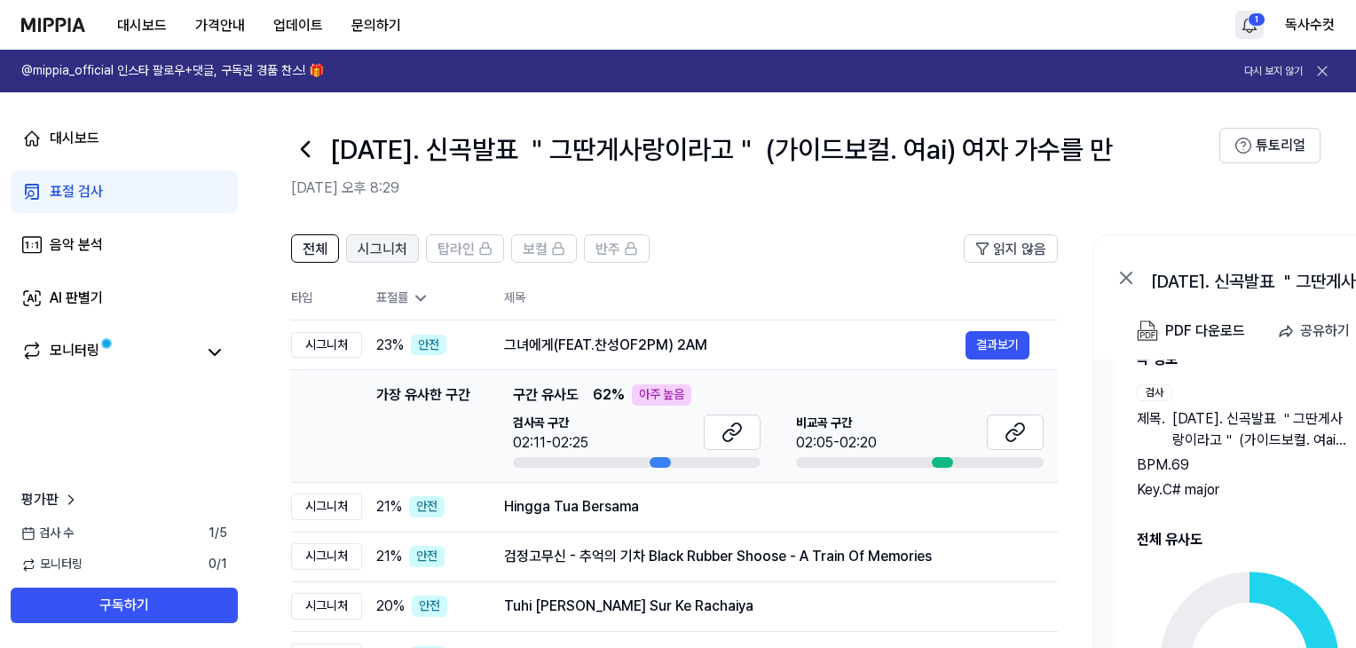
click at [387, 250] on span "시그니처" at bounding box center [383, 249] width 50 height 21
click at [1027, 252] on span "읽지 않음" at bounding box center [1019, 249] width 53 height 21
click at [309, 291] on th "타입" at bounding box center [326, 298] width 71 height 43
click at [312, 253] on span "전체" at bounding box center [315, 249] width 25 height 21
click at [1316, 143] on button "튜토리얼" at bounding box center [1269, 145] width 101 height 35
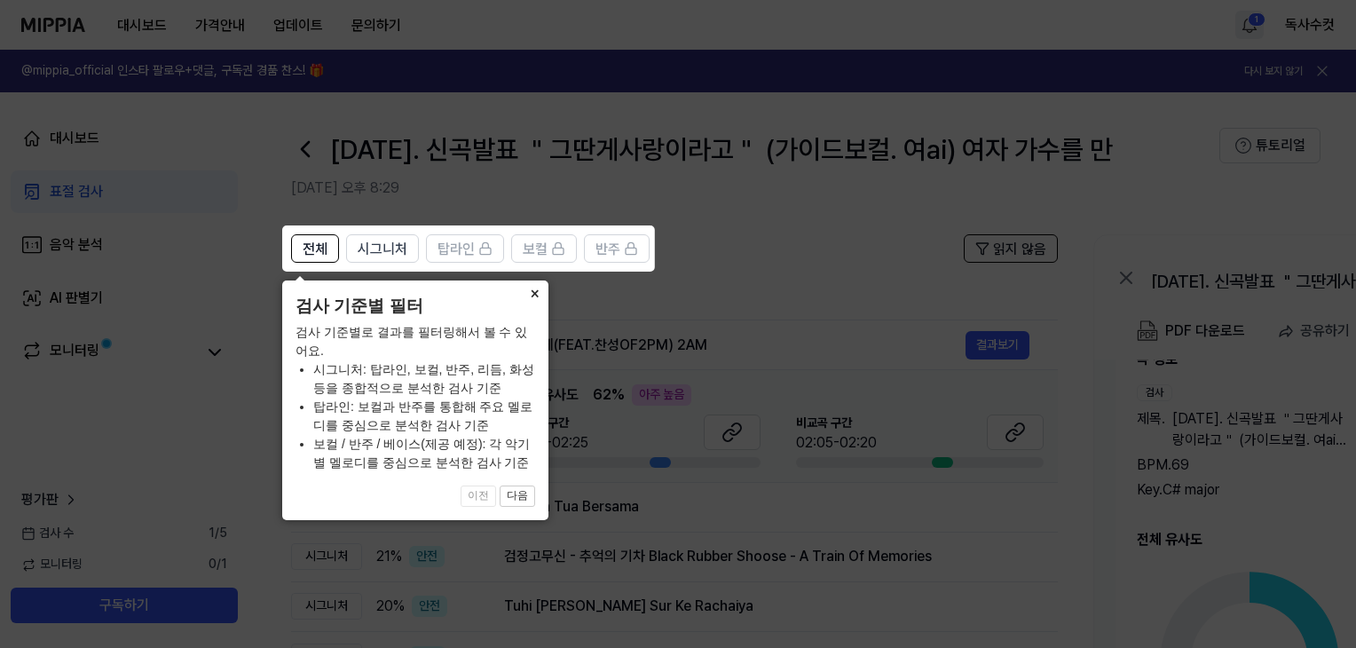
click at [539, 287] on button "×" at bounding box center [534, 292] width 28 height 25
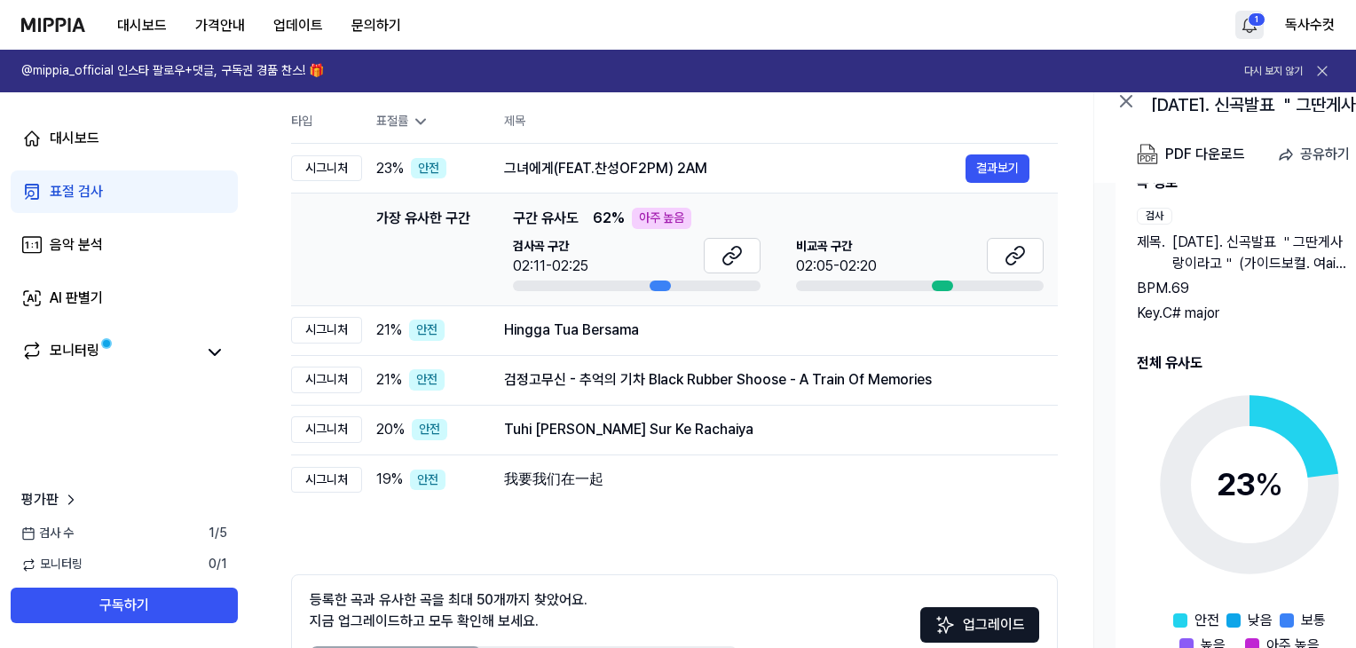
scroll to position [177, 0]
click at [1259, 483] on span "%" at bounding box center [1268, 483] width 28 height 38
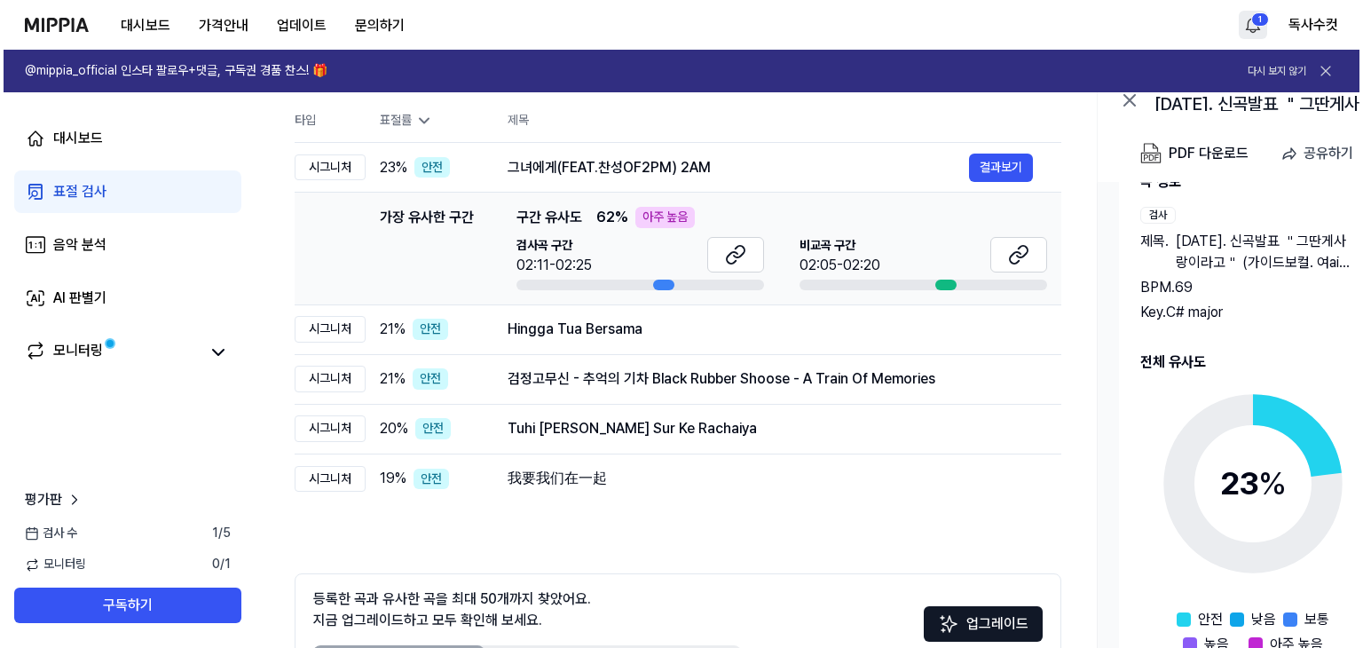
scroll to position [0, 0]
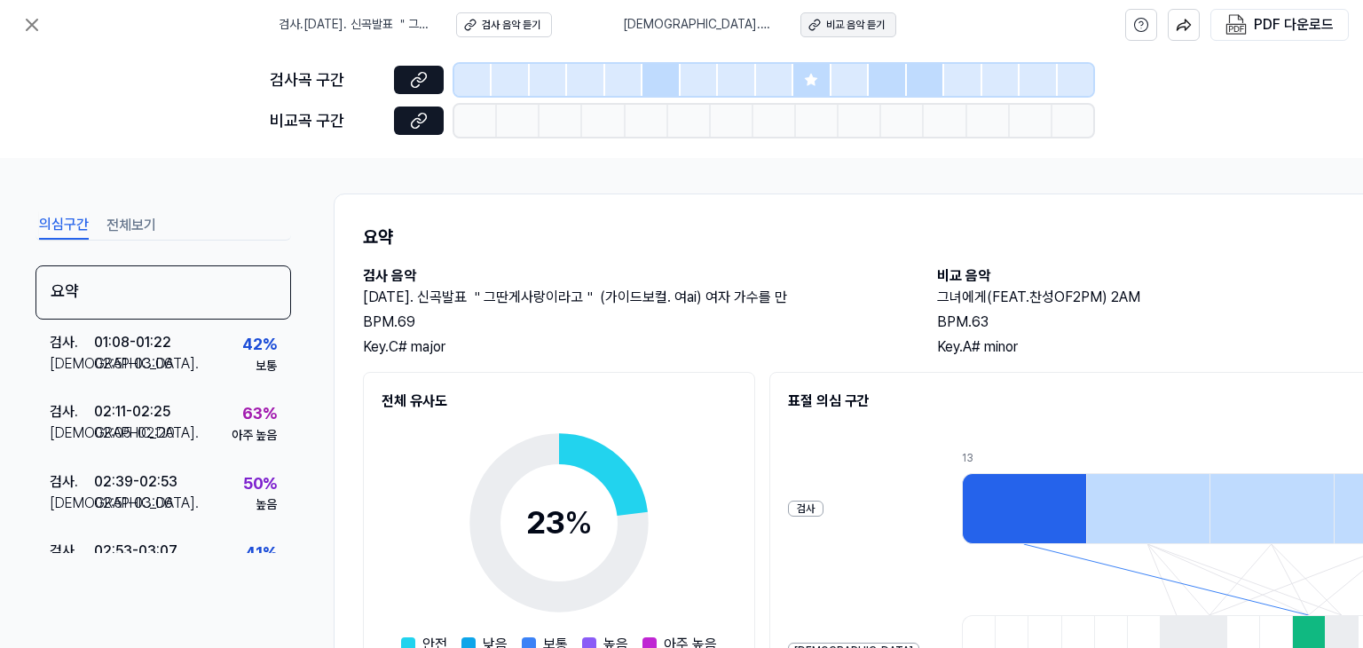
click at [858, 26] on div "비교 음악 듣기" at bounding box center [855, 25] width 59 height 15
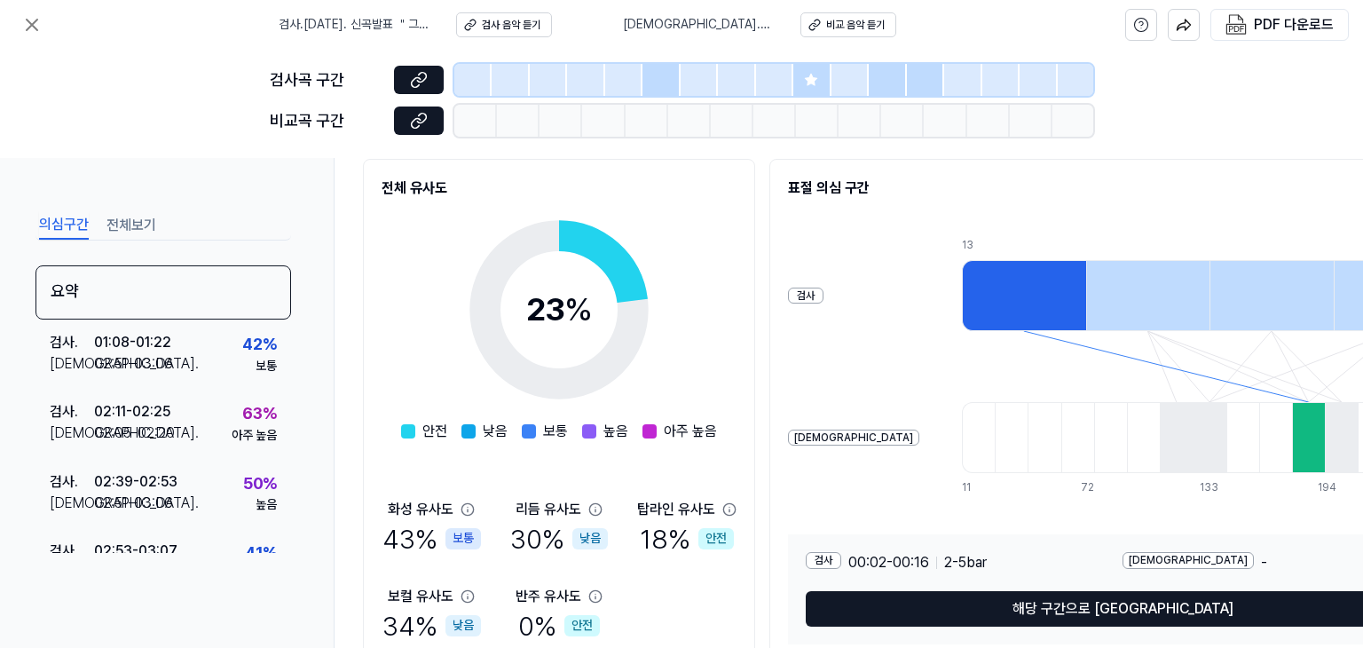
scroll to position [33, 0]
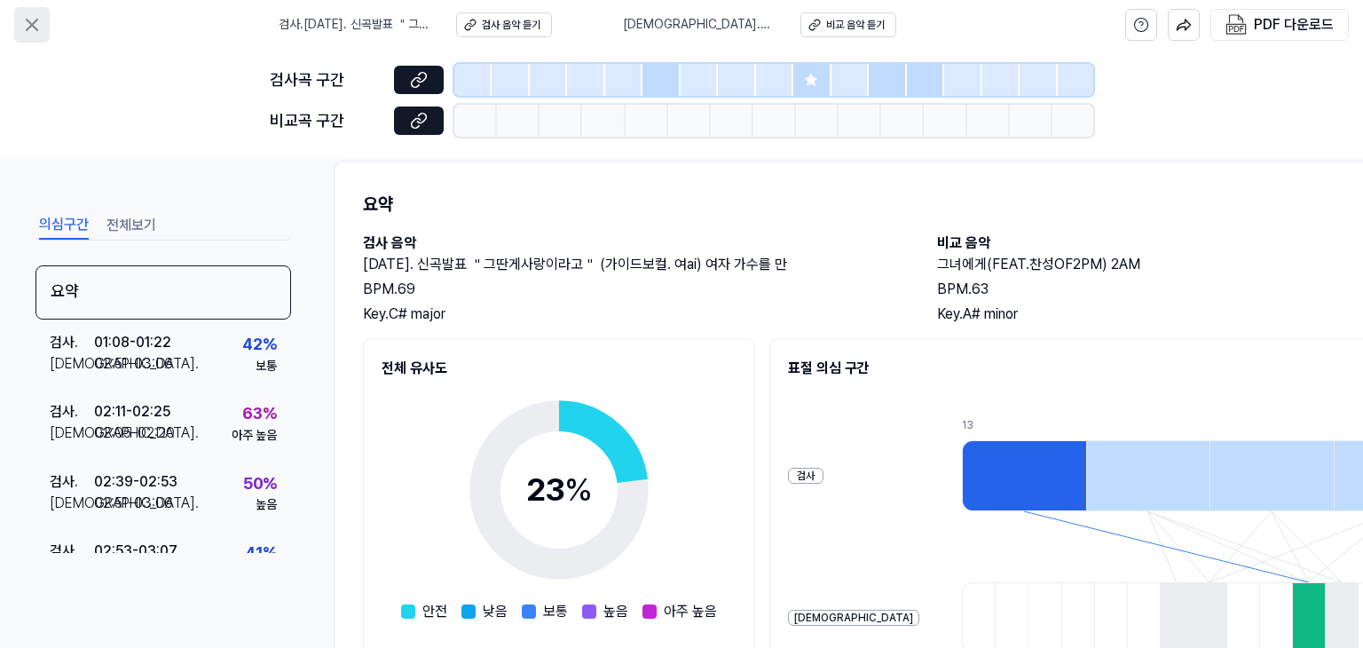
click at [35, 22] on icon at bounding box center [31, 24] width 21 height 21
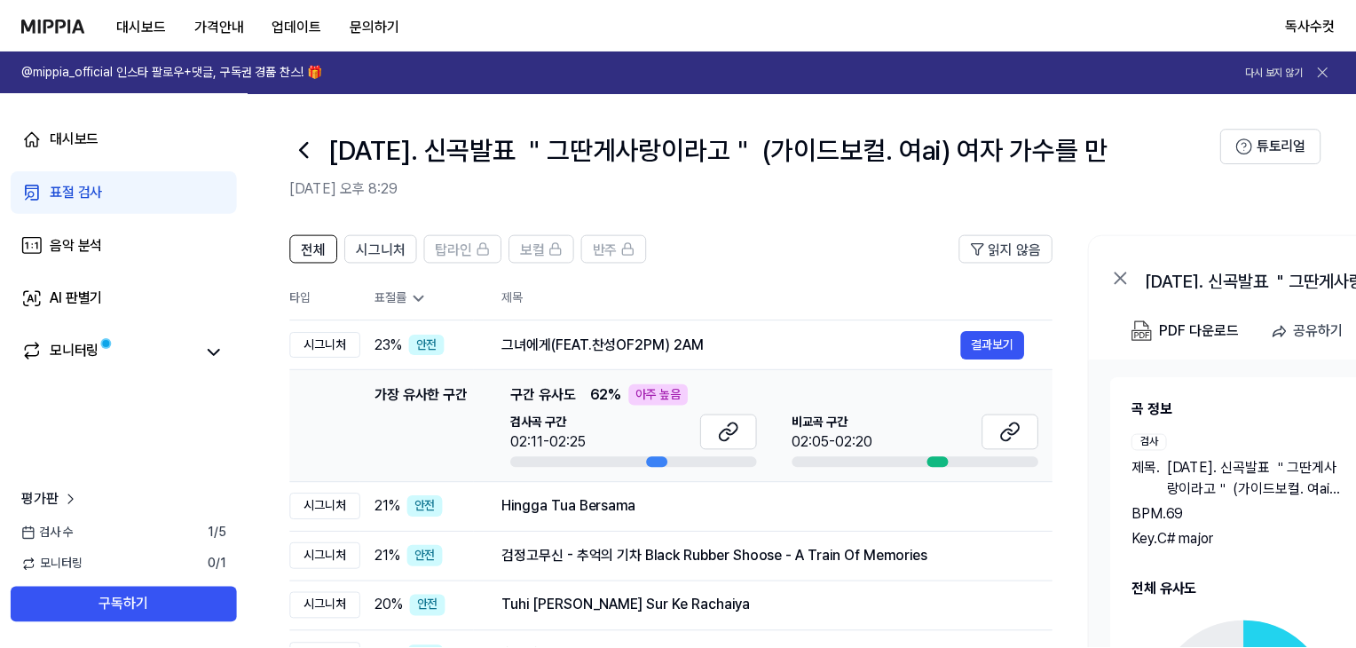
scroll to position [177, 0]
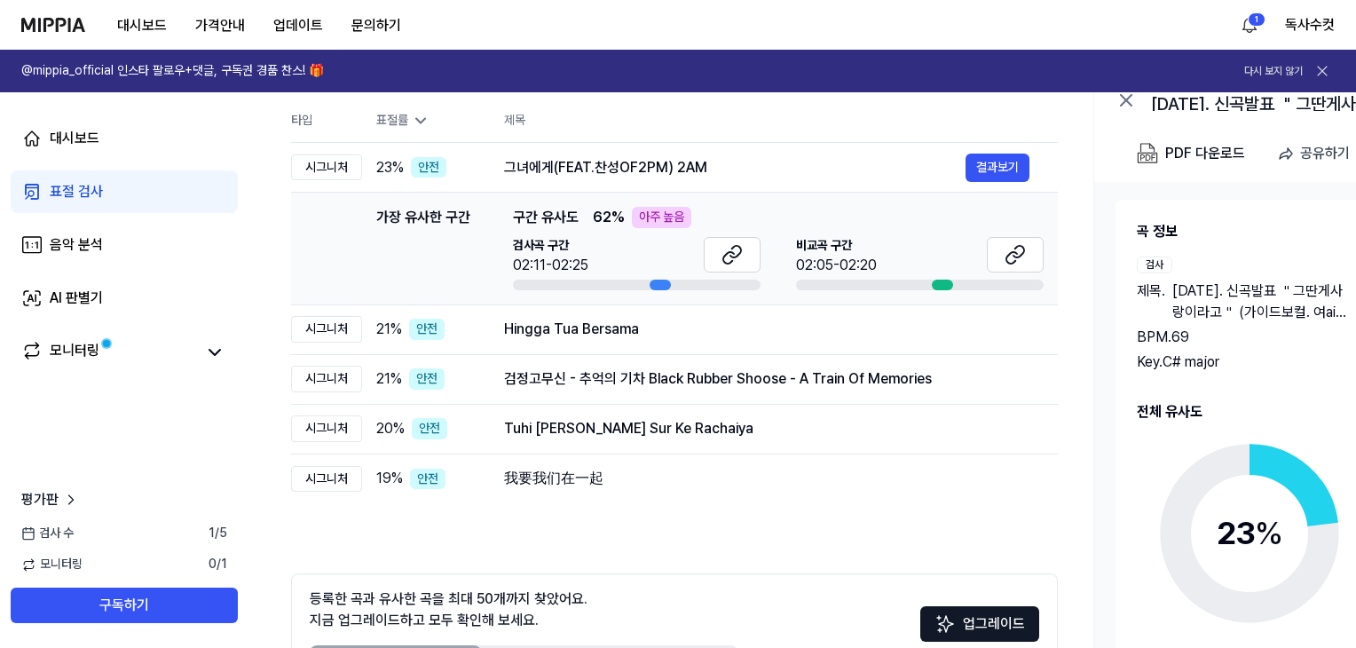
click at [80, 185] on div "표절 검사" at bounding box center [76, 191] width 53 height 21
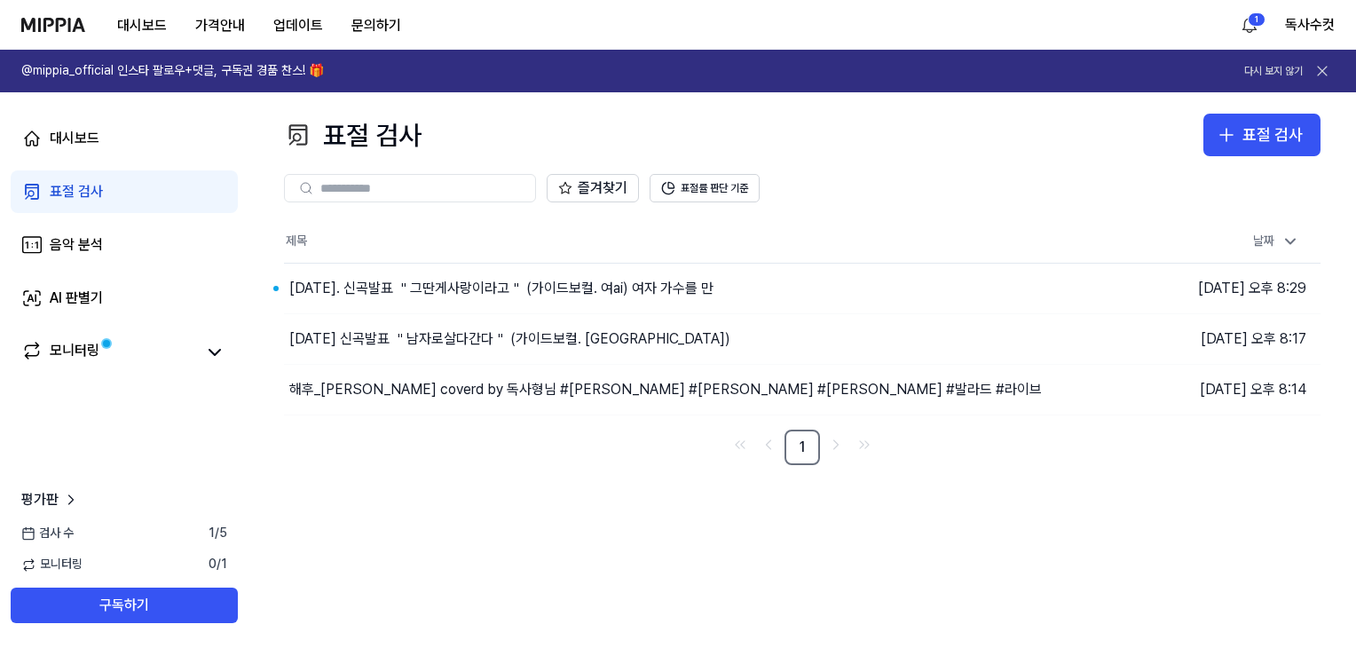
scroll to position [0, 0]
click at [958, 347] on button "이동하기" at bounding box center [956, 339] width 64 height 28
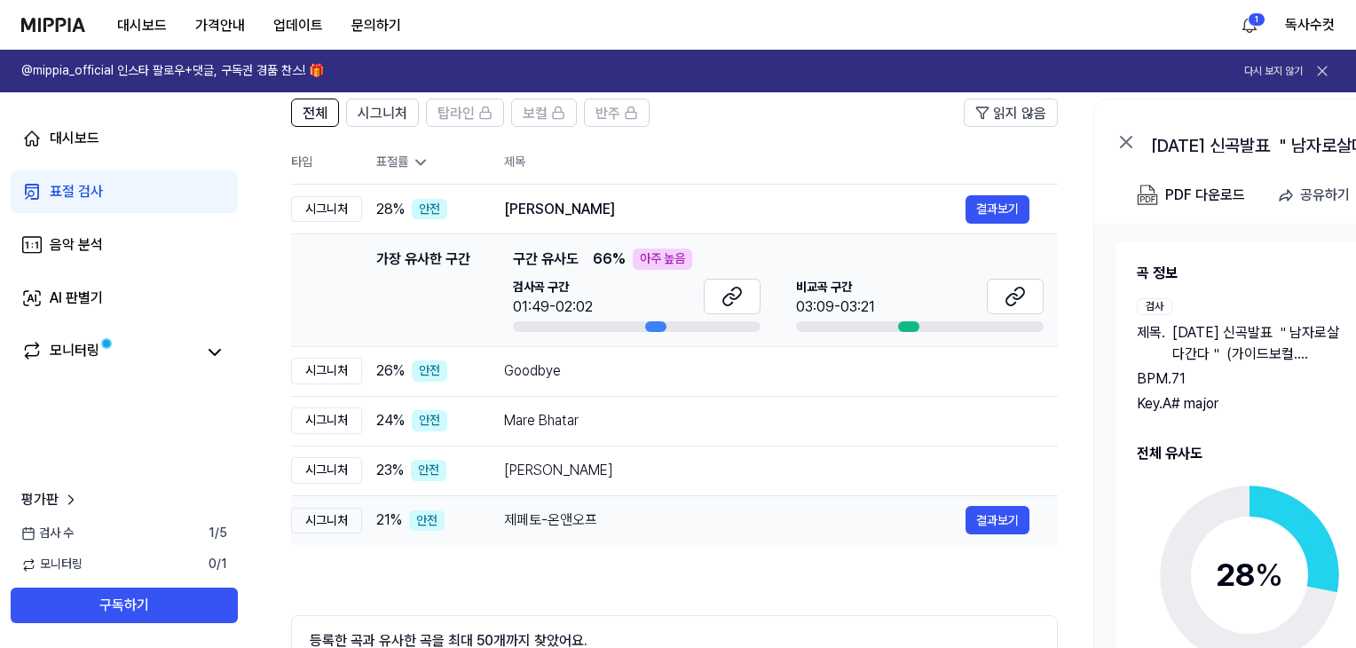
scroll to position [266, 0]
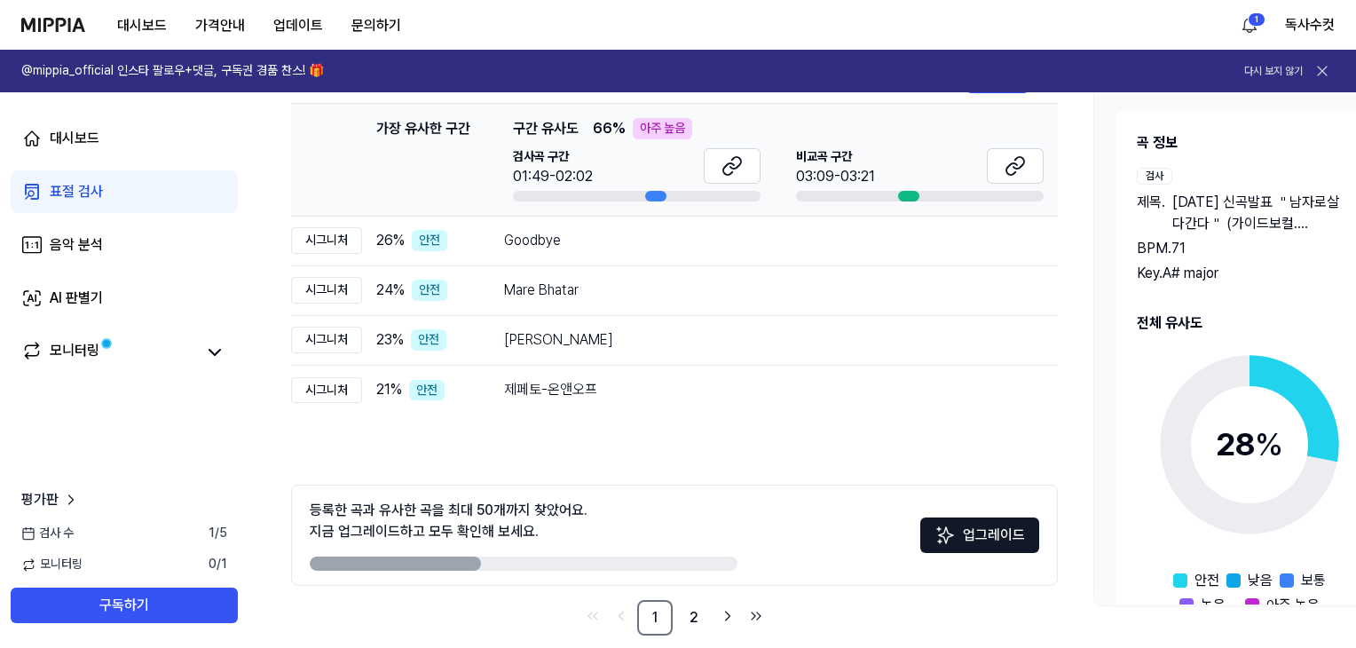
click at [1288, 432] on icon at bounding box center [1249, 445] width 222 height 222
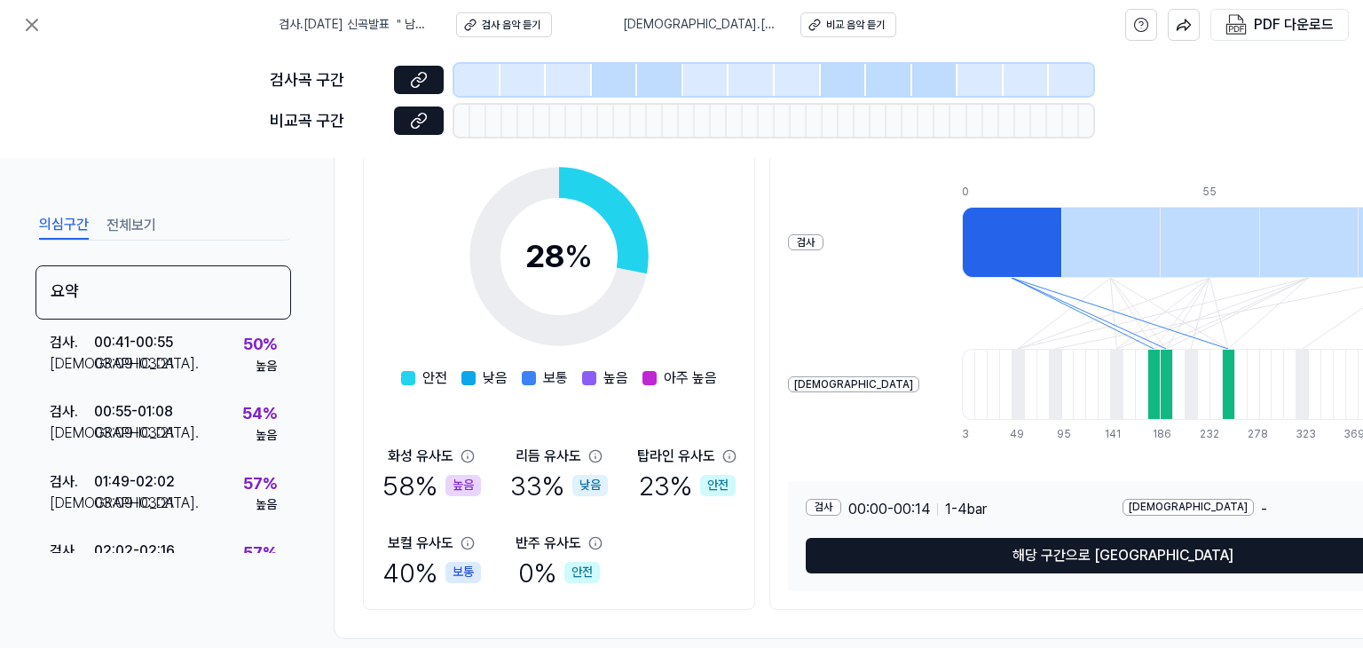
click at [1164, 509] on div "비교 -" at bounding box center [1280, 509] width 317 height 21
click at [1146, 506] on div "[DEMOGRAPHIC_DATA]" at bounding box center [1187, 507] width 131 height 17
click at [1049, 514] on div "검사 00:00 - 00:14 1 - 4 bar" at bounding box center [964, 509] width 317 height 21
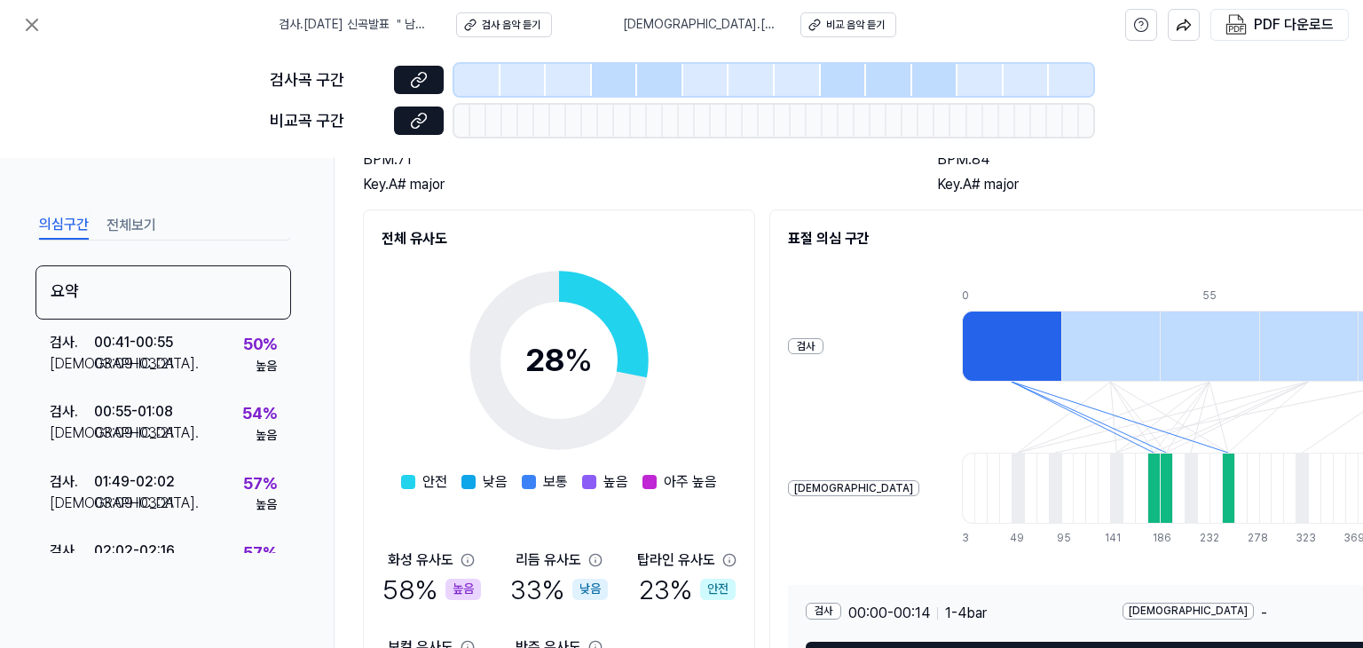
scroll to position [0, 0]
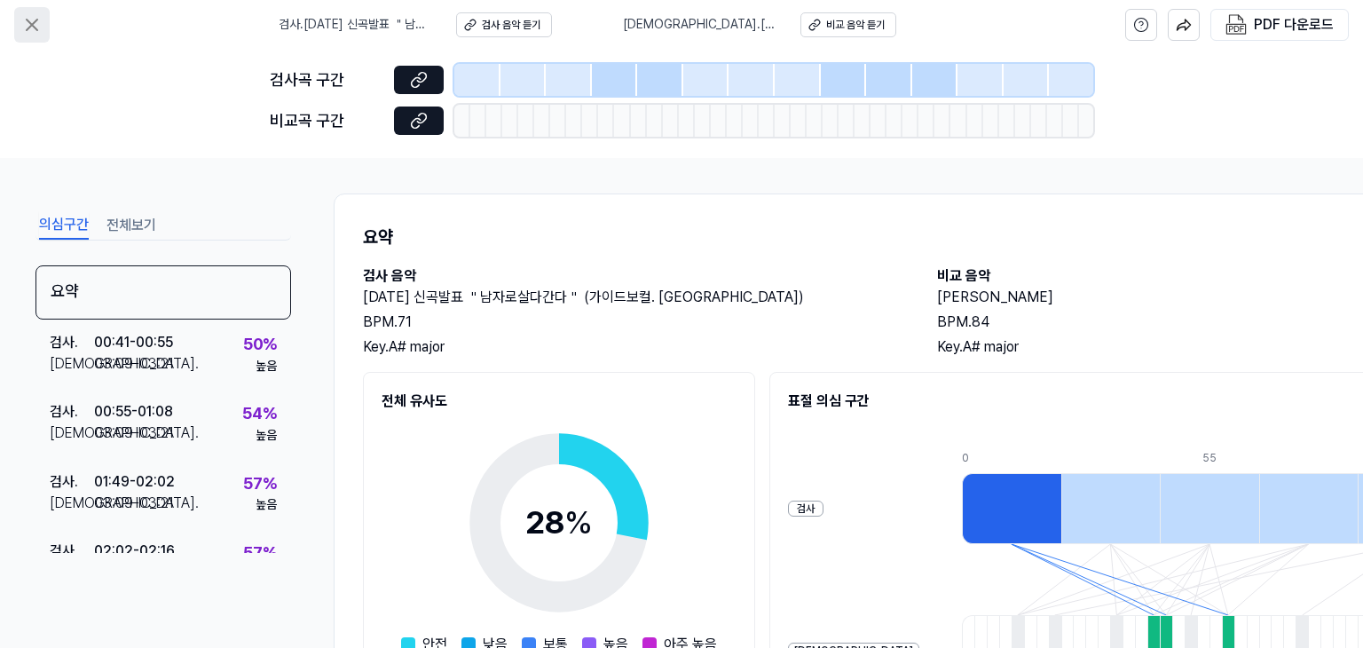
click at [35, 21] on icon at bounding box center [32, 25] width 11 height 11
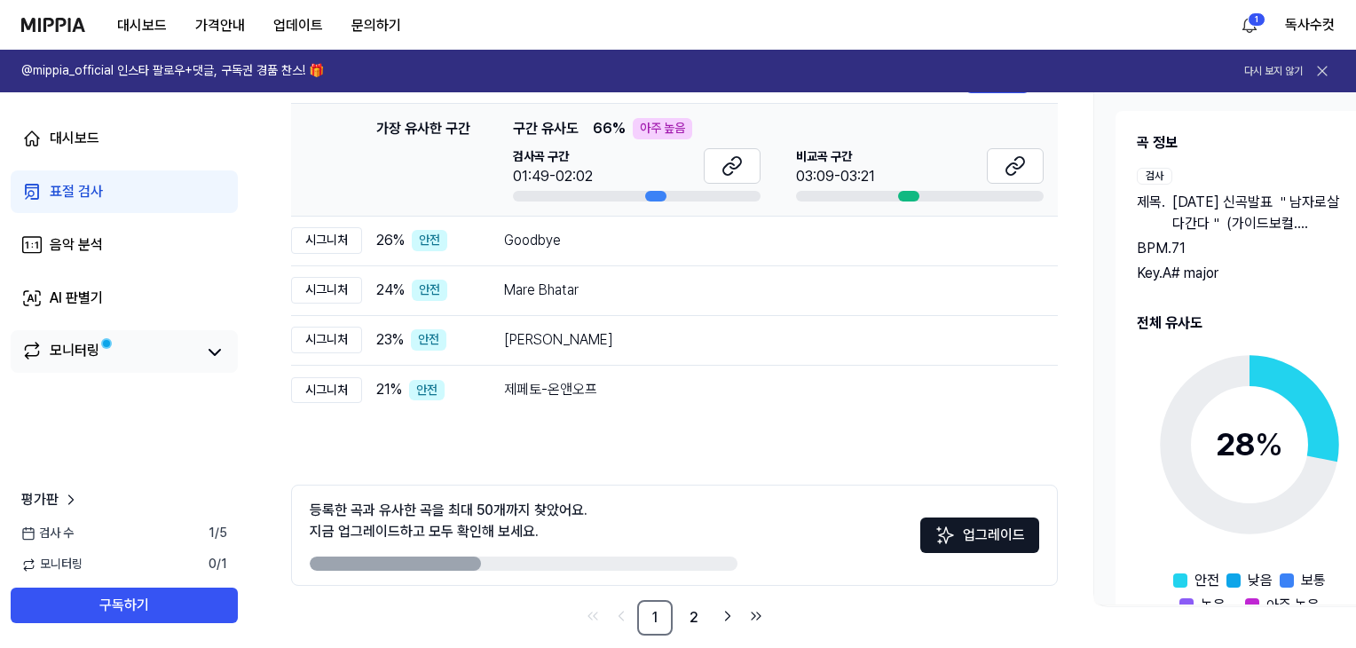
click at [101, 355] on link "모니터링" at bounding box center [108, 352] width 174 height 25
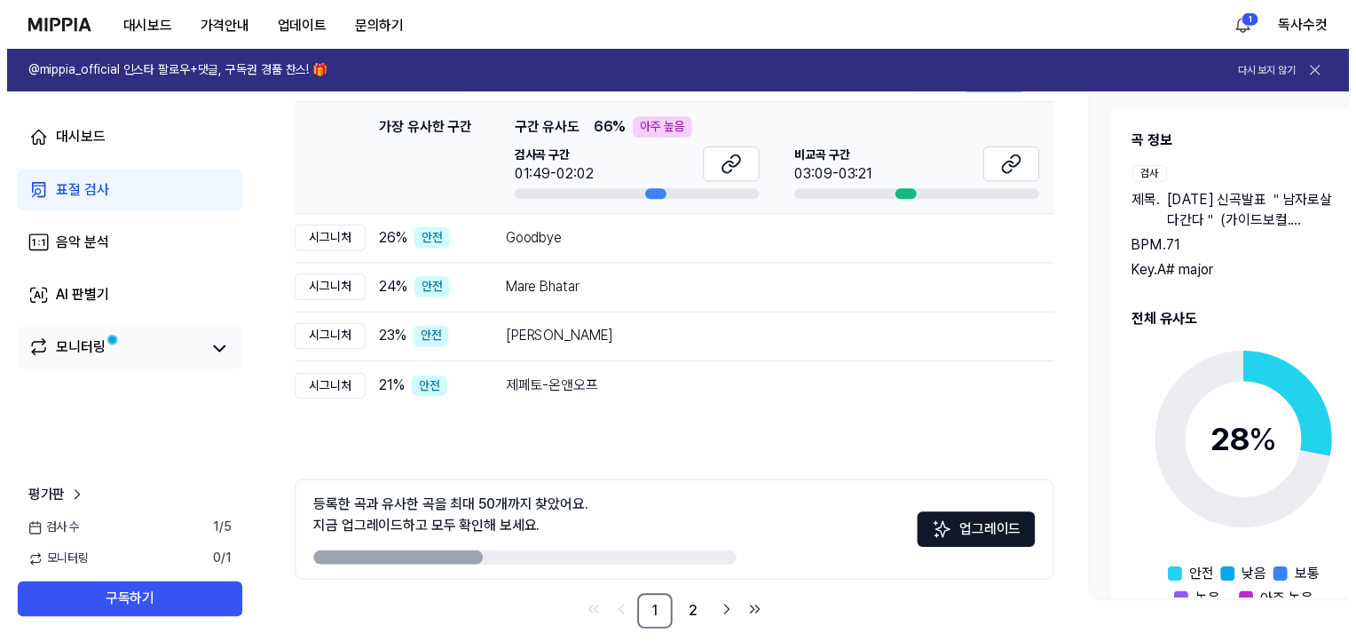
scroll to position [0, 0]
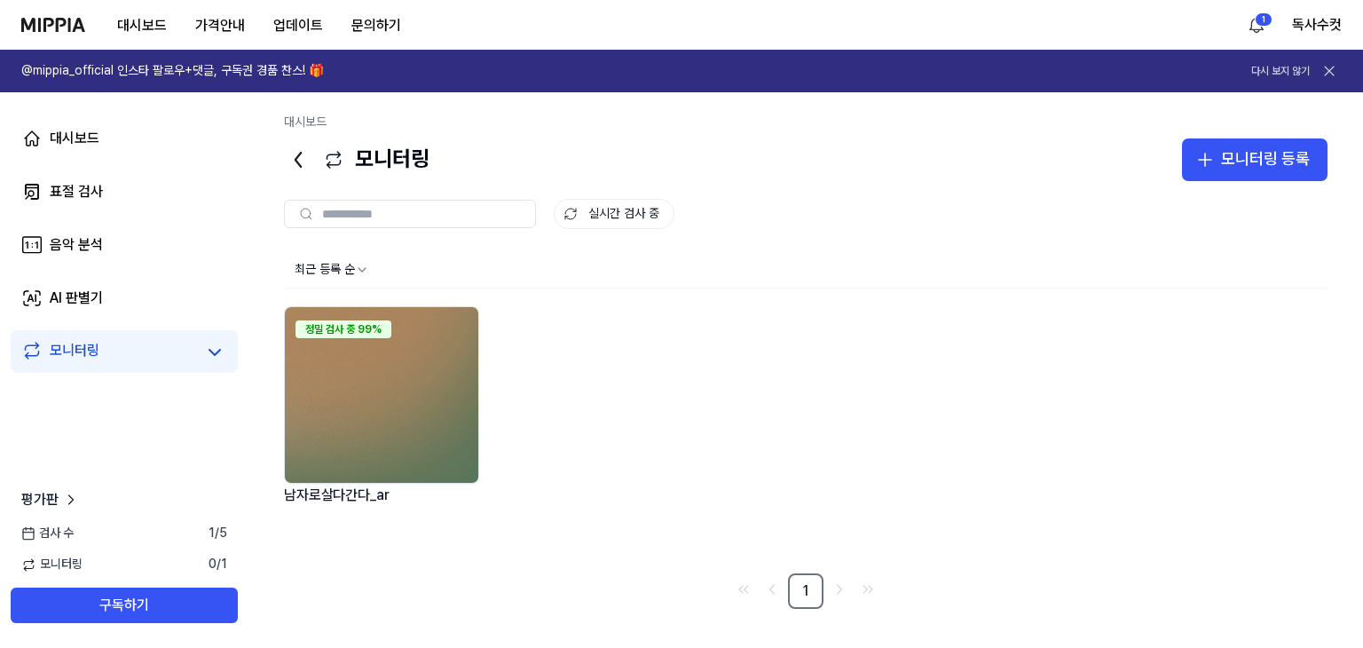
click at [385, 405] on img at bounding box center [381, 395] width 193 height 176
click at [580, 357] on div "정밀 검사 중 99% 남자로살다간다_ar" at bounding box center [805, 433] width 1043 height 254
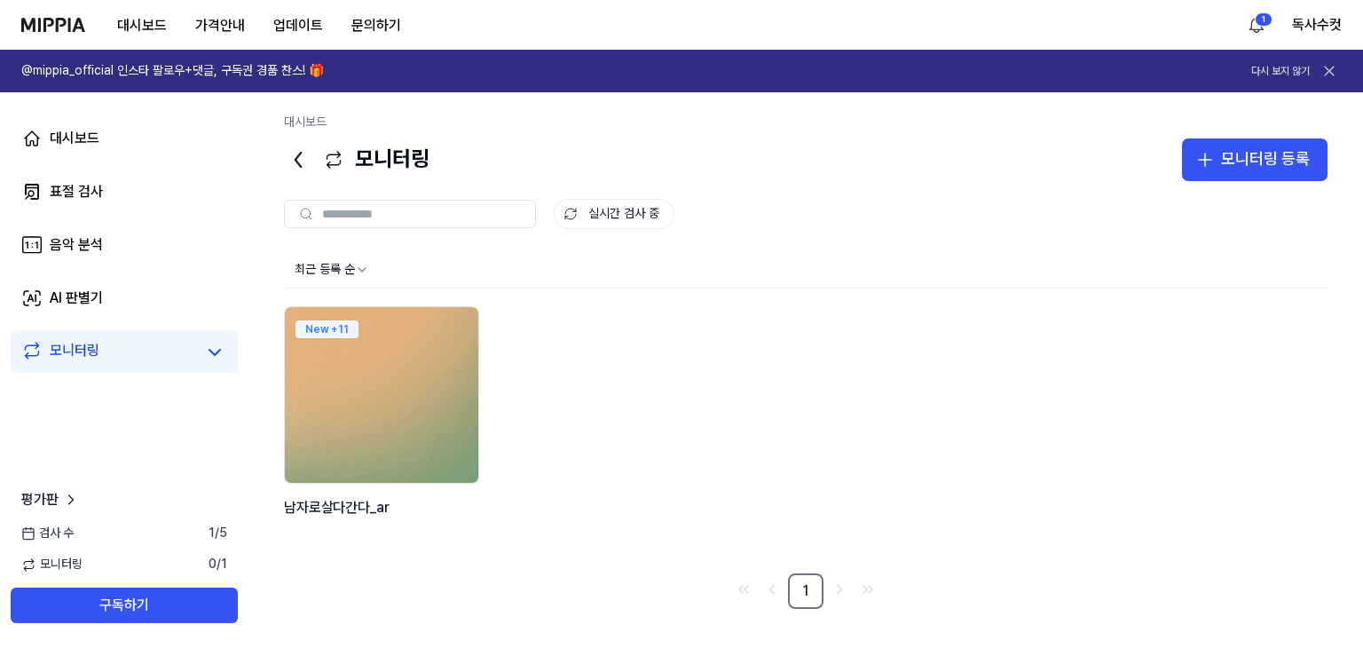
click at [346, 385] on img at bounding box center [381, 394] width 213 height 193
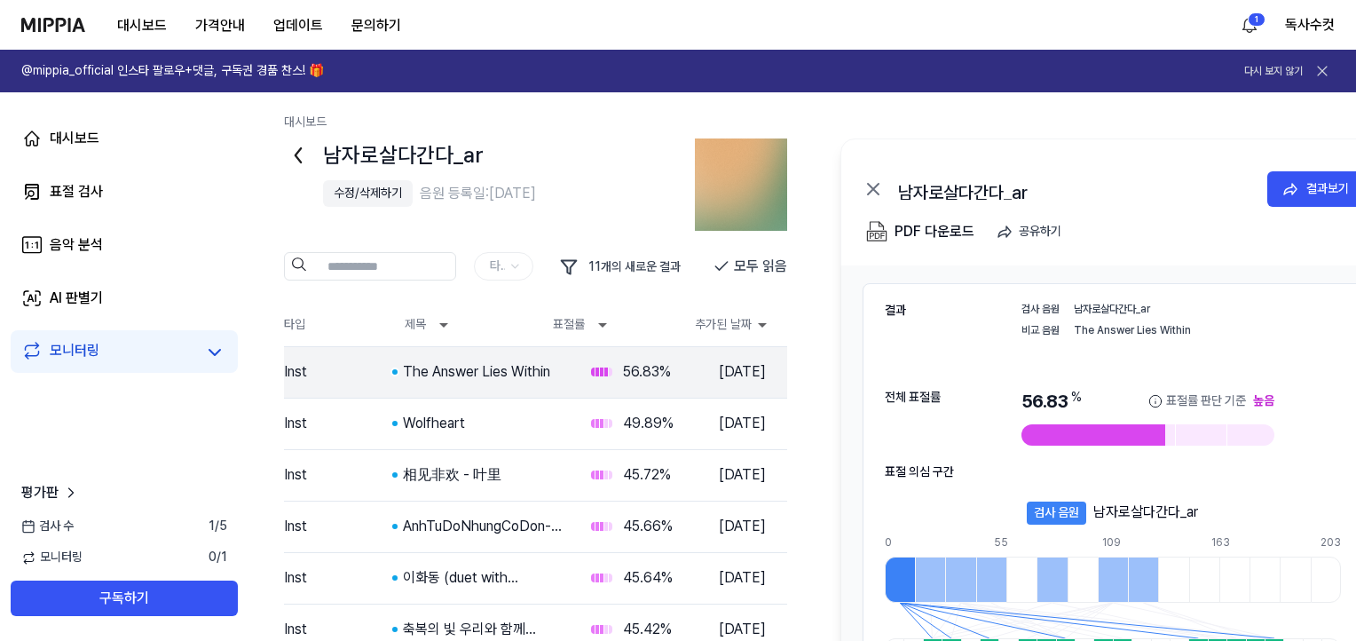
click at [1168, 327] on div "The Answer Lies Within" at bounding box center [1206, 330] width 267 height 15
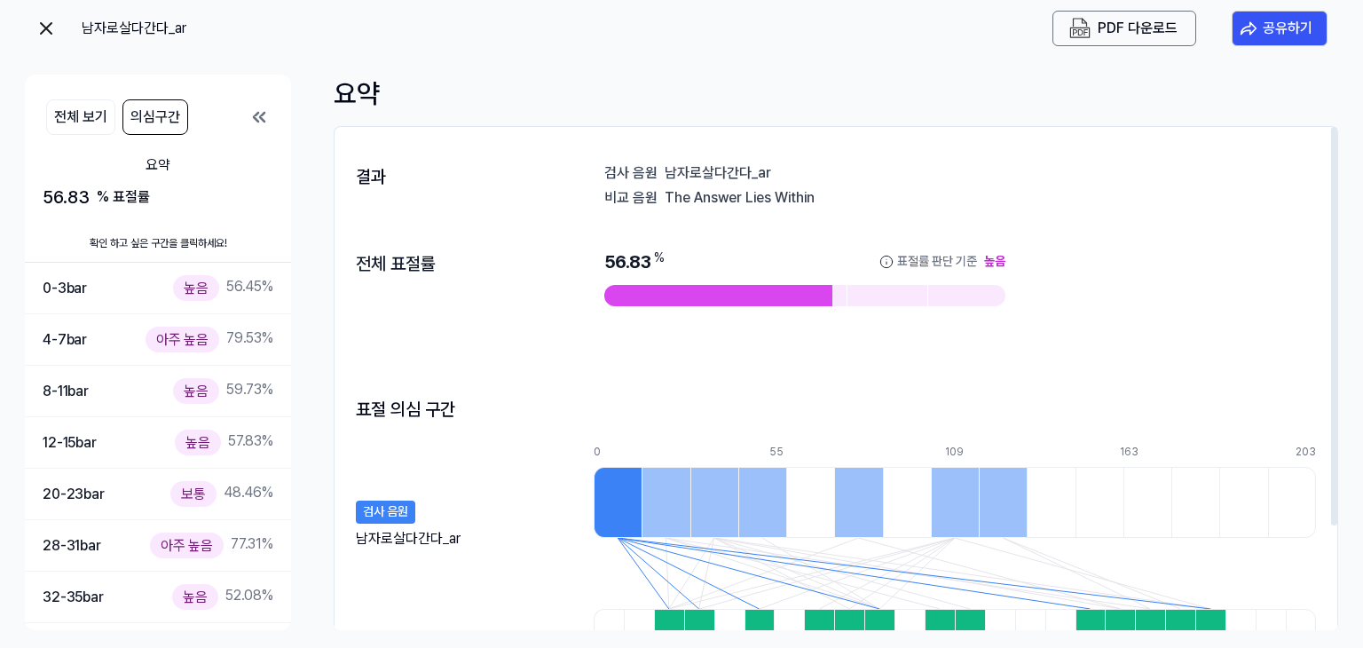
drag, startPoint x: 664, startPoint y: 199, endPoint x: 821, endPoint y: 198, distance: 157.0
click at [821, 198] on div "The Answer Lies Within" at bounding box center [989, 196] width 651 height 18
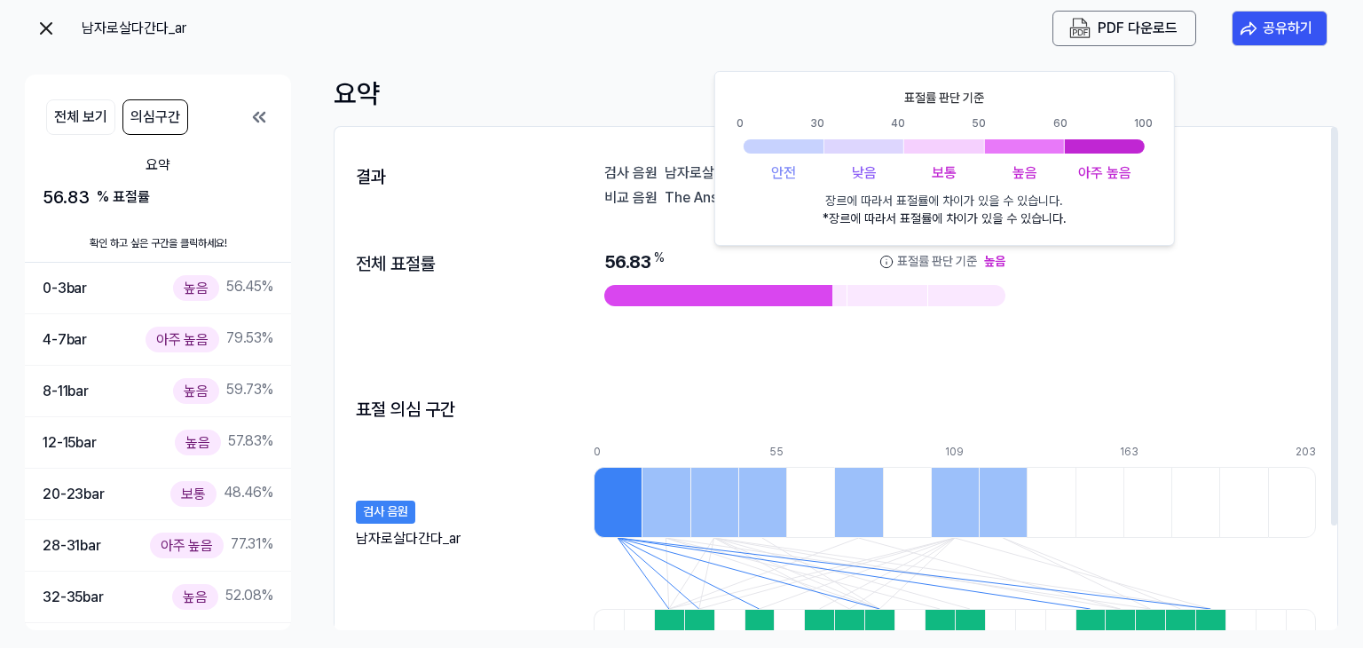
click at [885, 258] on icon at bounding box center [886, 262] width 14 height 14
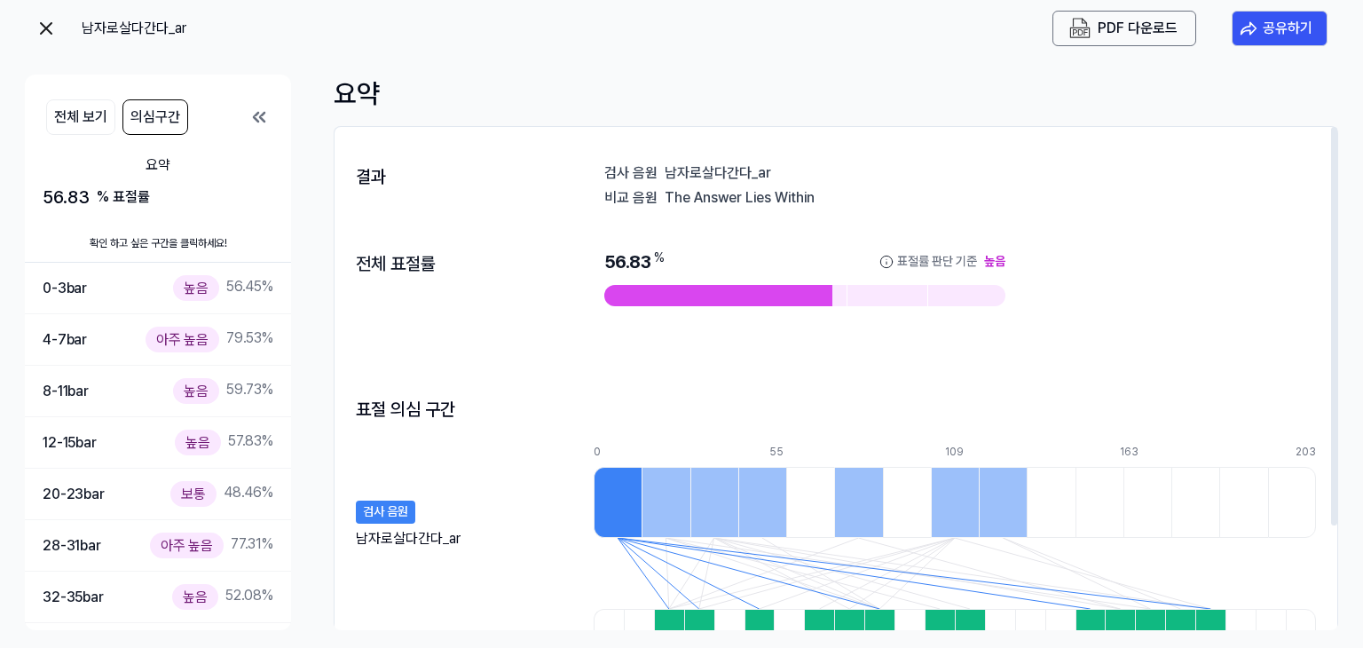
click at [885, 258] on icon at bounding box center [886, 262] width 14 height 14
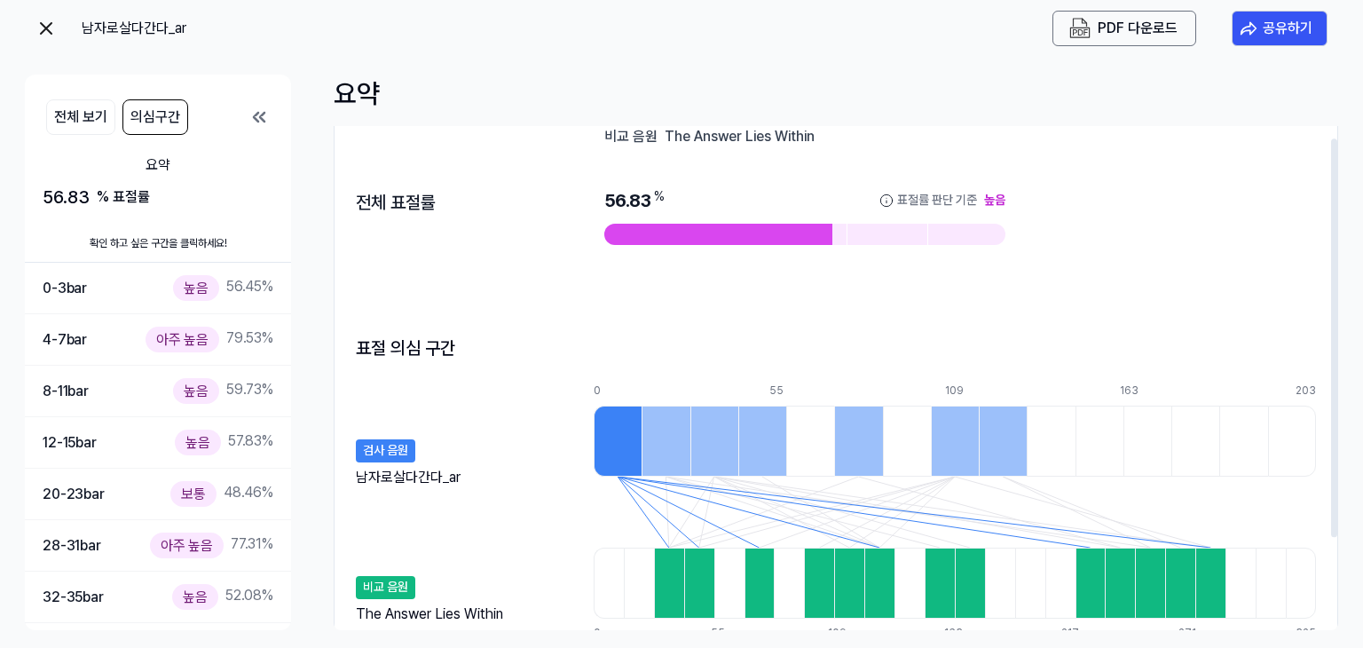
scroll to position [131, 0]
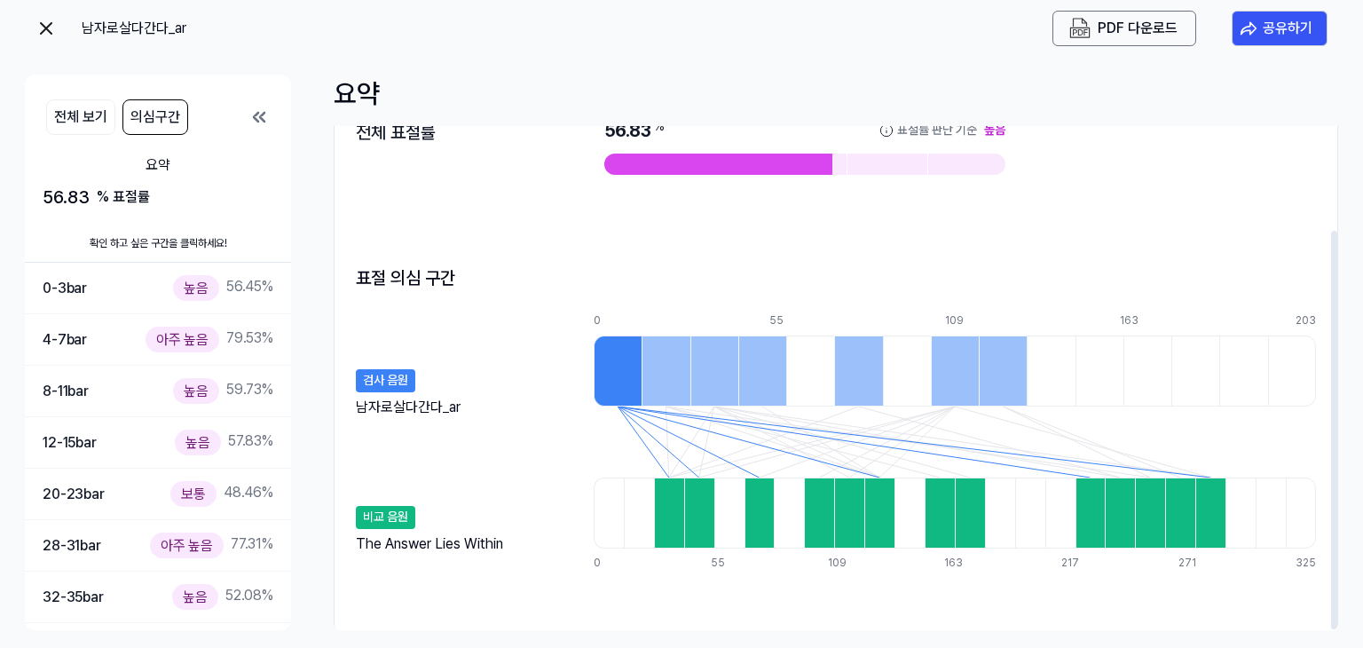
click at [617, 370] on div at bounding box center [617, 370] width 48 height 71
click at [614, 369] on div at bounding box center [617, 370] width 48 height 71
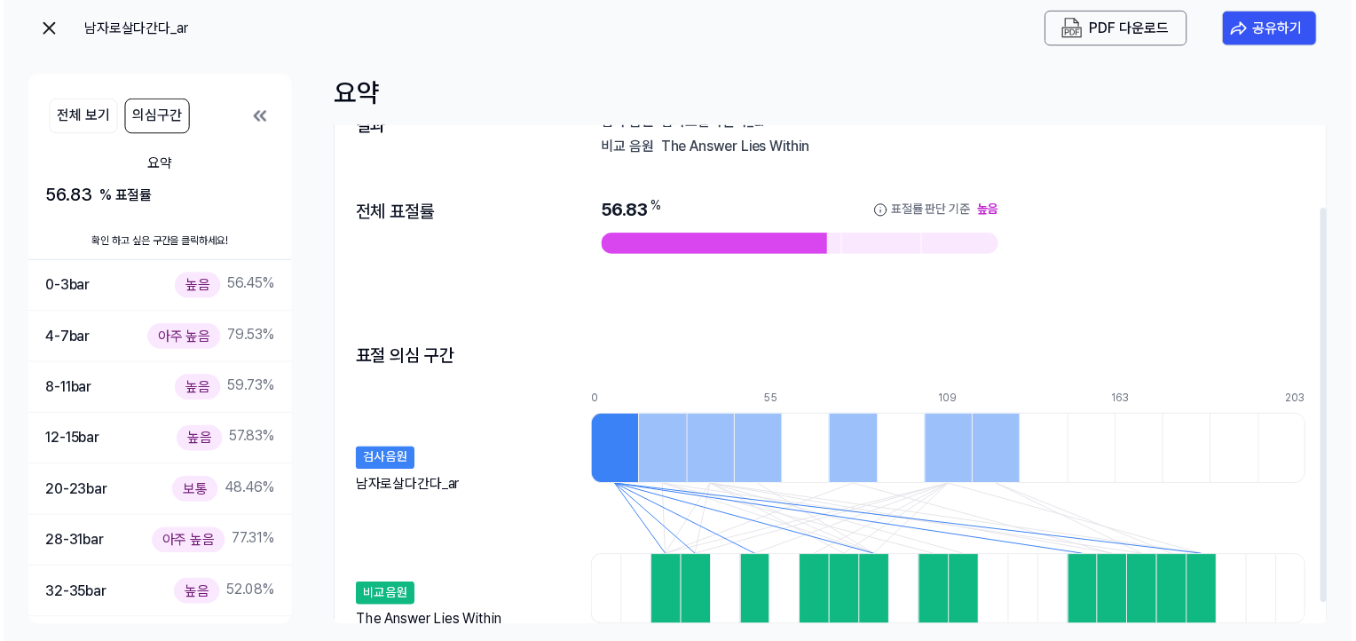
scroll to position [0, 0]
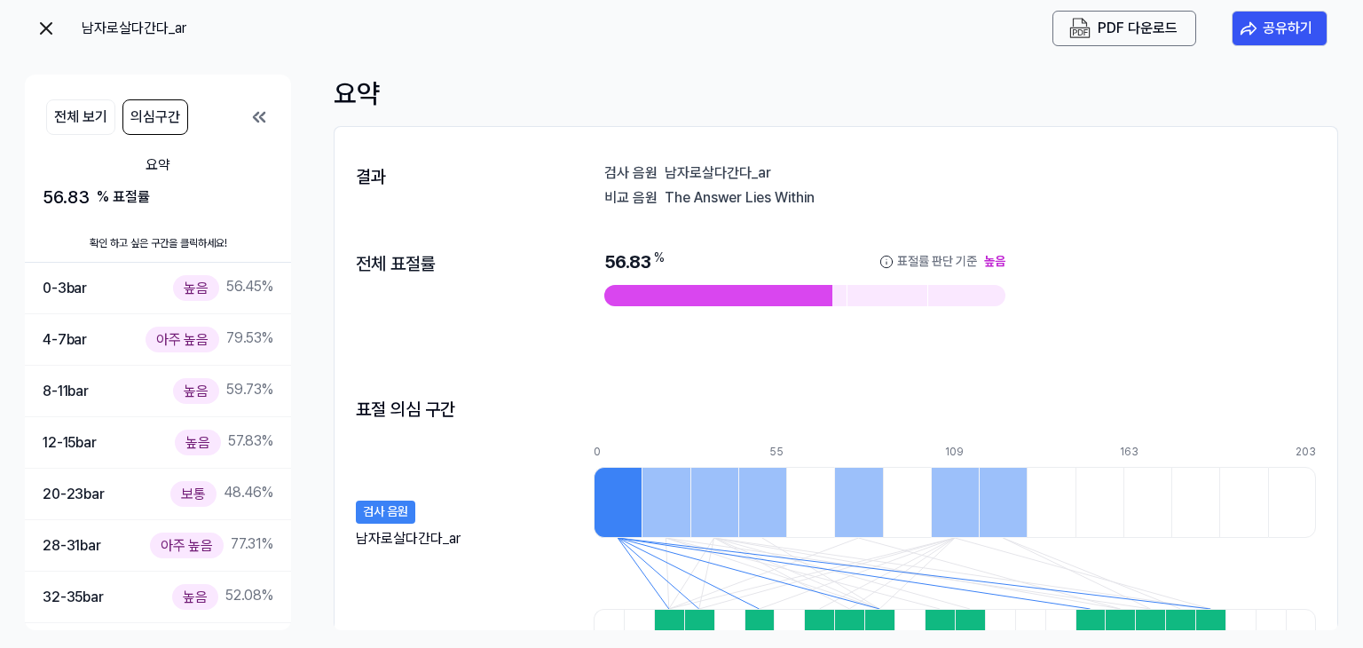
click at [48, 34] on img at bounding box center [45, 28] width 21 height 21
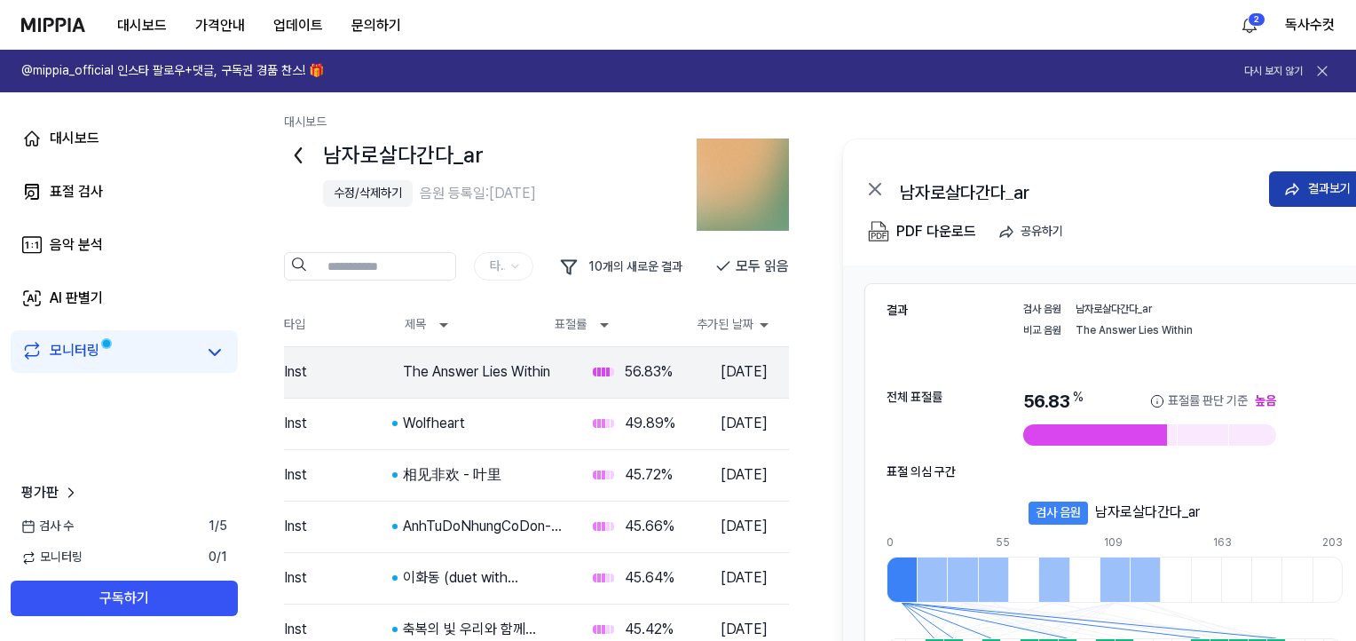
click at [1320, 193] on button "결과보기" at bounding box center [1317, 188] width 96 height 35
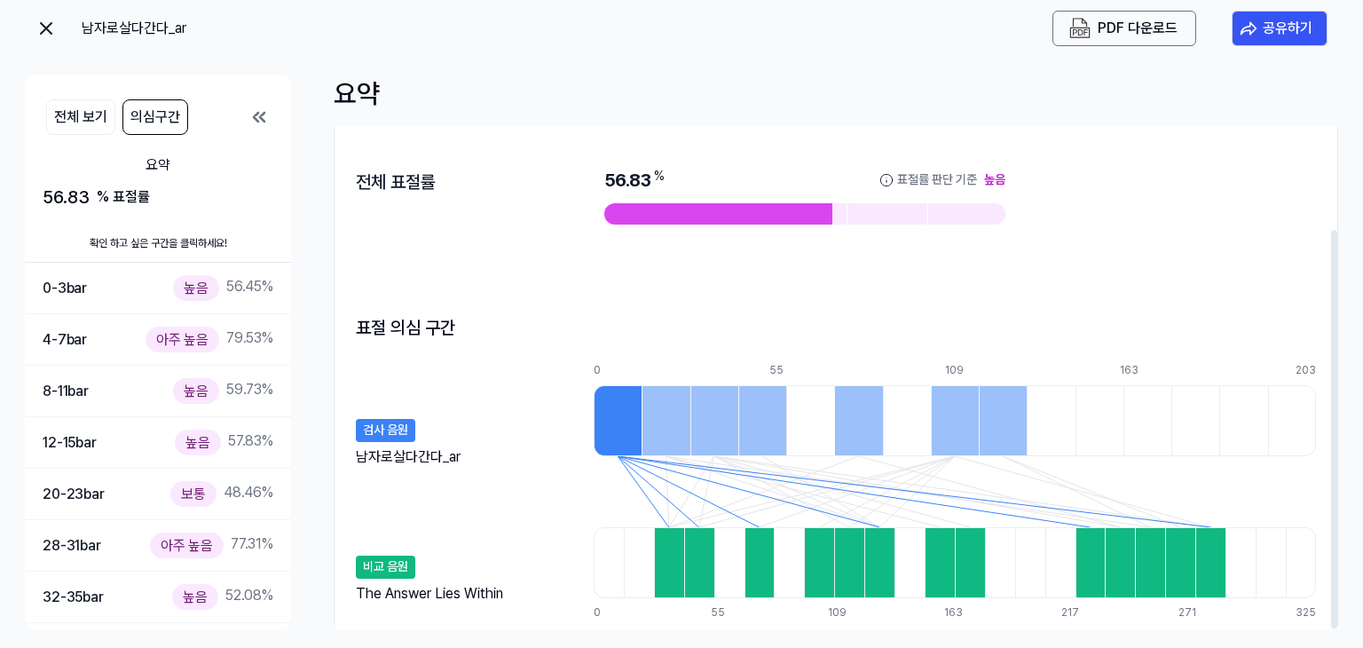
scroll to position [131, 0]
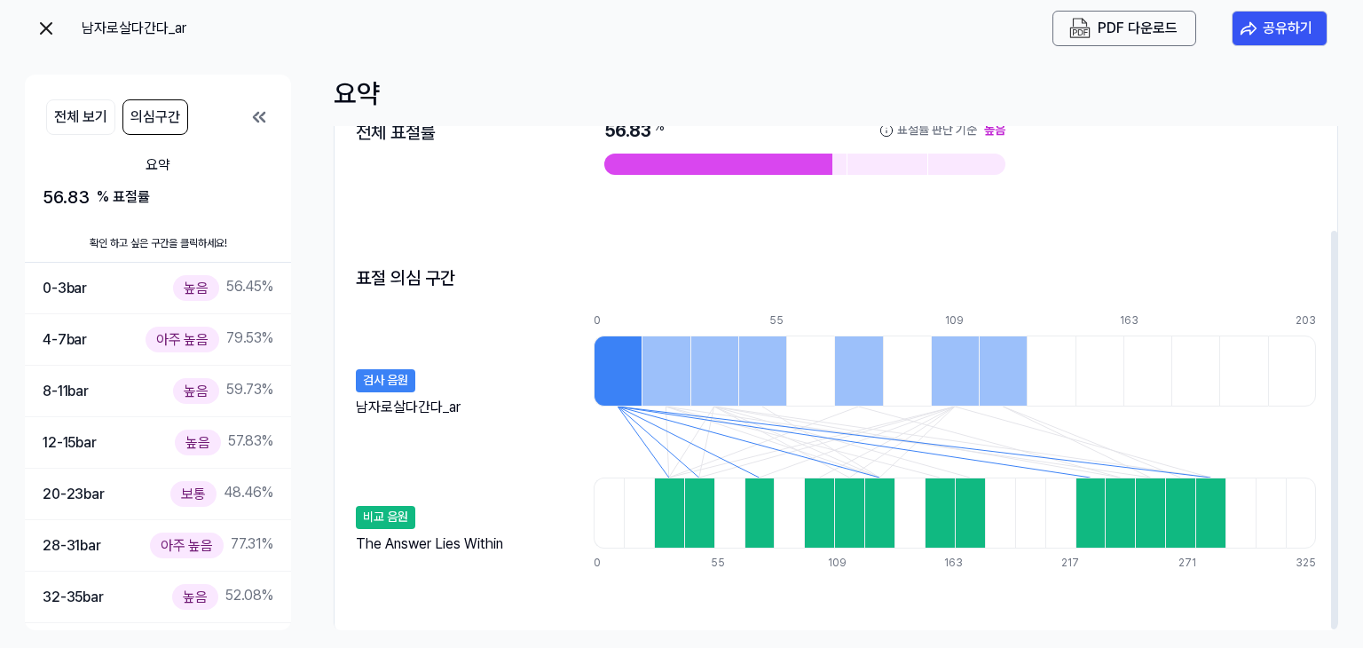
click at [1293, 373] on div at bounding box center [1292, 370] width 48 height 71
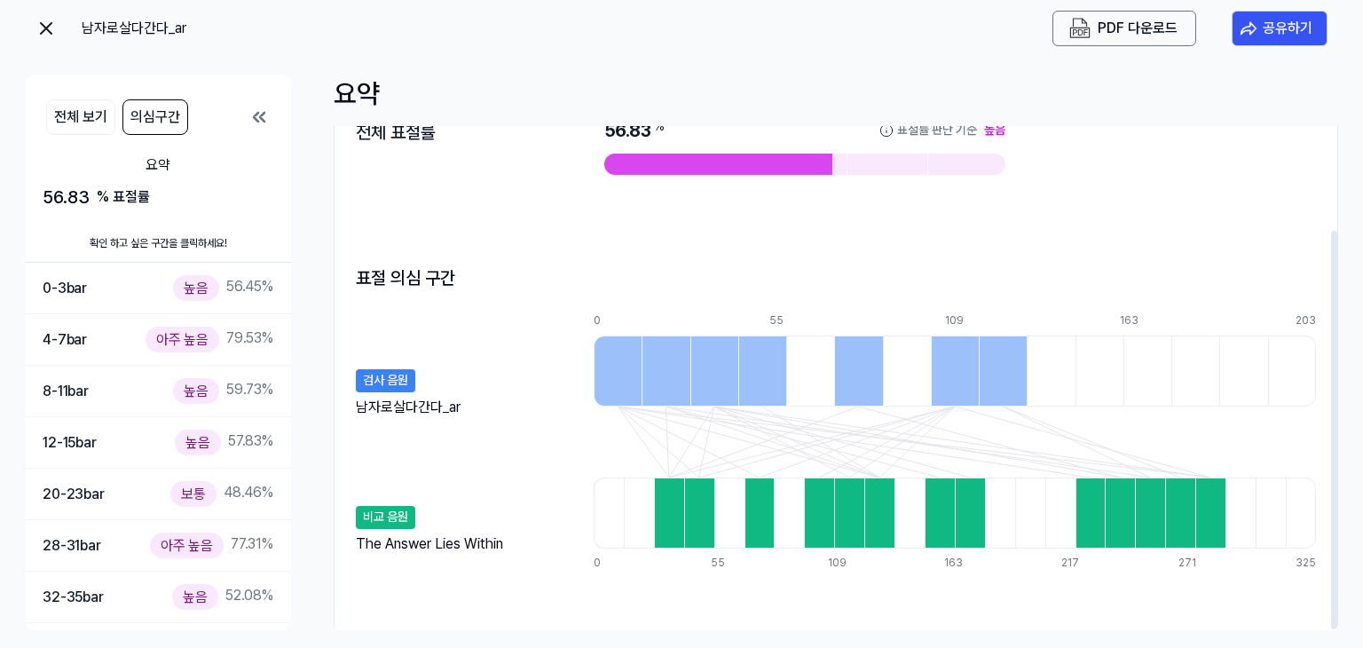
click at [1254, 381] on div at bounding box center [1243, 370] width 48 height 71
click at [1128, 376] on div at bounding box center [1147, 370] width 48 height 71
click at [1025, 381] on div at bounding box center [1003, 370] width 48 height 71
click at [1047, 381] on div at bounding box center [1050, 370] width 48 height 71
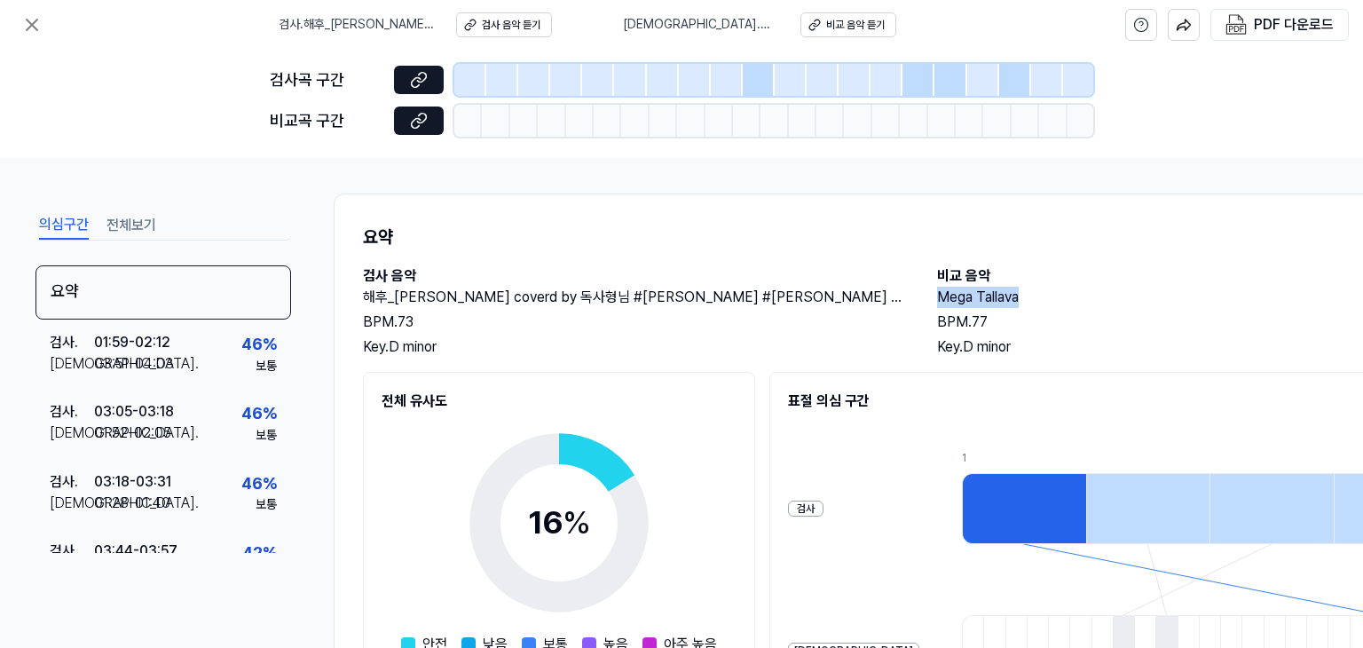
drag, startPoint x: 939, startPoint y: 295, endPoint x: 1044, endPoint y: 295, distance: 105.6
click at [1044, 295] on h2 "Mega Tallava" at bounding box center [1206, 297] width 538 height 21
copy h2 "Mega Tallava"
click at [1210, 165] on div "의심구간 전체보기 요약 검사 . 01:59 - 02:12 비교 . 03:51 - 04:03 46 % 보통 검사 . 03:05 - 03:18 비…" at bounding box center [681, 403] width 1363 height 490
